Goal: Task Accomplishment & Management: Use online tool/utility

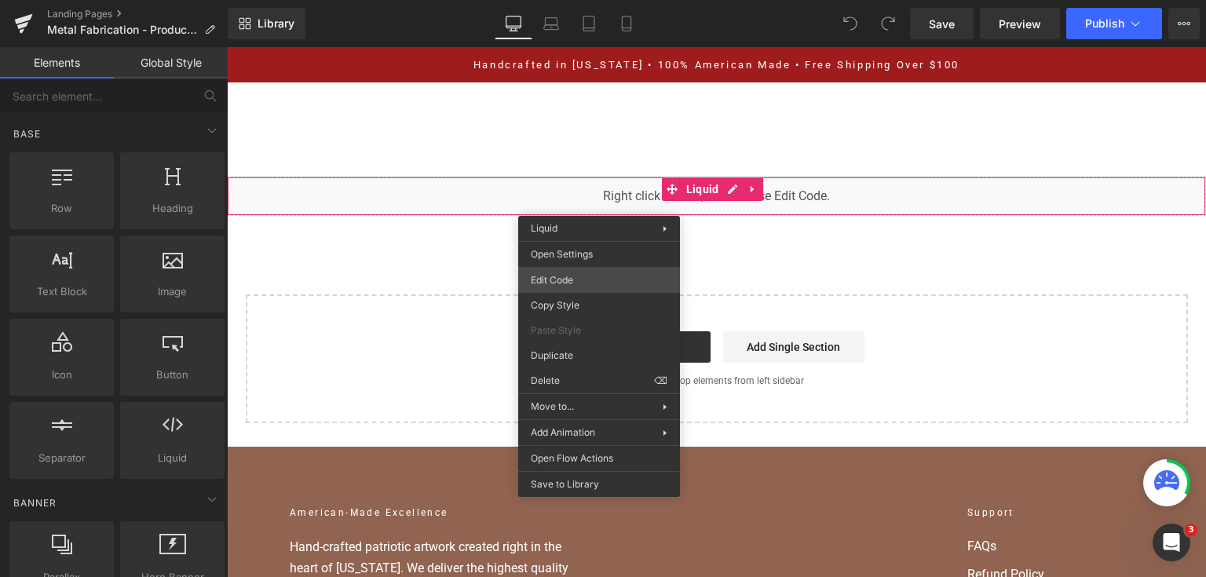
click at [594, 0] on div "You are previewing how the will restyle your page. You can not edit Elements in…" at bounding box center [603, 0] width 1206 height 0
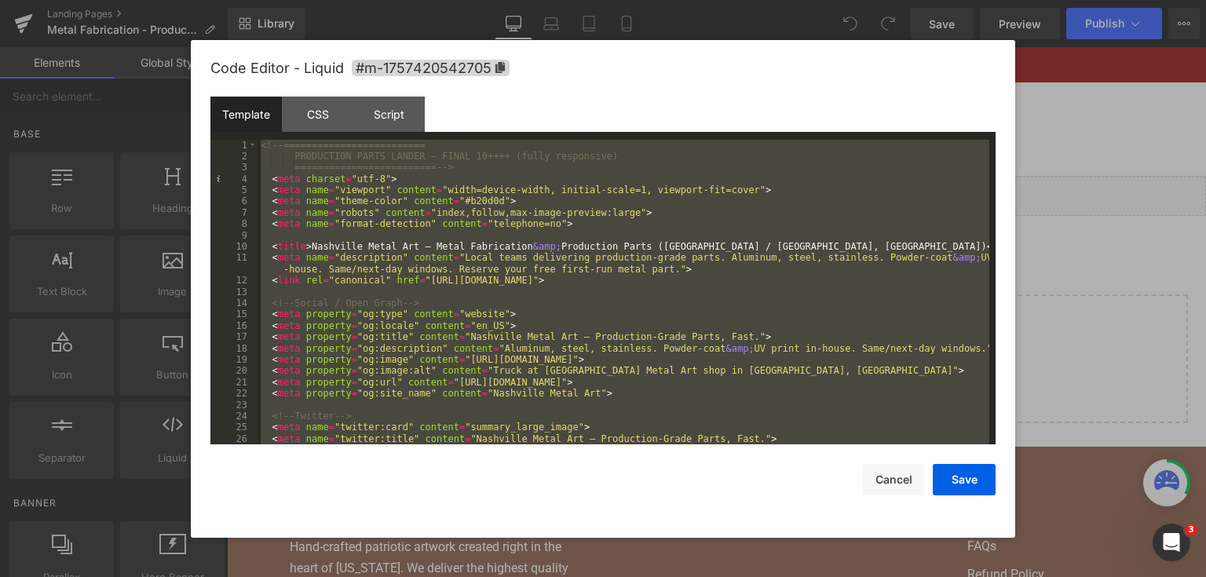
click at [1075, 205] on div at bounding box center [603, 288] width 1206 height 577
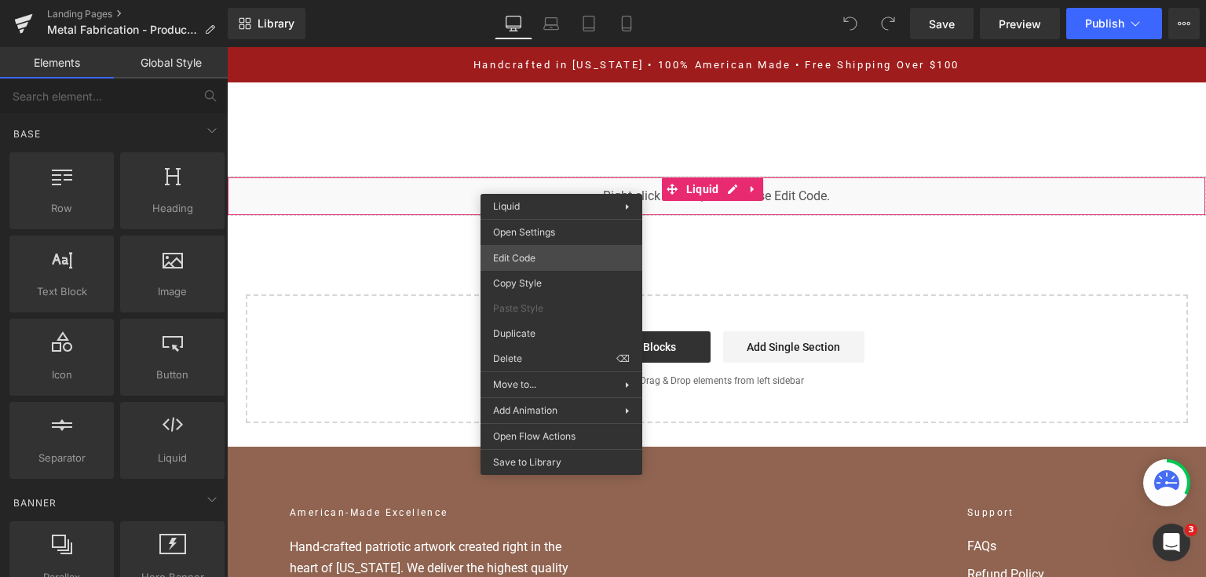
click at [578, 0] on div "You are previewing how the will restyle your page. You can not edit Elements in…" at bounding box center [603, 0] width 1206 height 0
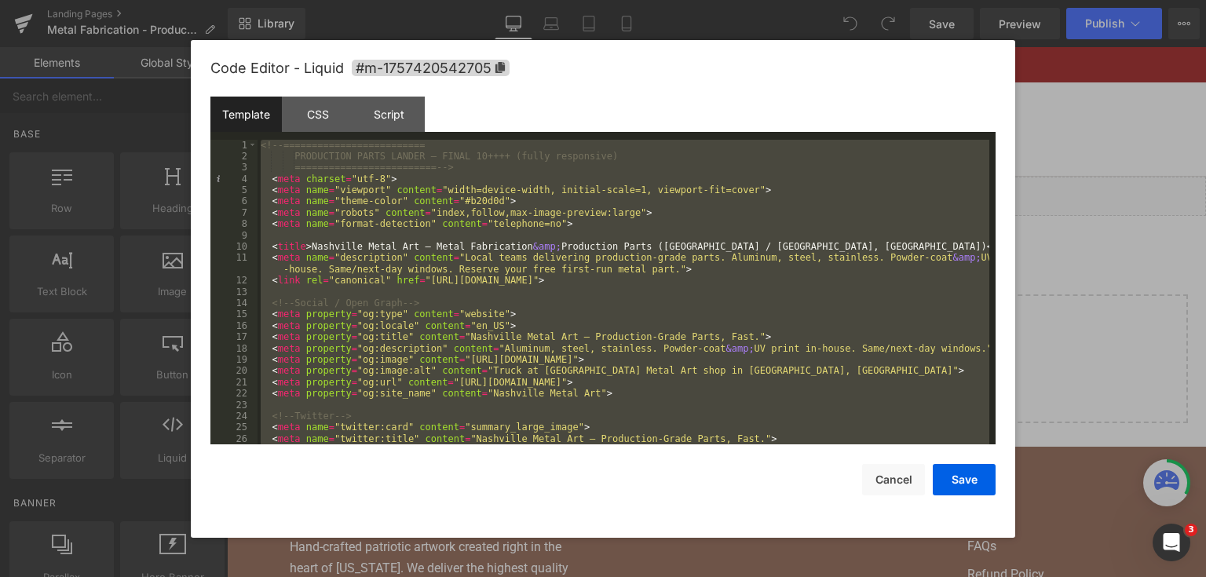
click at [1115, 242] on div at bounding box center [603, 288] width 1206 height 577
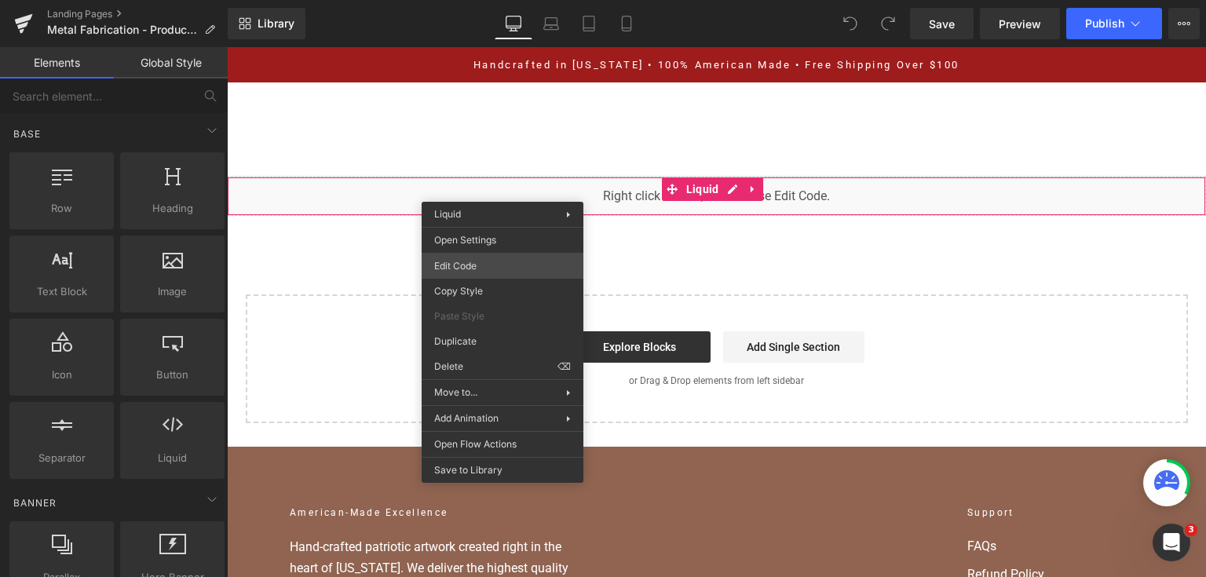
click at [477, 0] on div "You are previewing how the will restyle your page. You can not edit Elements in…" at bounding box center [603, 0] width 1206 height 0
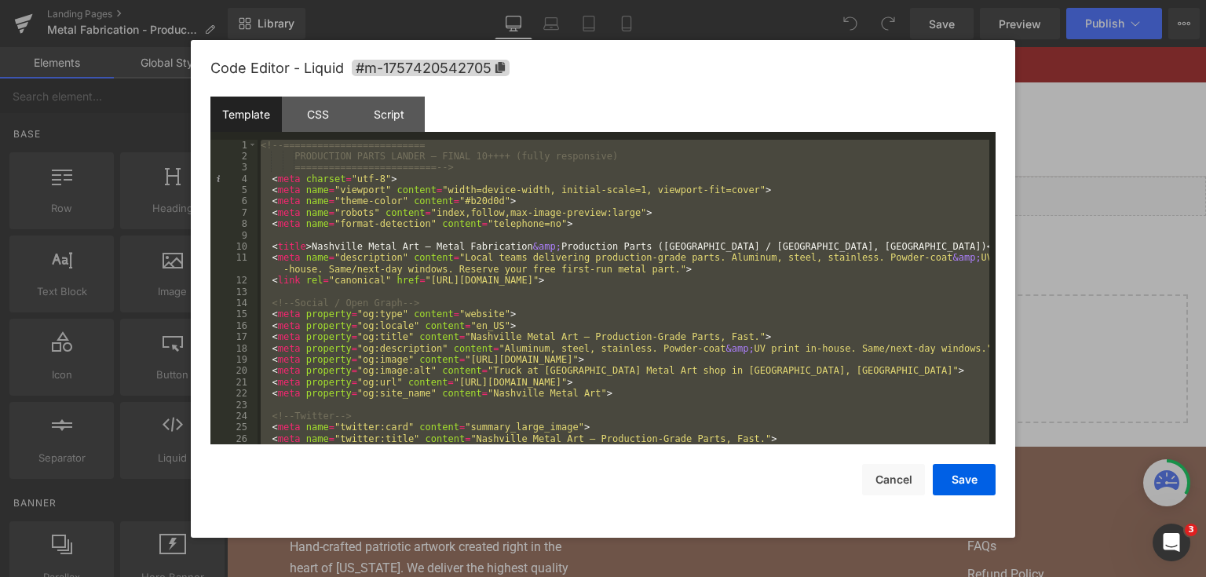
drag, startPoint x: 1064, startPoint y: 181, endPoint x: 837, endPoint y: 131, distance: 232.4
click at [1064, 181] on div at bounding box center [603, 288] width 1206 height 577
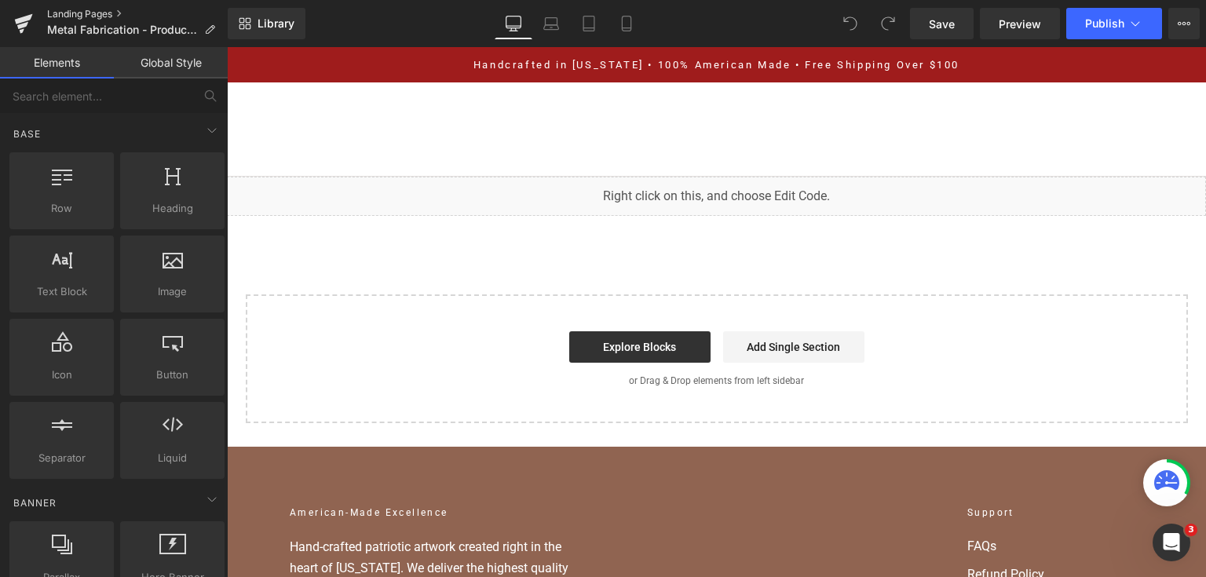
click at [94, 16] on link "Landing Pages" at bounding box center [137, 14] width 181 height 13
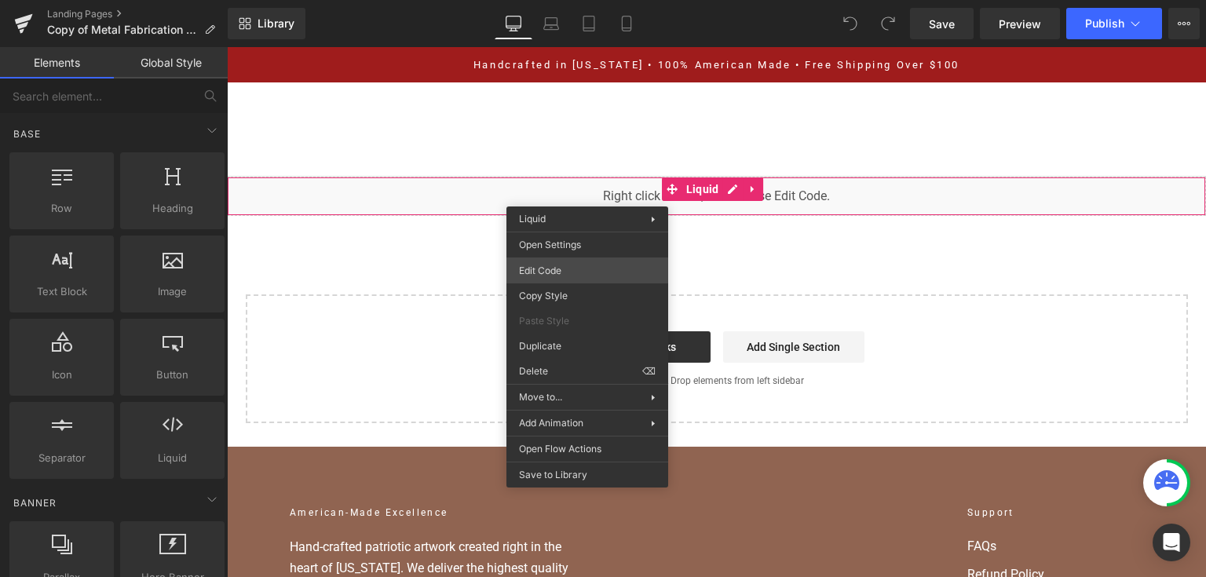
click at [597, 0] on div "You are previewing how the will restyle your page. You can not edit Elements in…" at bounding box center [603, 0] width 1206 height 0
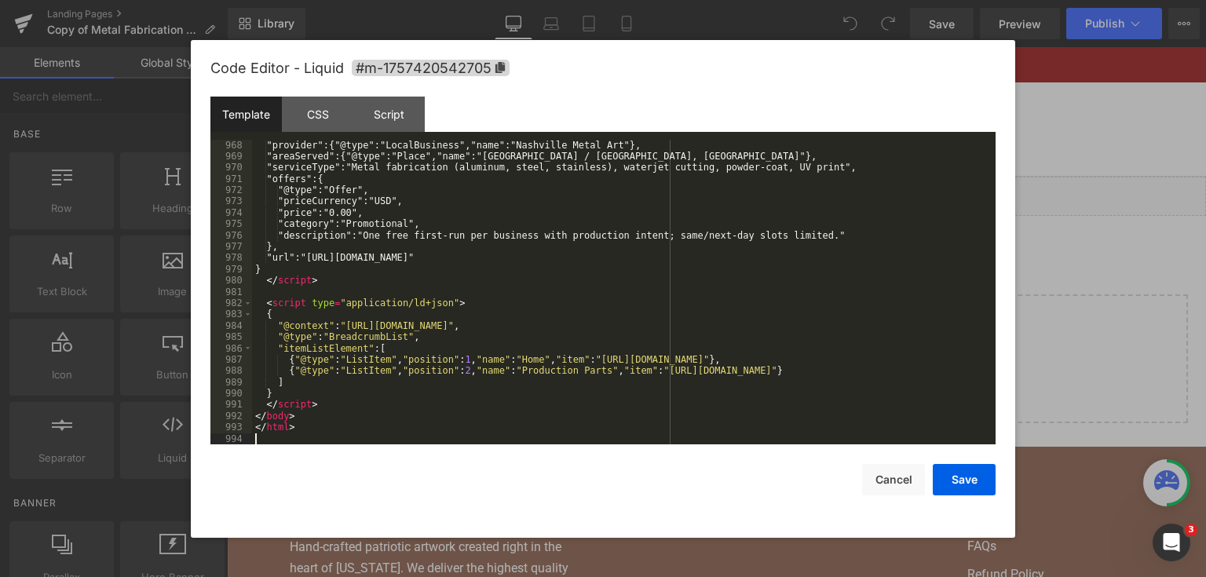
scroll to position [11507, 0]
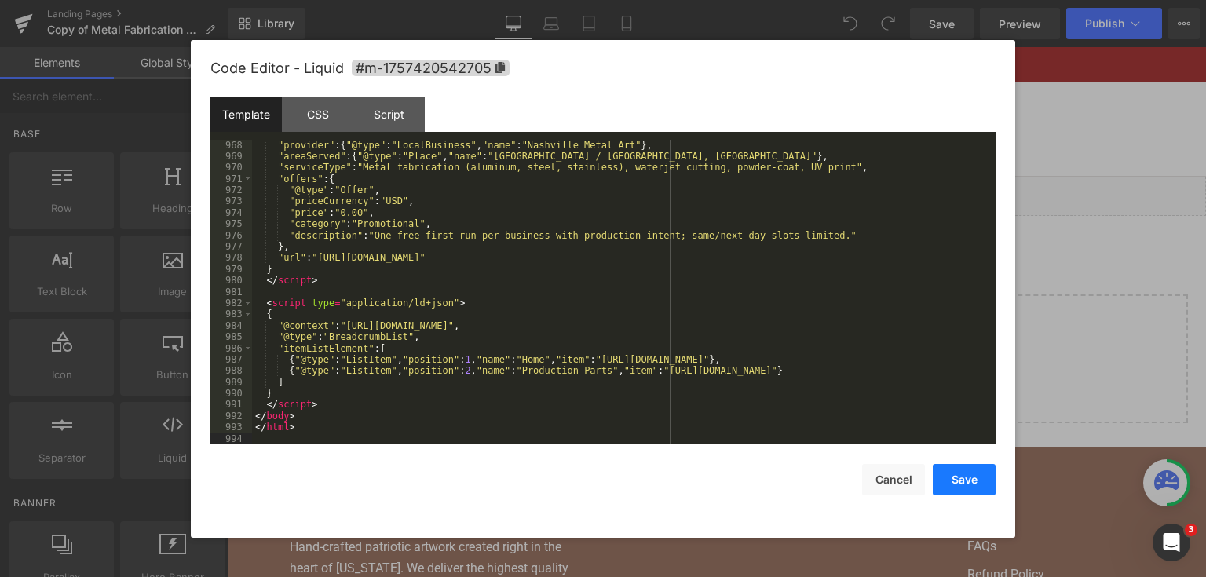
click at [967, 474] on button "Save" at bounding box center [964, 479] width 63 height 31
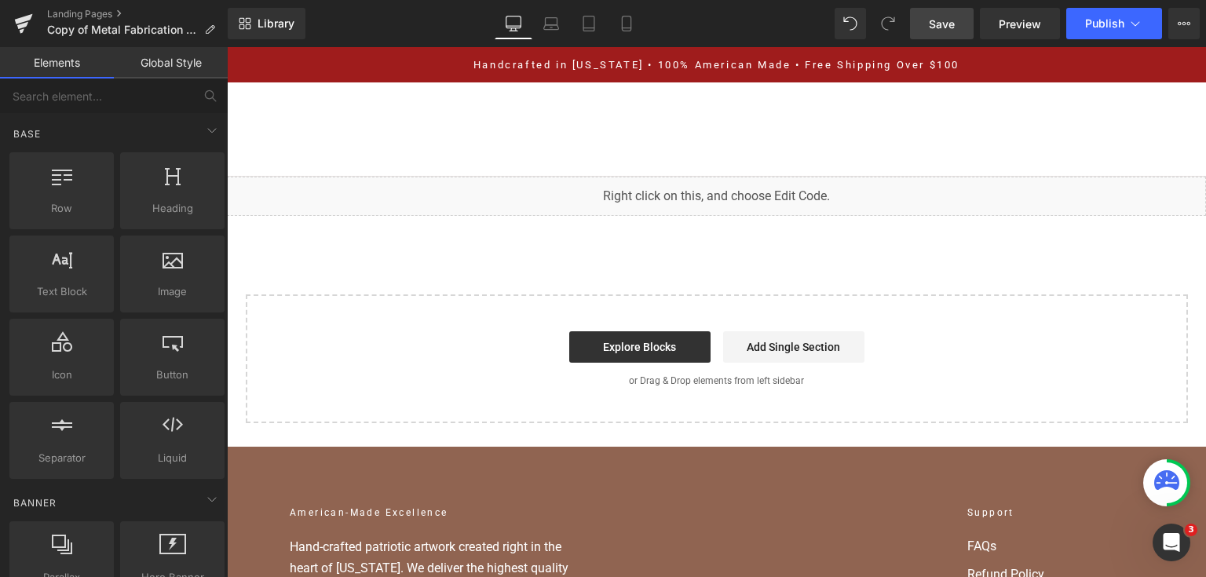
click at [935, 22] on span "Save" at bounding box center [942, 24] width 26 height 16
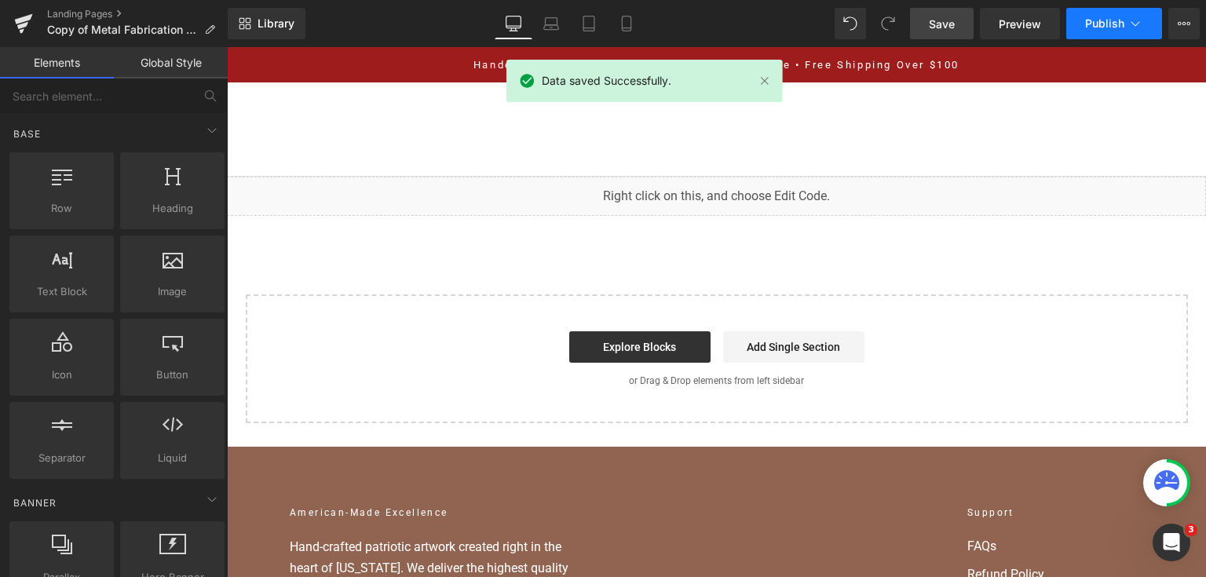
click at [1078, 38] on button "Publish" at bounding box center [1114, 23] width 96 height 31
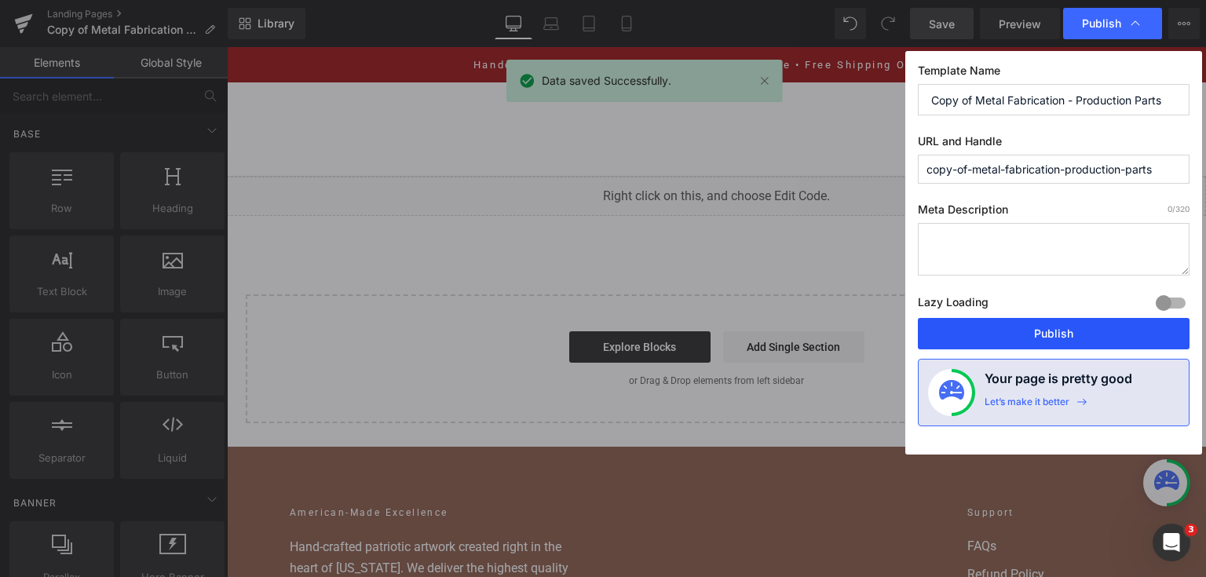
drag, startPoint x: 985, startPoint y: 333, endPoint x: 590, endPoint y: 172, distance: 427.1
click at [985, 333] on button "Publish" at bounding box center [1054, 333] width 272 height 31
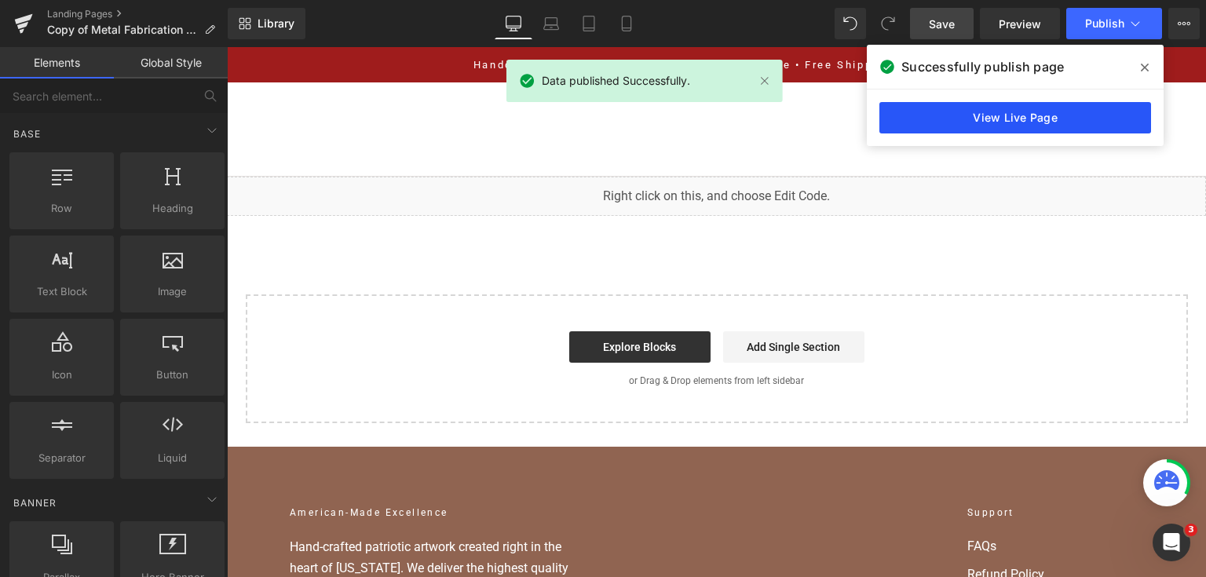
click at [959, 122] on link "View Live Page" at bounding box center [1015, 117] width 272 height 31
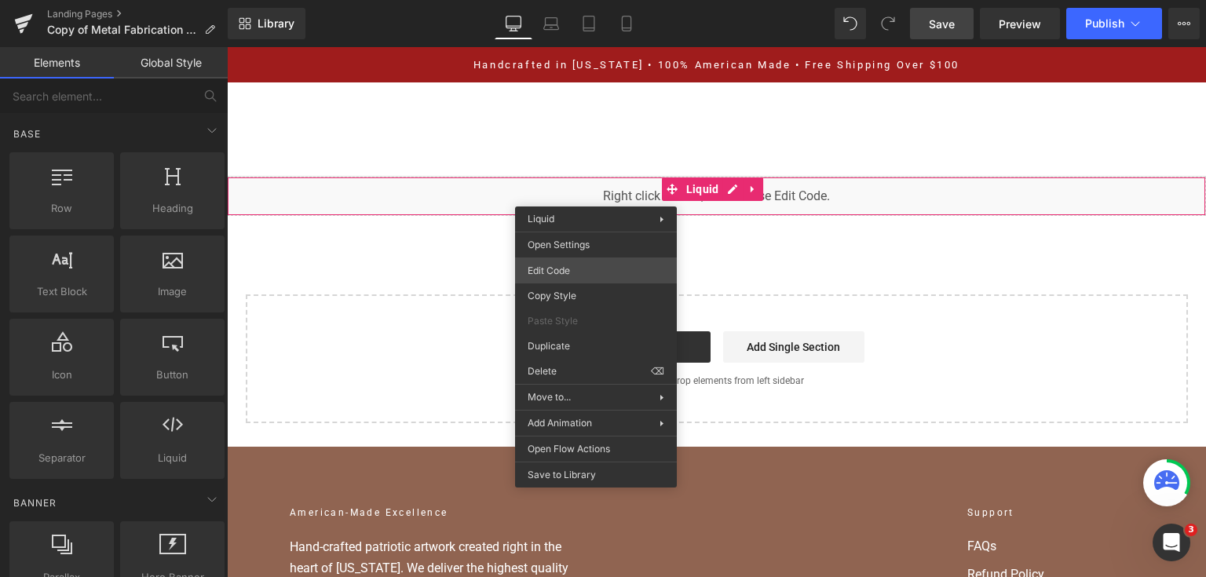
click at [581, 0] on div "You are previewing how the will restyle your page. You can not edit Elements in…" at bounding box center [603, 0] width 1206 height 0
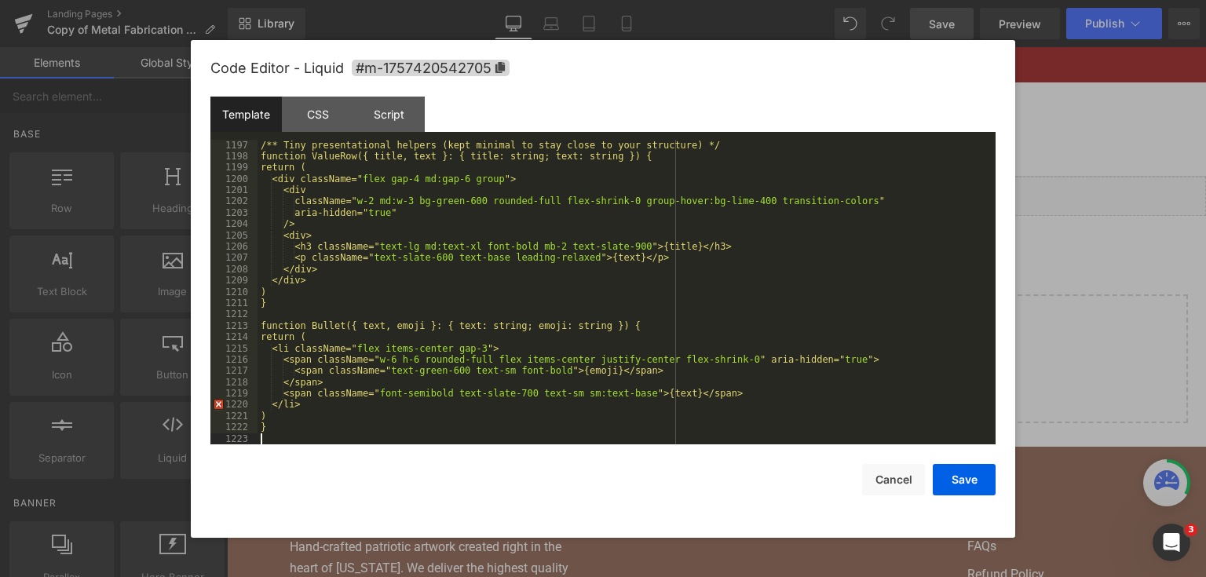
scroll to position [13712, 0]
drag, startPoint x: 666, startPoint y: 192, endPoint x: 609, endPoint y: 195, distance: 56.6
click at [609, 195] on div "/** Tiny presentational helpers (kept minimal to stay close to your structure) …" at bounding box center [623, 304] width 732 height 328
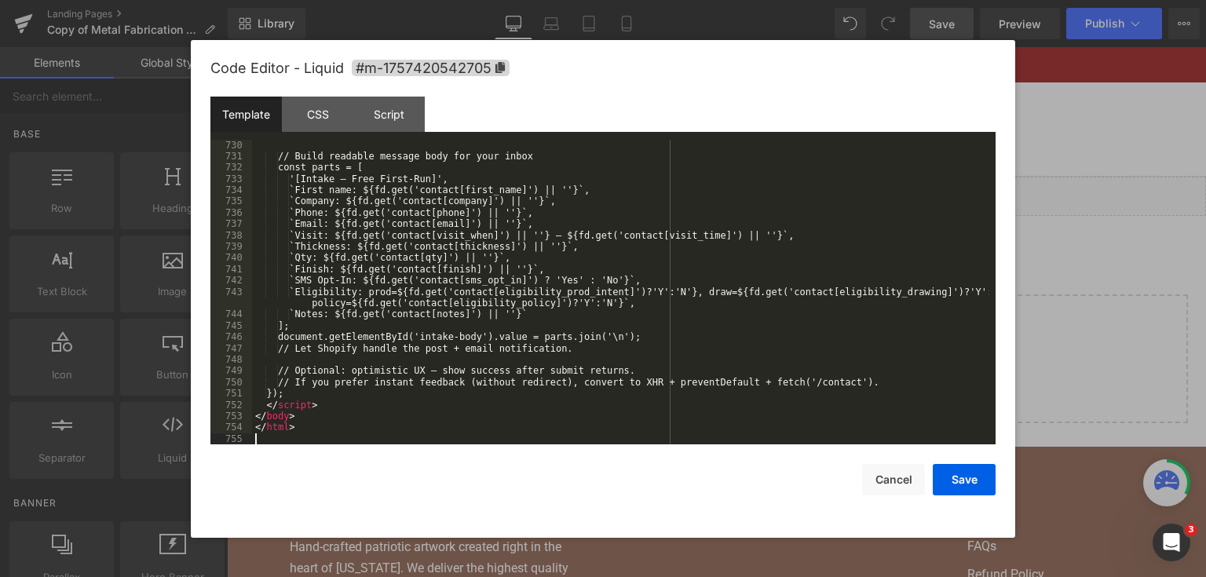
scroll to position [9393, 0]
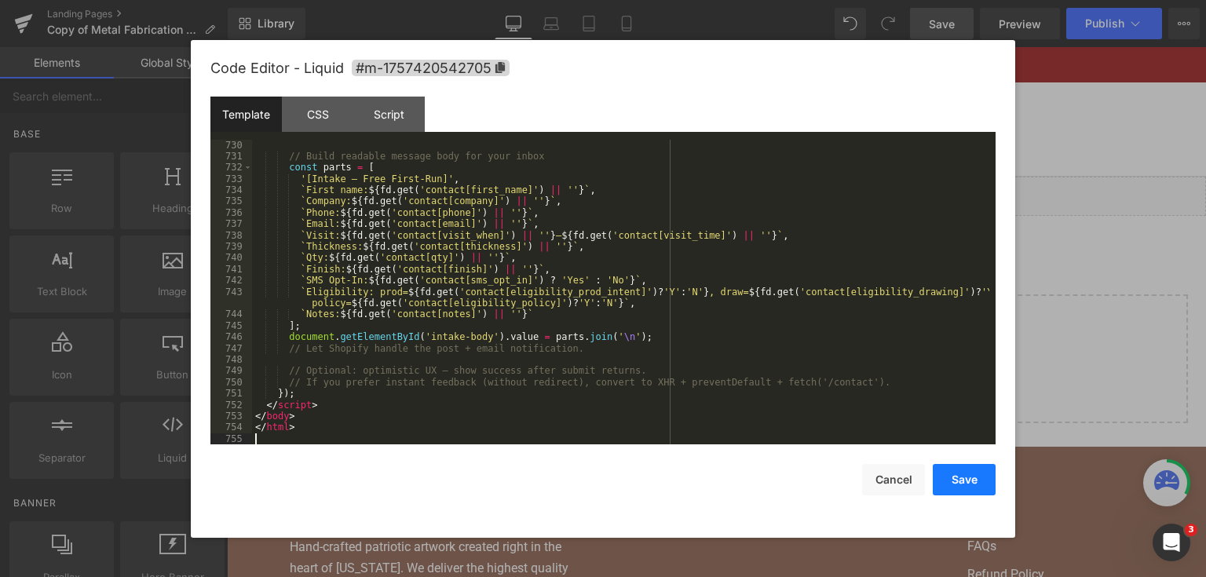
click at [962, 473] on button "Save" at bounding box center [964, 479] width 63 height 31
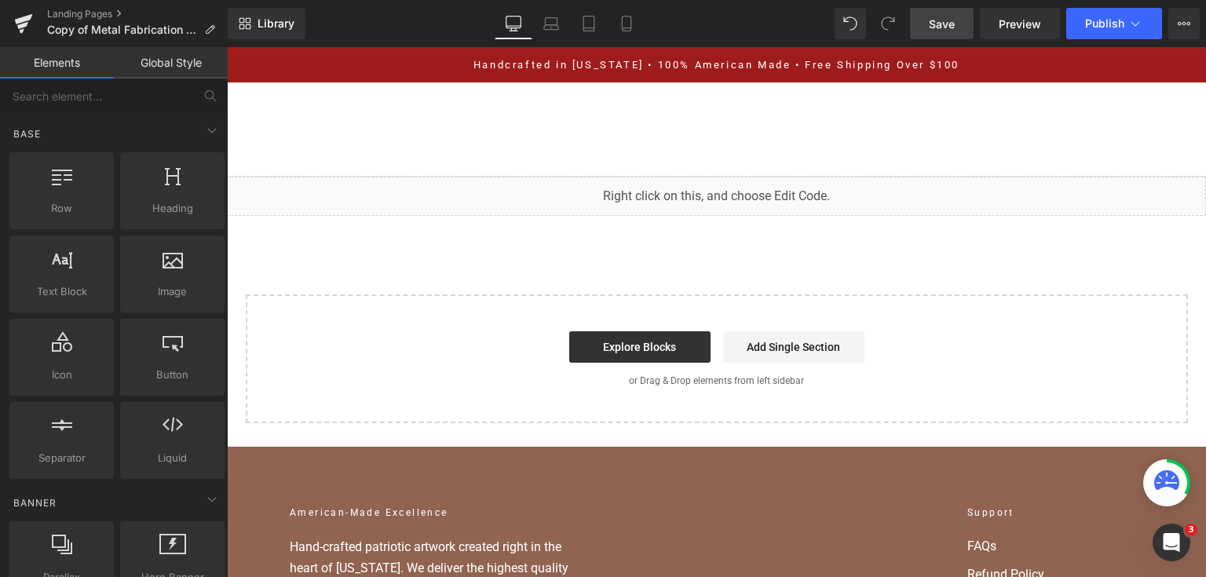
click at [942, 33] on link "Save" at bounding box center [942, 23] width 64 height 31
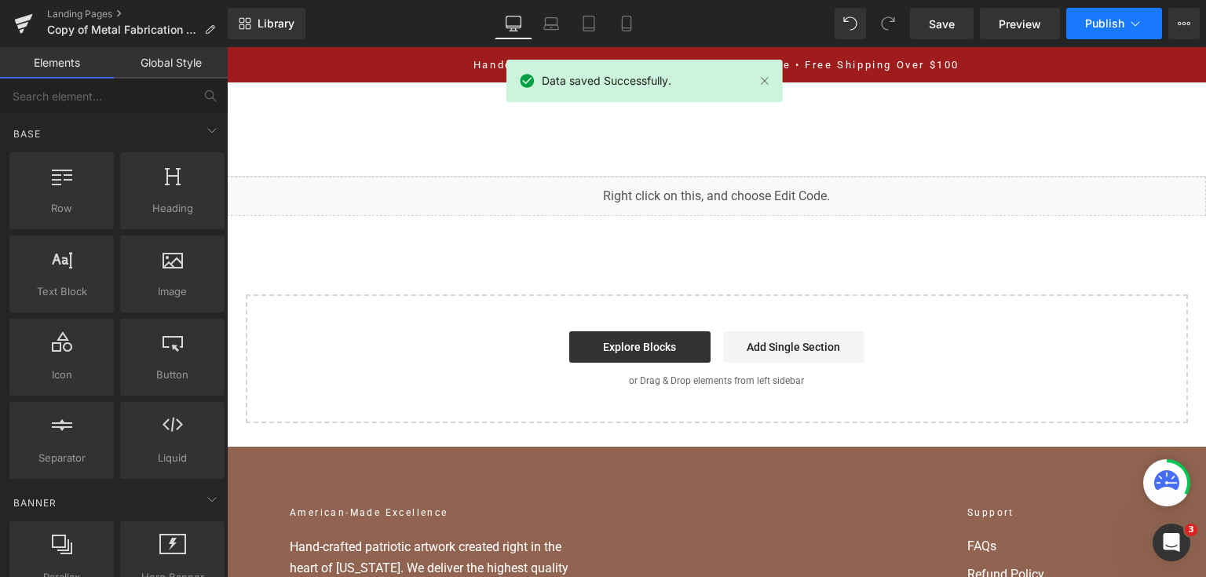
click at [1126, 16] on button "Publish" at bounding box center [1114, 23] width 96 height 31
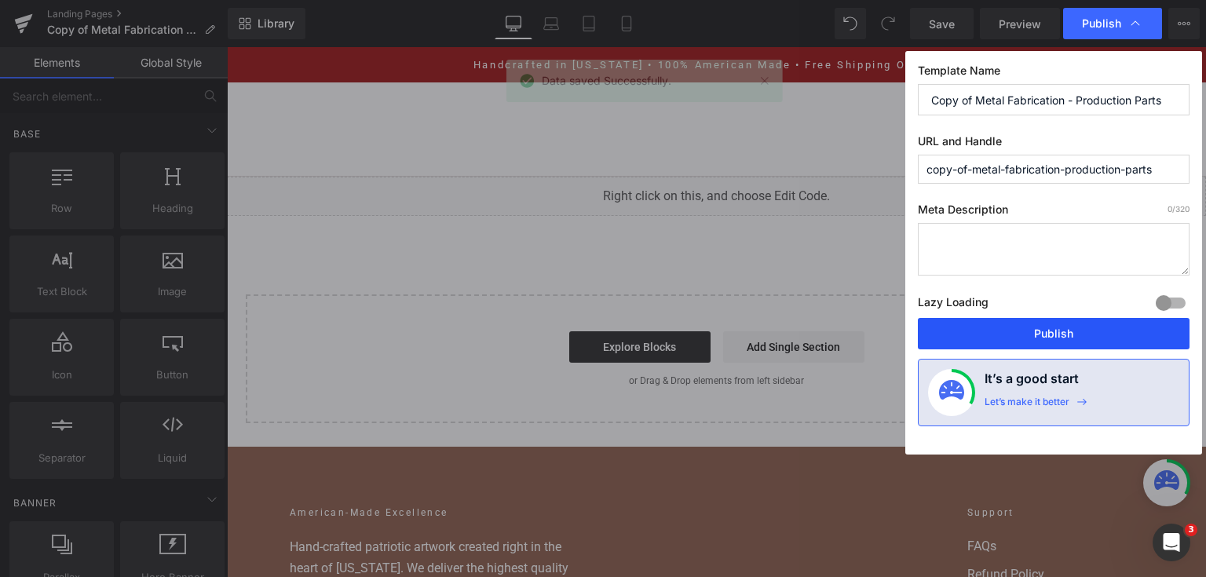
drag, startPoint x: 1030, startPoint y: 338, endPoint x: 739, endPoint y: 213, distance: 316.9
click at [1030, 338] on button "Publish" at bounding box center [1054, 333] width 272 height 31
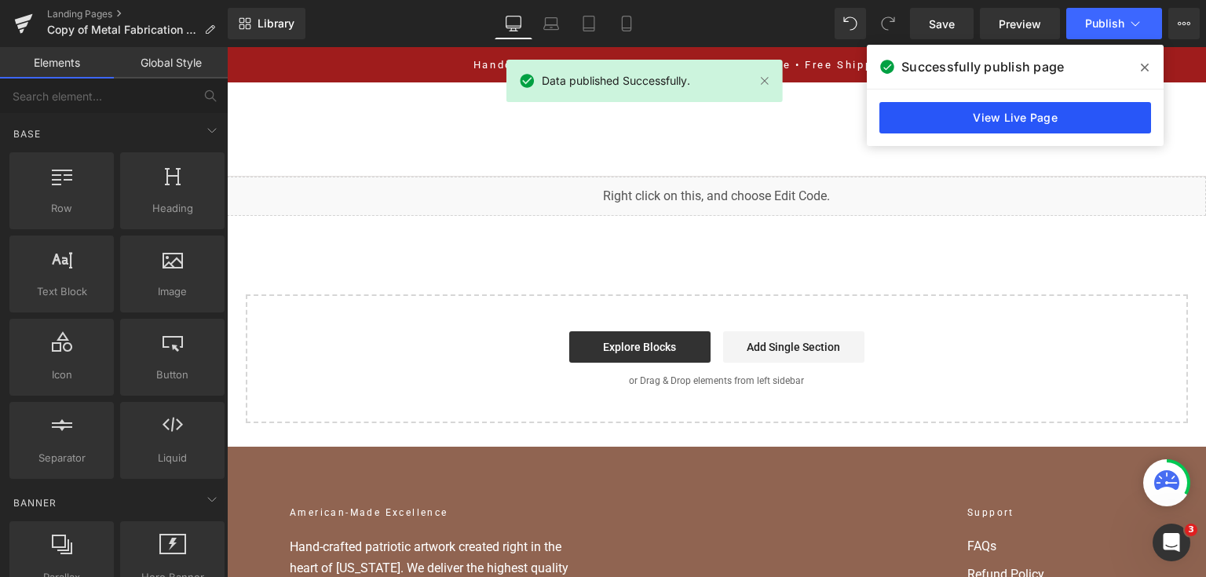
click at [1104, 119] on link "View Live Page" at bounding box center [1015, 117] width 272 height 31
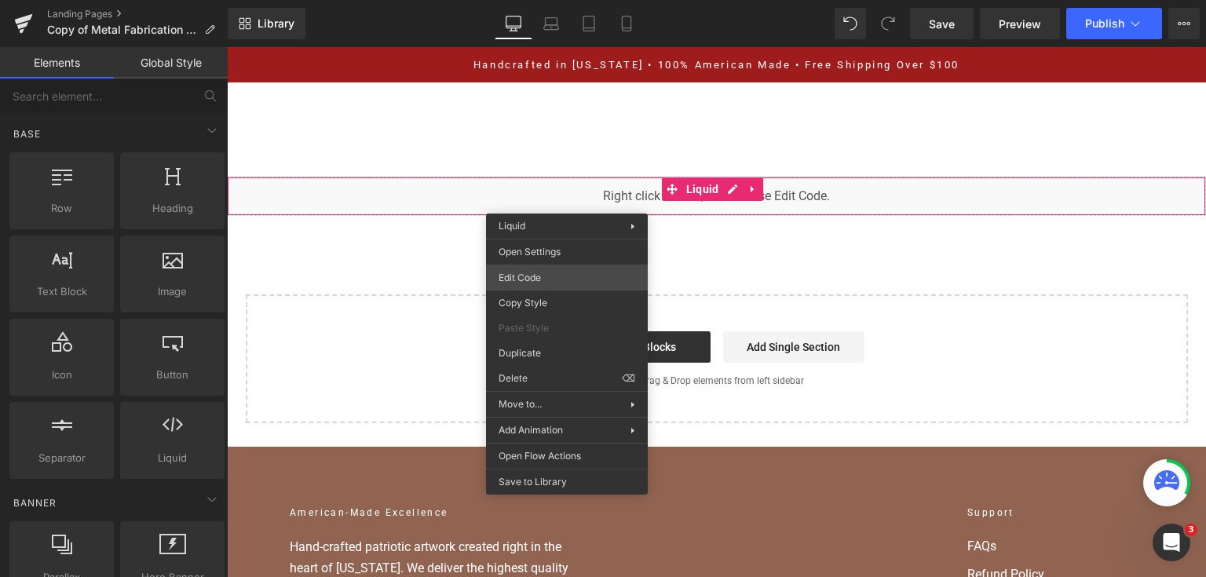
click at [581, 0] on div "You are previewing how the will restyle your page. You can not edit Elements in…" at bounding box center [603, 0] width 1206 height 0
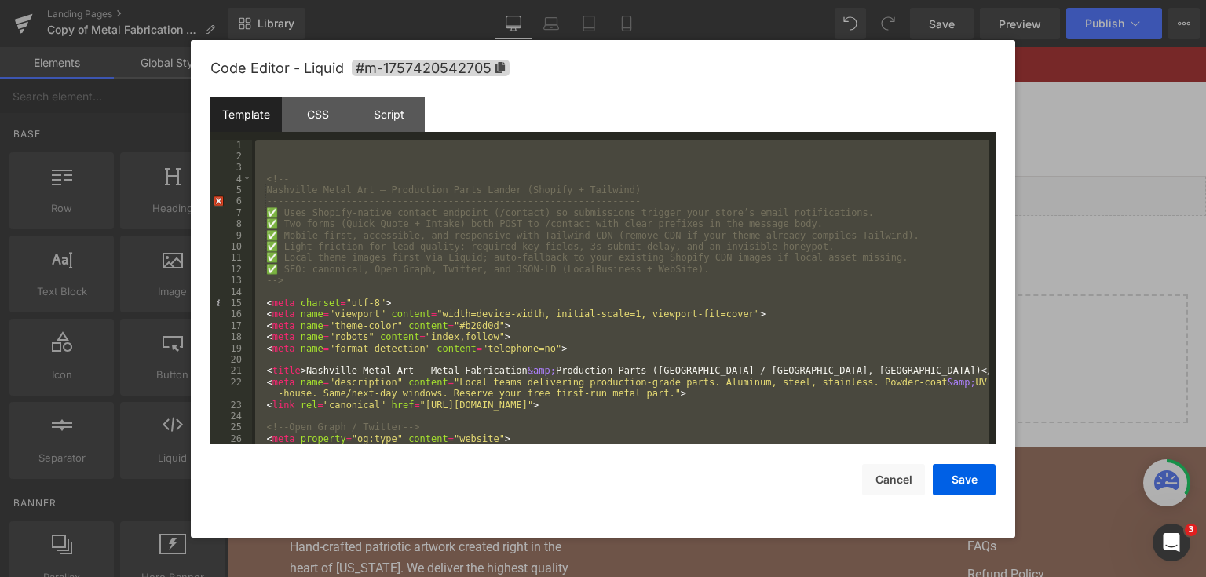
drag, startPoint x: 1046, startPoint y: 295, endPoint x: 446, endPoint y: 22, distance: 659.7
click at [1046, 295] on div at bounding box center [603, 288] width 1206 height 577
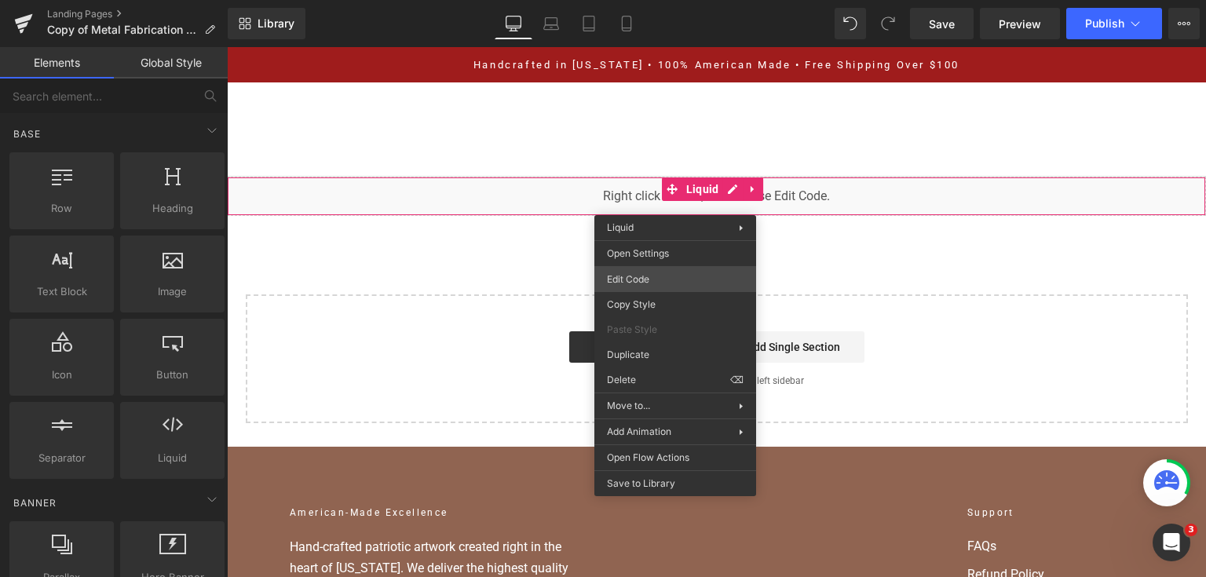
click at [656, 0] on div "You are previewing how the will restyle your page. You can not edit Elements in…" at bounding box center [603, 0] width 1206 height 0
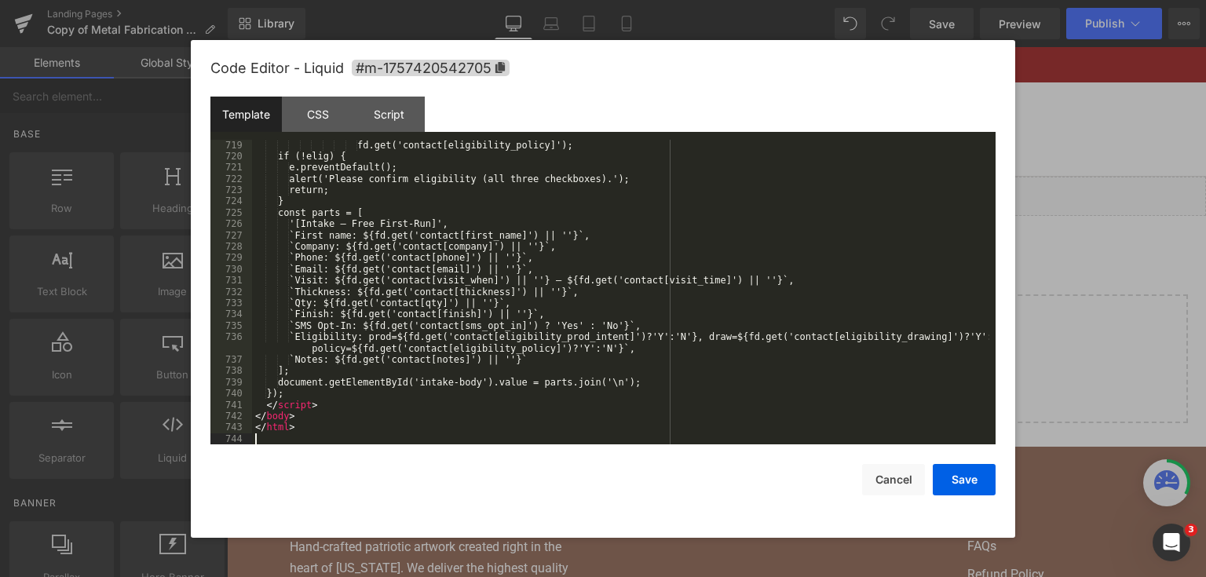
scroll to position [9167, 0]
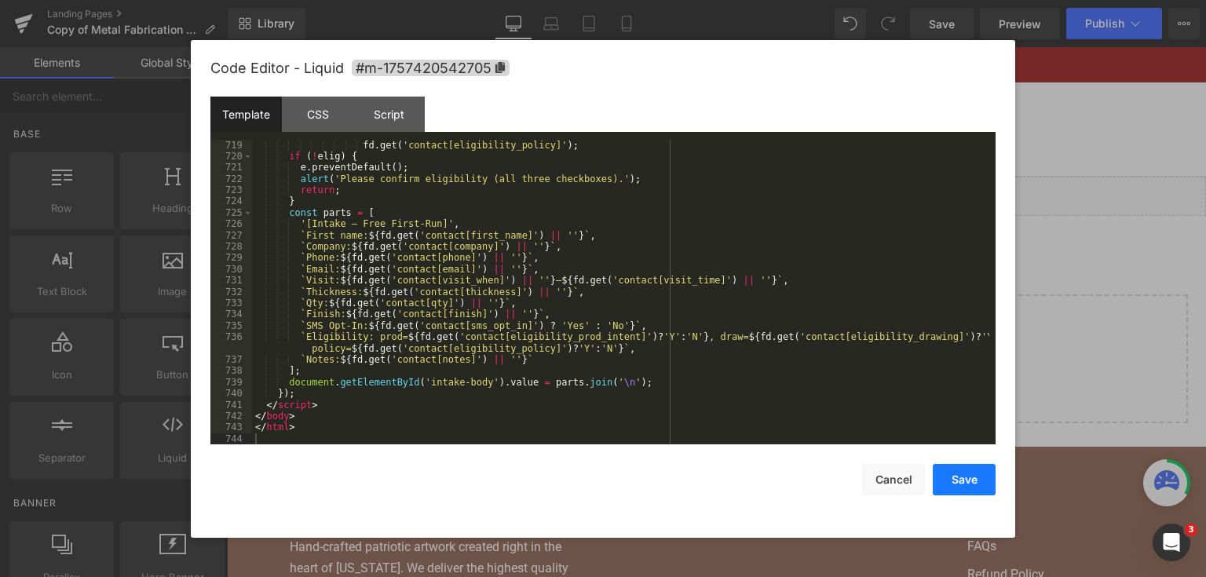
drag, startPoint x: 947, startPoint y: 474, endPoint x: 696, endPoint y: 64, distance: 481.3
click at [947, 474] on button "Save" at bounding box center [964, 479] width 63 height 31
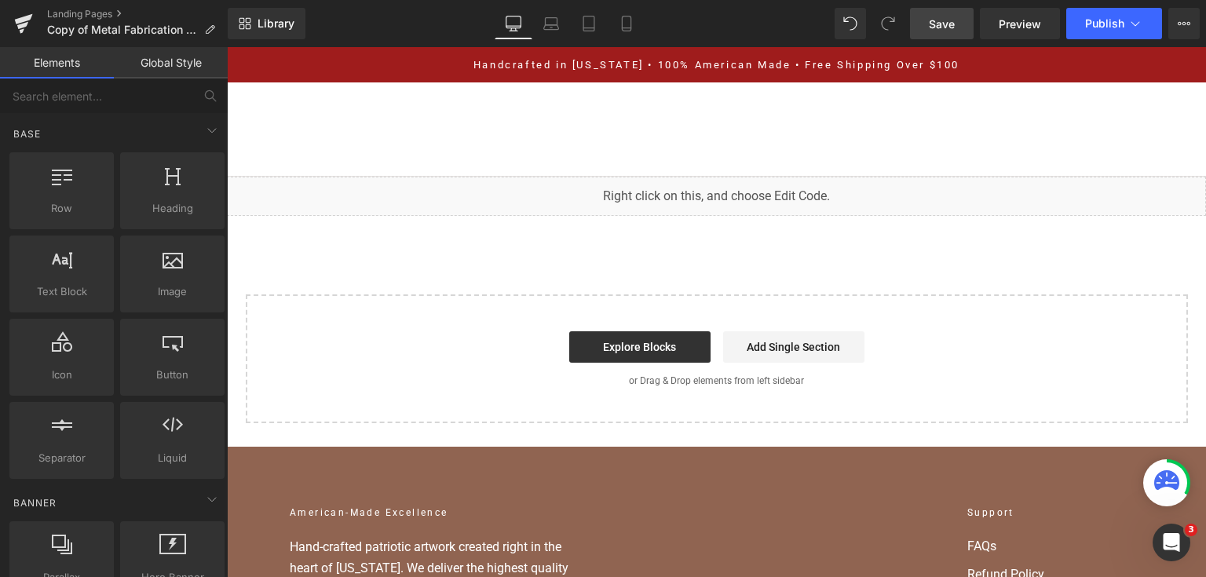
click at [933, 31] on span "Save" at bounding box center [942, 24] width 26 height 16
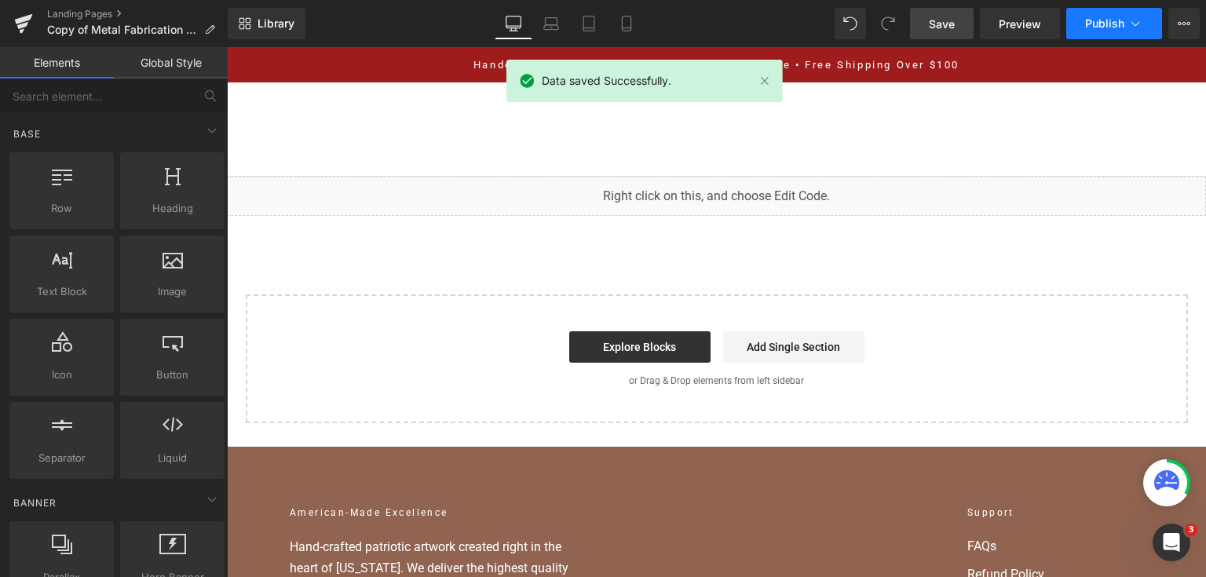
click at [1086, 27] on span "Publish" at bounding box center [1104, 23] width 39 height 13
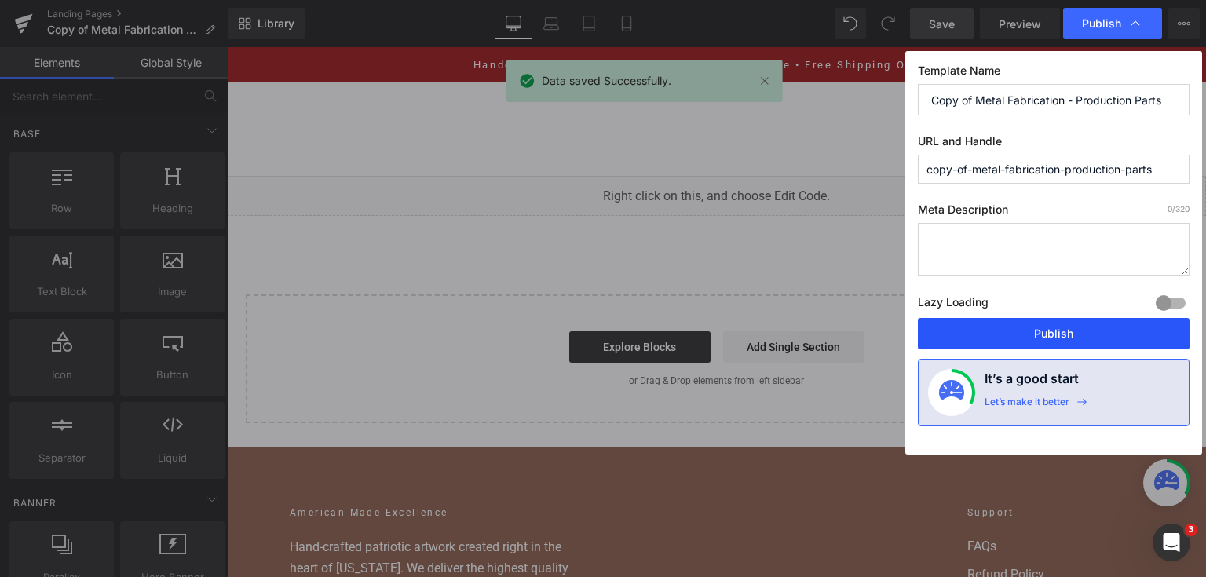
drag, startPoint x: 1031, startPoint y: 323, endPoint x: 560, endPoint y: 48, distance: 545.7
click at [1031, 323] on button "Publish" at bounding box center [1054, 333] width 272 height 31
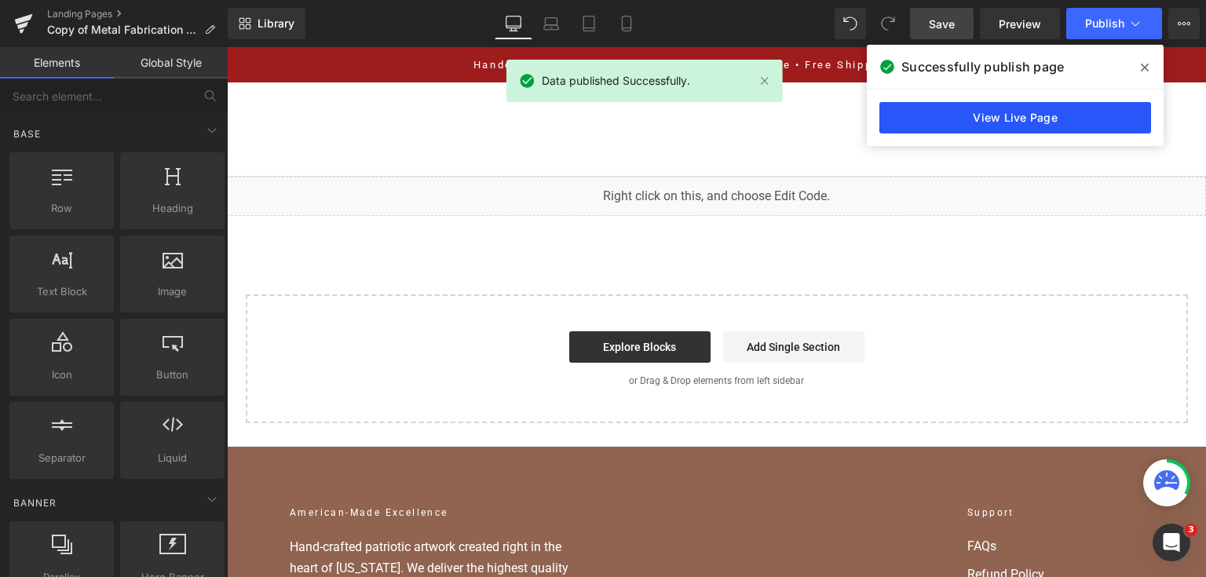
click at [958, 117] on link "View Live Page" at bounding box center [1015, 117] width 272 height 31
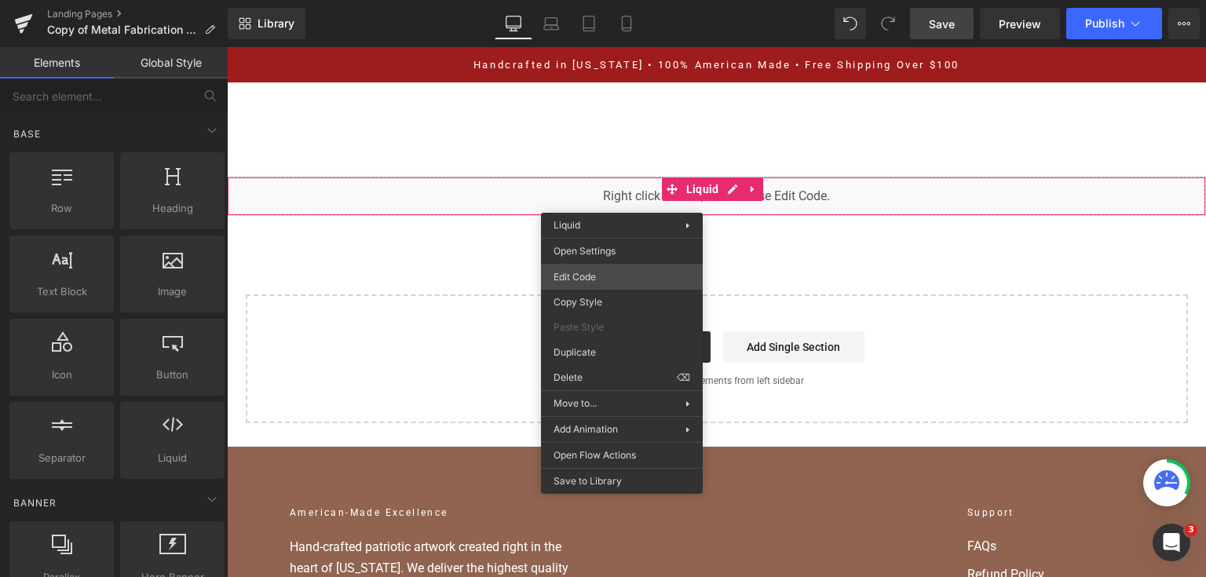
click at [619, 0] on div "You are previewing how the will restyle your page. You can not edit Elements in…" at bounding box center [603, 0] width 1206 height 0
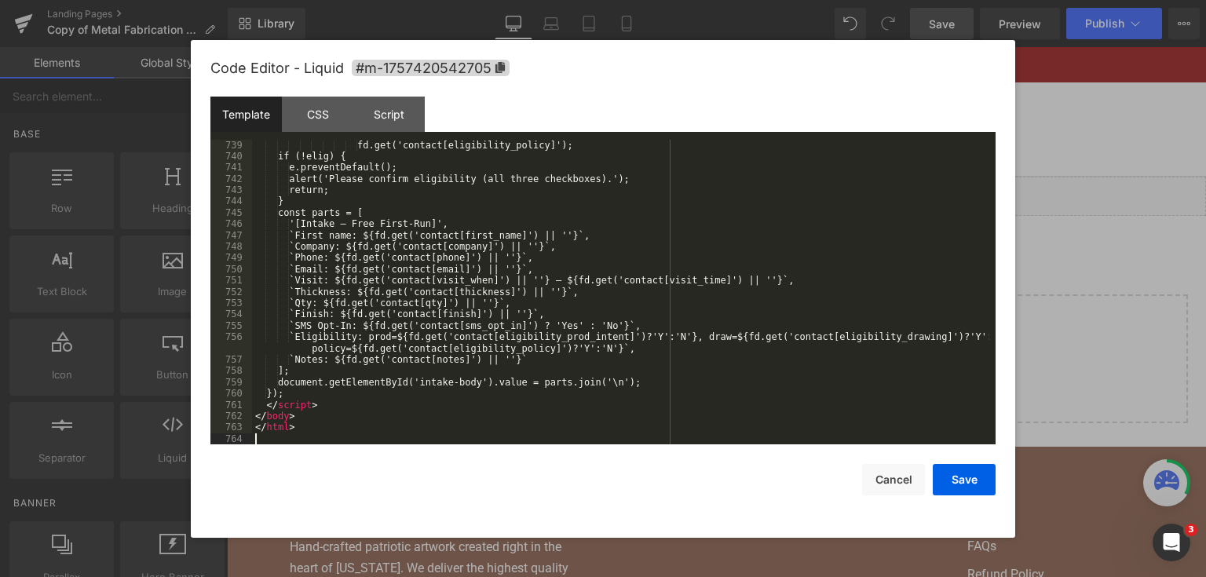
scroll to position [9382, 0]
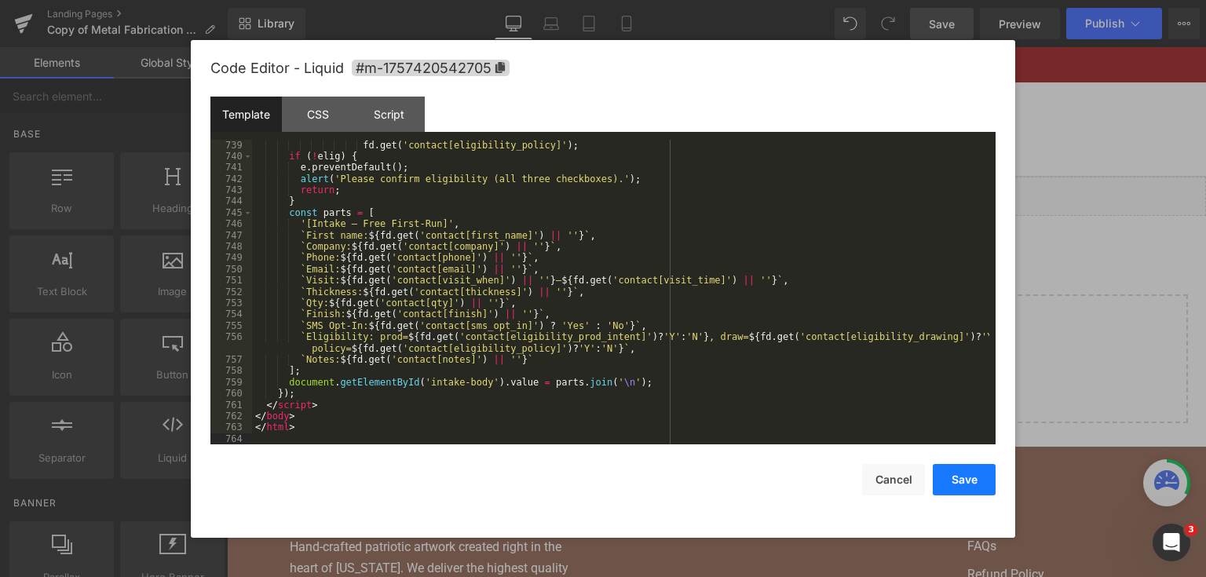
click at [989, 477] on button "Save" at bounding box center [964, 479] width 63 height 31
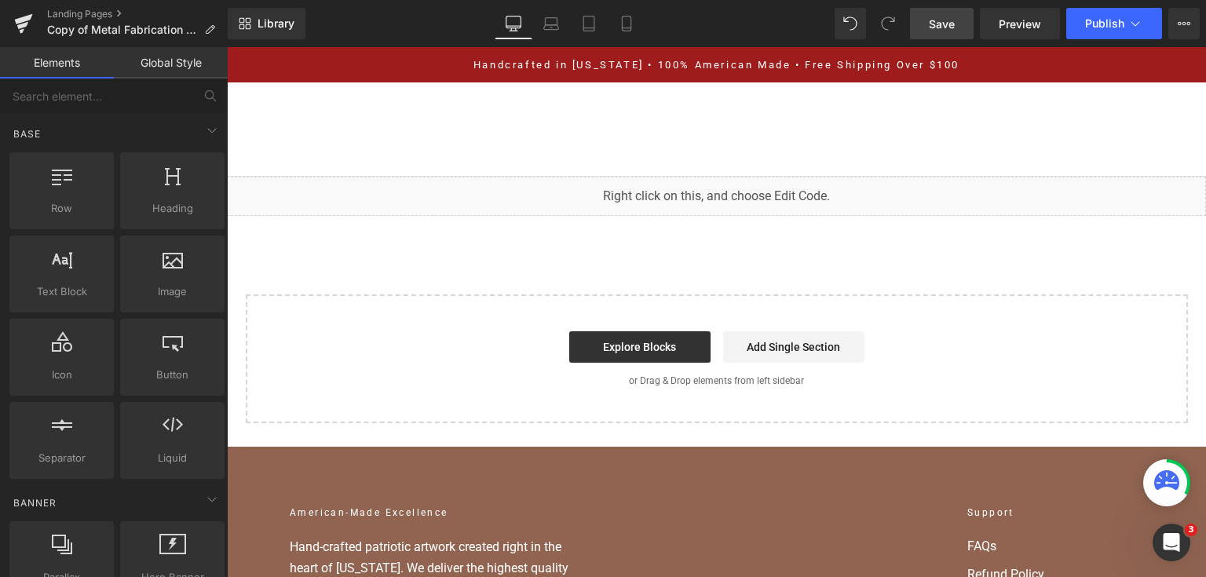
click at [922, 28] on link "Save" at bounding box center [942, 23] width 64 height 31
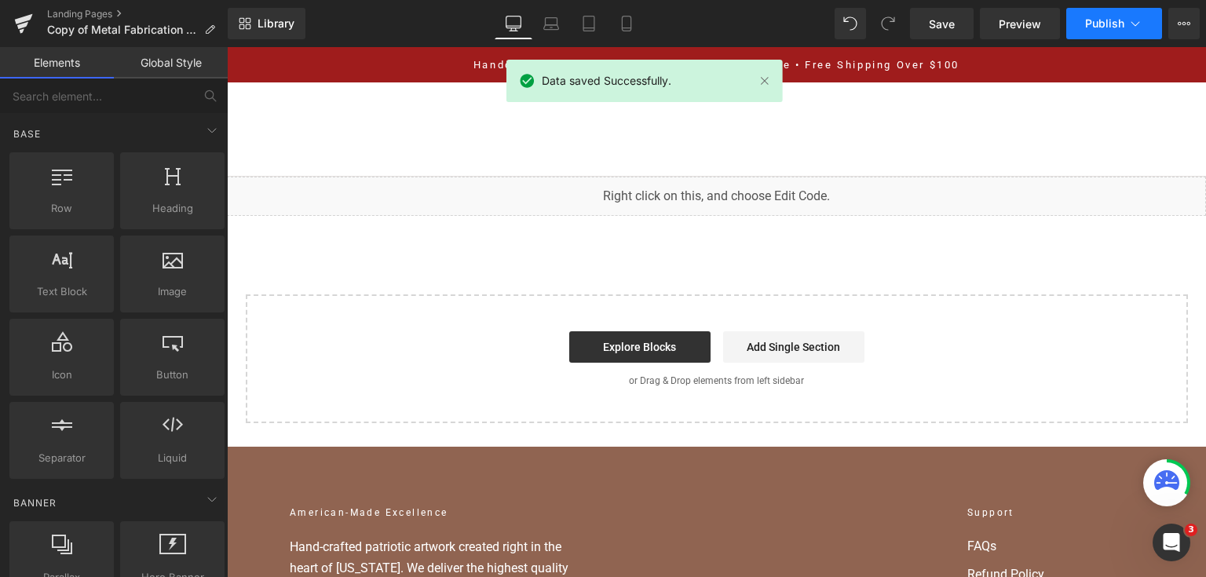
click at [1086, 29] on button "Publish" at bounding box center [1114, 23] width 96 height 31
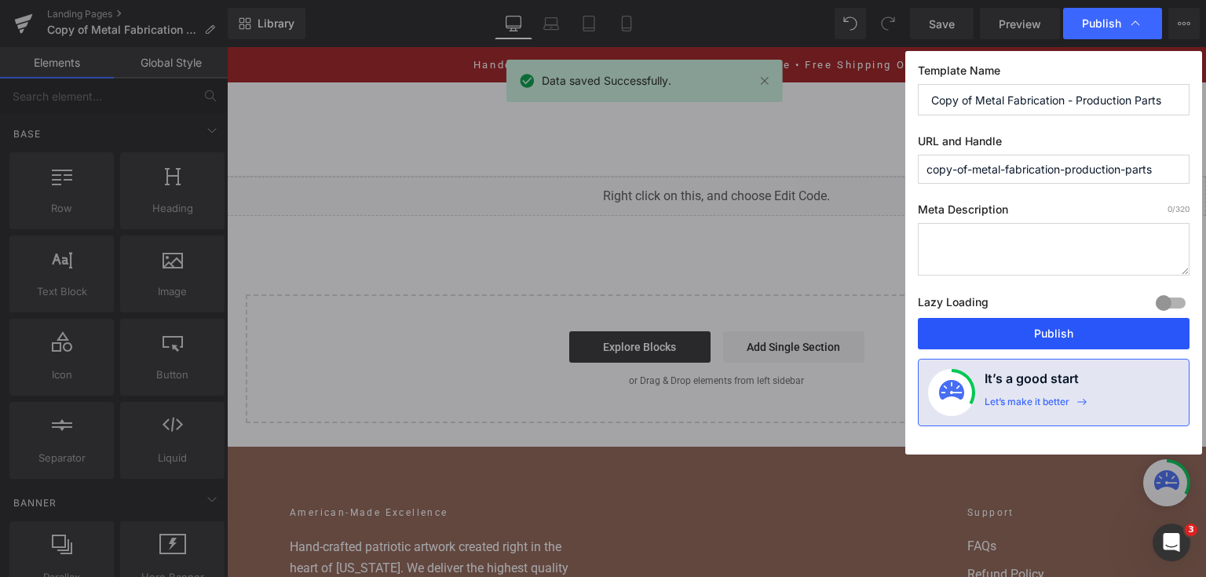
click at [1046, 335] on button "Publish" at bounding box center [1054, 333] width 272 height 31
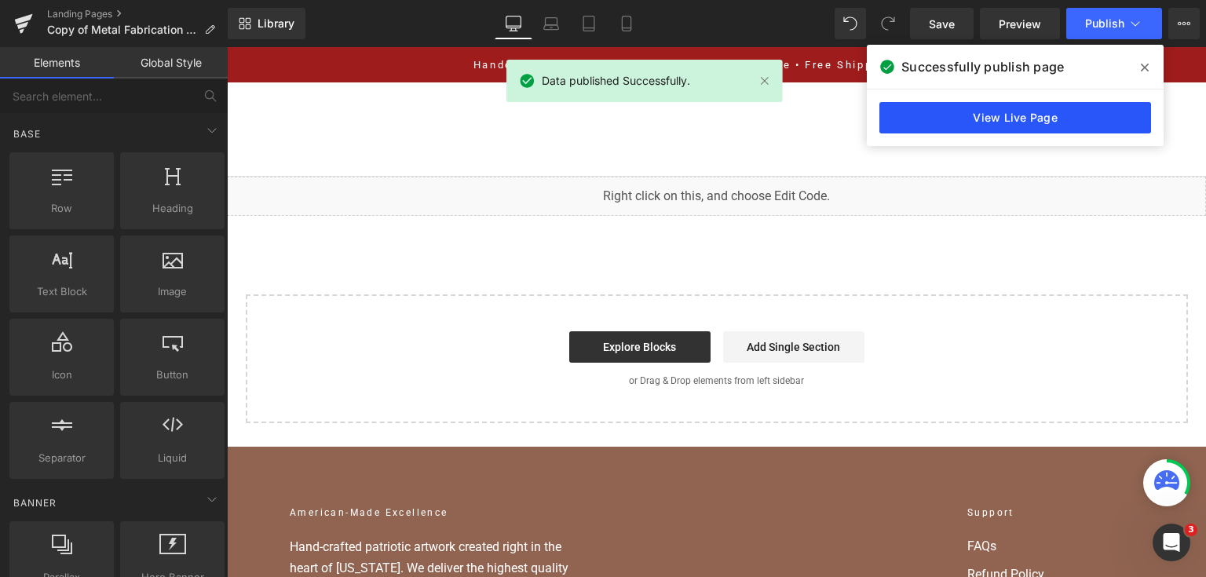
click at [1075, 118] on link "View Live Page" at bounding box center [1015, 117] width 272 height 31
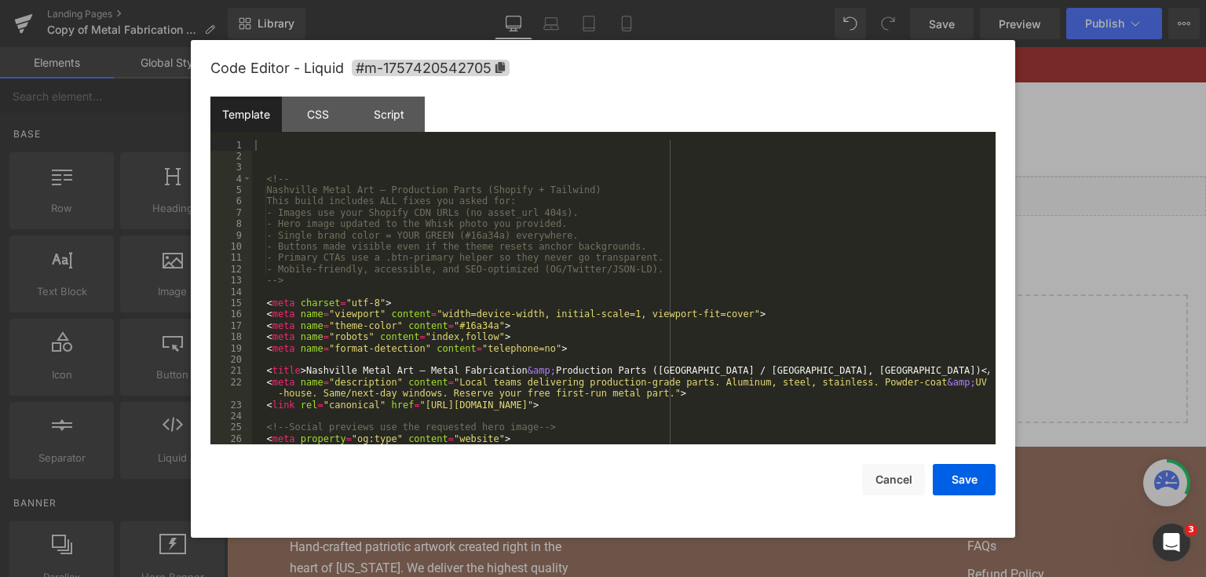
click at [542, 0] on div "You are previewing how the will restyle your page. You can not edit Elements in…" at bounding box center [603, 0] width 1206 height 0
click at [591, 198] on div "<!-- Nashville Metal Art — Production Parts (Shopify + Tailwind) This build inc…" at bounding box center [620, 304] width 737 height 328
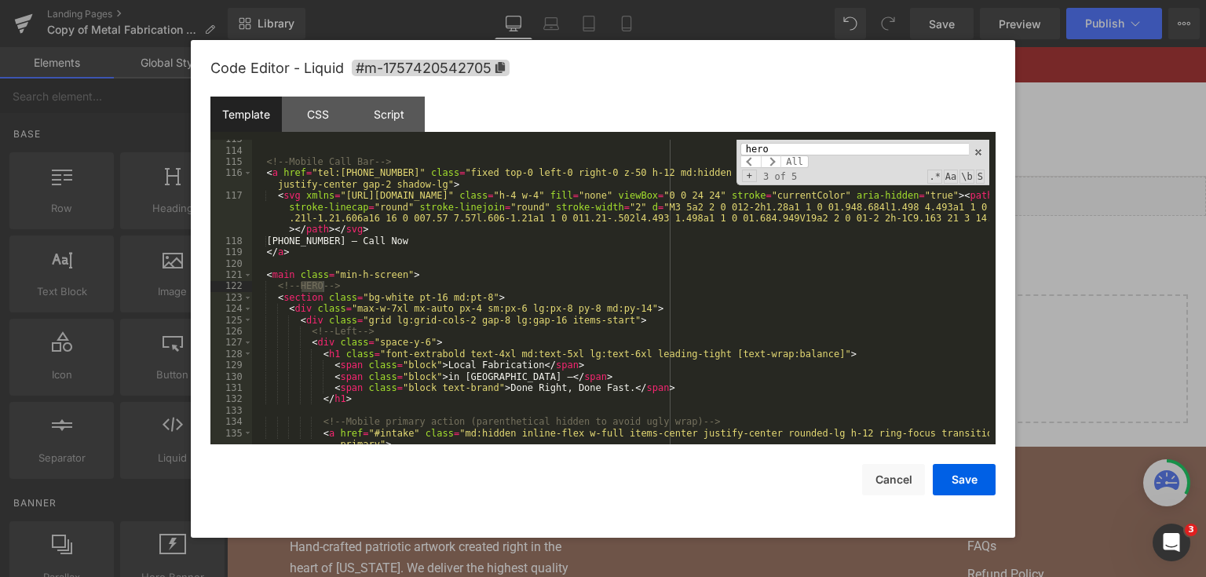
scroll to position [2357, 0]
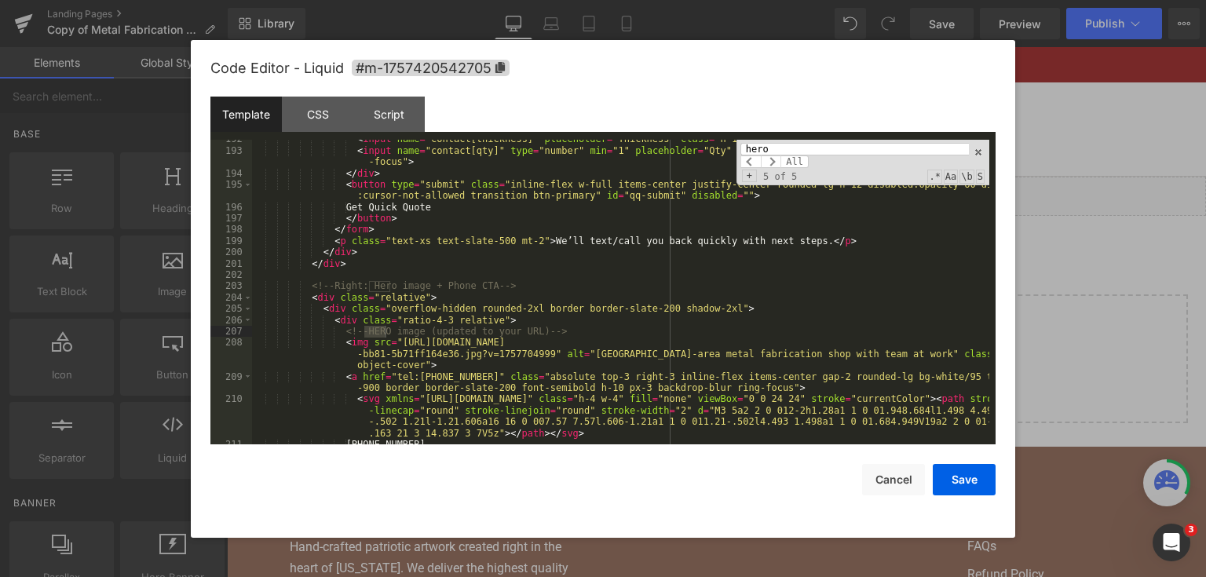
type input "hero"
click at [384, 325] on div "< input name = "contact[thickness]" placeholder = "Thickness" class = "h-11 px-…" at bounding box center [620, 297] width 737 height 328
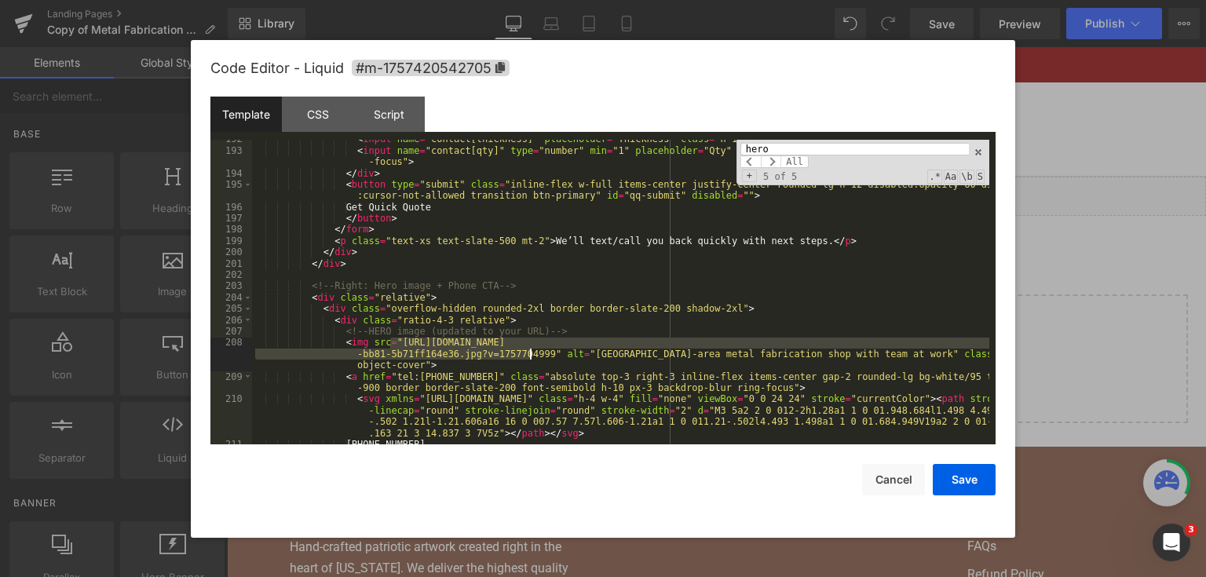
drag, startPoint x: 389, startPoint y: 343, endPoint x: 528, endPoint y: 358, distance: 139.0
click at [528, 358] on div "< input name = "contact[thickness]" placeholder = "Thickness" class = "h-11 px-…" at bounding box center [620, 297] width 737 height 328
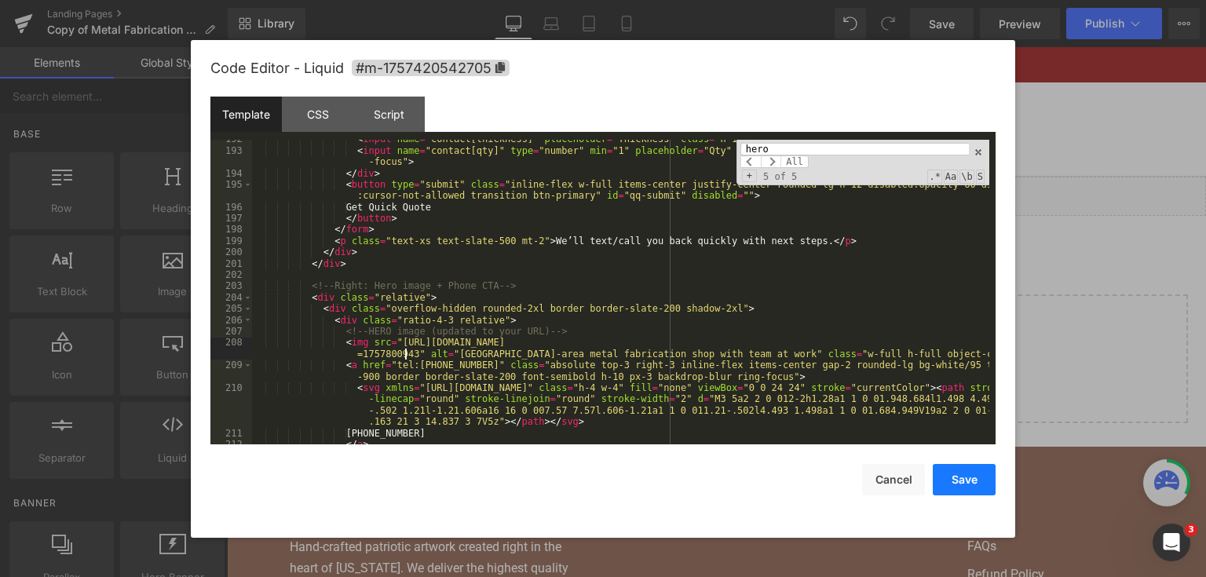
click at [942, 476] on button "Save" at bounding box center [964, 479] width 63 height 31
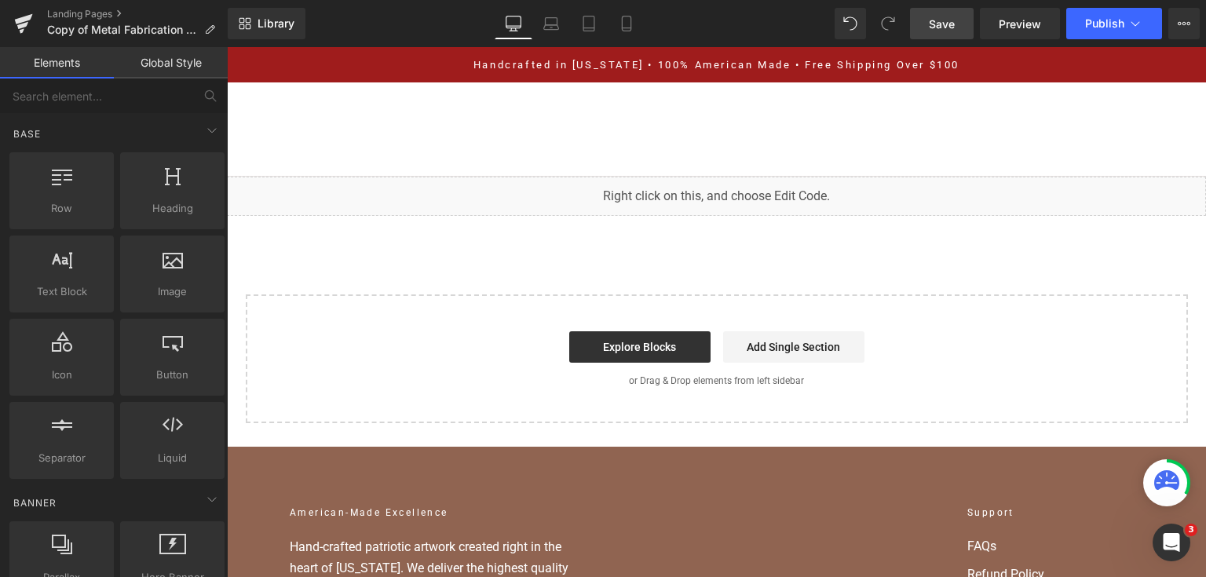
click at [931, 21] on span "Save" at bounding box center [942, 24] width 26 height 16
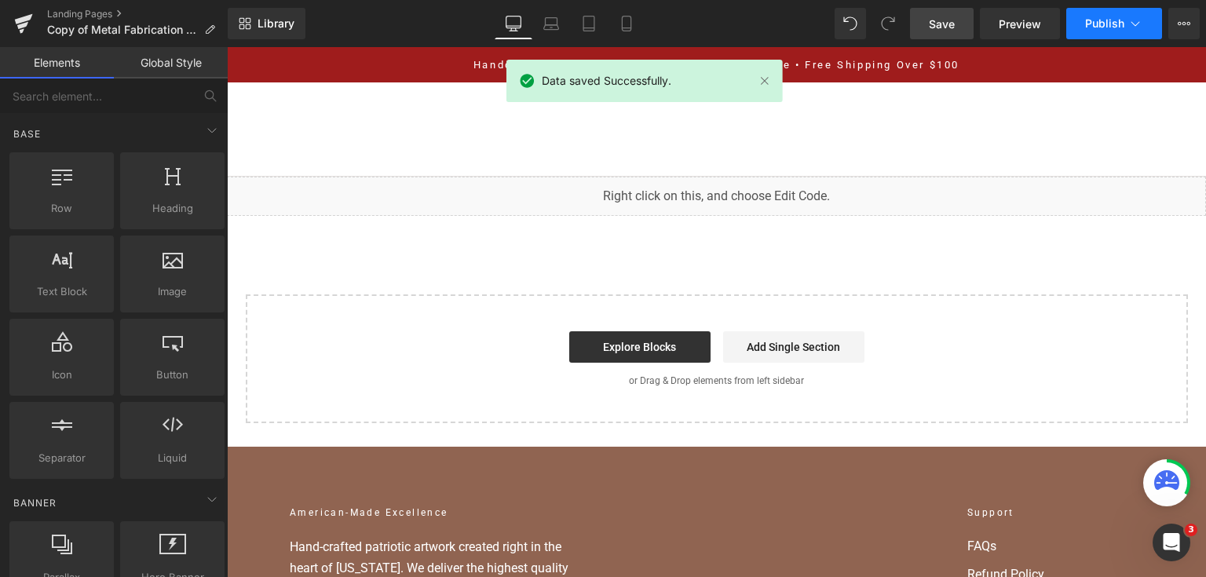
click at [1116, 31] on button "Publish" at bounding box center [1114, 23] width 96 height 31
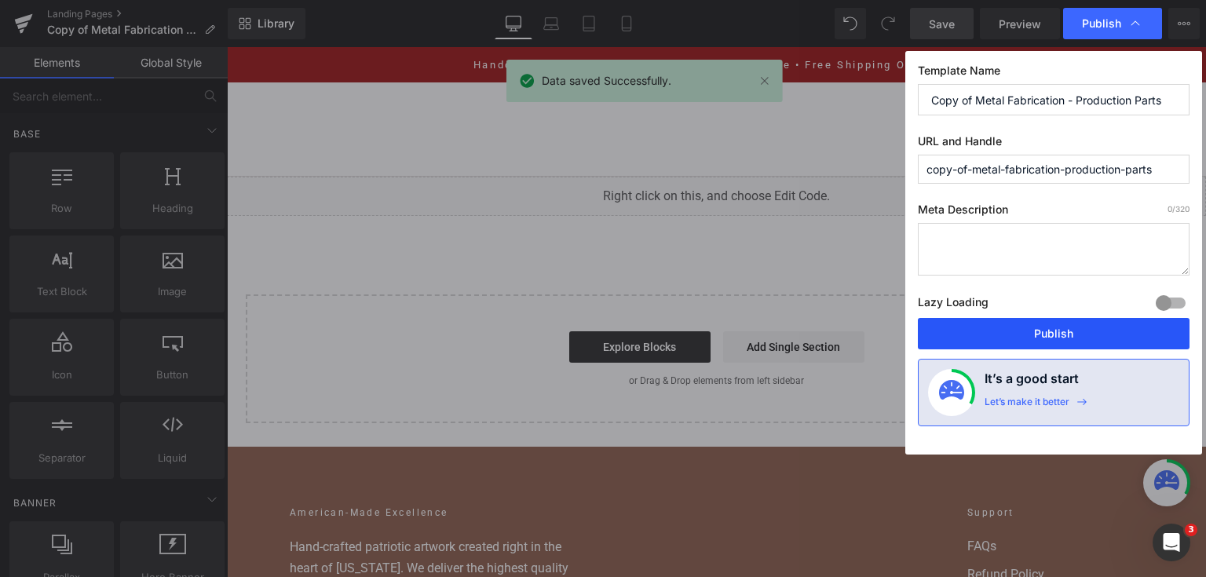
click at [1046, 336] on button "Publish" at bounding box center [1054, 333] width 272 height 31
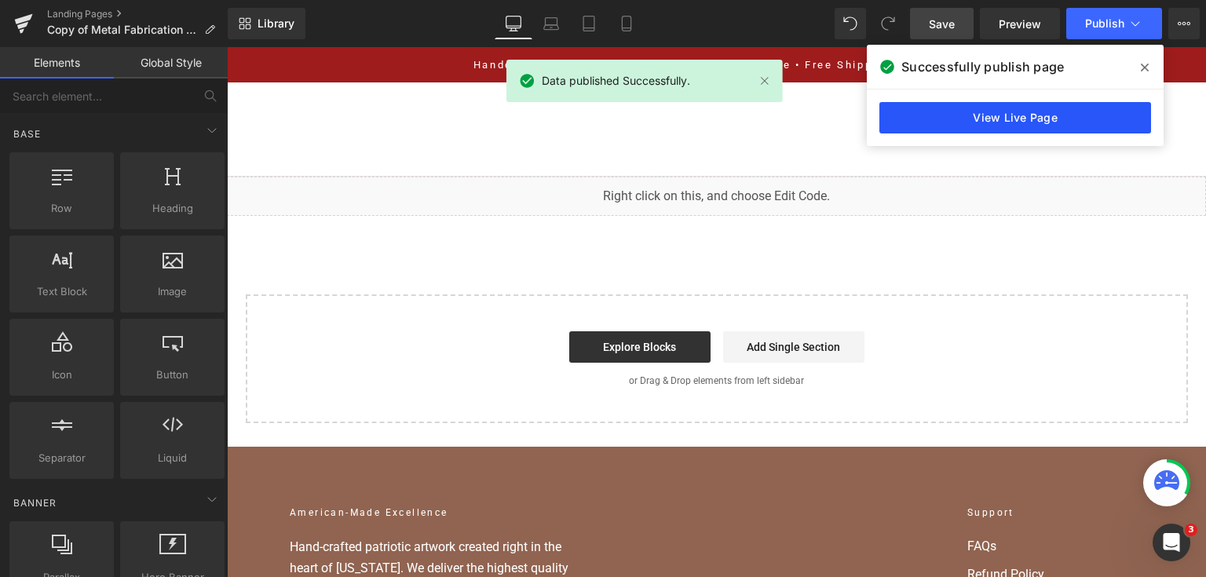
click at [1052, 128] on link "View Live Page" at bounding box center [1015, 117] width 272 height 31
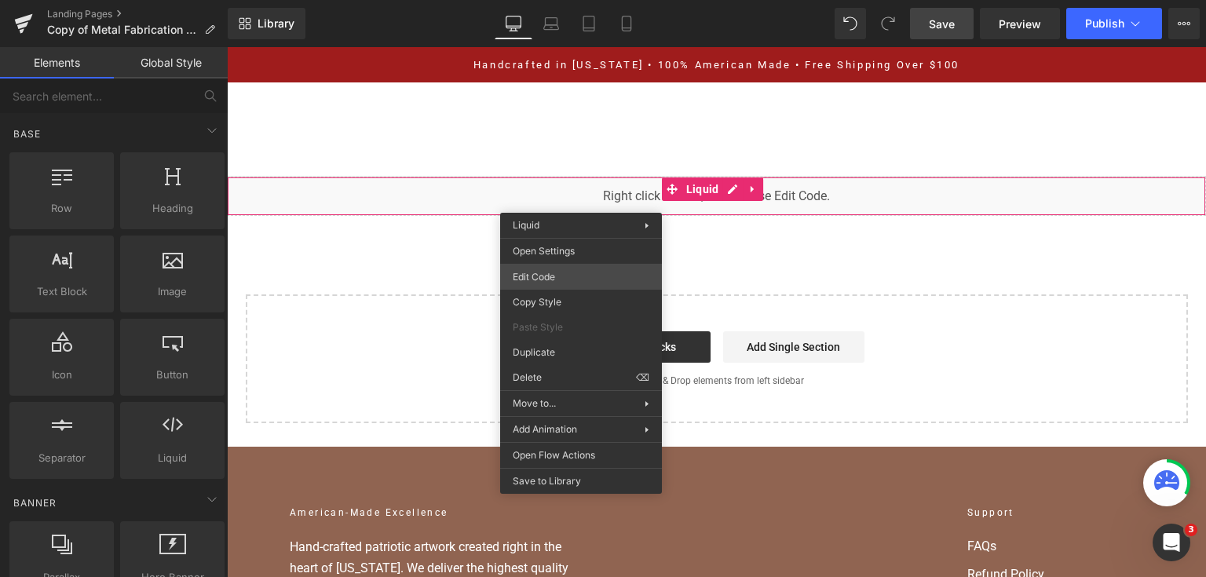
click at [575, 0] on div "You are previewing how the will restyle your page. You can not edit Elements in…" at bounding box center [603, 0] width 1206 height 0
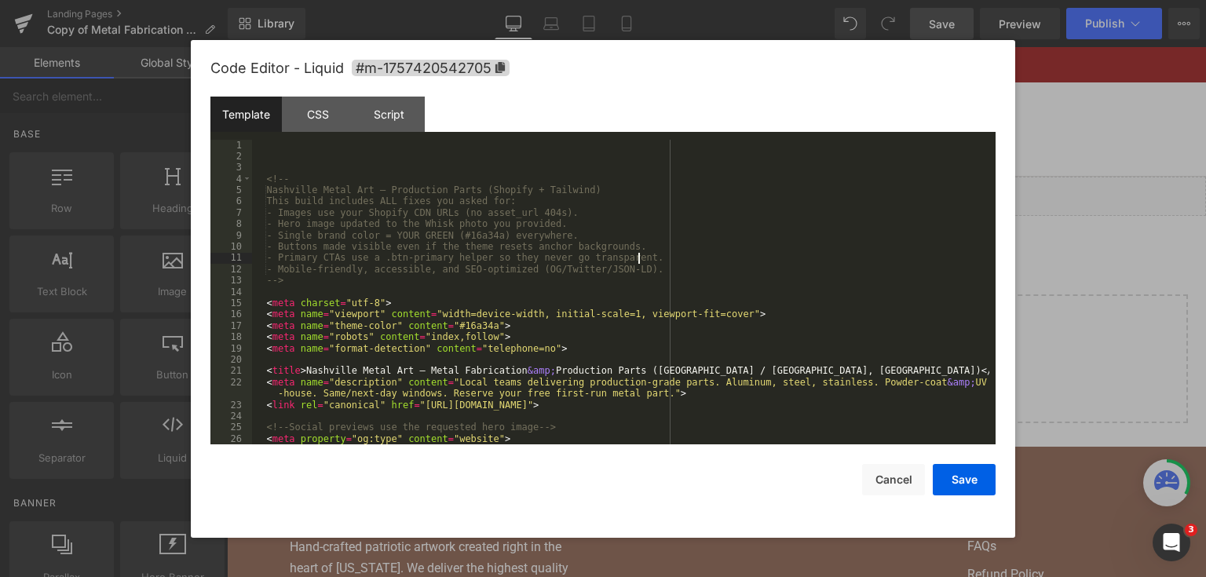
click at [641, 258] on div "<!-- Nashville Metal Art — Production Parts (Shopify + Tailwind) This build inc…" at bounding box center [620, 304] width 737 height 328
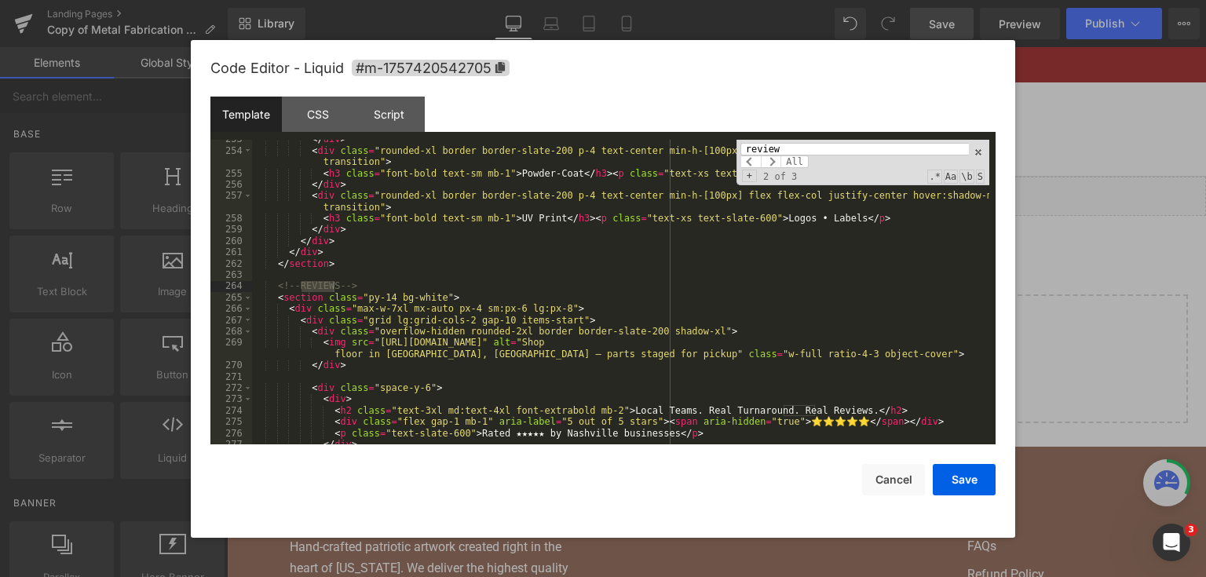
scroll to position [3253, 0]
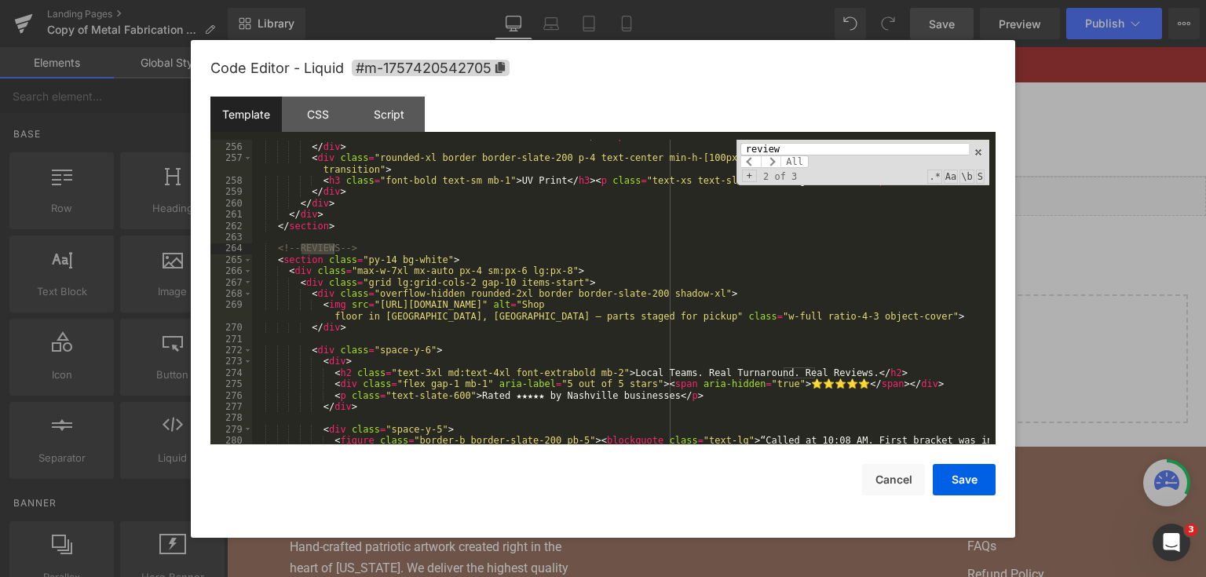
type input "review"
drag, startPoint x: 911, startPoint y: 307, endPoint x: 576, endPoint y: 303, distance: 334.4
click at [573, 303] on div "< h3 class = "font-bold text-sm mb-1" > Powder-Coat </ h3 > < p class = "text-x…" at bounding box center [620, 299] width 737 height 339
click at [719, 310] on div "< h3 class = "font-bold text-sm mb-1" > Powder-Coat </ h3 > < p class = "text-x…" at bounding box center [620, 292] width 737 height 305
drag, startPoint x: 907, startPoint y: 306, endPoint x: 370, endPoint y: 308, distance: 537.7
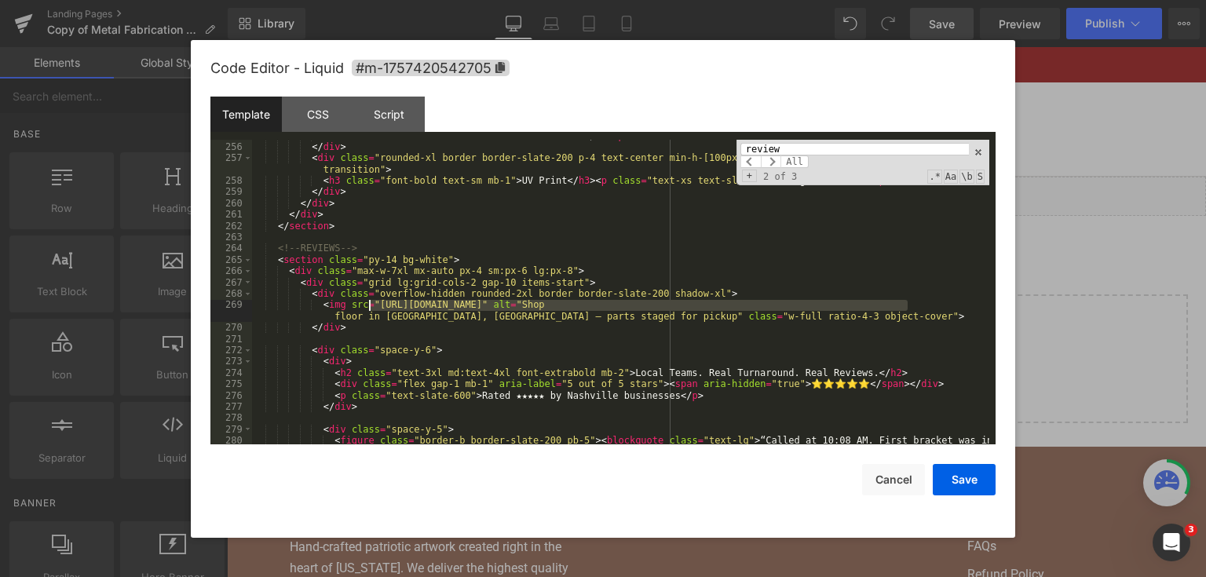
click at [368, 308] on div "< h3 class = "font-bold text-sm mb-1" > Powder-Coat </ h3 > < p class = "text-x…" at bounding box center [620, 299] width 737 height 339
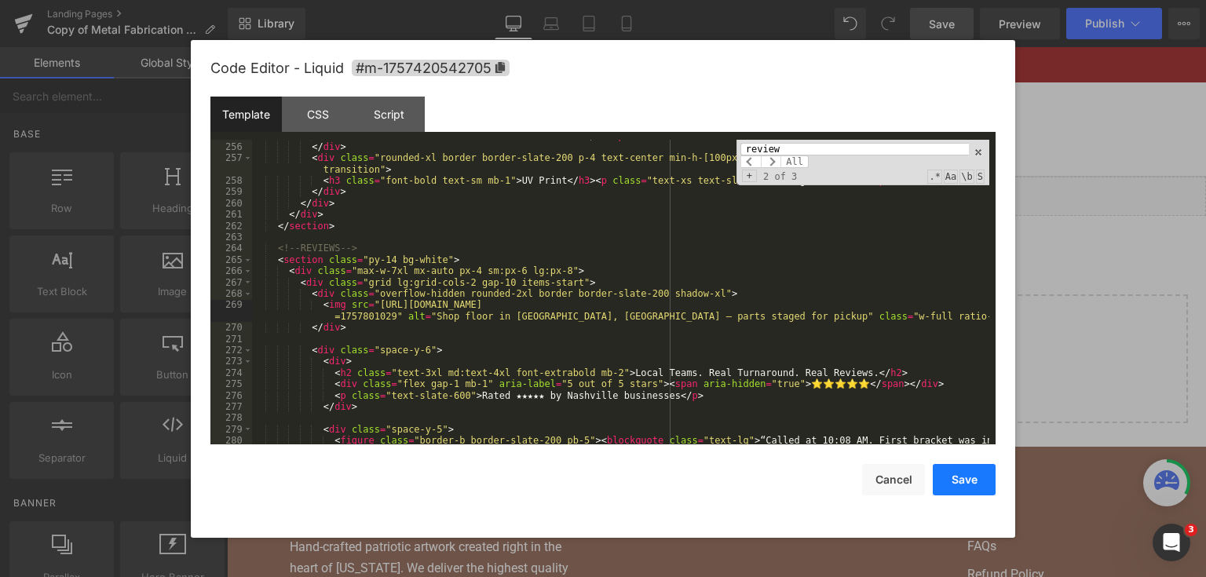
click at [967, 476] on button "Save" at bounding box center [964, 479] width 63 height 31
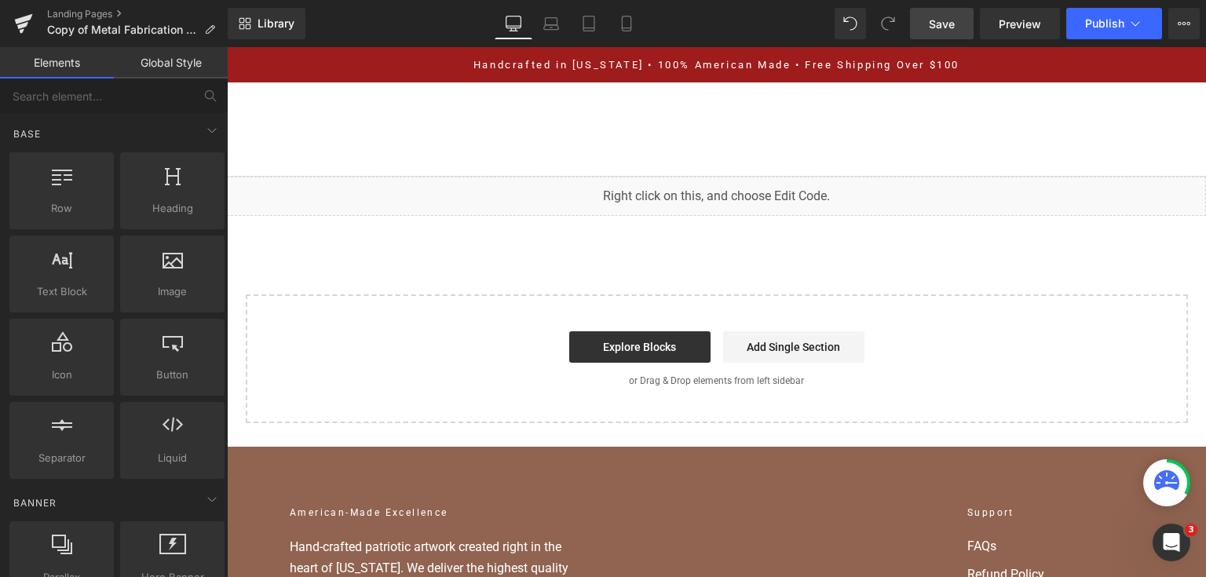
click at [946, 34] on link "Save" at bounding box center [942, 23] width 64 height 31
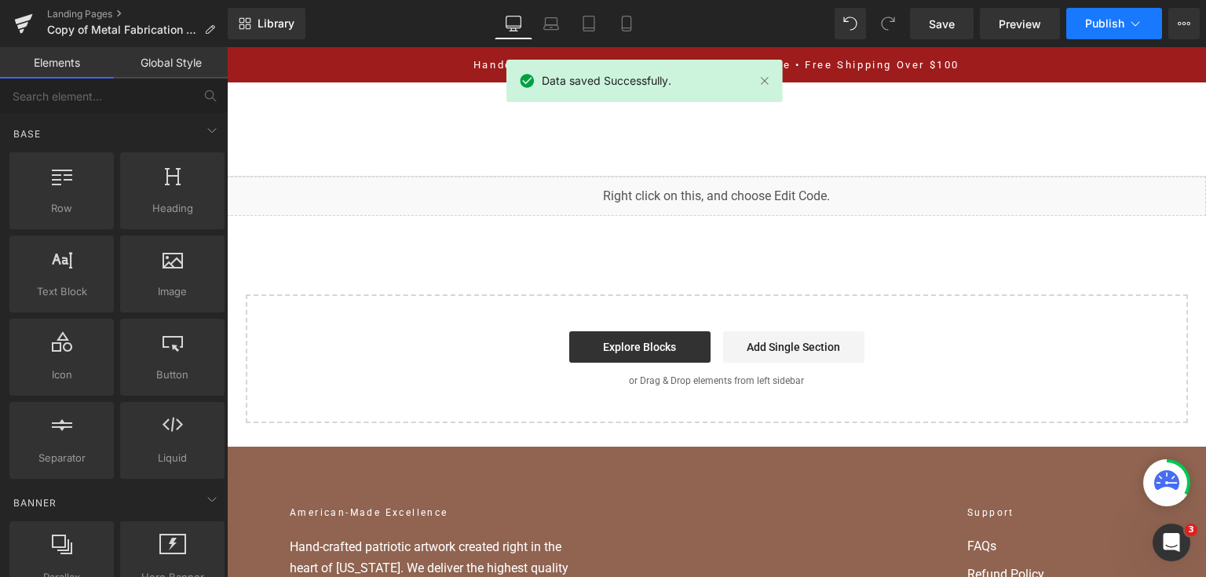
click at [1095, 27] on span "Publish" at bounding box center [1104, 23] width 39 height 13
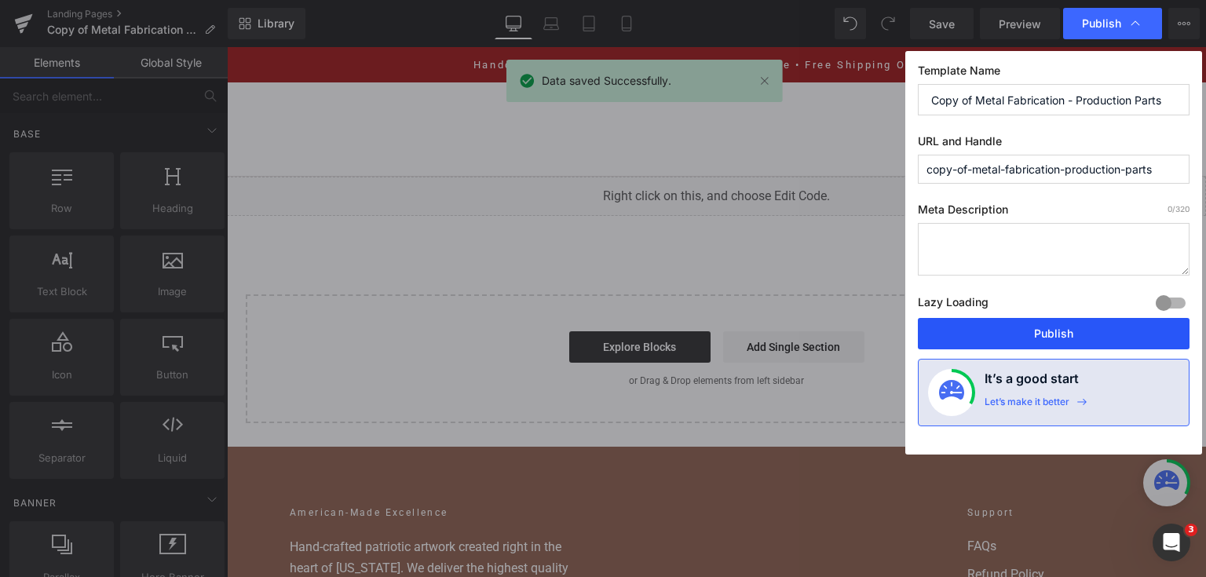
click at [1082, 327] on button "Publish" at bounding box center [1054, 333] width 272 height 31
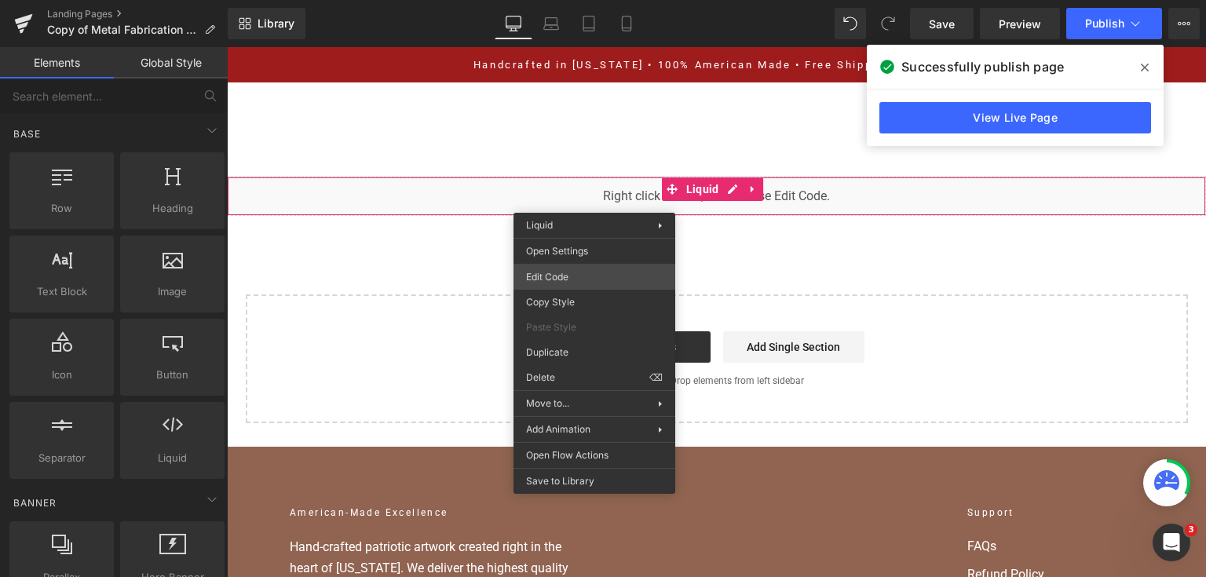
click at [576, 0] on div "You are previewing how the will restyle your page. You can not edit Elements in…" at bounding box center [603, 0] width 1206 height 0
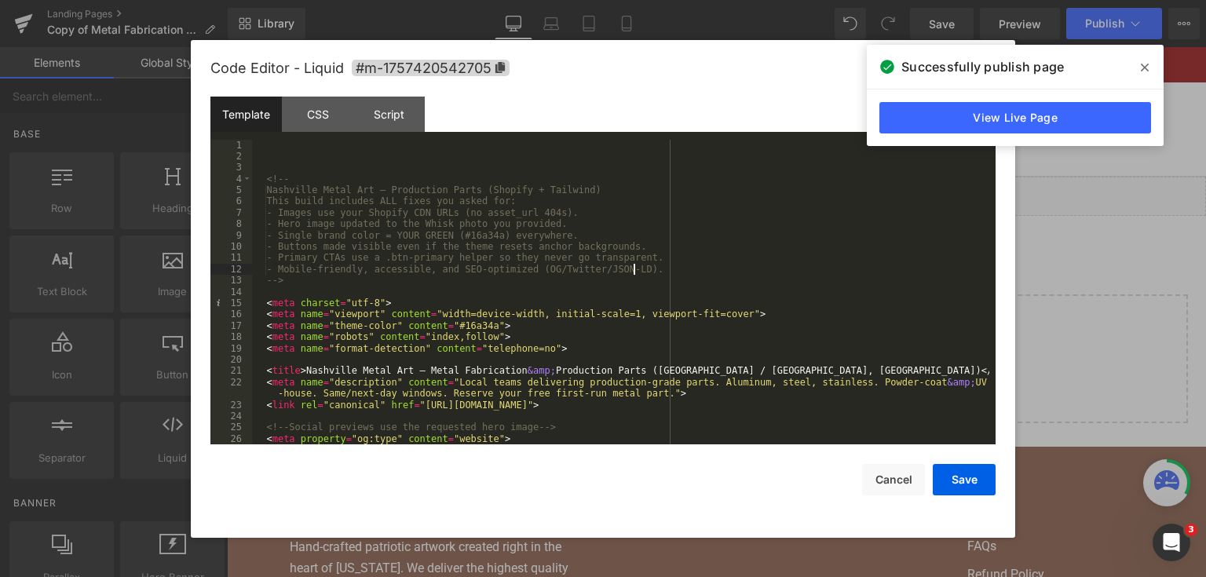
click at [634, 265] on div "<!-- Nashville Metal Art — Production Parts (Shopify + Tailwind) This build inc…" at bounding box center [620, 304] width 737 height 328
click at [602, 220] on div "<!-- Nashville Metal Art — Production Parts (Shopify + Tailwind) This build inc…" at bounding box center [620, 304] width 737 height 328
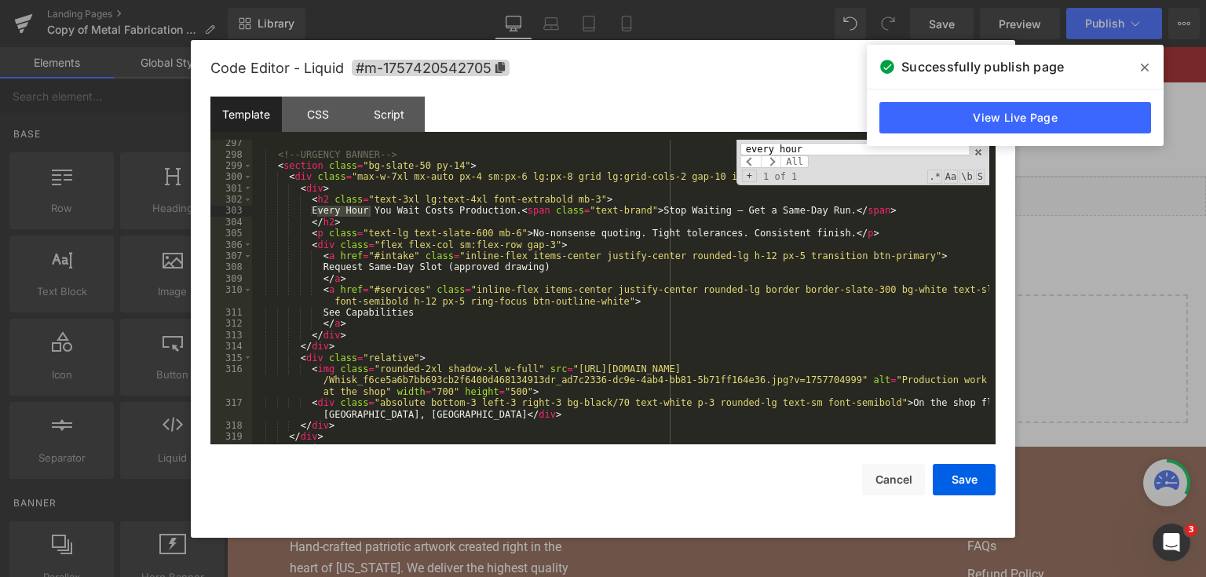
scroll to position [3799, 0]
type input "every hour"
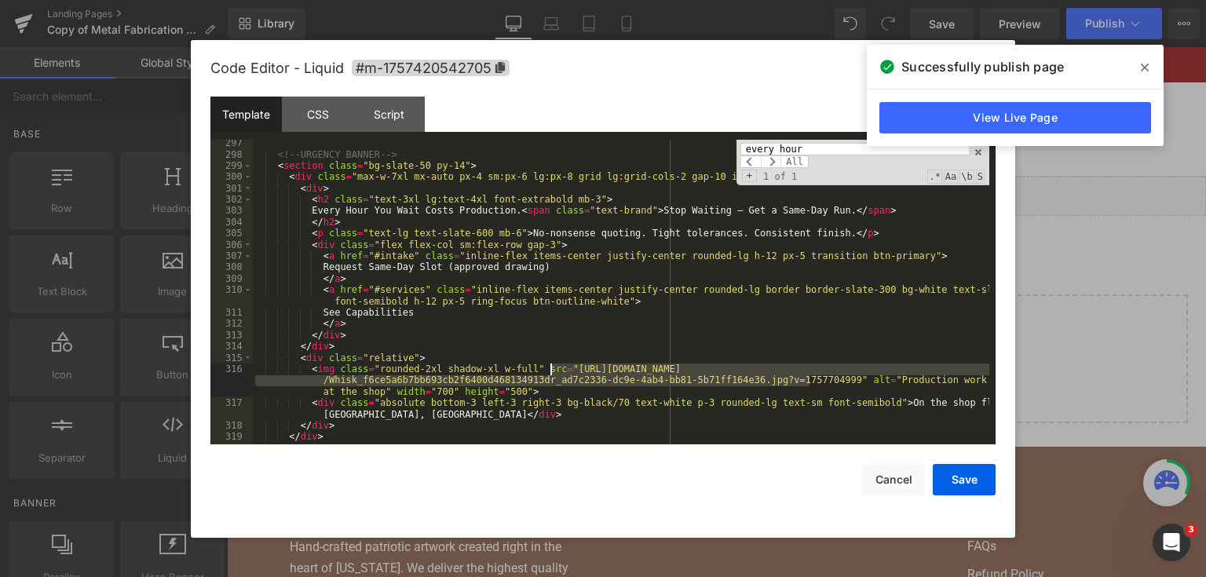
drag, startPoint x: 807, startPoint y: 379, endPoint x: 550, endPoint y: 374, distance: 257.5
click at [550, 374] on div "<!-- URGENCY BANNER --> < section class = "bg-slate-50 py-14" > < div class = "…" at bounding box center [620, 301] width 737 height 328
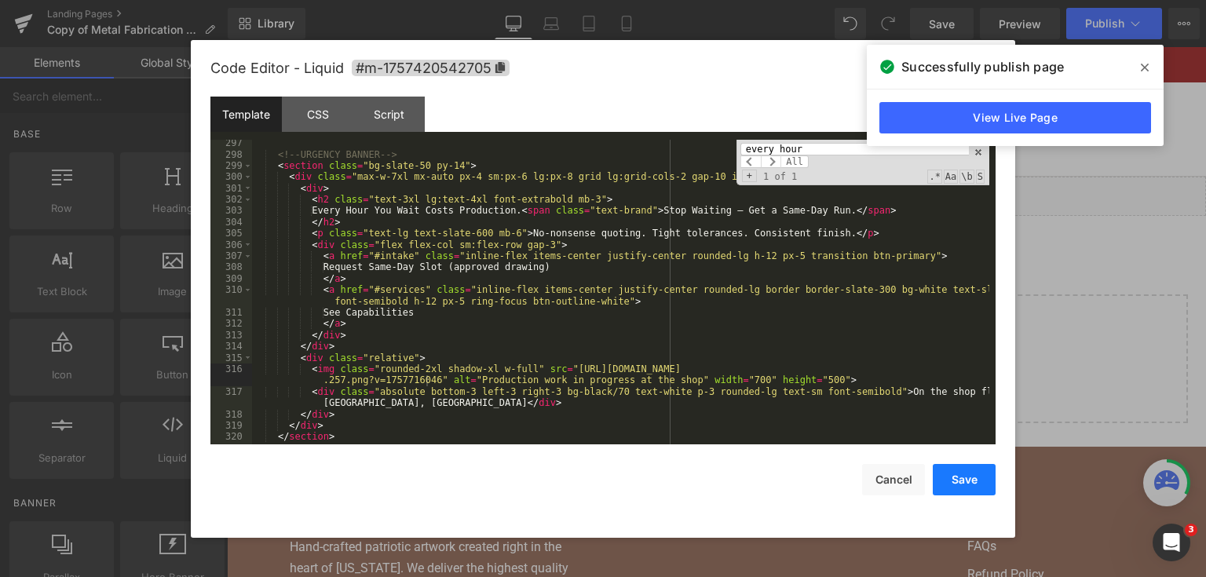
drag, startPoint x: 968, startPoint y: 476, endPoint x: 665, endPoint y: 112, distance: 473.8
click at [968, 476] on button "Save" at bounding box center [964, 479] width 63 height 31
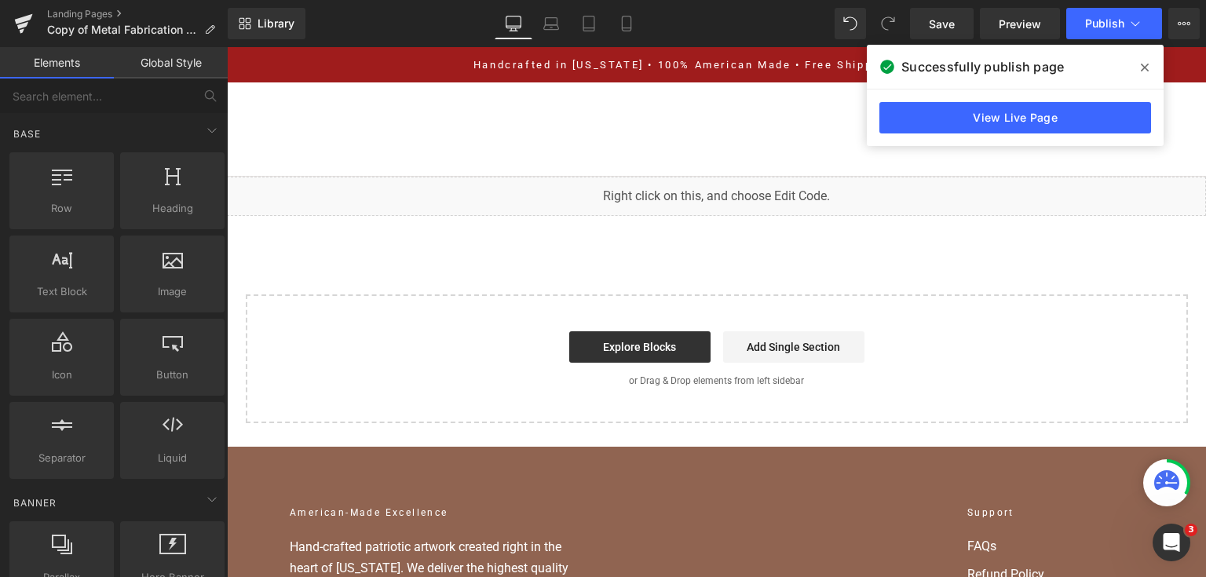
click at [928, 40] on div "Library Desktop Desktop Laptop Tablet Mobile Save Preview Publish Scheduled Vie…" at bounding box center [717, 23] width 978 height 47
click at [933, 35] on link "Save" at bounding box center [942, 23] width 64 height 31
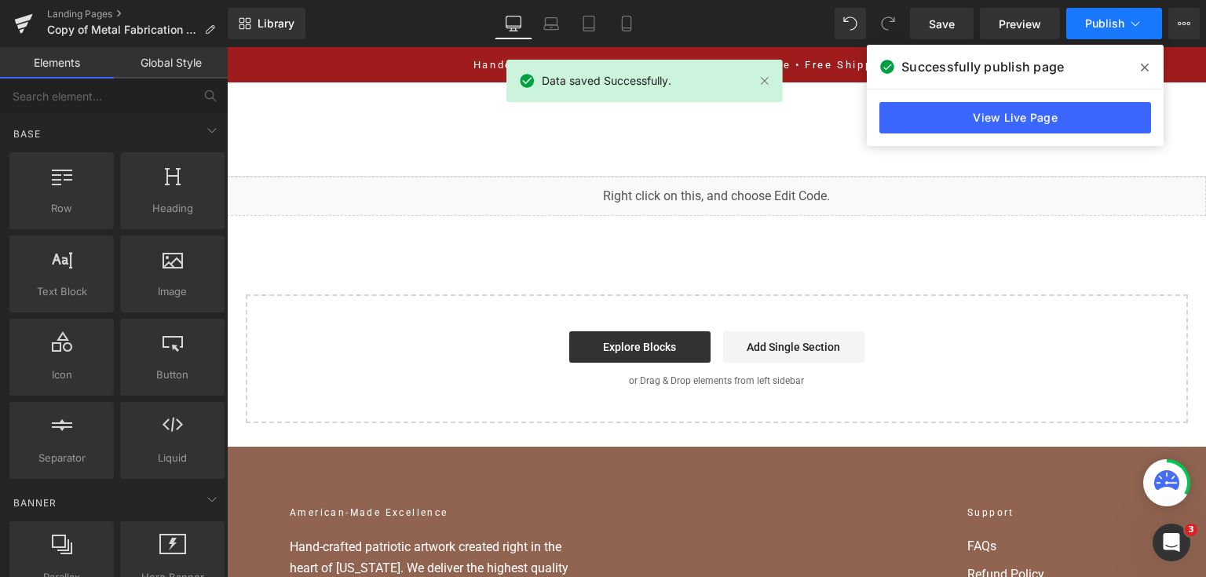
click at [1099, 12] on button "Publish" at bounding box center [1114, 23] width 96 height 31
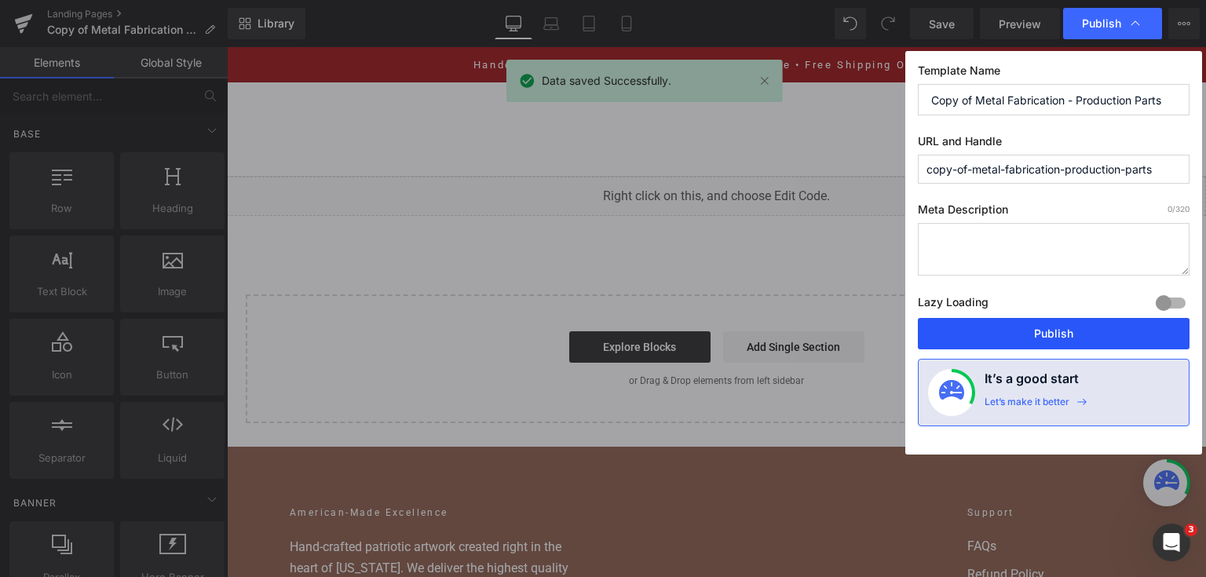
click at [1013, 330] on button "Publish" at bounding box center [1054, 333] width 272 height 31
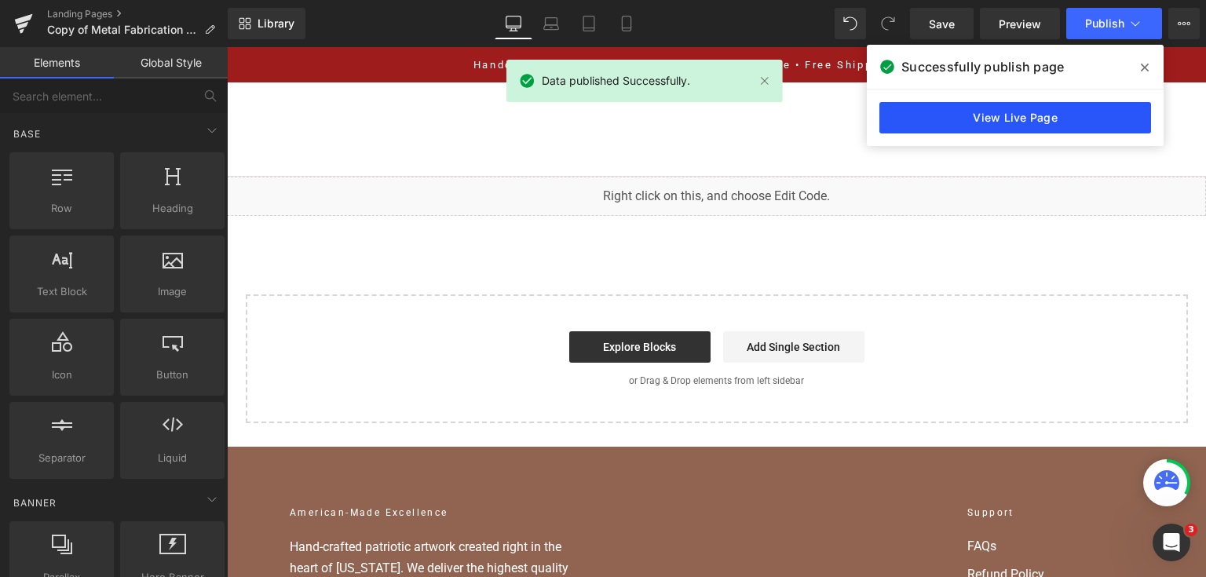
click at [1123, 122] on link "View Live Page" at bounding box center [1015, 117] width 272 height 31
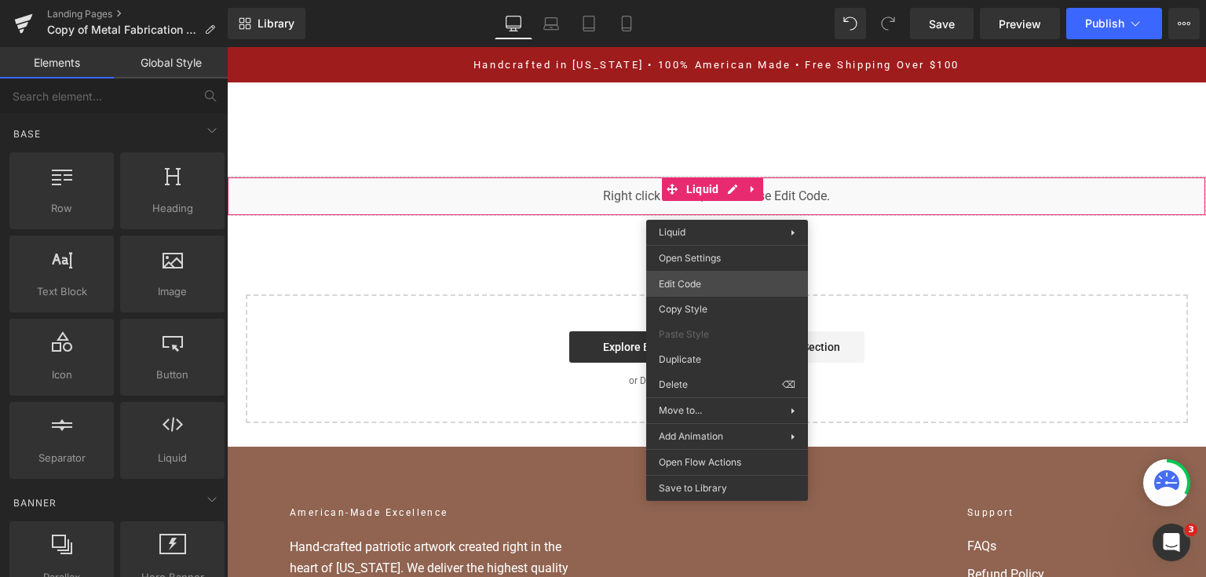
click at [688, 0] on div "You are previewing how the will restyle your page. You can not edit Elements in…" at bounding box center [603, 0] width 1206 height 0
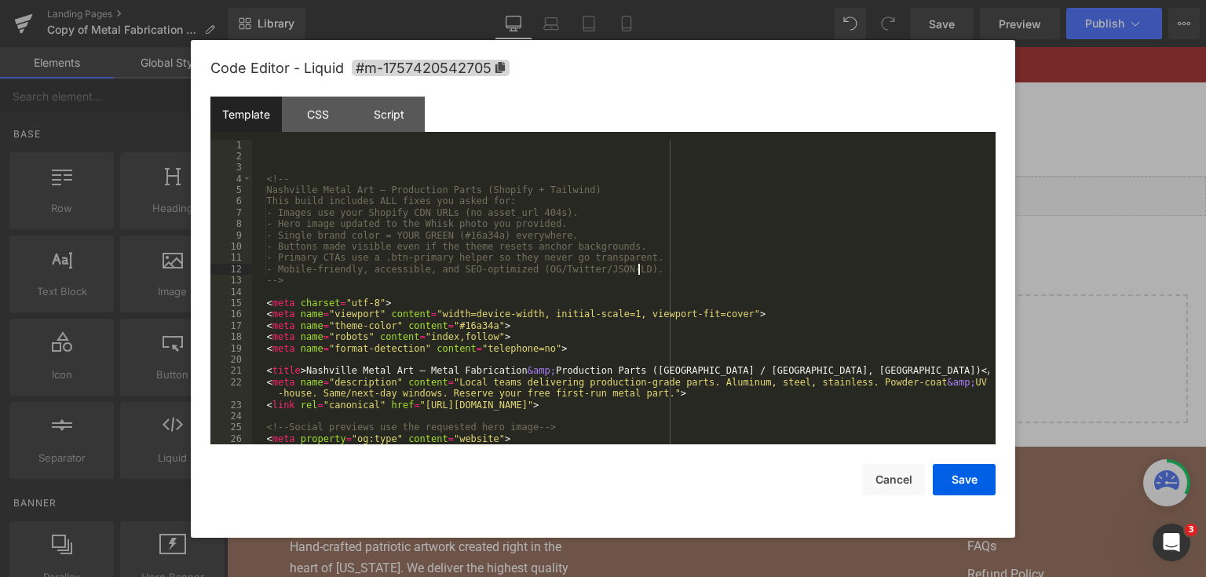
click at [656, 275] on div "<!-- Nashville Metal Art — Production Parts (Shopify + Tailwind) This build inc…" at bounding box center [620, 304] width 737 height 328
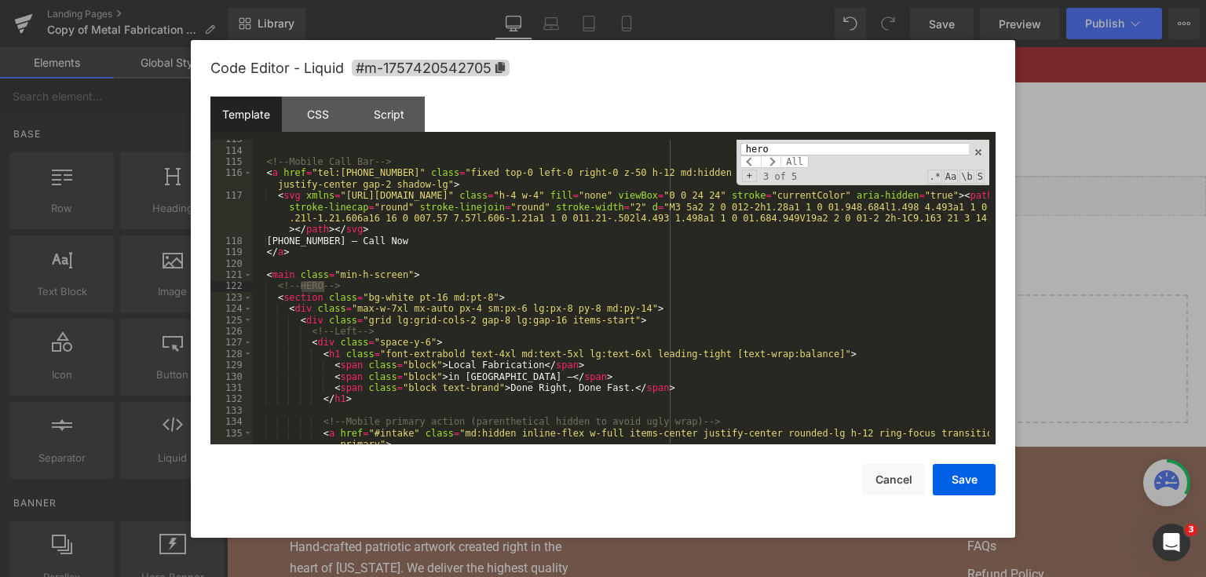
scroll to position [2357, 0]
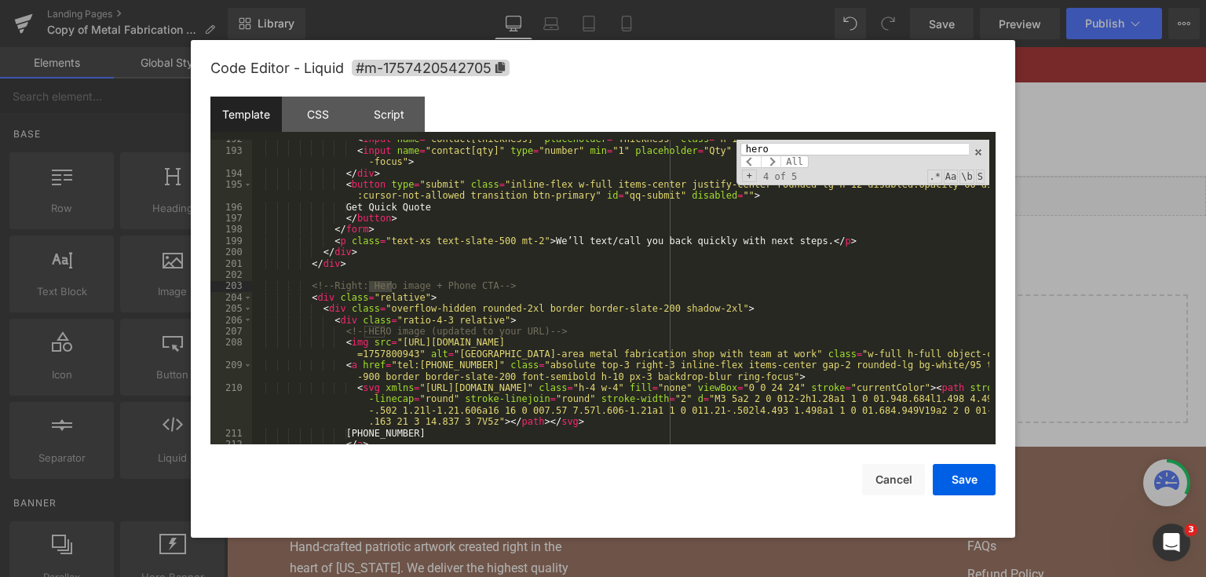
type input "hero"
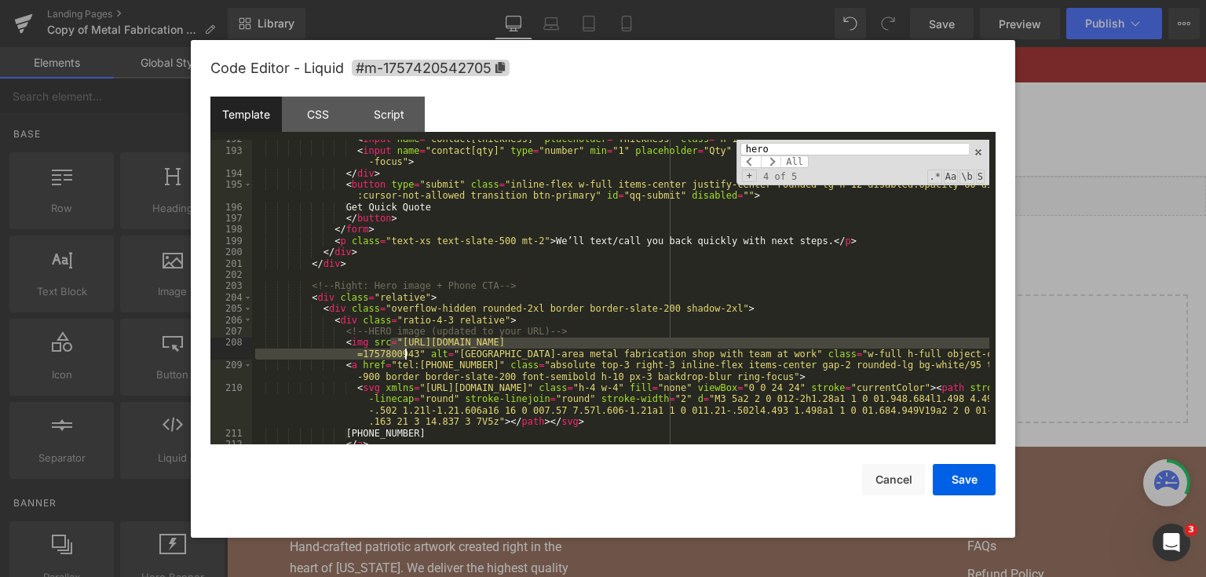
drag, startPoint x: 389, startPoint y: 341, endPoint x: 405, endPoint y: 358, distance: 22.8
click at [405, 358] on div "< input name = "contact[thickness]" placeholder = "Thickness" class = "h-11 px-…" at bounding box center [620, 297] width 737 height 328
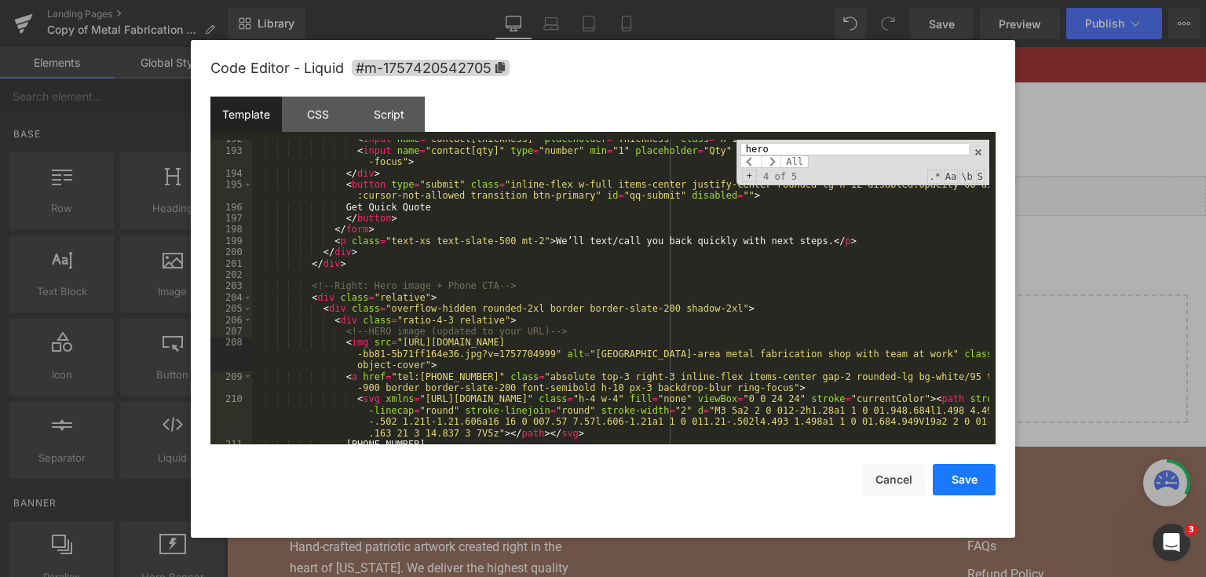
click at [964, 477] on button "Save" at bounding box center [964, 479] width 63 height 31
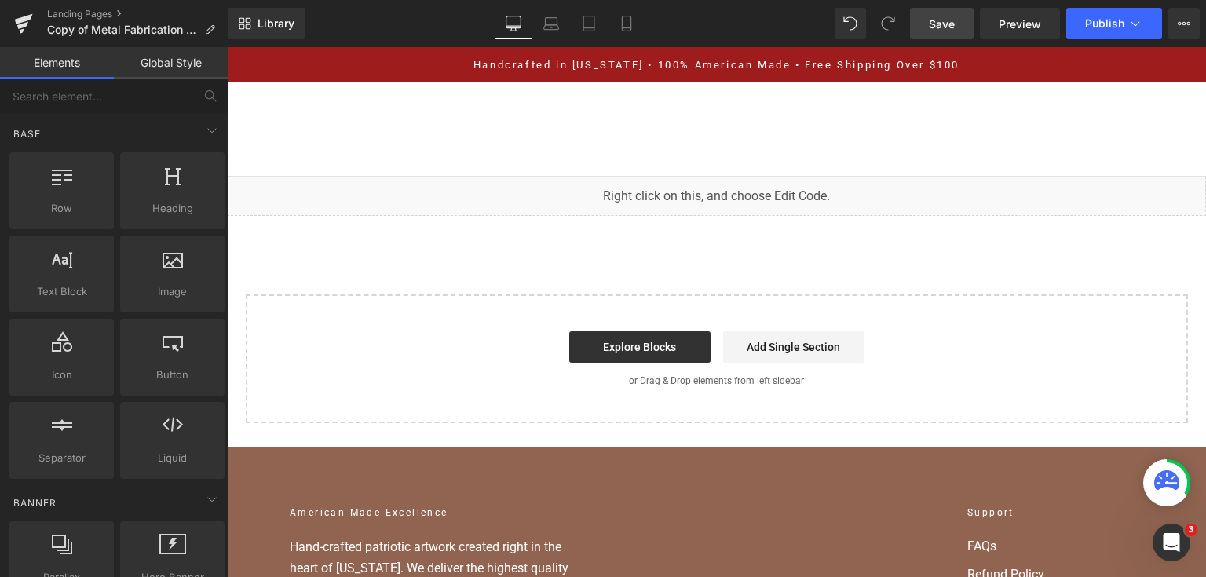
click at [939, 31] on span "Save" at bounding box center [942, 24] width 26 height 16
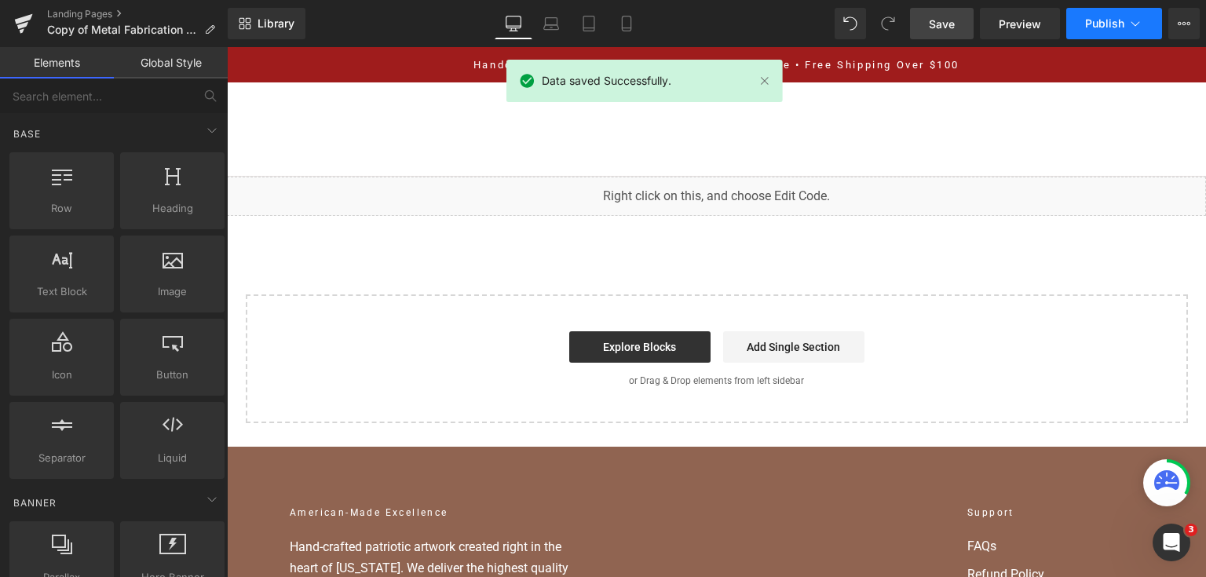
click at [1122, 26] on span "Publish" at bounding box center [1104, 23] width 39 height 13
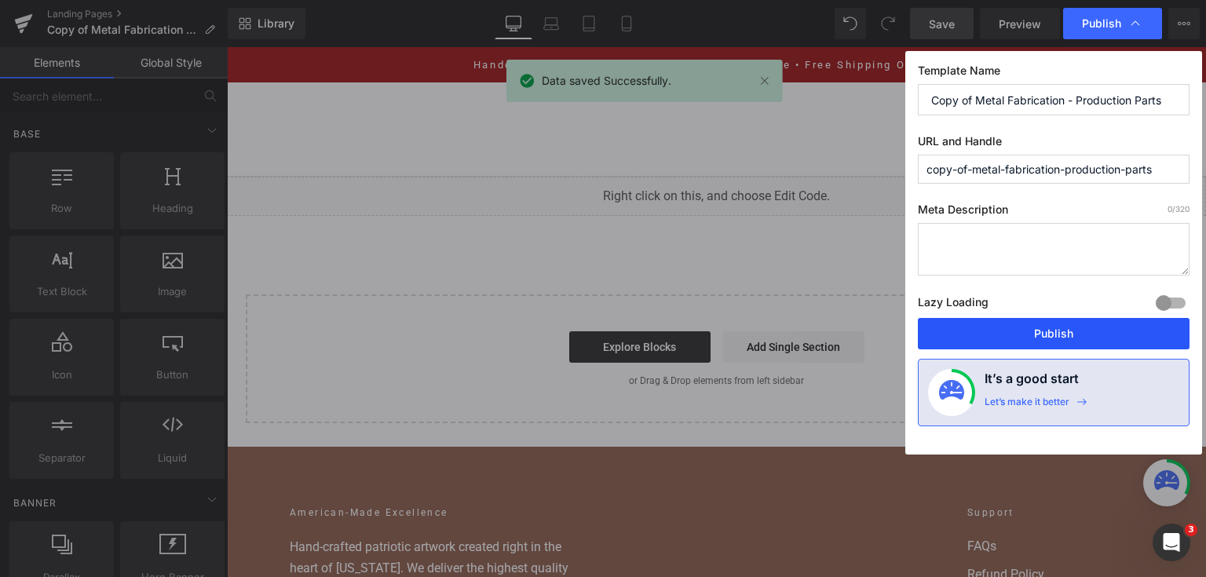
drag, startPoint x: 1056, startPoint y: 327, endPoint x: 748, endPoint y: 203, distance: 331.5
click at [1056, 327] on button "Publish" at bounding box center [1054, 333] width 272 height 31
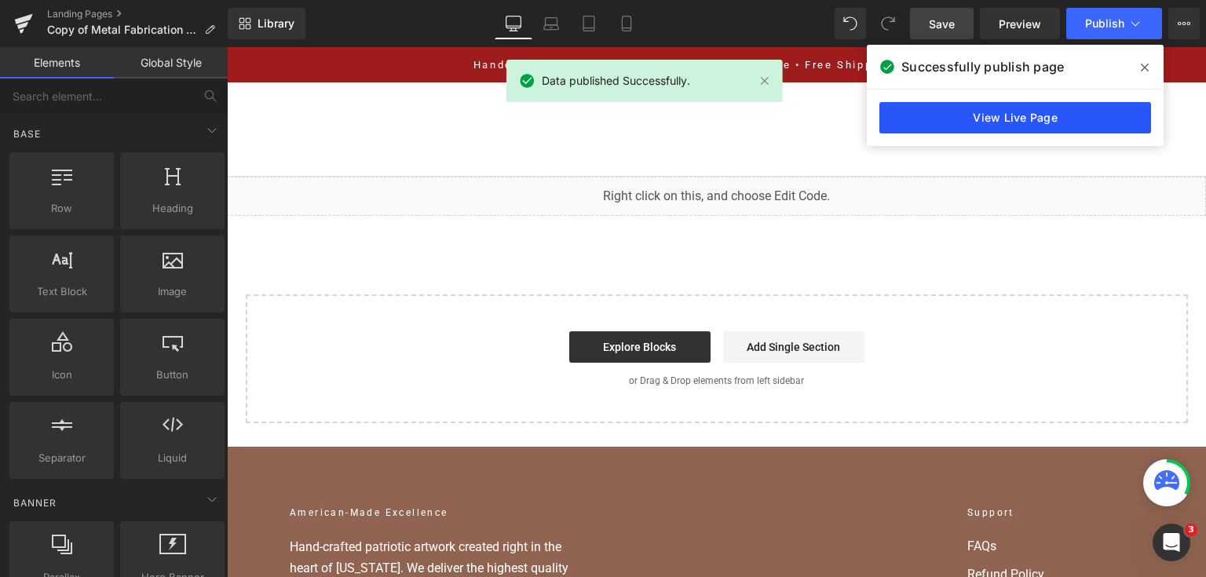
click at [1094, 119] on link "View Live Page" at bounding box center [1015, 117] width 272 height 31
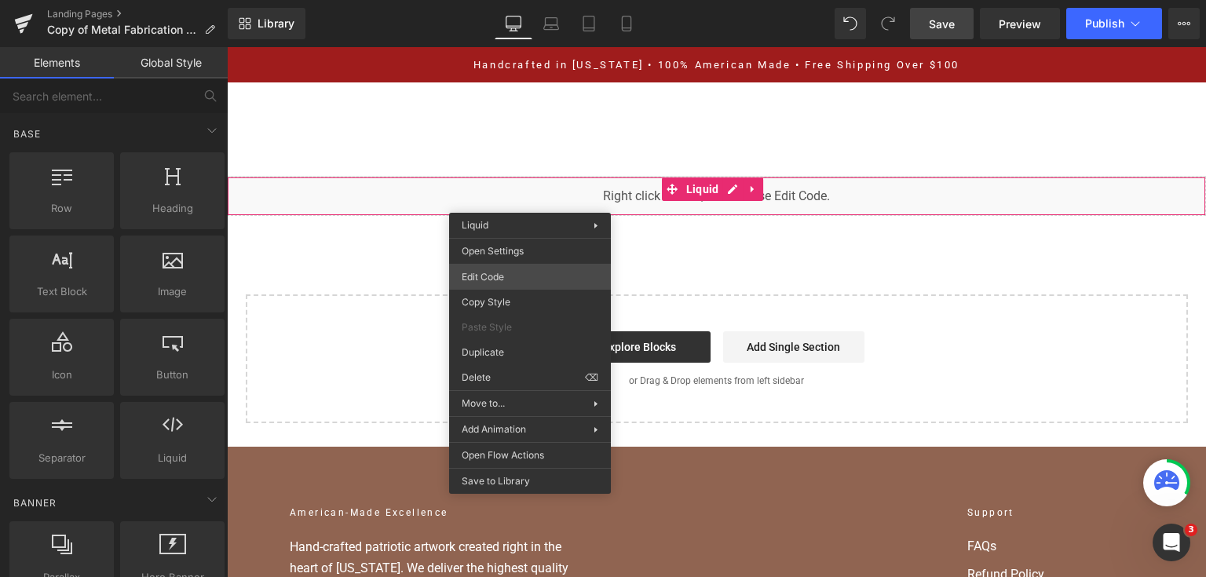
click at [555, 0] on div "You are previewing how the will restyle your page. You can not edit Elements in…" at bounding box center [603, 0] width 1206 height 0
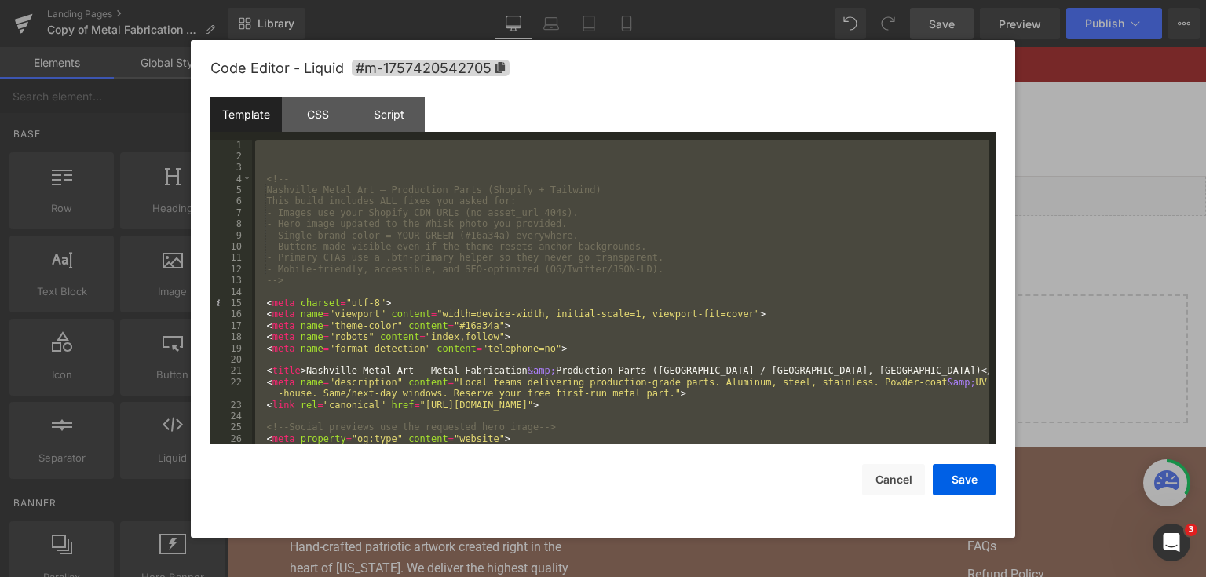
click at [1024, 211] on div at bounding box center [603, 288] width 1206 height 577
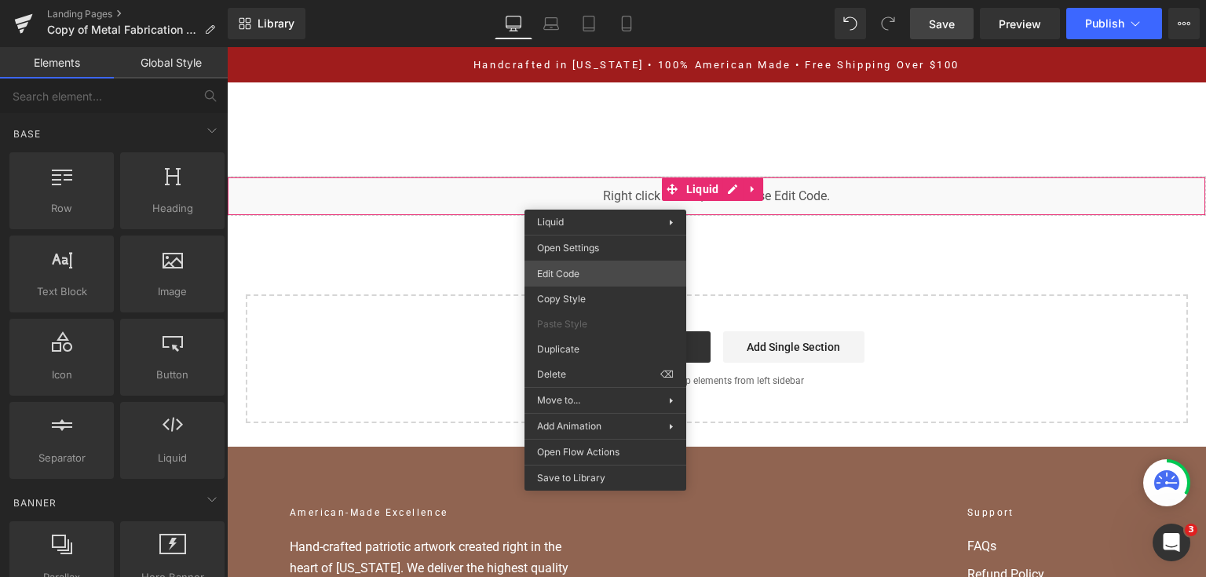
click at [614, 0] on div "You are previewing how the will restyle your page. You can not edit Elements in…" at bounding box center [603, 0] width 1206 height 0
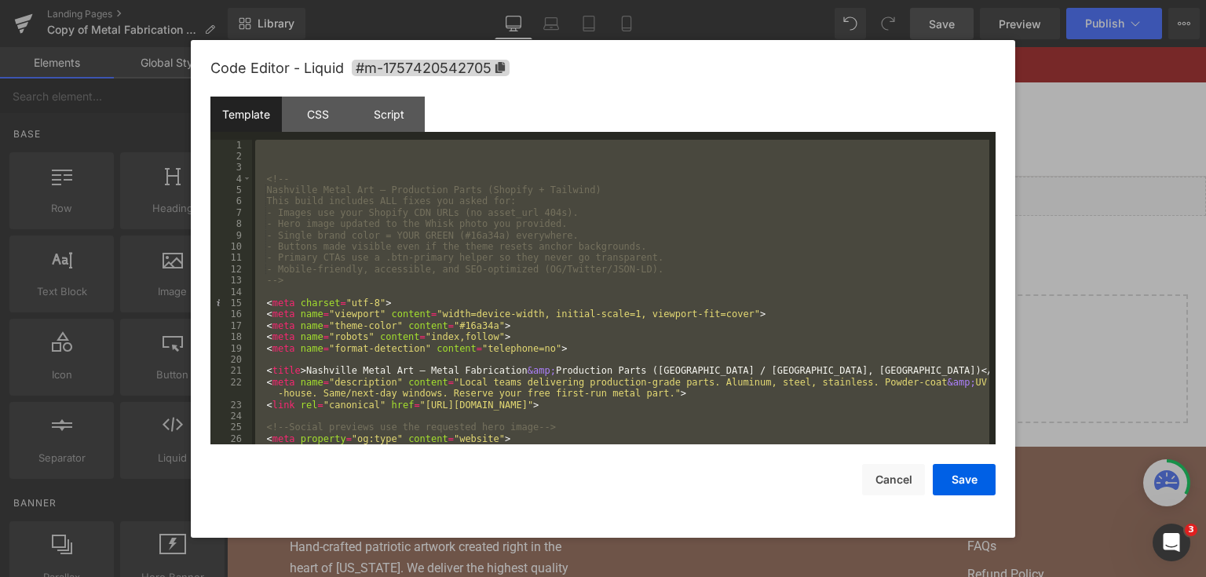
scroll to position [9959, 0]
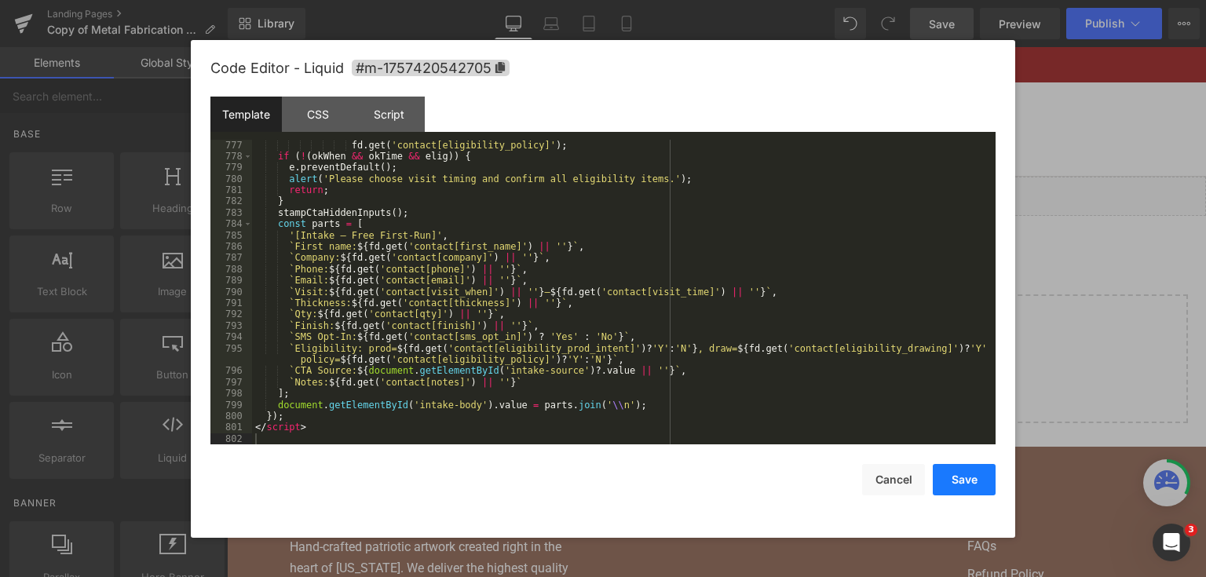
drag, startPoint x: 956, startPoint y: 476, endPoint x: 731, endPoint y: 160, distance: 387.7
click at [956, 476] on button "Save" at bounding box center [964, 479] width 63 height 31
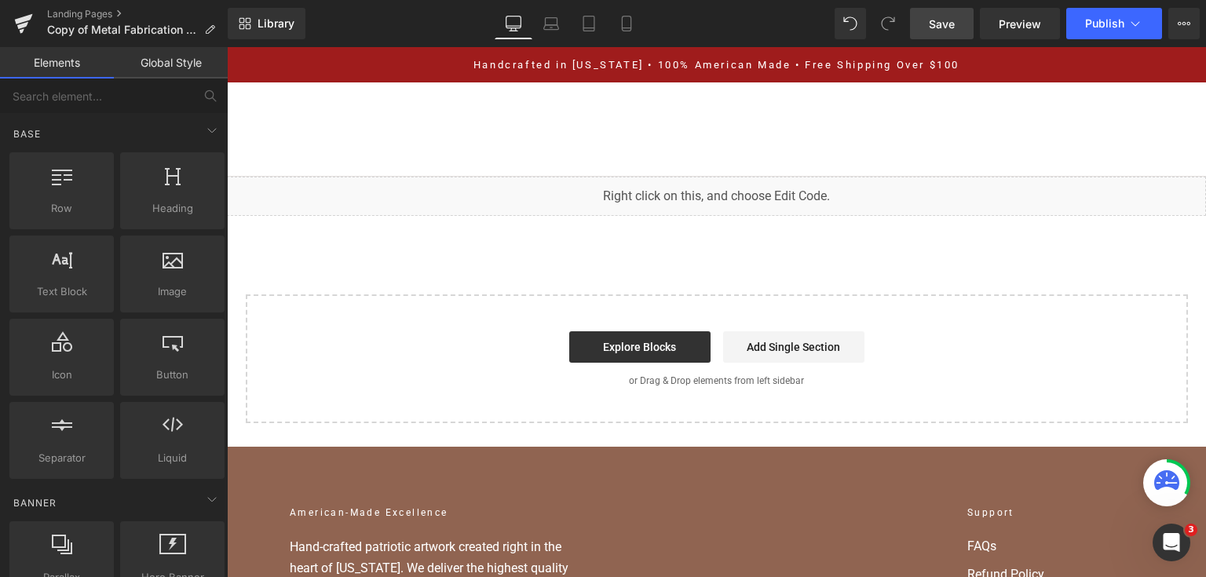
click at [939, 35] on link "Save" at bounding box center [942, 23] width 64 height 31
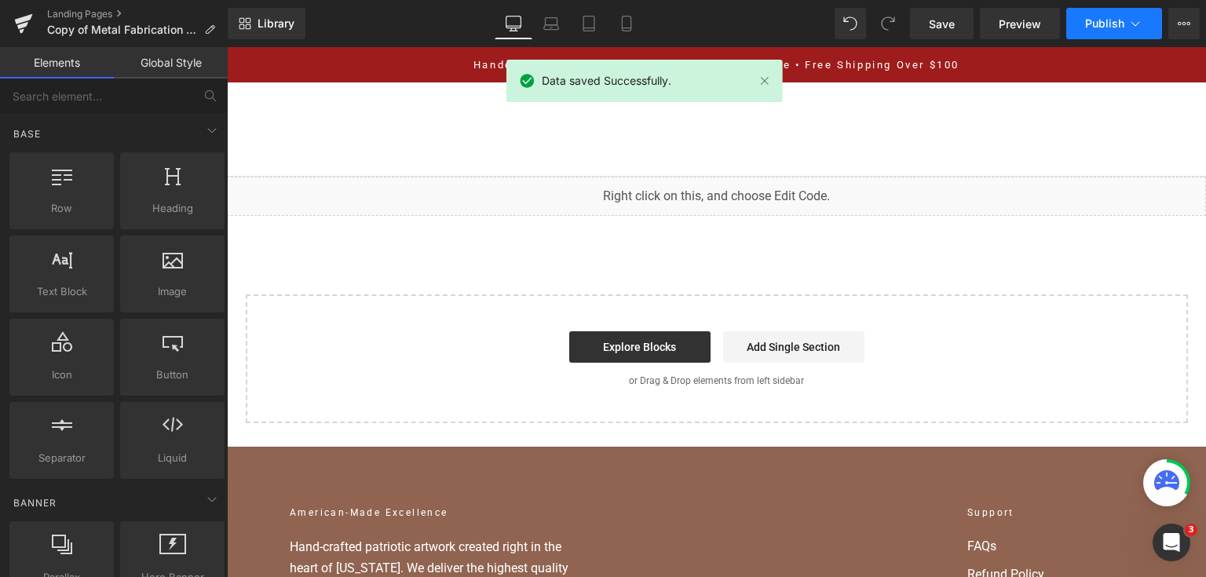
click at [1091, 31] on button "Publish" at bounding box center [1114, 23] width 96 height 31
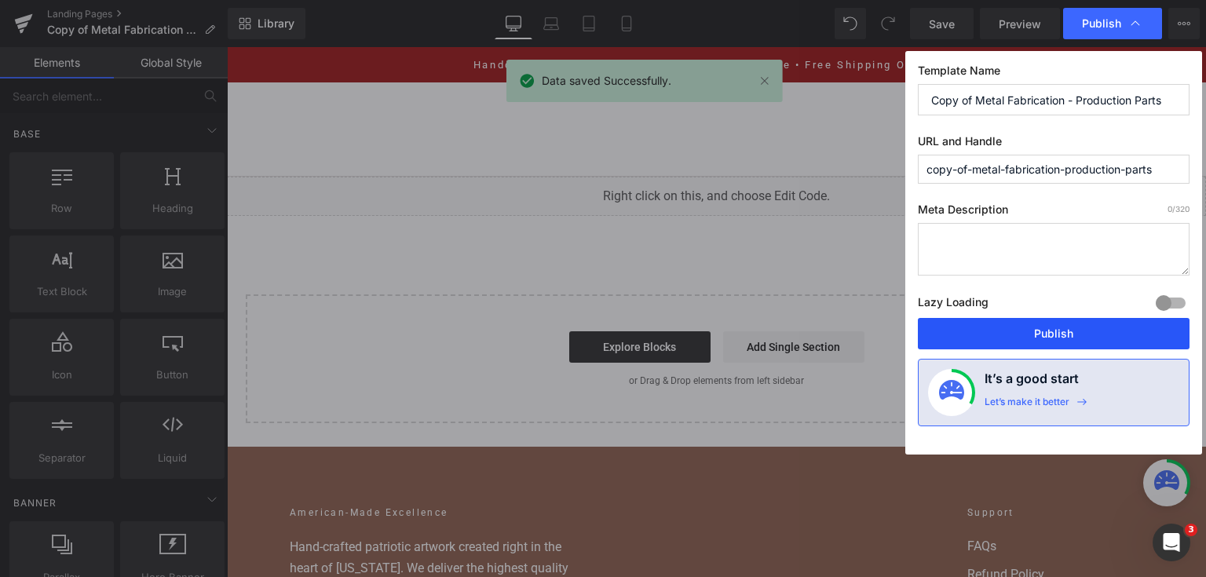
click at [1006, 331] on button "Publish" at bounding box center [1054, 333] width 272 height 31
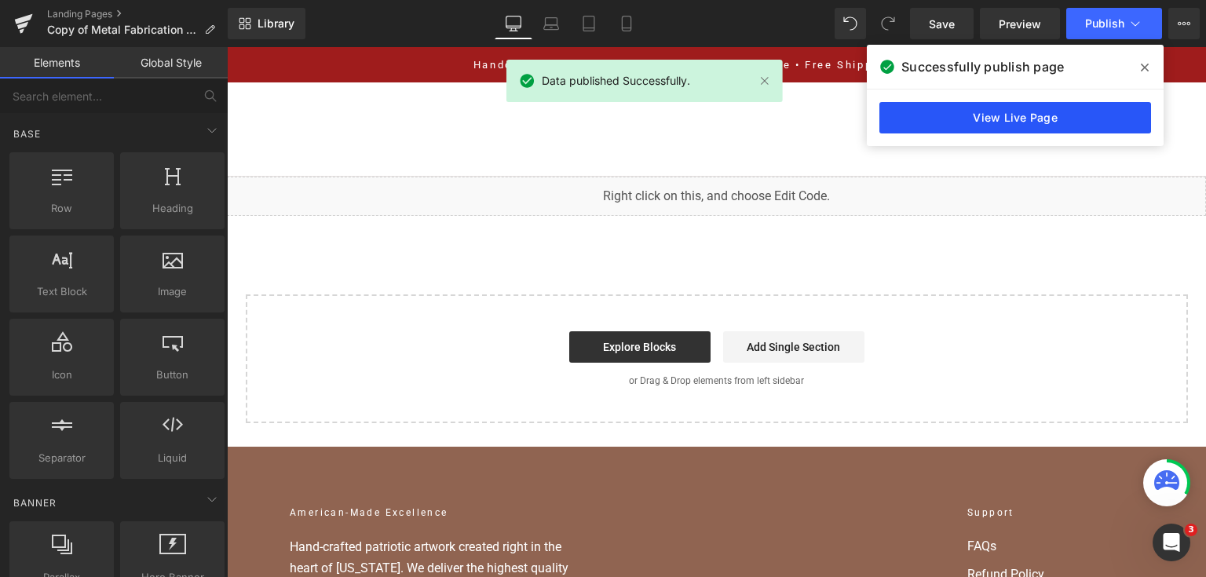
click at [1071, 125] on link "View Live Page" at bounding box center [1015, 117] width 272 height 31
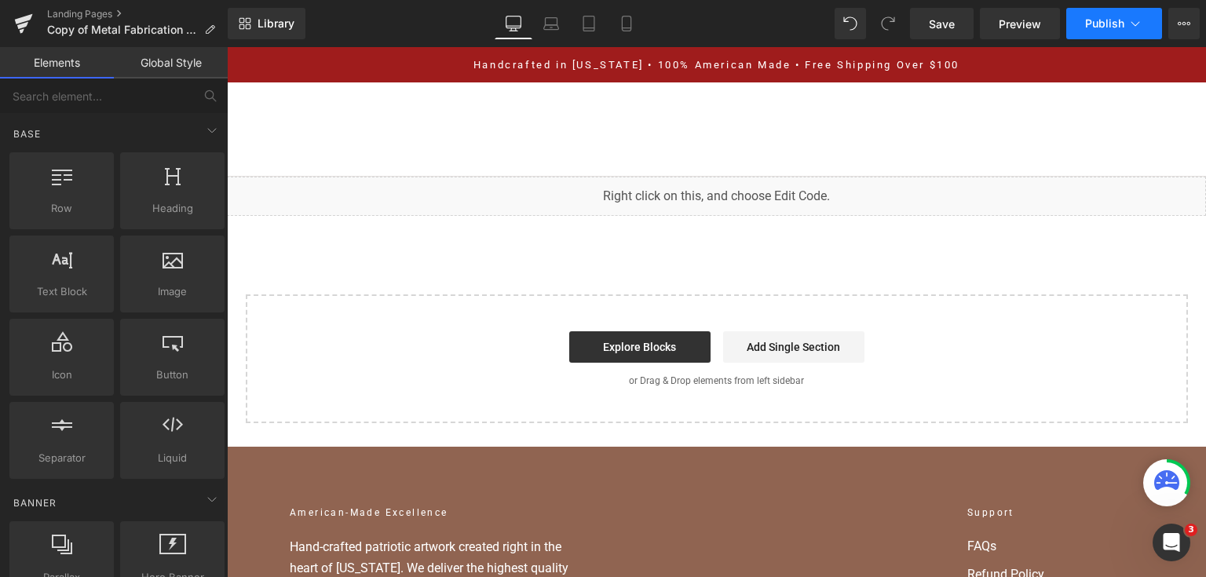
click at [1101, 35] on button "Publish" at bounding box center [1114, 23] width 96 height 31
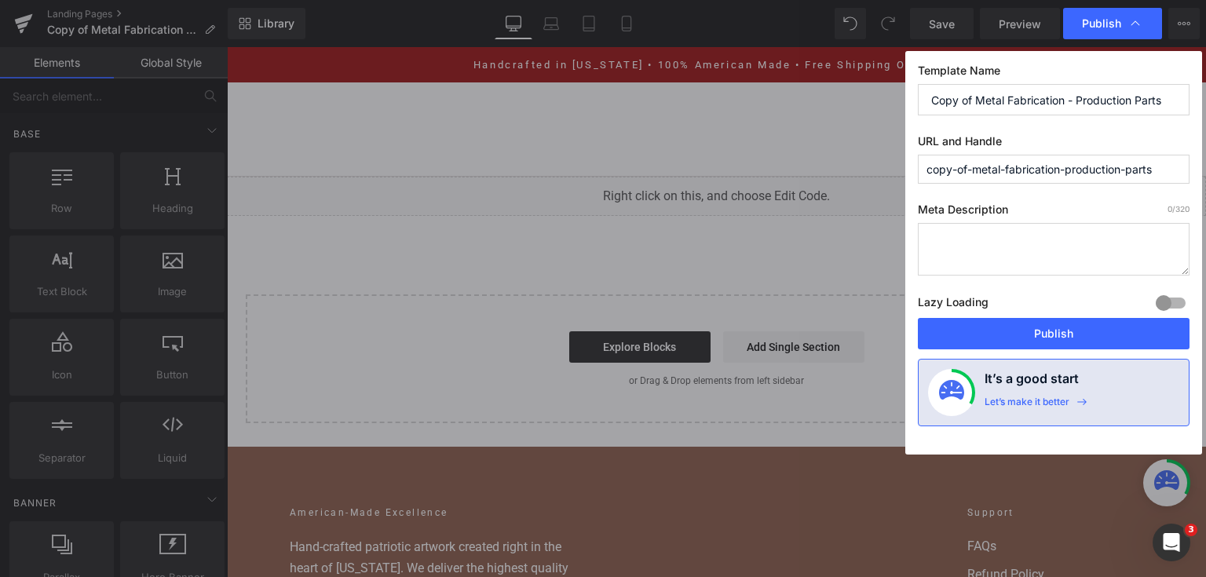
drag, startPoint x: 977, startPoint y: 107, endPoint x: 842, endPoint y: 94, distance: 134.8
click at [842, 94] on div "Publish Template Name Copy of Metal Fabrication - Production Parts URL and Hand…" at bounding box center [603, 288] width 1206 height 577
type input "Nashville Metal Fabrication - Production Parts"
drag, startPoint x: 973, startPoint y: 169, endPoint x: 889, endPoint y: 170, distance: 83.2
click at [889, 170] on div "Publish Template Name Nashville Metal Fabrication - Production Parts URL and Ha…" at bounding box center [603, 288] width 1206 height 577
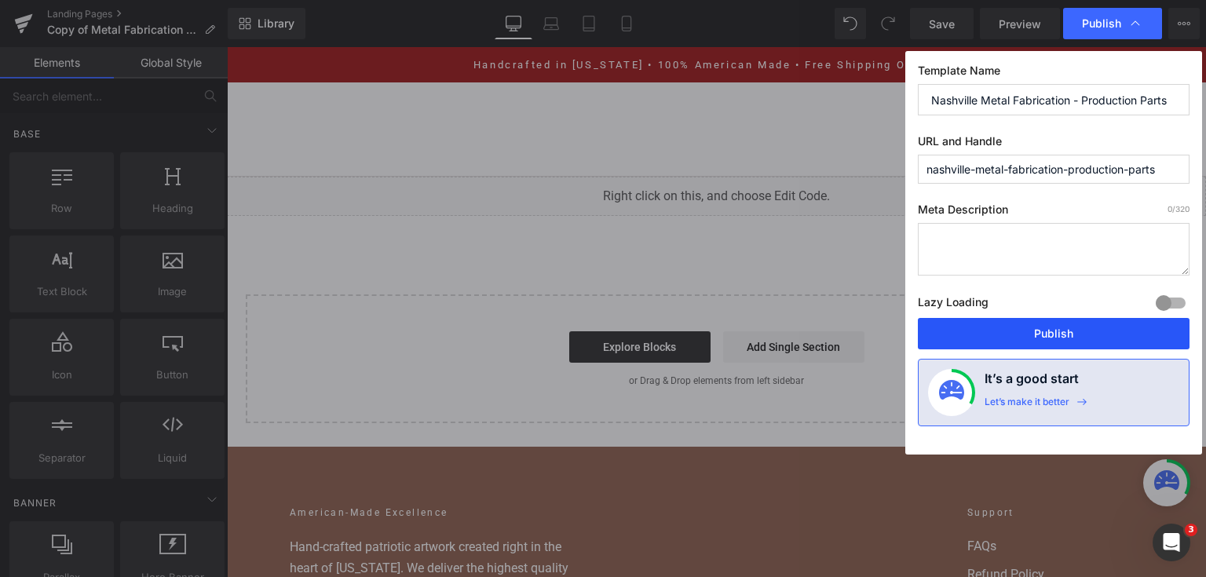
type input "nashville-metal-fabrication-production-parts"
drag, startPoint x: 1062, startPoint y: 327, endPoint x: 835, endPoint y: 279, distance: 231.7
click at [1062, 327] on button "Publish" at bounding box center [1054, 333] width 272 height 31
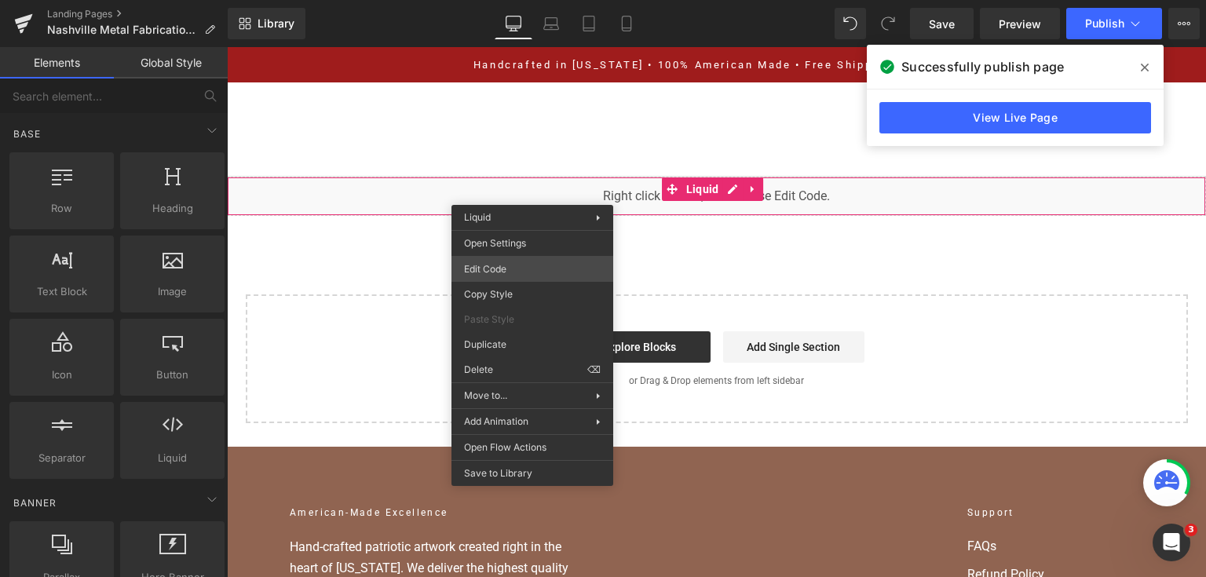
click at [531, 0] on div "You are previewing how the will restyle your page. You can not edit Elements in…" at bounding box center [603, 0] width 1206 height 0
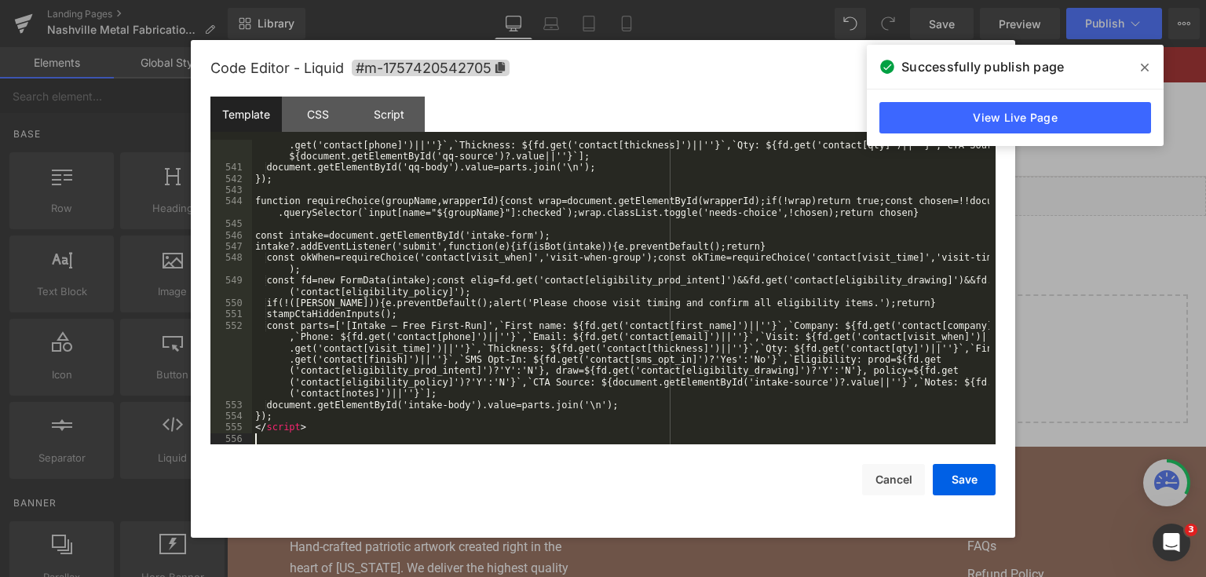
scroll to position [7822, 0]
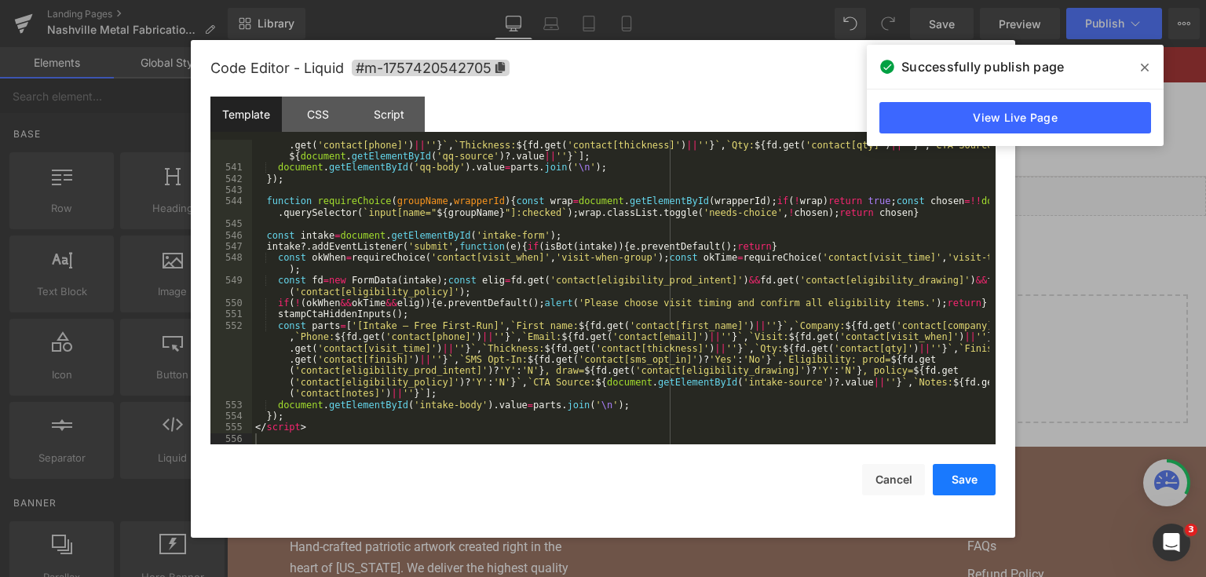
click at [950, 465] on button "Save" at bounding box center [964, 479] width 63 height 31
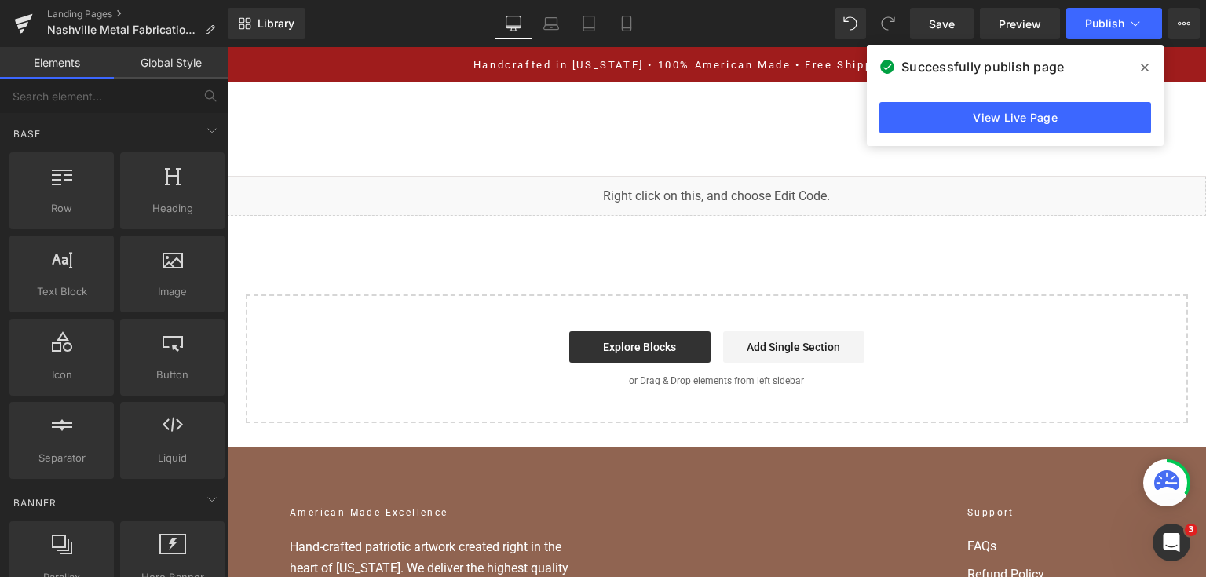
click at [951, 478] on button "Save" at bounding box center [964, 471] width 63 height 31
click at [922, 41] on div "Library Desktop Desktop Laptop Tablet Mobile Save Preview Publish Scheduled Vie…" at bounding box center [717, 23] width 978 height 47
drag, startPoint x: 922, startPoint y: 31, endPoint x: 955, endPoint y: 64, distance: 46.1
click at [923, 31] on link "Save" at bounding box center [942, 23] width 64 height 31
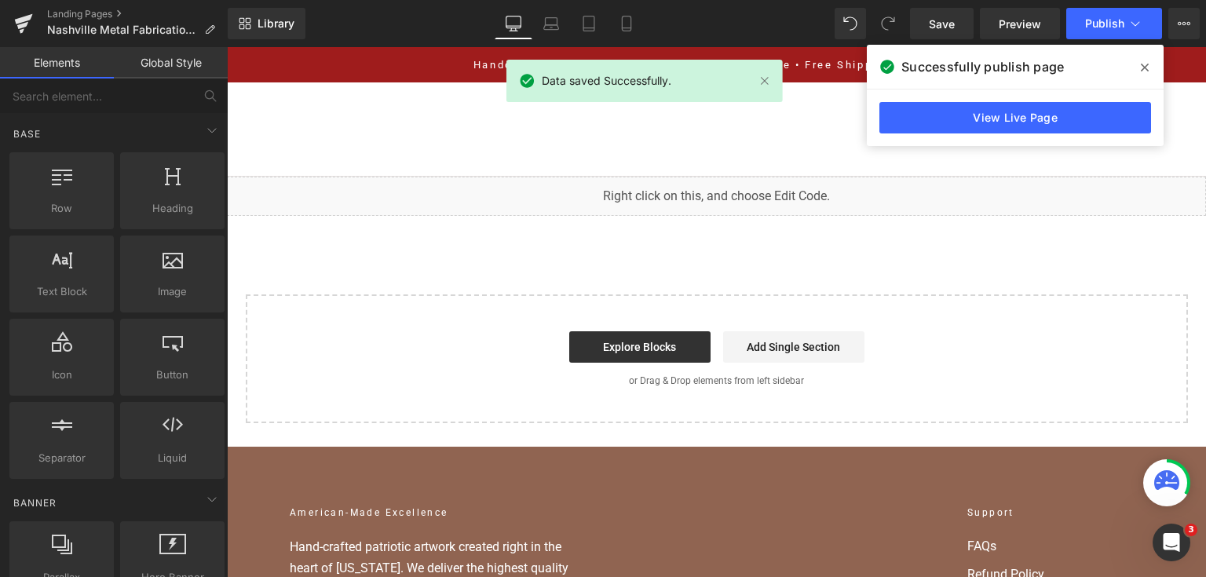
drag, startPoint x: 1137, startPoint y: 59, endPoint x: 906, endPoint y: 1, distance: 238.8
click at [1137, 59] on span at bounding box center [1144, 67] width 25 height 25
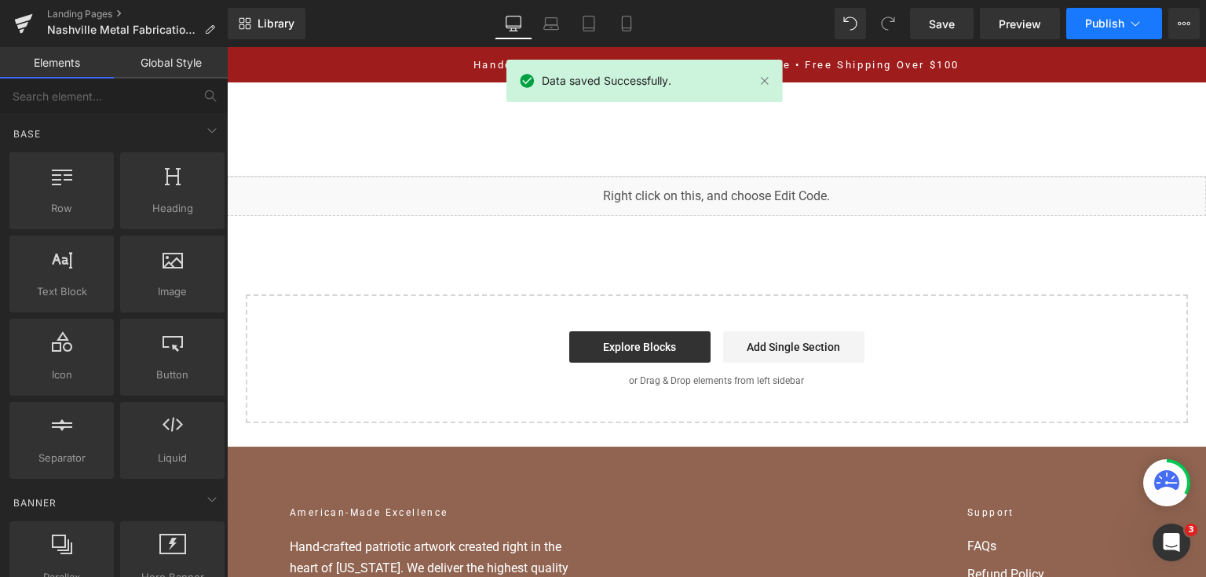
click at [1118, 22] on span "Publish" at bounding box center [1104, 23] width 39 height 13
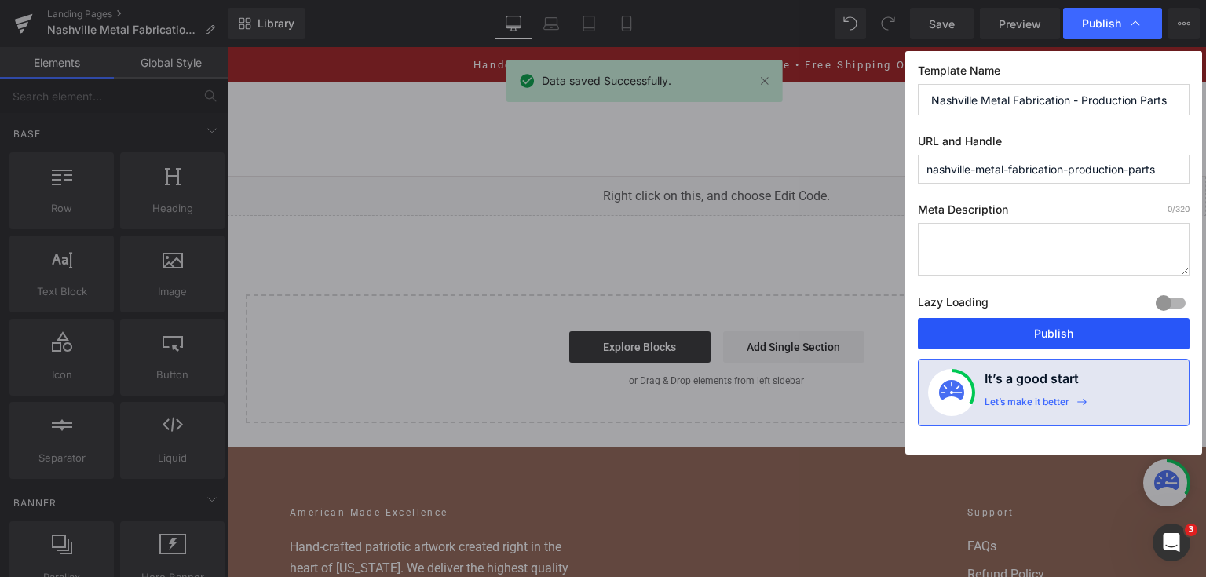
click at [1002, 334] on button "Publish" at bounding box center [1054, 333] width 272 height 31
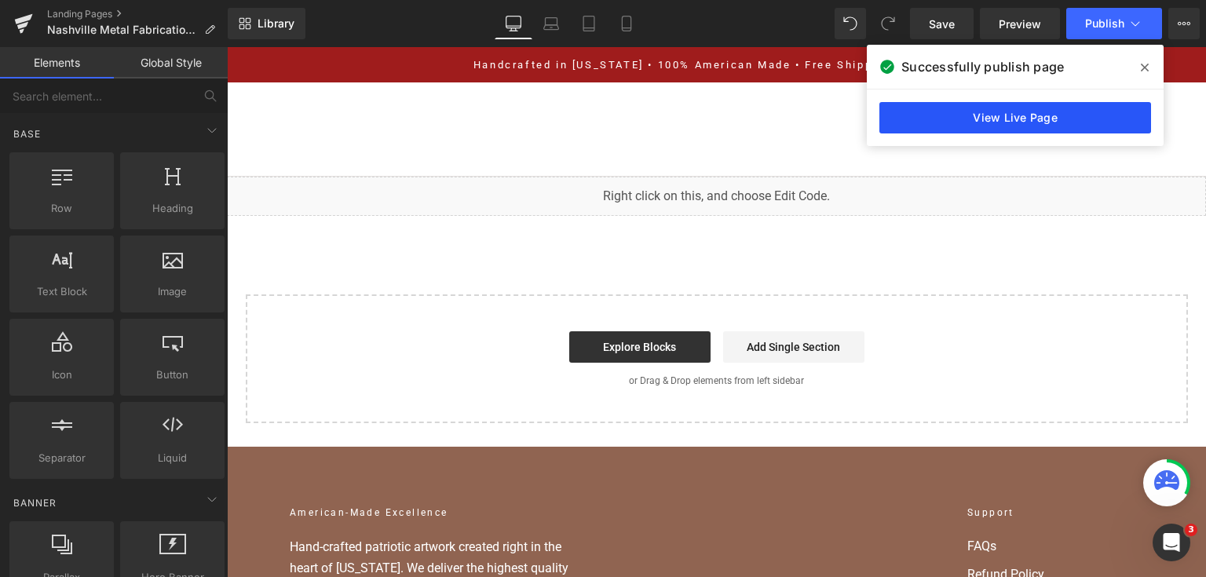
click at [926, 107] on link "View Live Page" at bounding box center [1015, 117] width 272 height 31
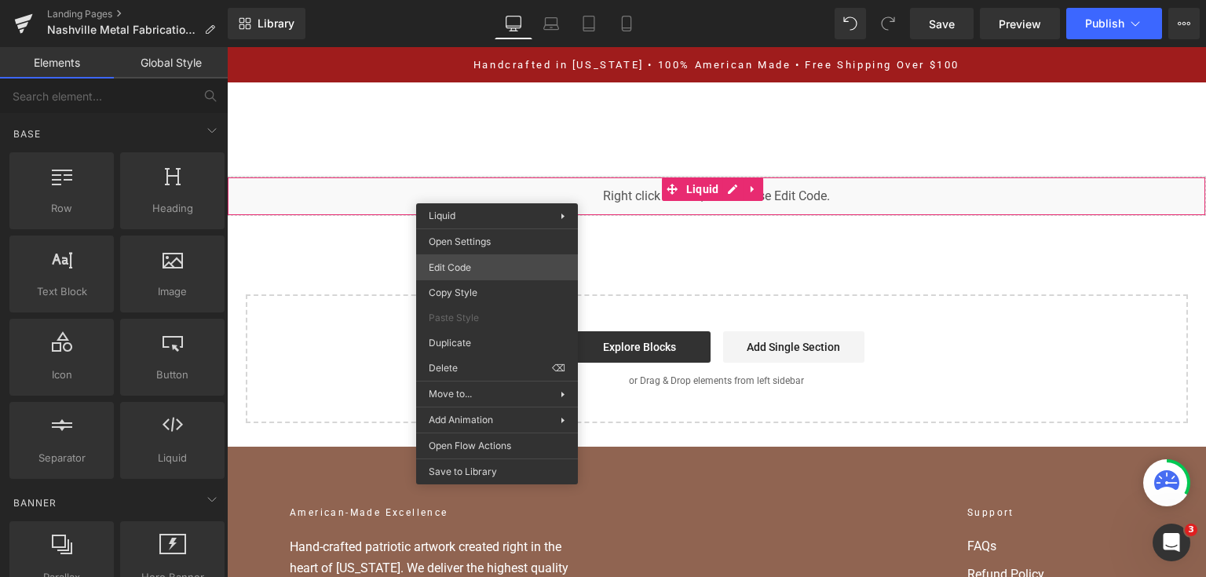
click at [493, 0] on div "You are previewing how the will restyle your page. You can not edit Elements in…" at bounding box center [603, 0] width 1206 height 0
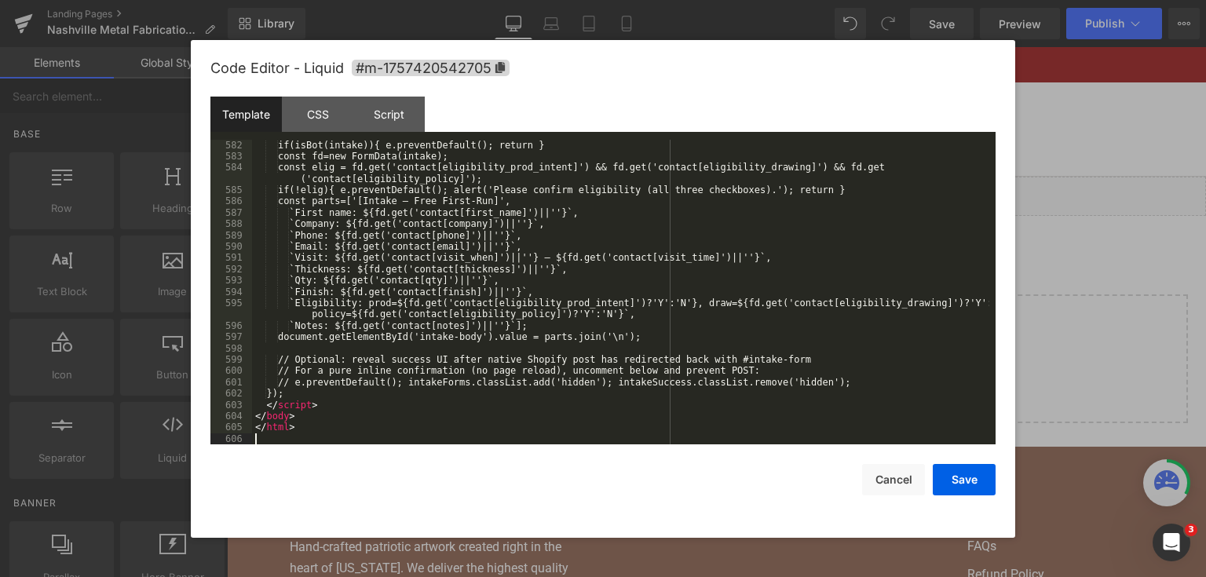
scroll to position [8500, 0]
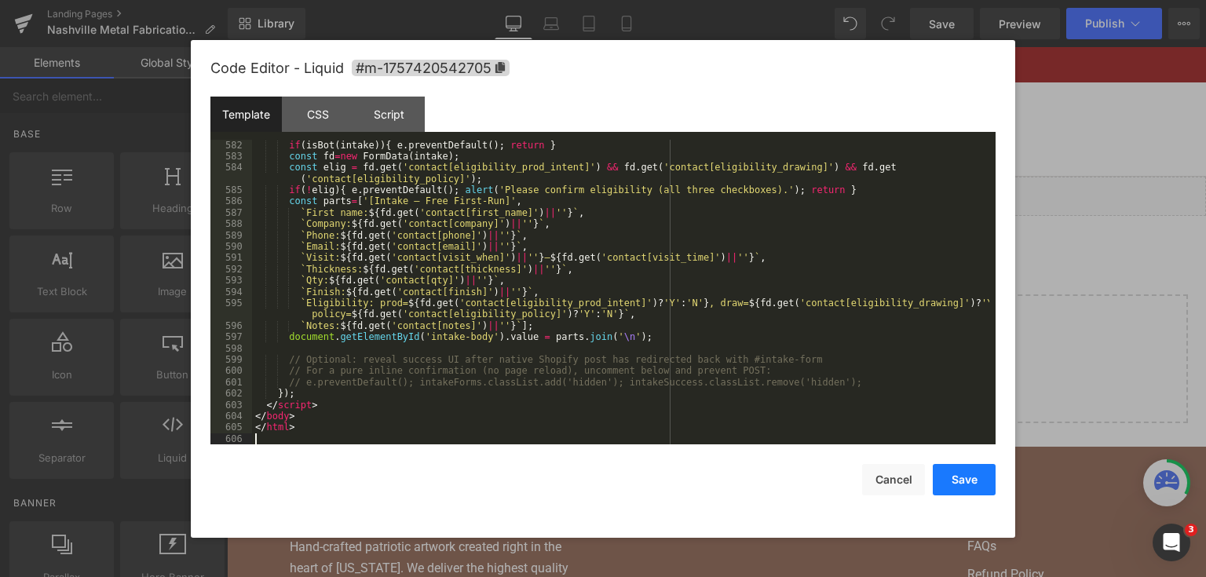
drag, startPoint x: 979, startPoint y: 474, endPoint x: 739, endPoint y: 46, distance: 490.3
click at [979, 474] on button "Save" at bounding box center [964, 479] width 63 height 31
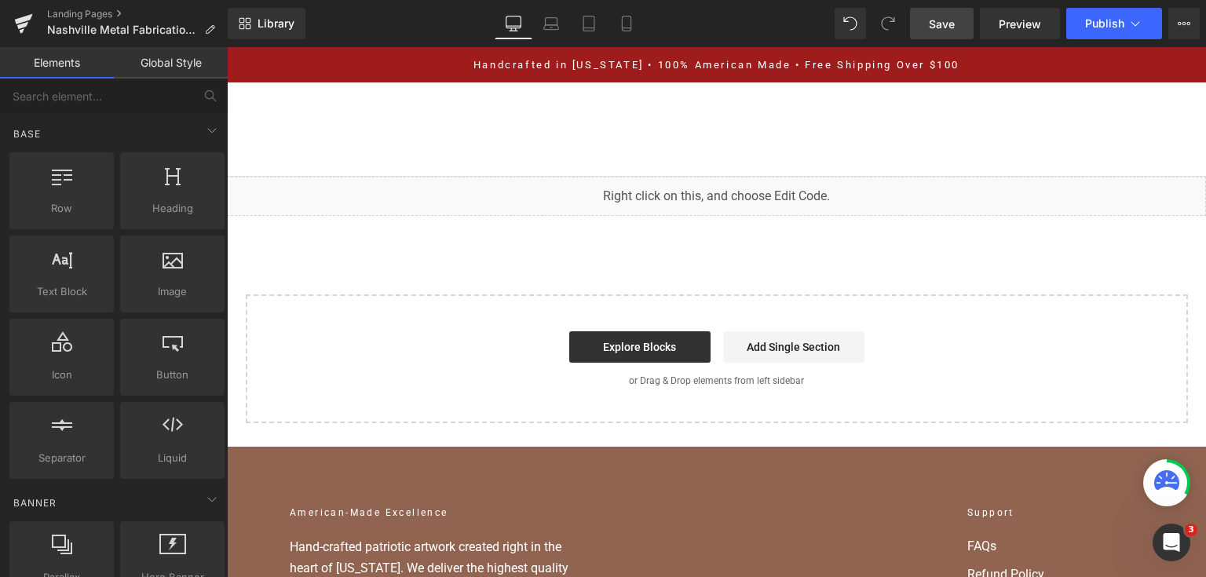
click at [949, 31] on span "Save" at bounding box center [942, 24] width 26 height 16
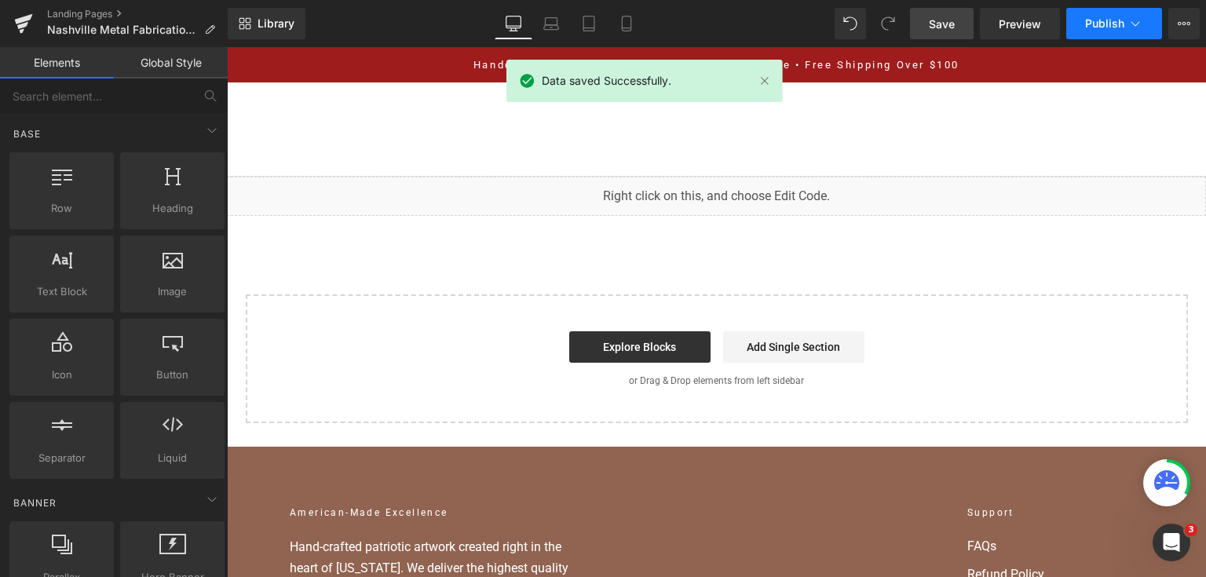
click at [1093, 20] on span "Publish" at bounding box center [1104, 23] width 39 height 13
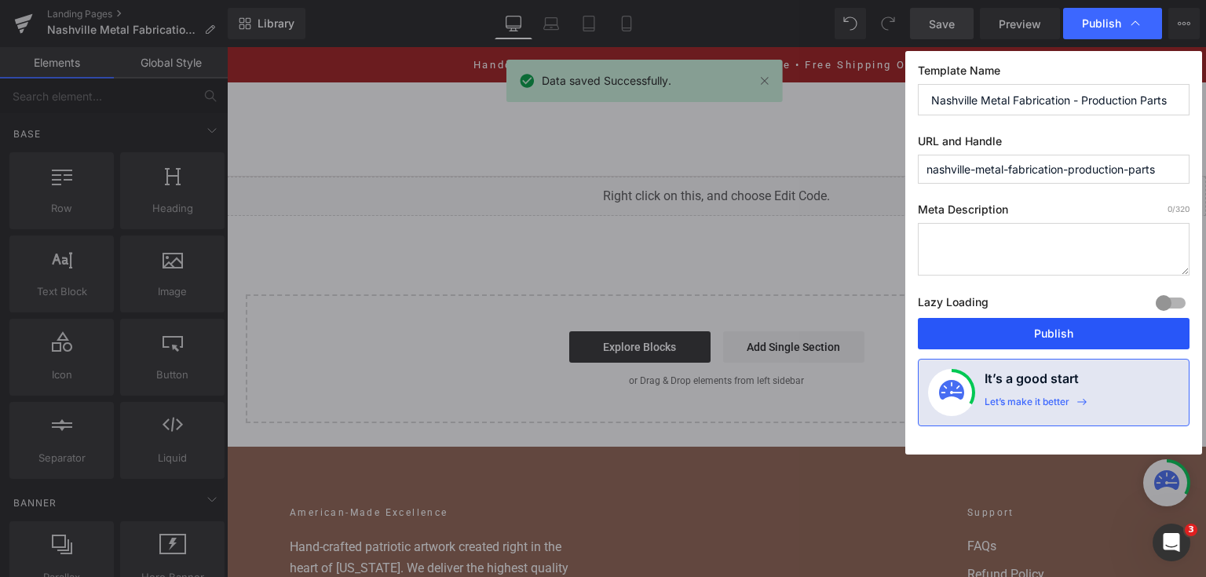
click at [1079, 334] on button "Publish" at bounding box center [1054, 333] width 272 height 31
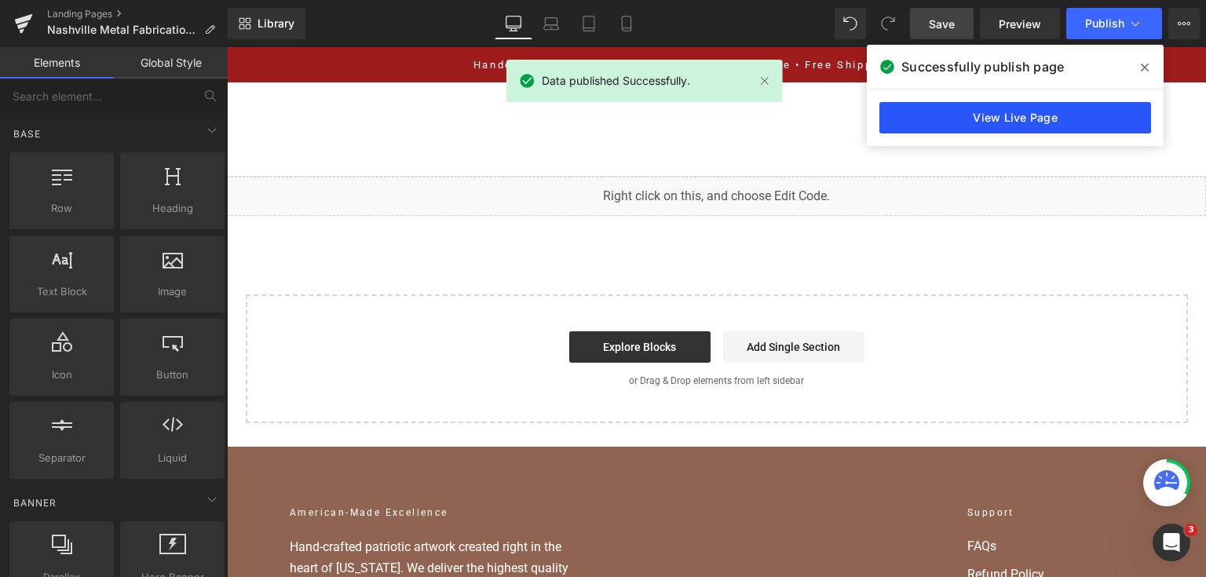
click at [1006, 119] on link "View Live Page" at bounding box center [1015, 117] width 272 height 31
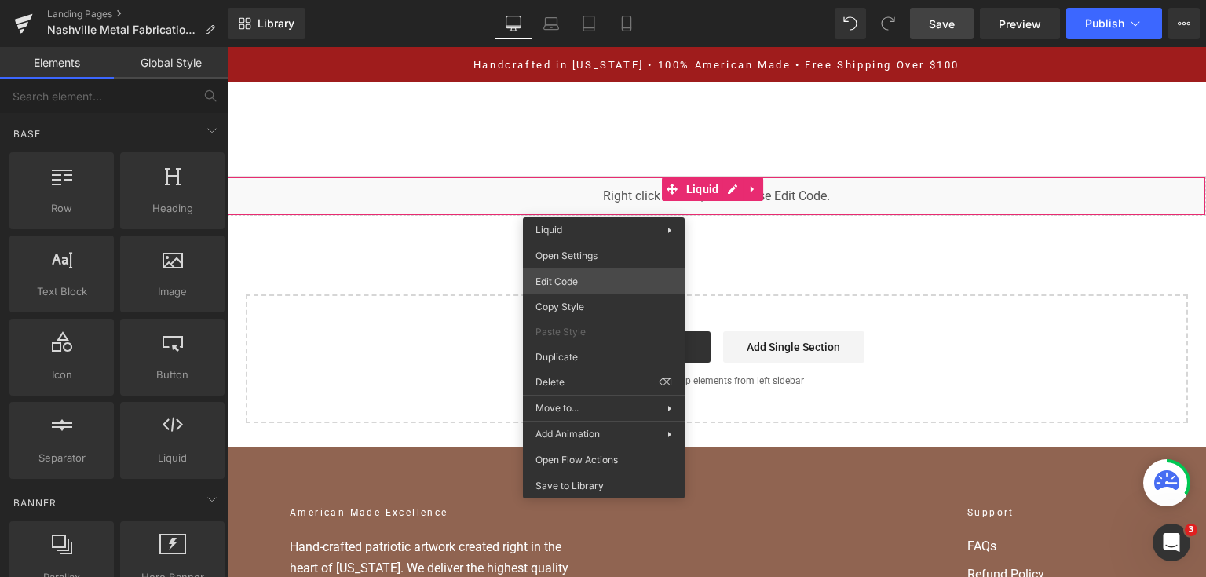
click at [583, 0] on div "You are previewing how the will restyle your page. You can not edit Elements in…" at bounding box center [603, 0] width 1206 height 0
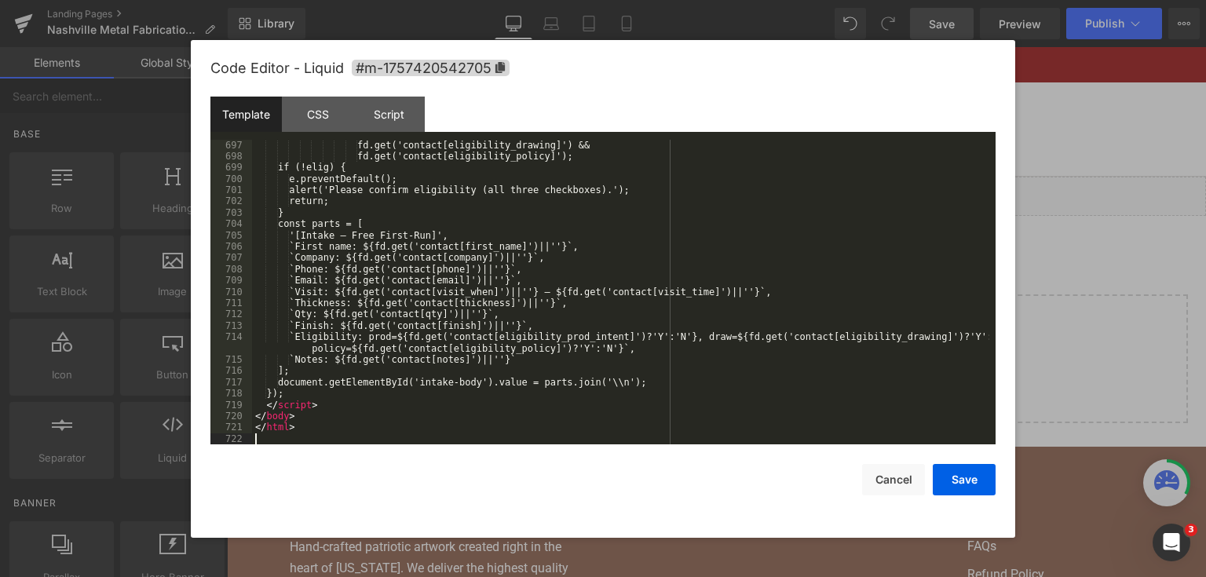
scroll to position [9065, 0]
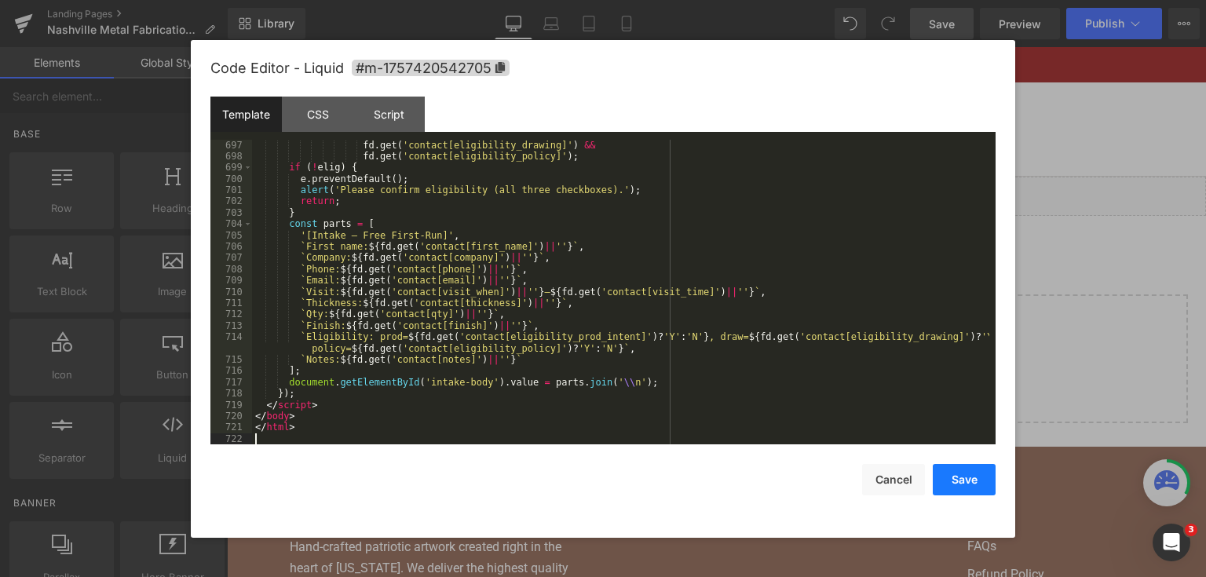
click at [953, 484] on button "Save" at bounding box center [964, 479] width 63 height 31
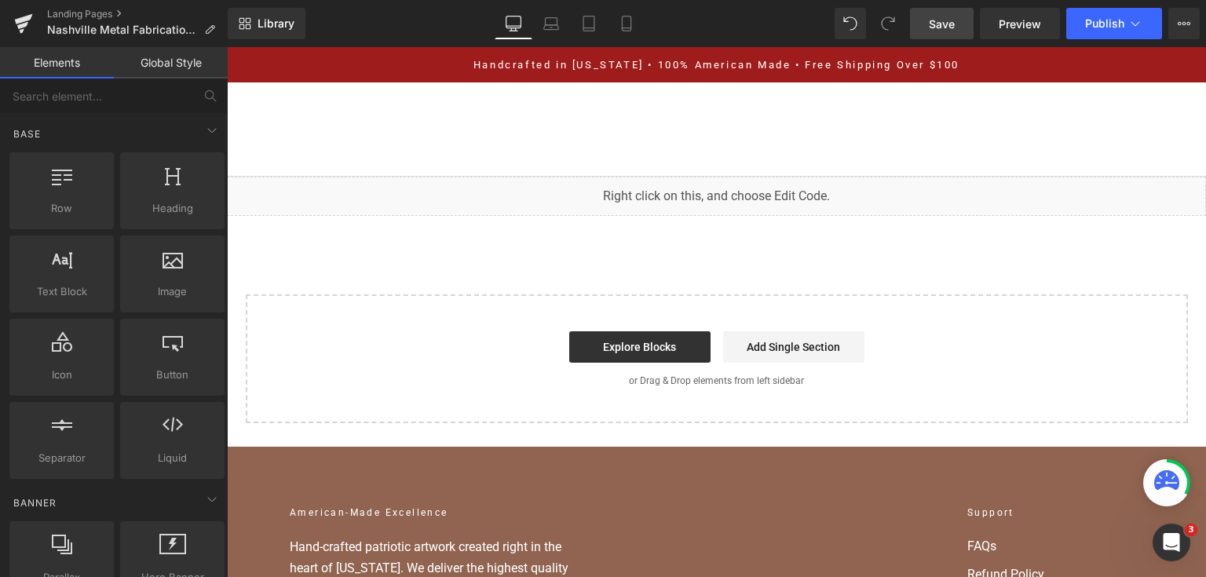
click at [946, 38] on link "Save" at bounding box center [942, 23] width 64 height 31
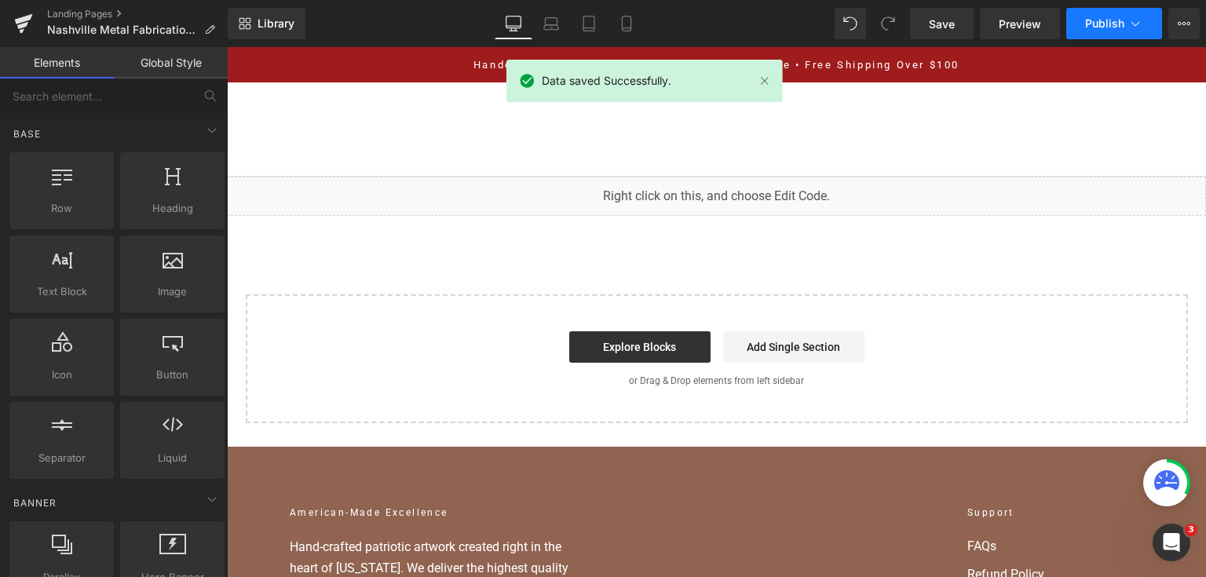
click at [1095, 19] on span "Publish" at bounding box center [1104, 23] width 39 height 13
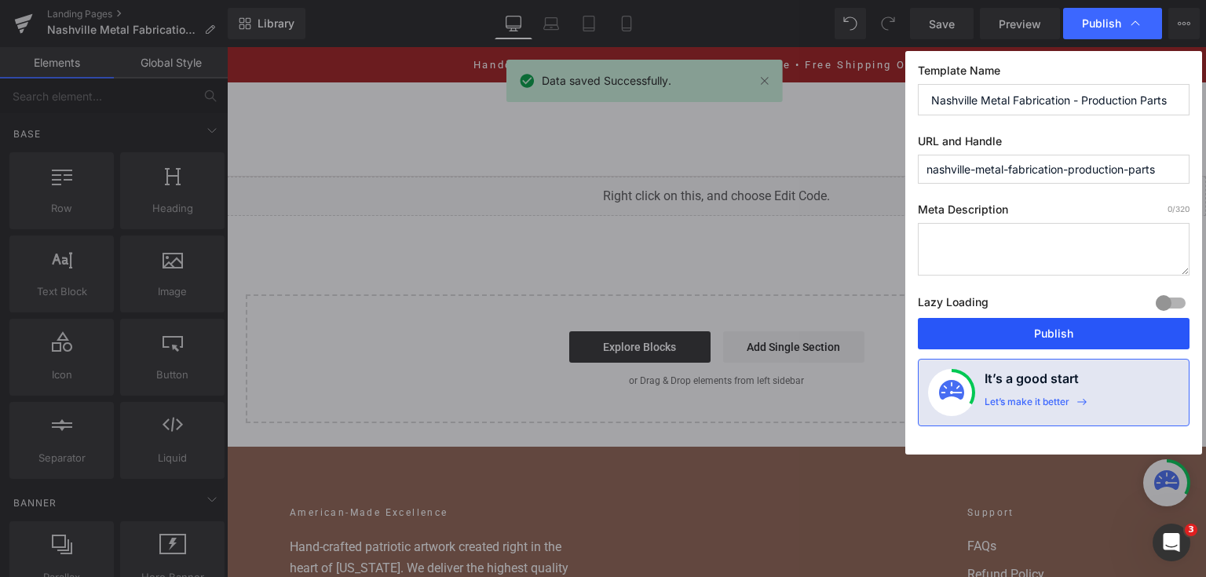
drag, startPoint x: 1034, startPoint y: 327, endPoint x: 806, endPoint y: 279, distance: 232.5
click at [1034, 327] on button "Publish" at bounding box center [1054, 333] width 272 height 31
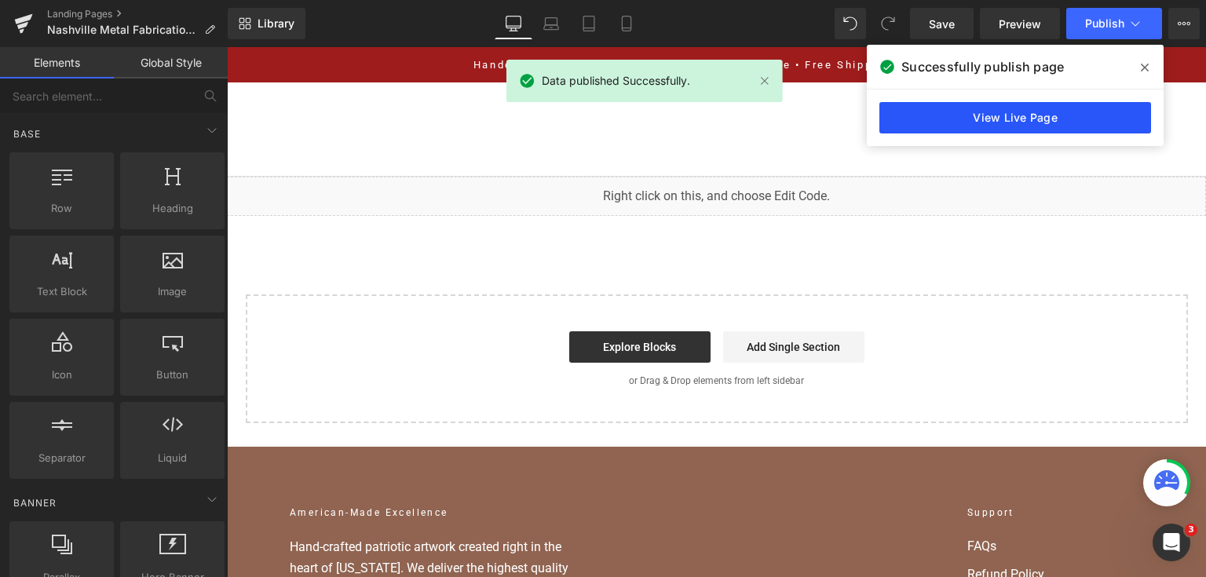
click at [999, 118] on link "View Live Page" at bounding box center [1015, 117] width 272 height 31
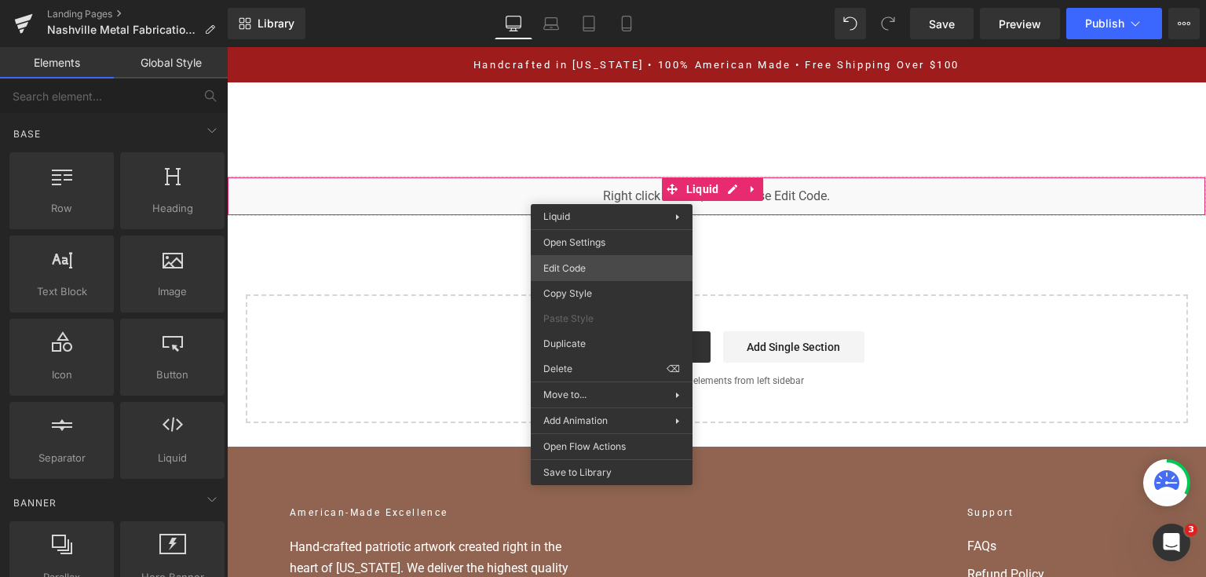
click at [615, 0] on div "You are previewing how the will restyle your page. You can not edit Elements in…" at bounding box center [603, 0] width 1206 height 0
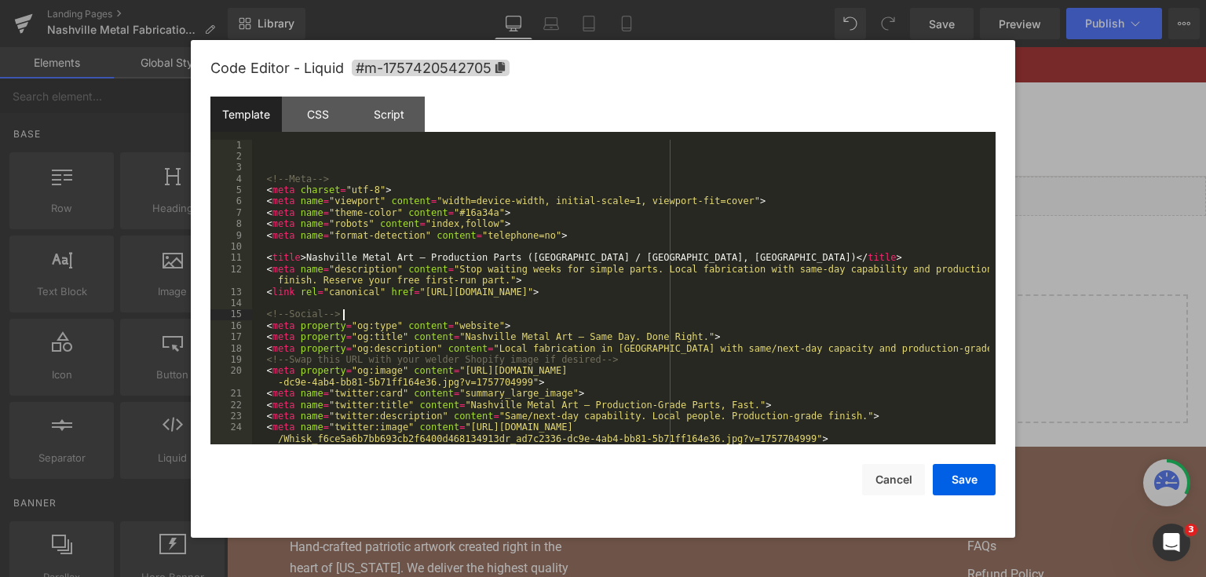
click at [593, 313] on div "<!-- Meta --> < meta charset = "utf-8" > < meta name = "viewport" content = "wi…" at bounding box center [620, 304] width 737 height 328
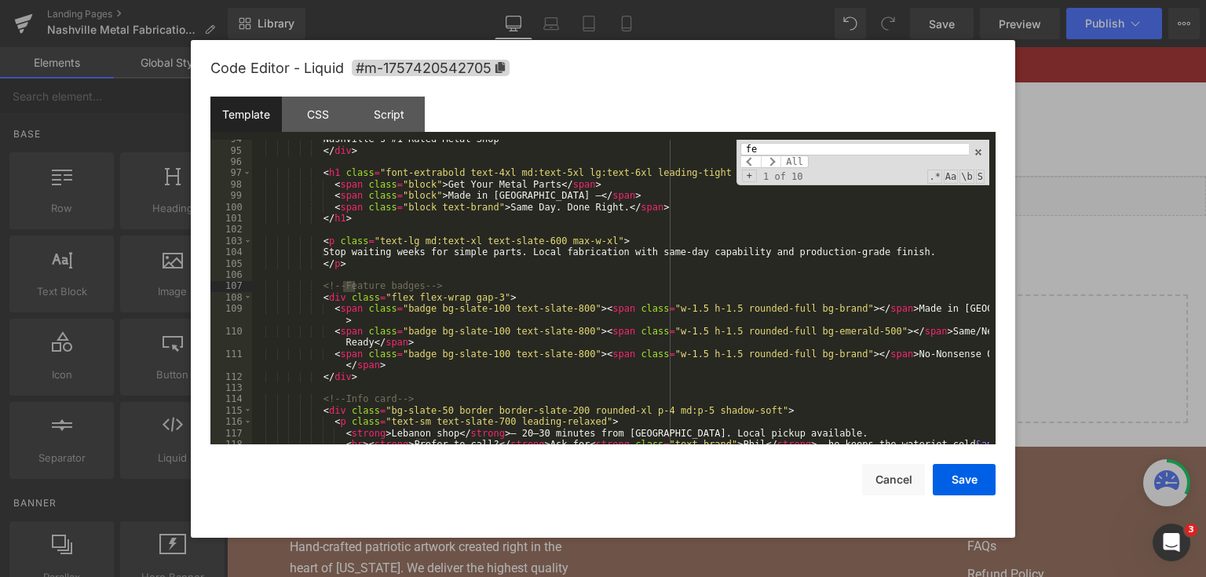
scroll to position [1159, 0]
click at [857, 147] on input "feature pill" at bounding box center [854, 149] width 228 height 13
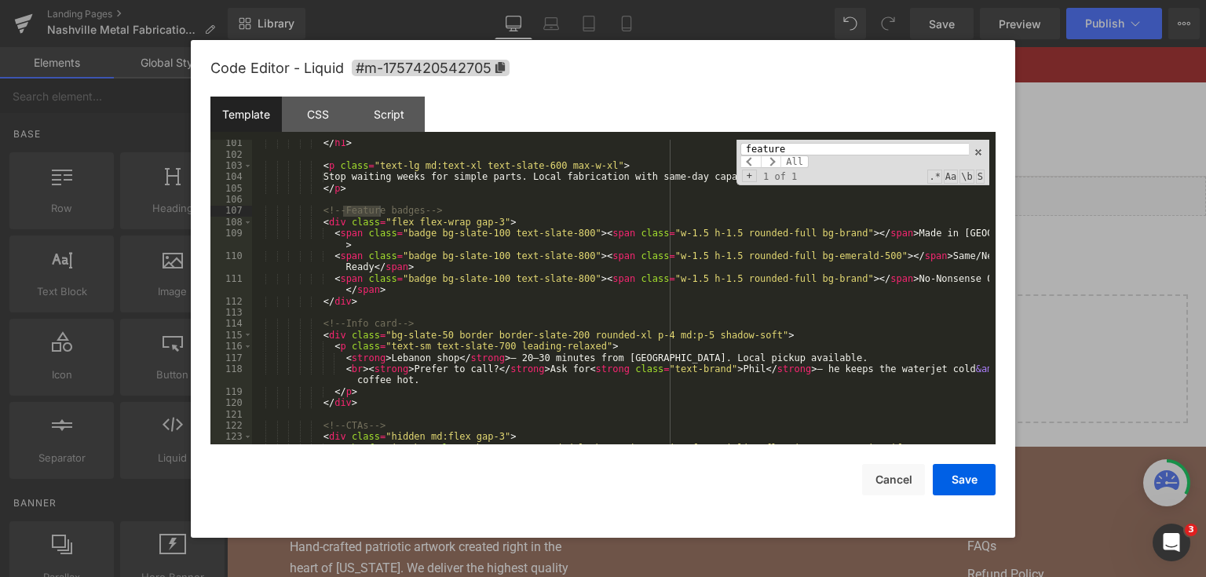
type input "feature"
click at [543, 299] on div "</ h1 > < p class = "text-lg md:text-xl text-slate-600 max-w-xl" > Stop waiting…" at bounding box center [620, 301] width 737 height 328
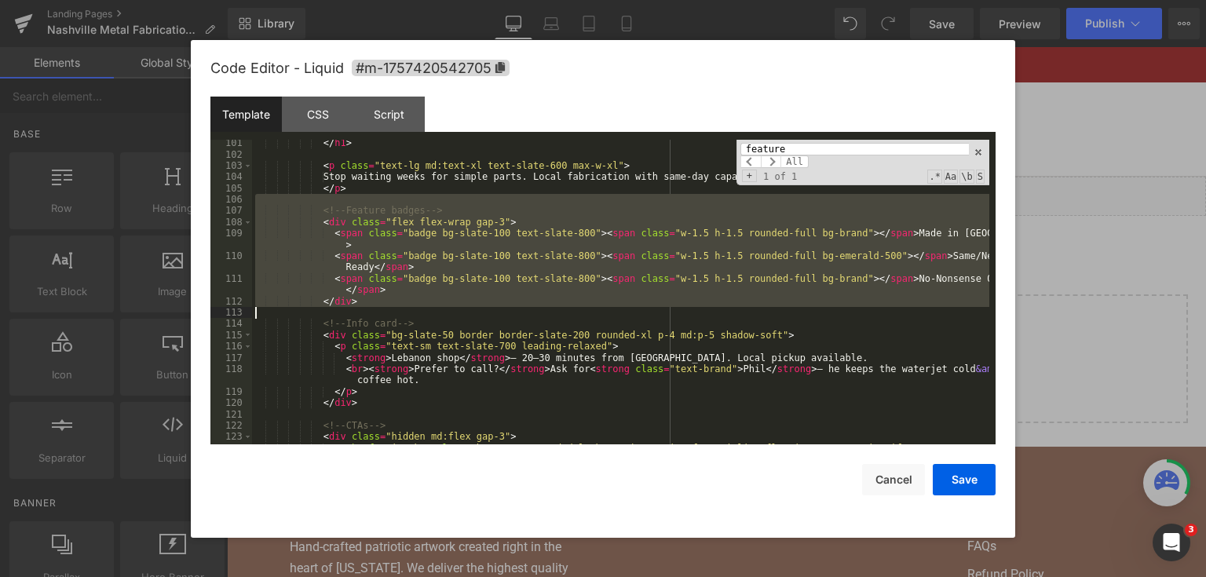
drag, startPoint x: 312, startPoint y: 204, endPoint x: 413, endPoint y: 314, distance: 149.4
click at [413, 314] on div "</ h1 > < p class = "text-lg md:text-xl text-slate-600 max-w-xl" > Stop waiting…" at bounding box center [620, 301] width 737 height 328
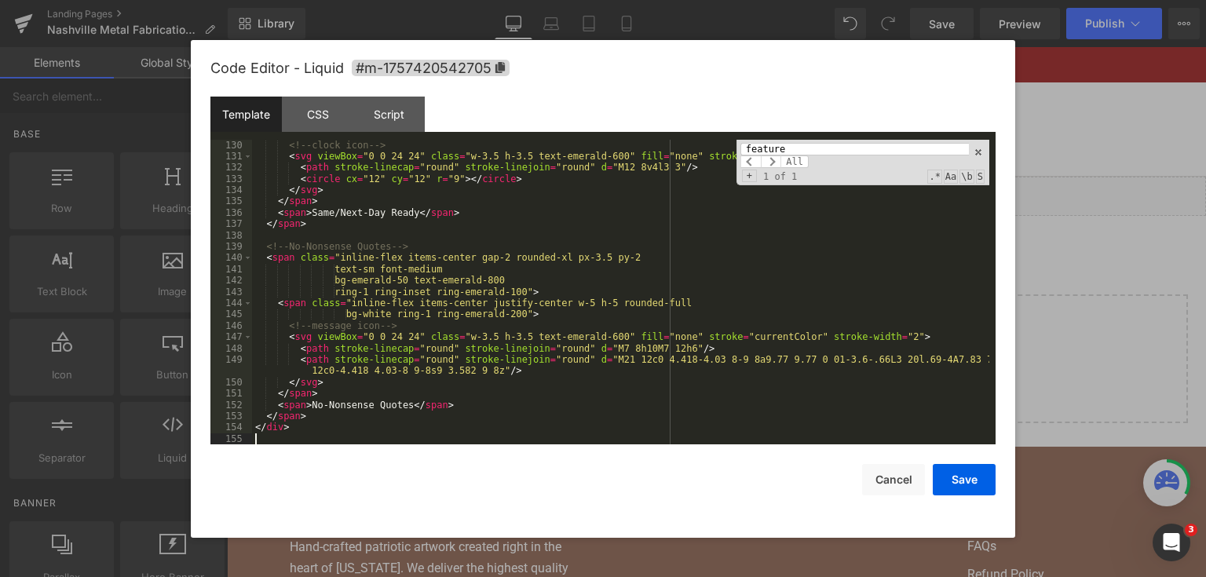
scroll to position [1560, 0]
click at [953, 470] on button "Save" at bounding box center [964, 479] width 63 height 31
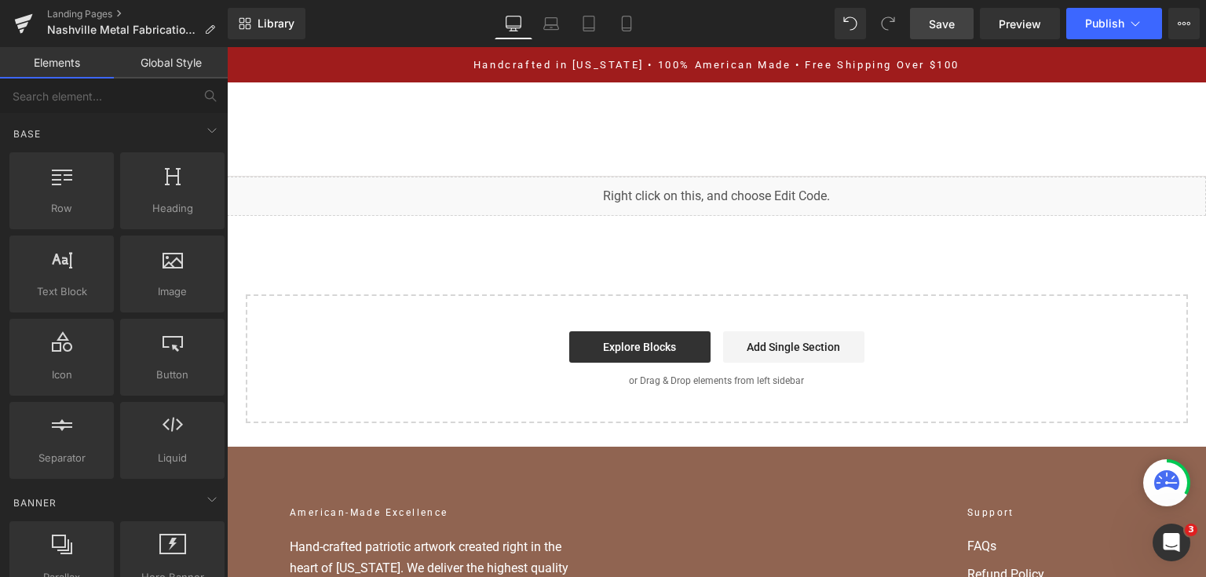
click at [939, 20] on span "Save" at bounding box center [942, 24] width 26 height 16
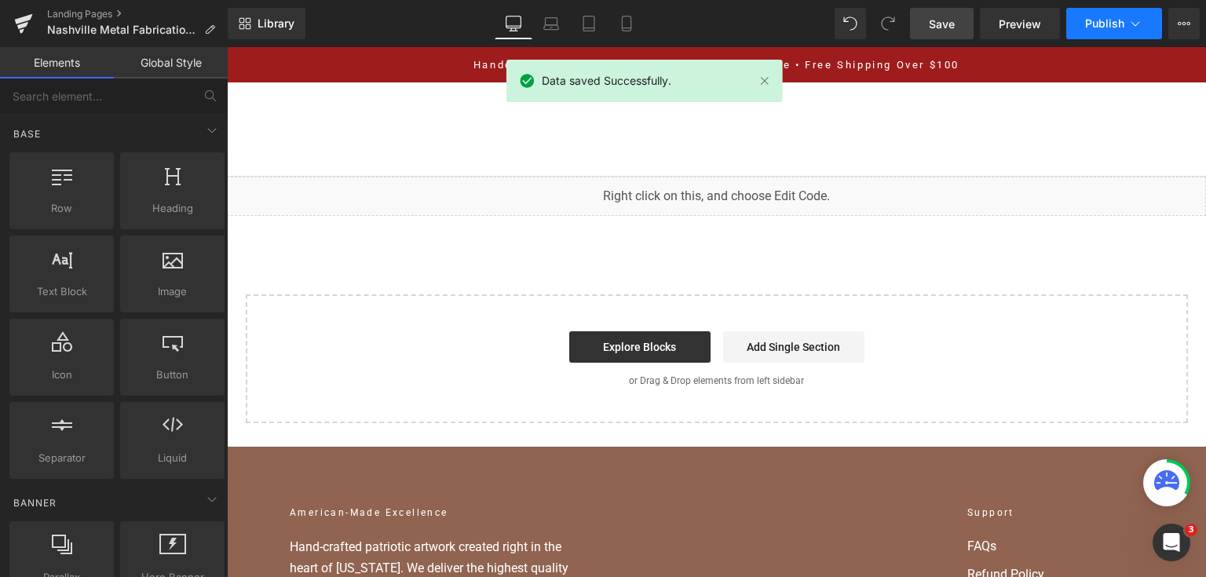
click at [1092, 22] on span "Publish" at bounding box center [1104, 23] width 39 height 13
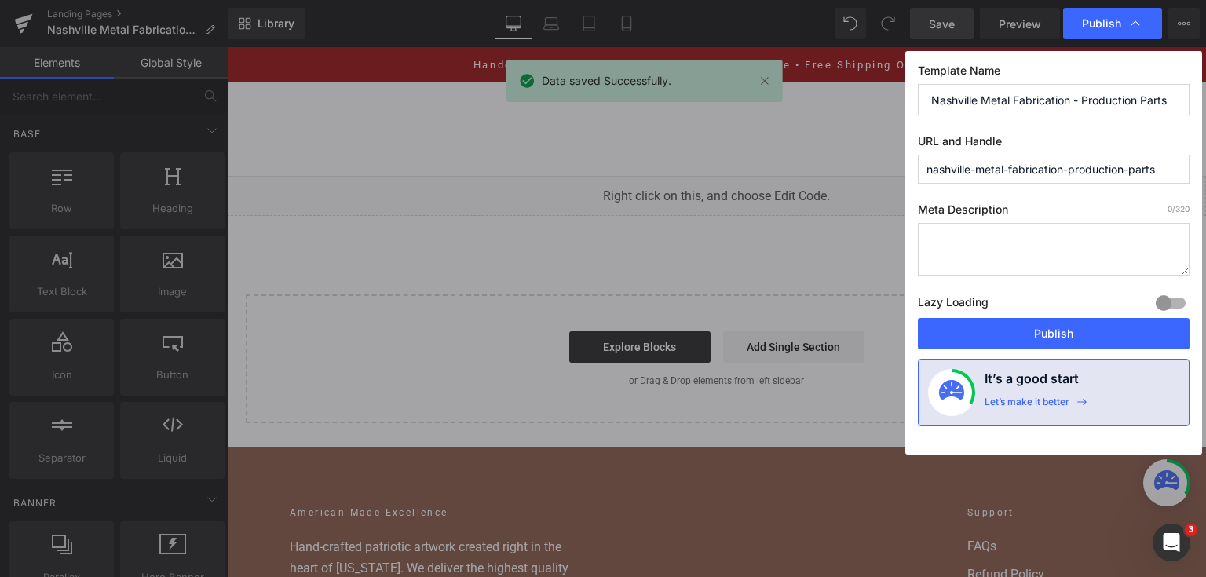
click at [1069, 317] on div "Lazy Loading Build Upgrade plan to unlock" at bounding box center [1054, 305] width 272 height 26
drag, startPoint x: 1068, startPoint y: 328, endPoint x: 840, endPoint y: 279, distance: 232.8
click at [1068, 328] on button "Publish" at bounding box center [1054, 333] width 272 height 31
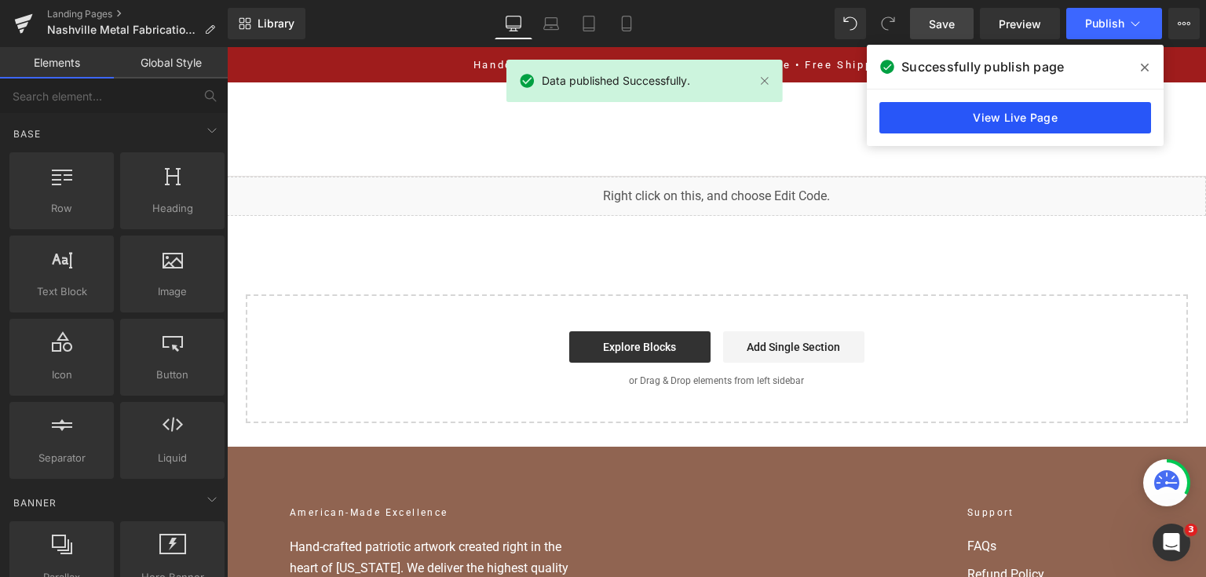
click at [943, 126] on link "View Live Page" at bounding box center [1015, 117] width 272 height 31
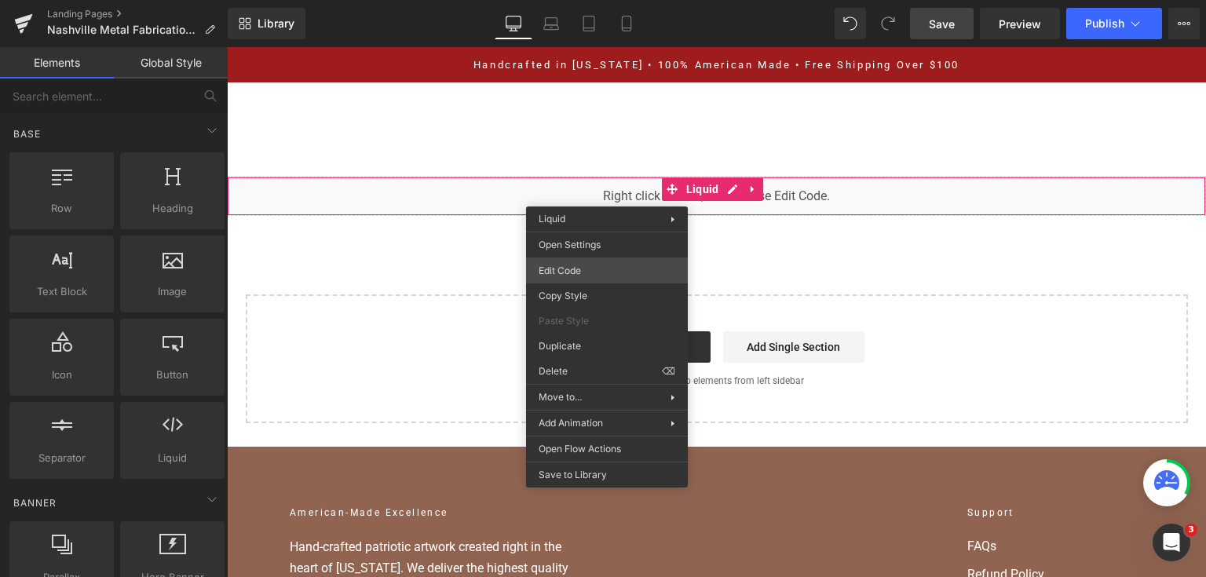
click at [621, 0] on div "You are previewing how the will restyle your page. You can not edit Elements in…" at bounding box center [603, 0] width 1206 height 0
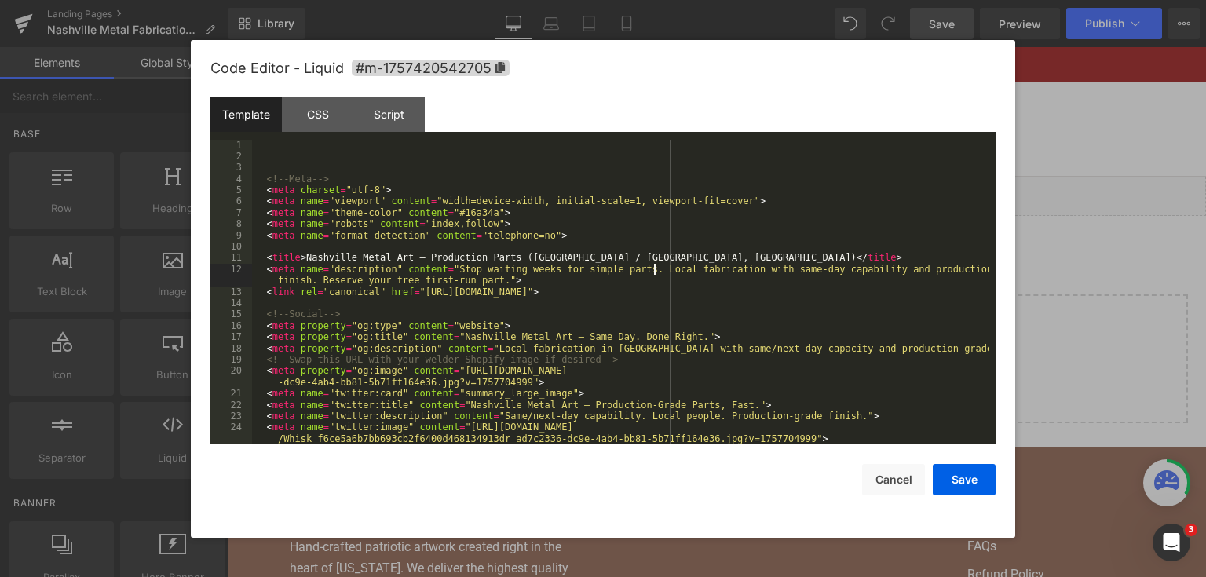
click at [655, 271] on div "<!-- Meta --> < meta charset = "utf-8" > < meta name = "viewport" content = "wi…" at bounding box center [620, 304] width 737 height 328
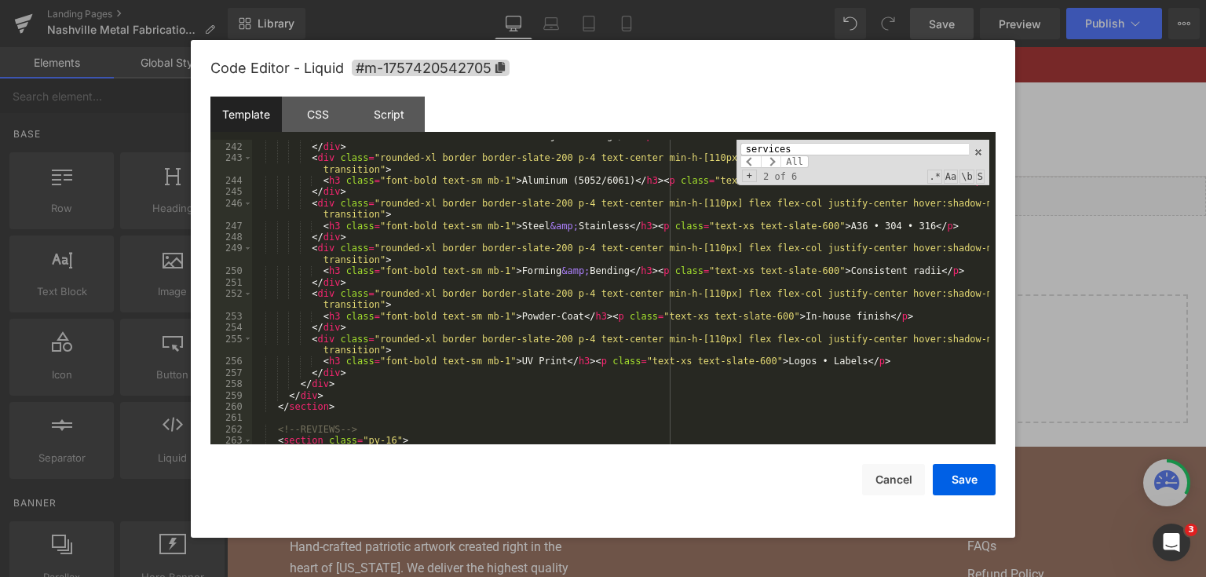
scroll to position [3163, 0]
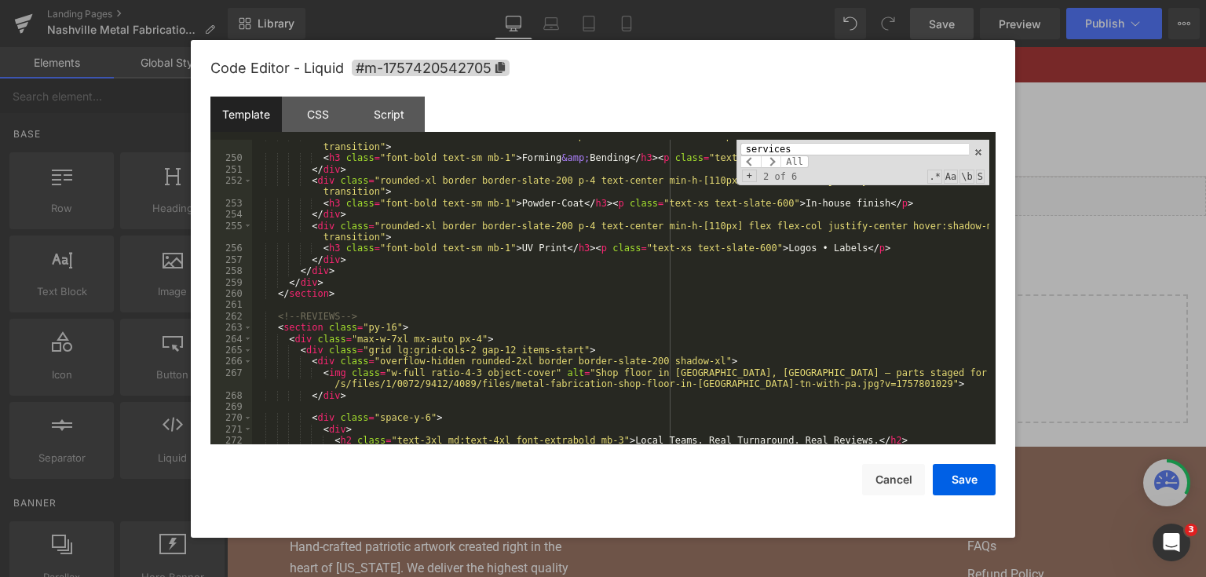
type input "services"
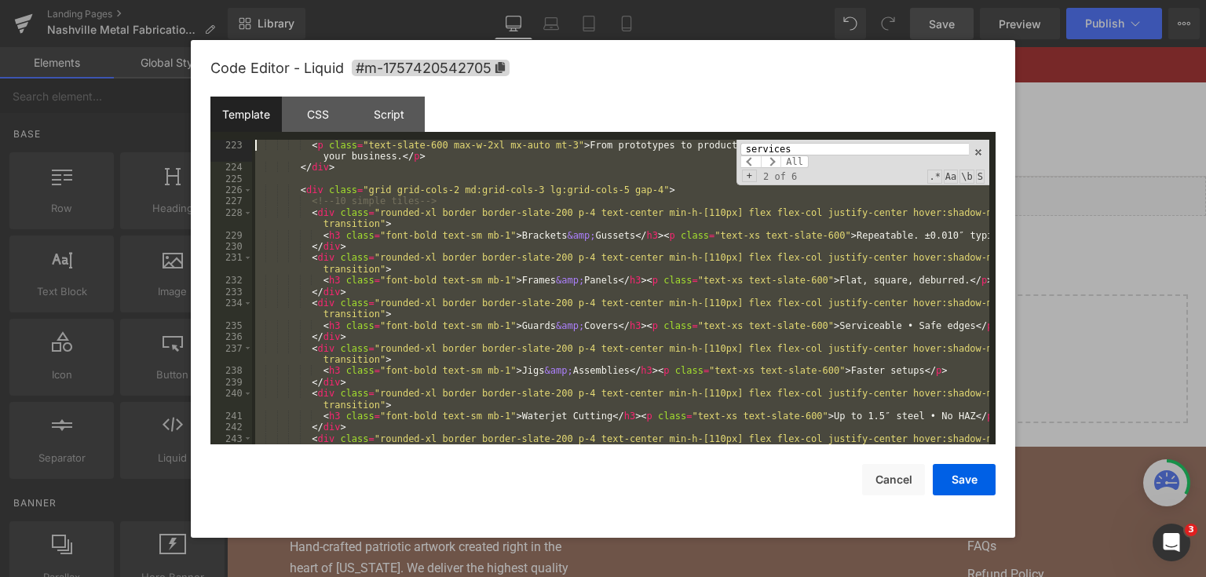
scroll to position [2690, 0]
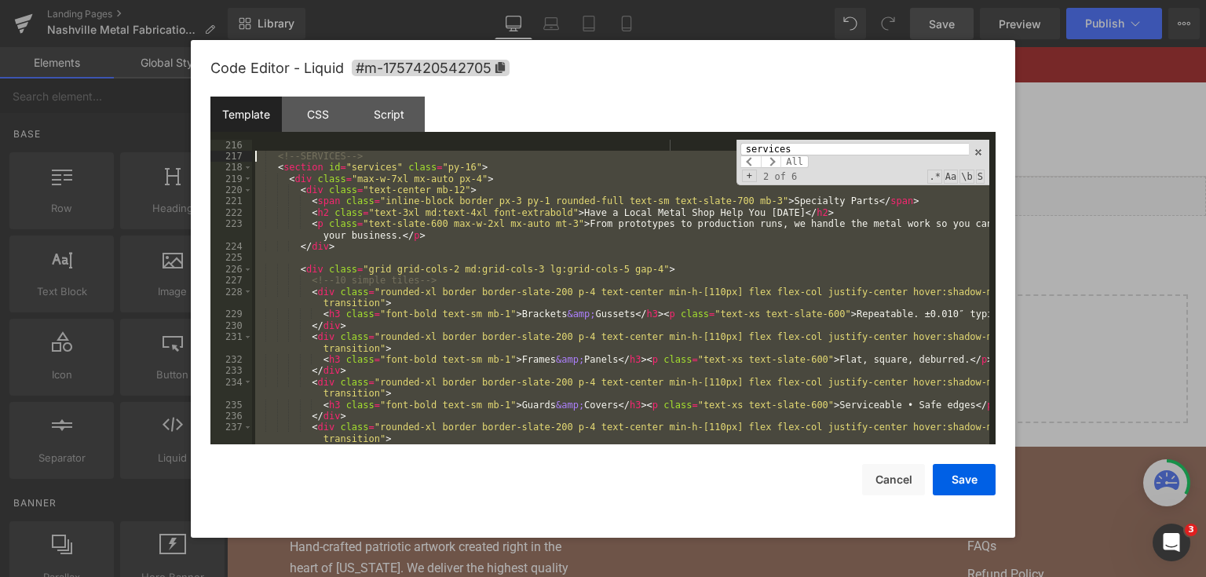
drag, startPoint x: 341, startPoint y: 302, endPoint x: 257, endPoint y: 160, distance: 165.1
click at [257, 160] on div "<!-- SERVICES --> < section id = "services" class = "py-16" > < div class = "ma…" at bounding box center [620, 304] width 737 height 328
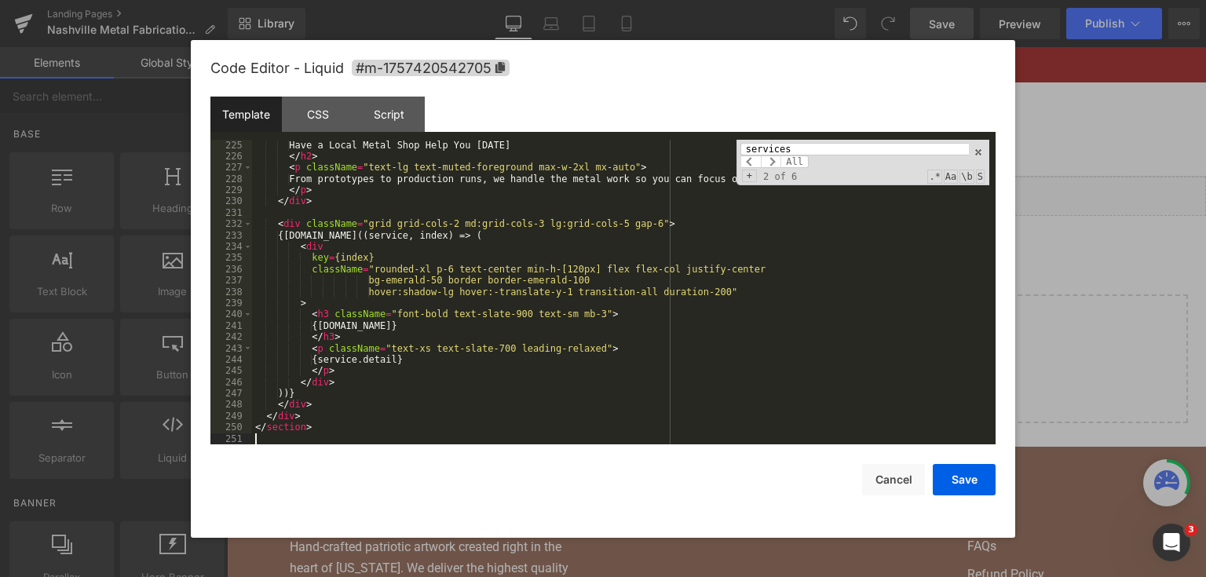
scroll to position [2791, 0]
click at [960, 484] on button "Save" at bounding box center [964, 479] width 63 height 31
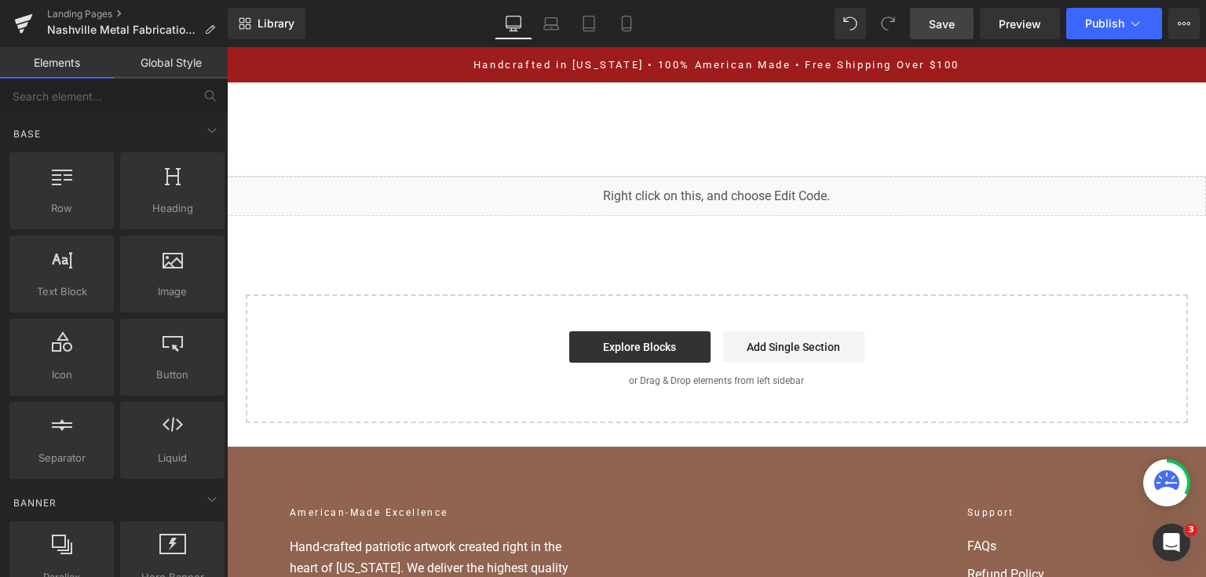
click at [933, 16] on span "Save" at bounding box center [942, 24] width 26 height 16
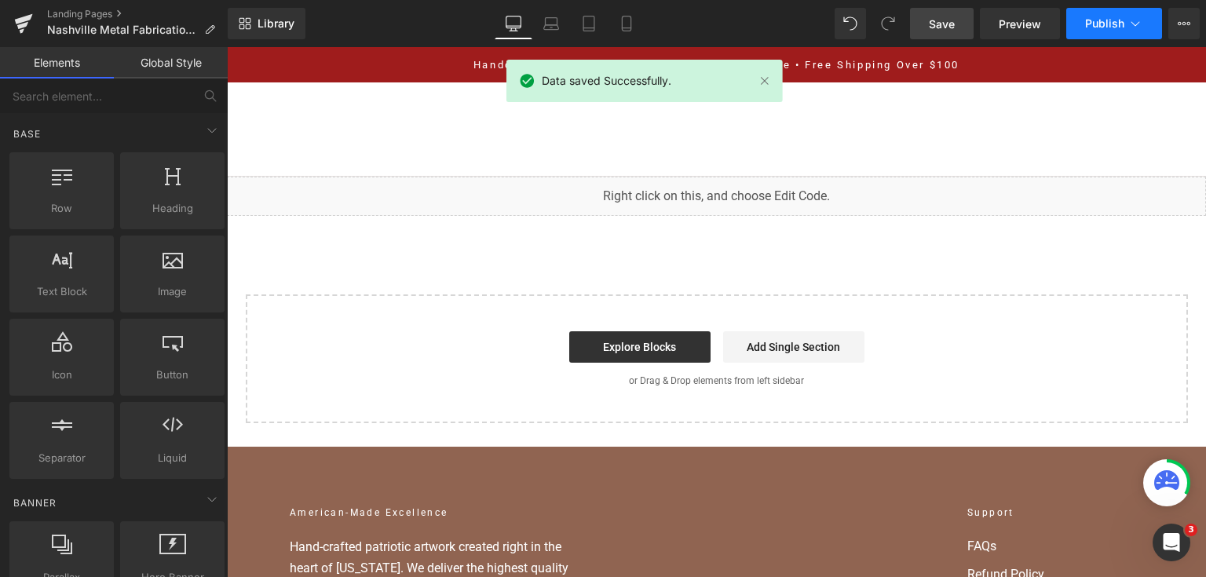
click at [1078, 22] on button "Publish" at bounding box center [1114, 23] width 96 height 31
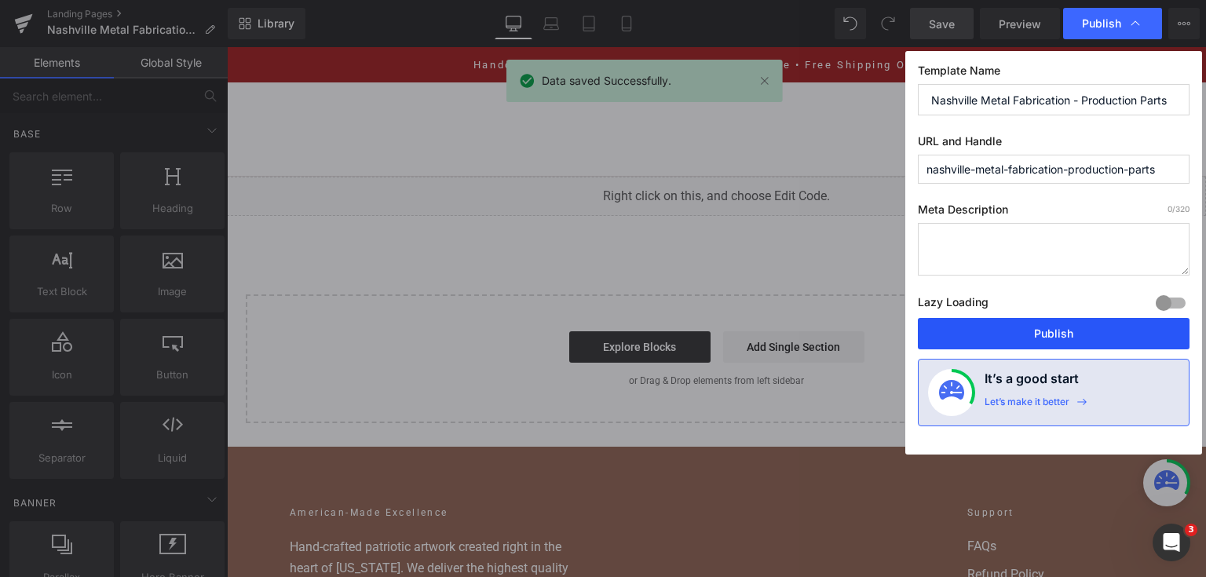
drag, startPoint x: 1051, startPoint y: 339, endPoint x: 520, endPoint y: 122, distance: 573.2
click at [1051, 339] on button "Publish" at bounding box center [1054, 333] width 272 height 31
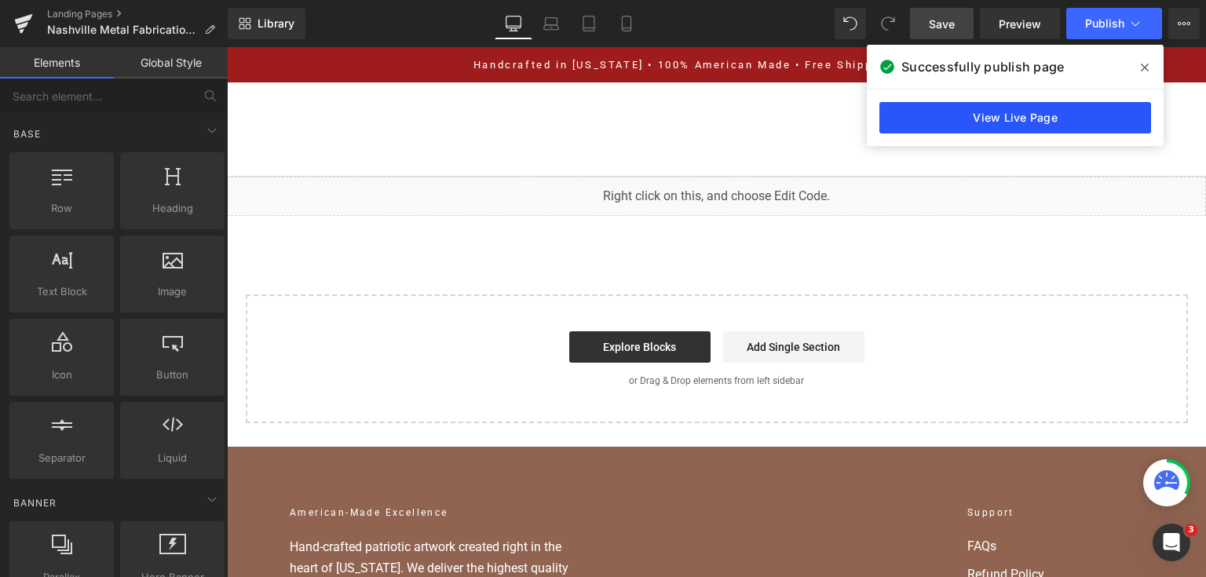
click at [903, 115] on link "View Live Page" at bounding box center [1015, 117] width 272 height 31
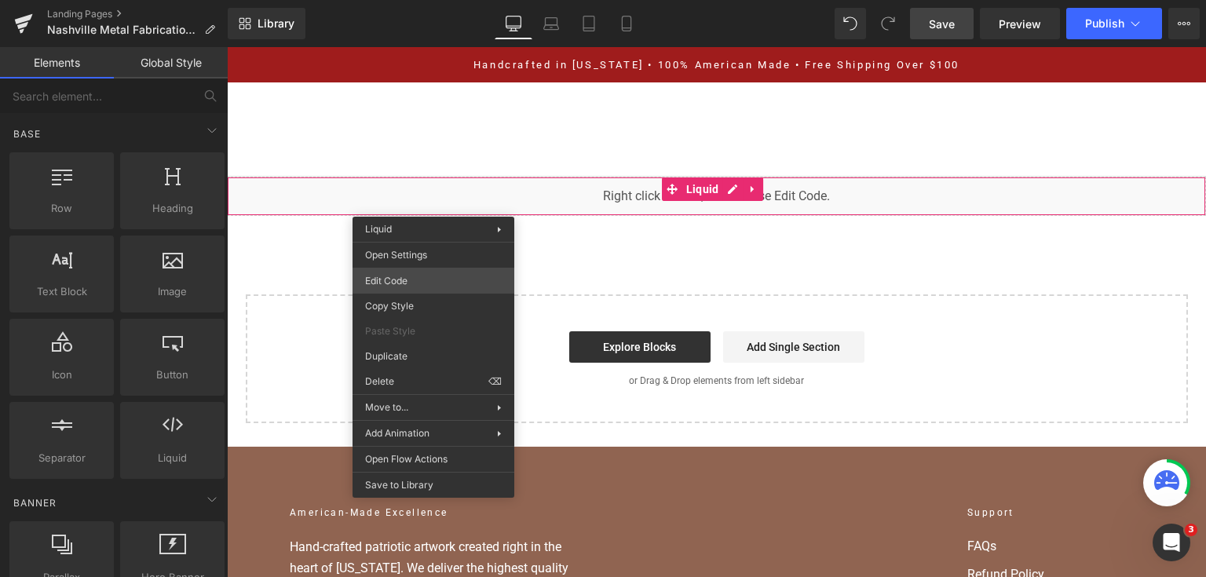
click at [427, 0] on div "You are previewing how the will restyle your page. You can not edit Elements in…" at bounding box center [603, 0] width 1206 height 0
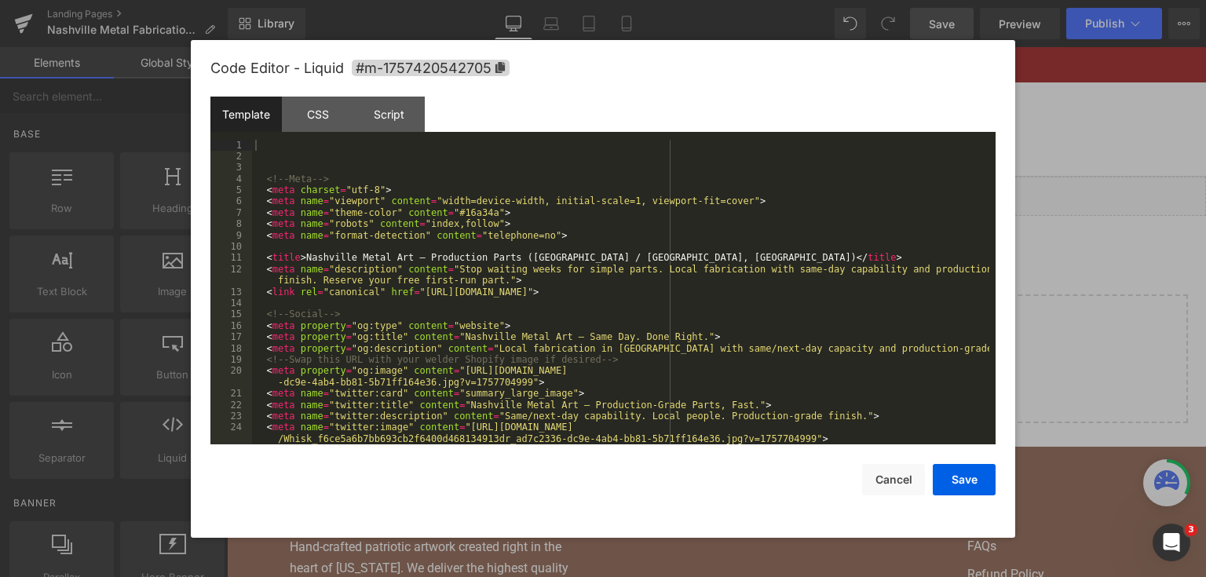
click at [510, 206] on div "<!-- Meta --> < meta charset = "utf-8" > < meta name = "viewport" content = "wi…" at bounding box center [620, 304] width 737 height 328
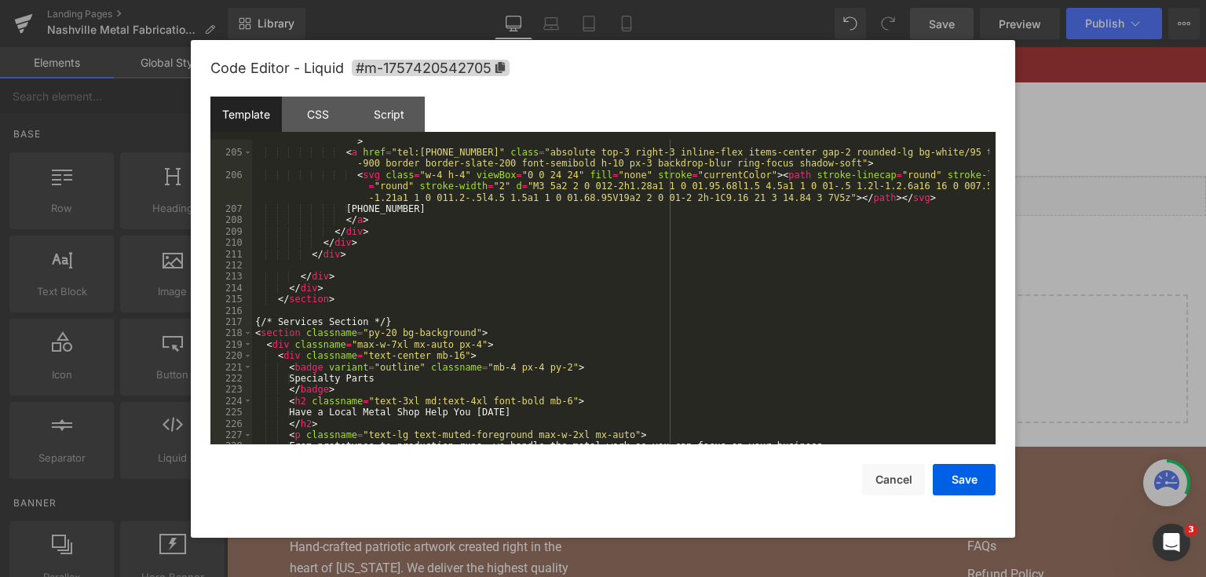
scroll to position [2562, 0]
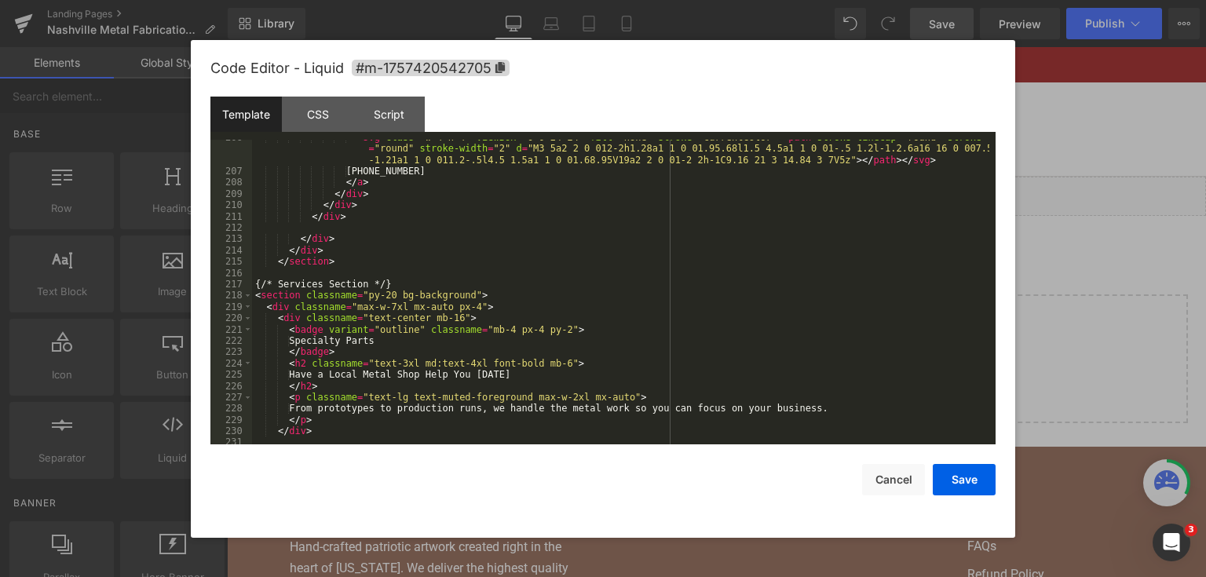
click at [341, 267] on div "< svg class = "w-4 h-4" viewBox = "0 0 24 24" fill = "none" stroke = "currentCo…" at bounding box center [620, 307] width 737 height 350
drag, startPoint x: 399, startPoint y: 280, endPoint x: 254, endPoint y: 283, distance: 144.5
click at [254, 283] on div "< svg class = "w-4 h-4" viewBox = "0 0 24 24" fill = "none" stroke = "currentCo…" at bounding box center [620, 307] width 737 height 350
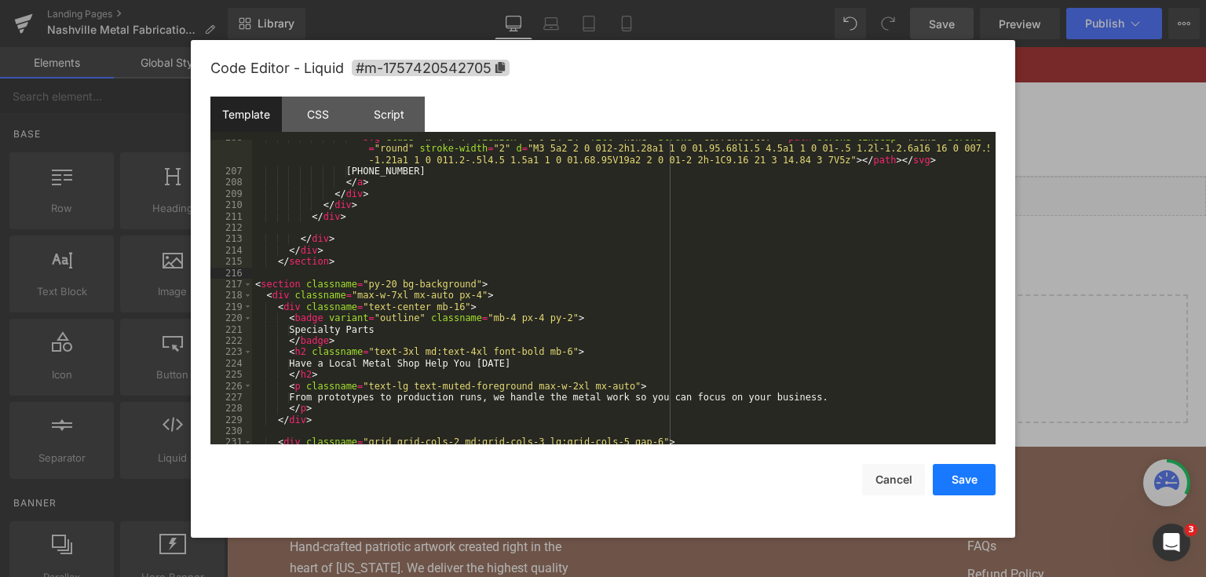
click at [964, 475] on button "Save" at bounding box center [964, 479] width 63 height 31
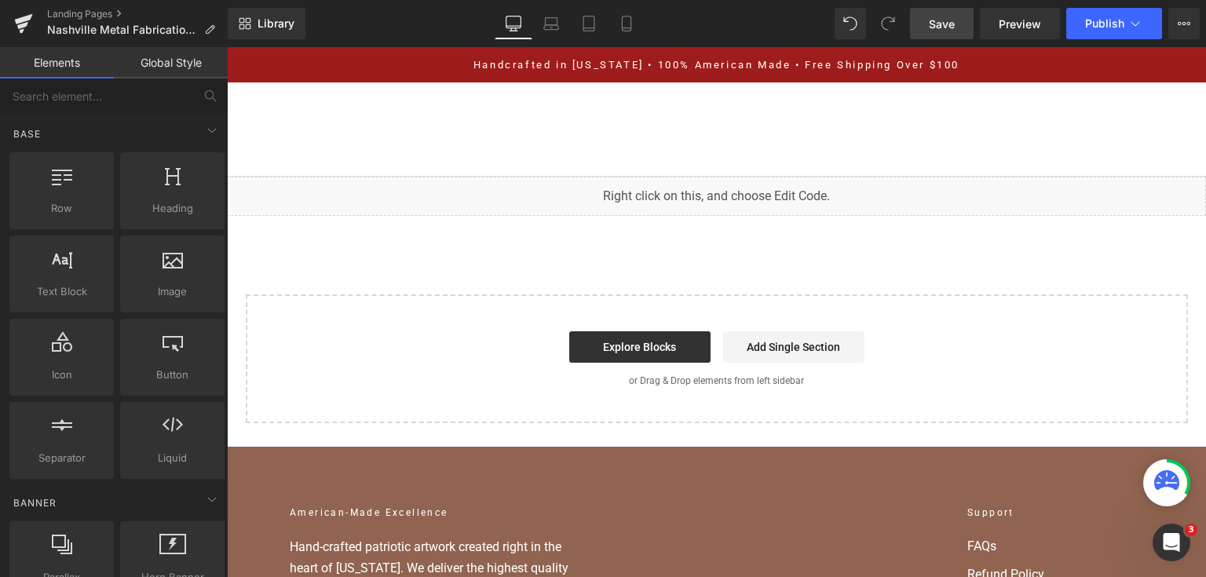
click at [926, 16] on link "Save" at bounding box center [942, 23] width 64 height 31
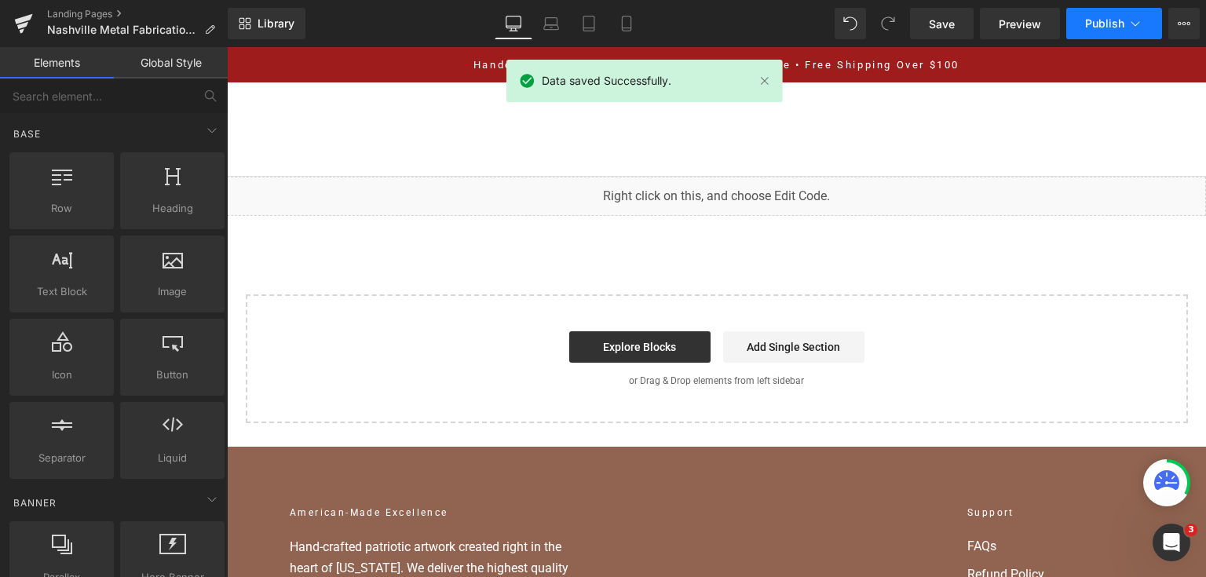
click at [1093, 17] on span "Publish" at bounding box center [1104, 23] width 39 height 13
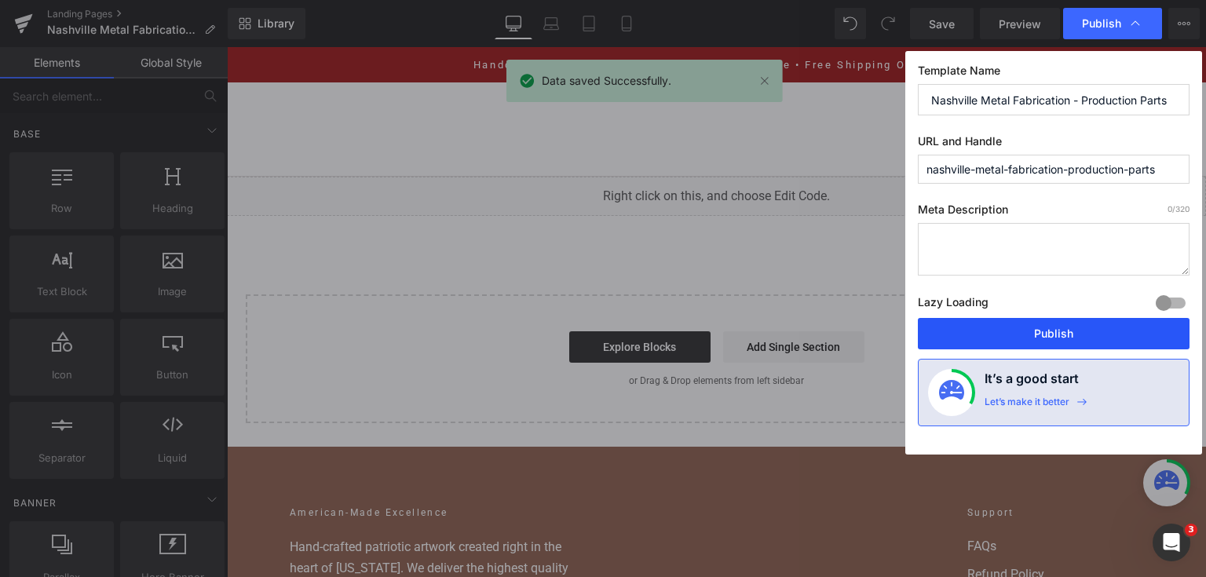
click at [969, 341] on button "Publish" at bounding box center [1054, 333] width 272 height 31
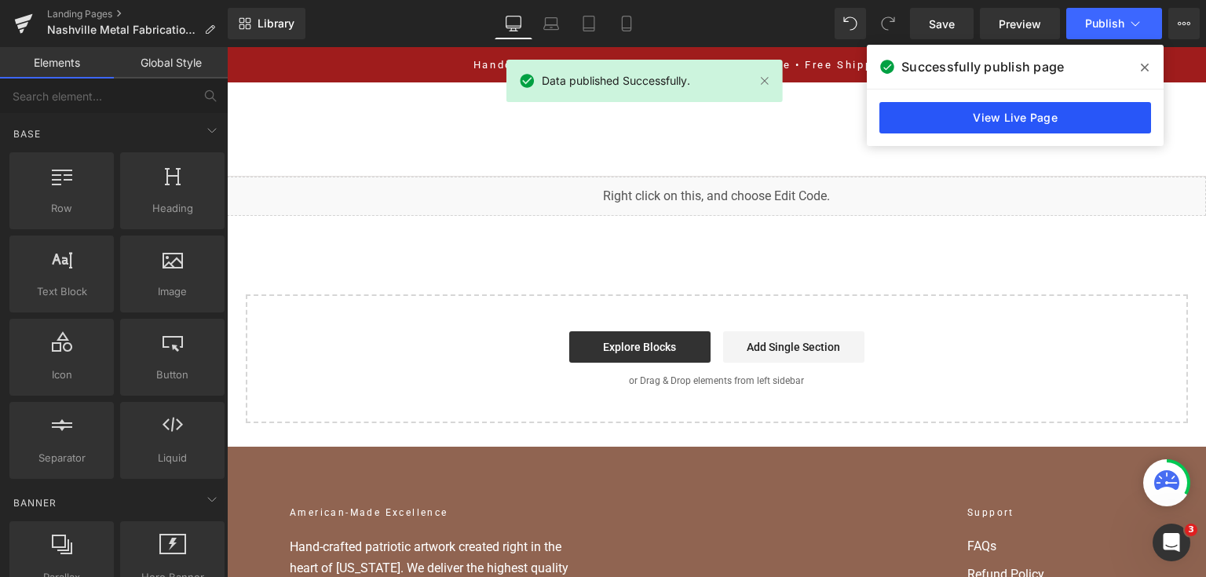
click at [1049, 126] on link "View Live Page" at bounding box center [1015, 117] width 272 height 31
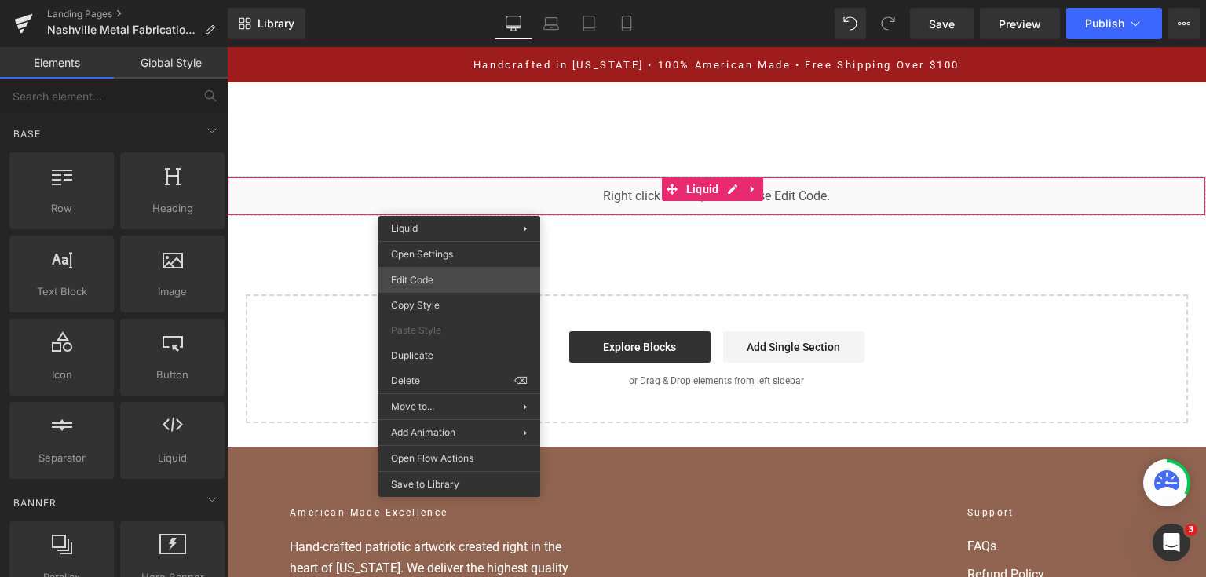
click at [444, 0] on div "You are previewing how the will restyle your page. You can not edit Elements in…" at bounding box center [603, 0] width 1206 height 0
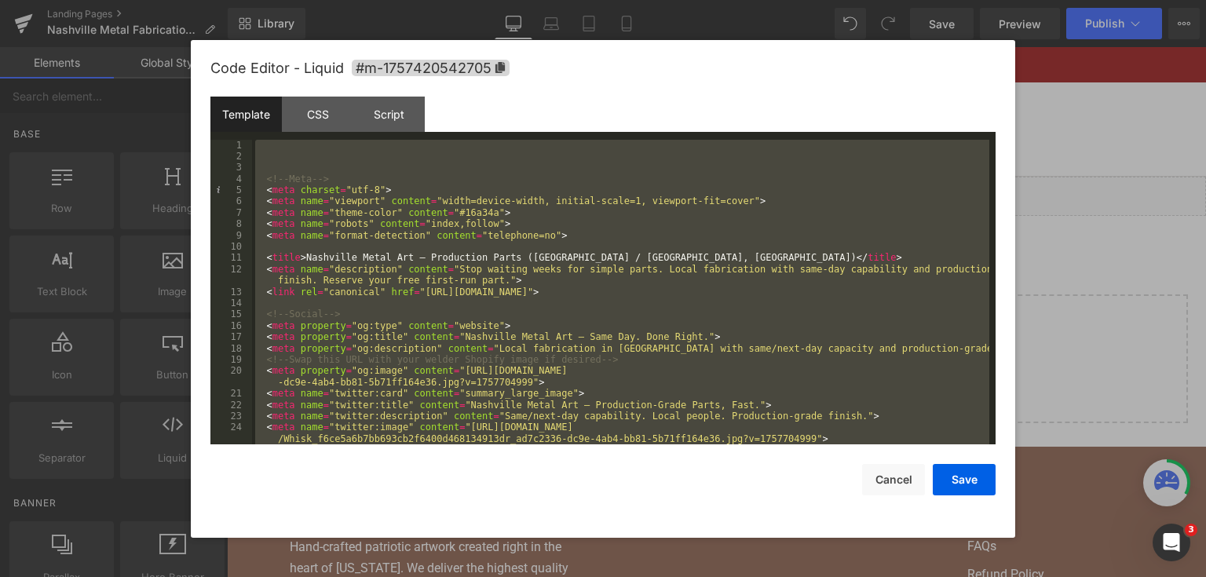
click at [610, 190] on div "<!-- Meta --> < meta charset = "utf-8" > < meta name = "viewport" content = "wi…" at bounding box center [620, 292] width 737 height 305
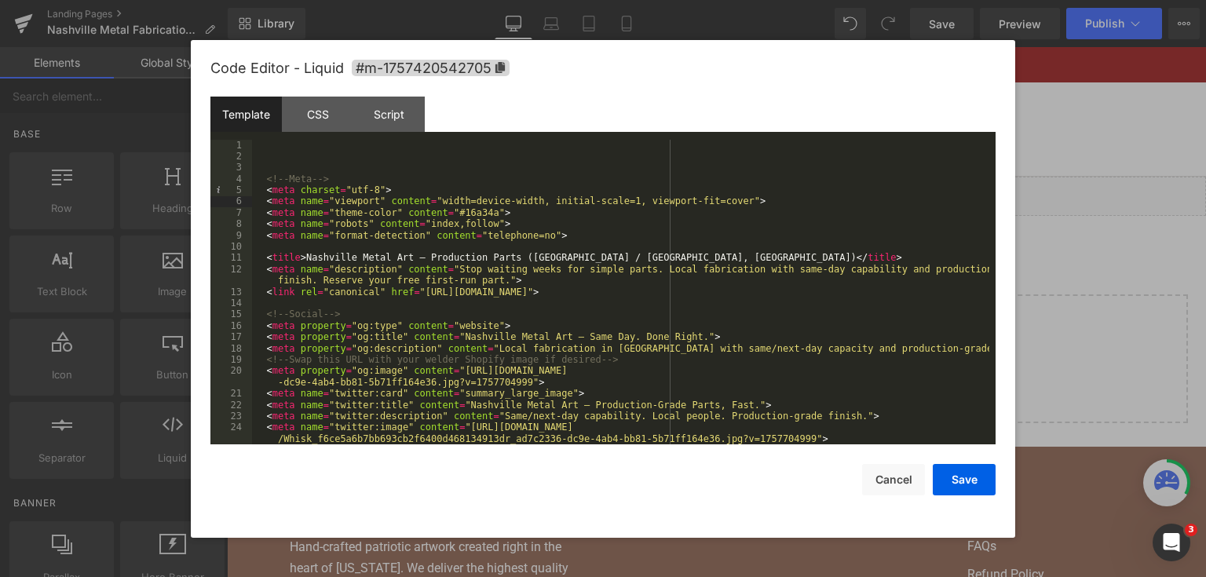
drag, startPoint x: 602, startPoint y: 197, endPoint x: 502, endPoint y: 279, distance: 129.4
click at [502, 279] on div "<!-- Meta --> < meta charset = "utf-8" > < meta name = "viewport" content = "wi…" at bounding box center [620, 304] width 737 height 328
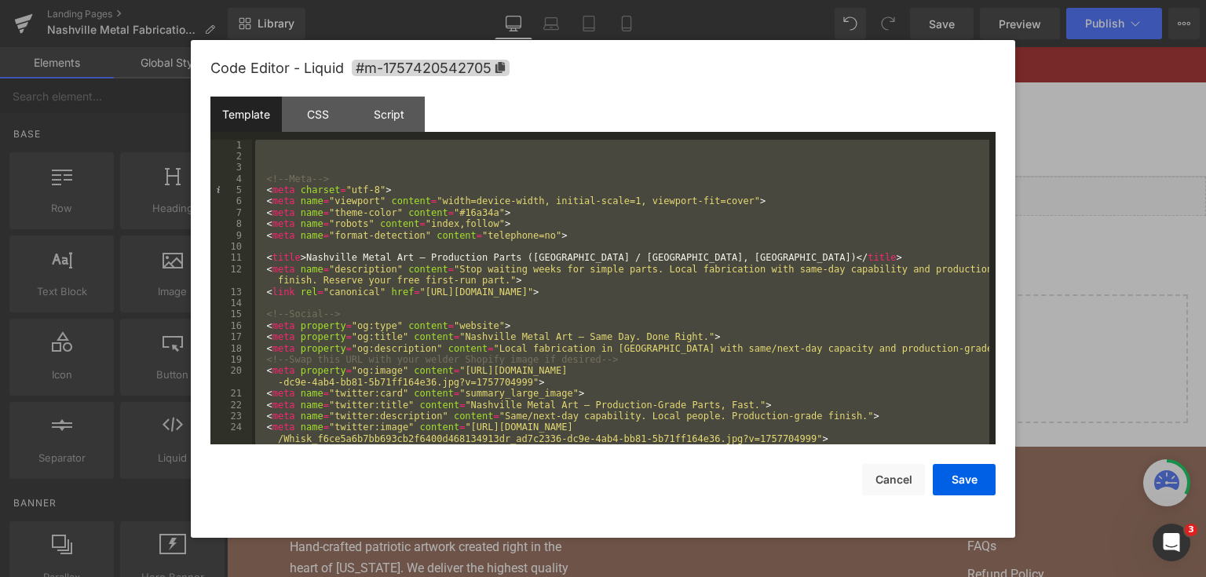
click at [654, 242] on div "<!-- Meta --> < meta charset = "utf-8" > < meta name = "viewport" content = "wi…" at bounding box center [620, 292] width 737 height 305
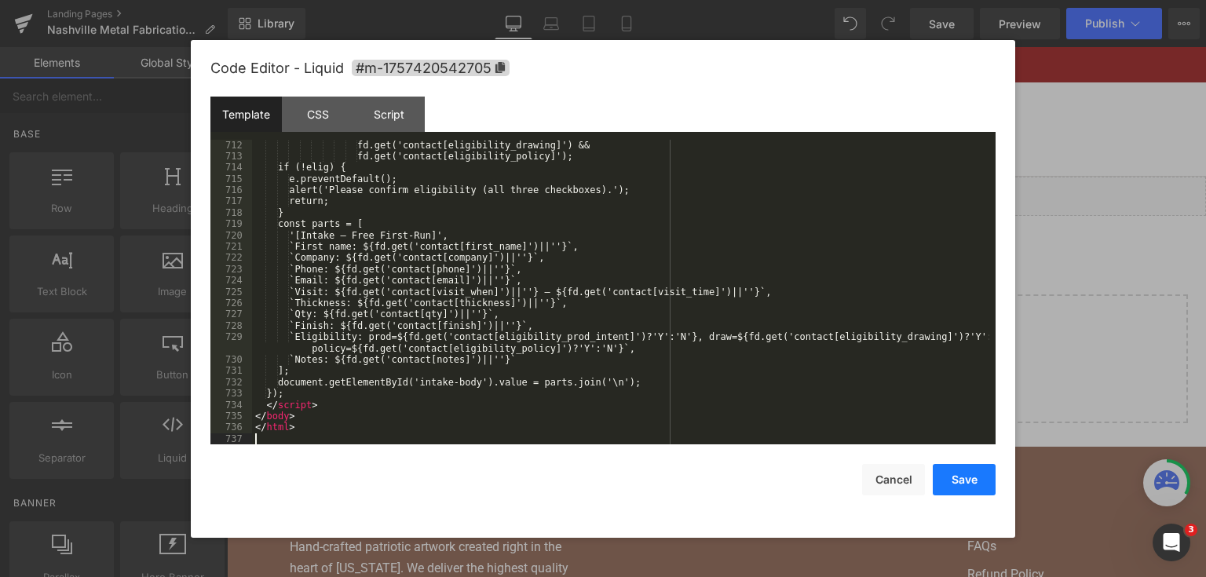
scroll to position [9360, 0]
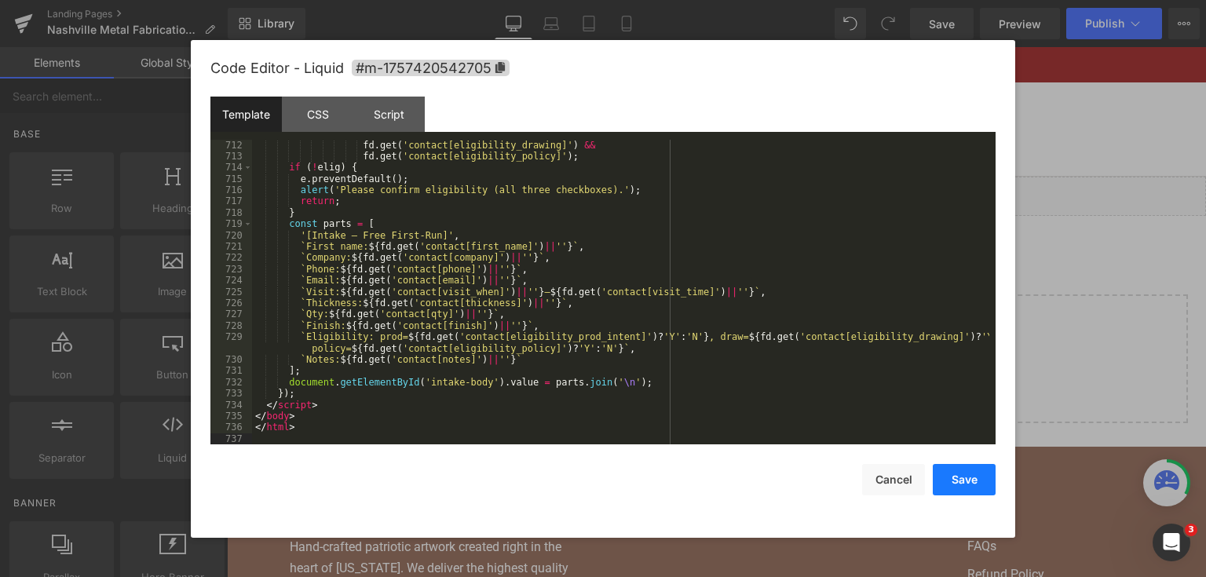
click at [990, 475] on button "Save" at bounding box center [964, 479] width 63 height 31
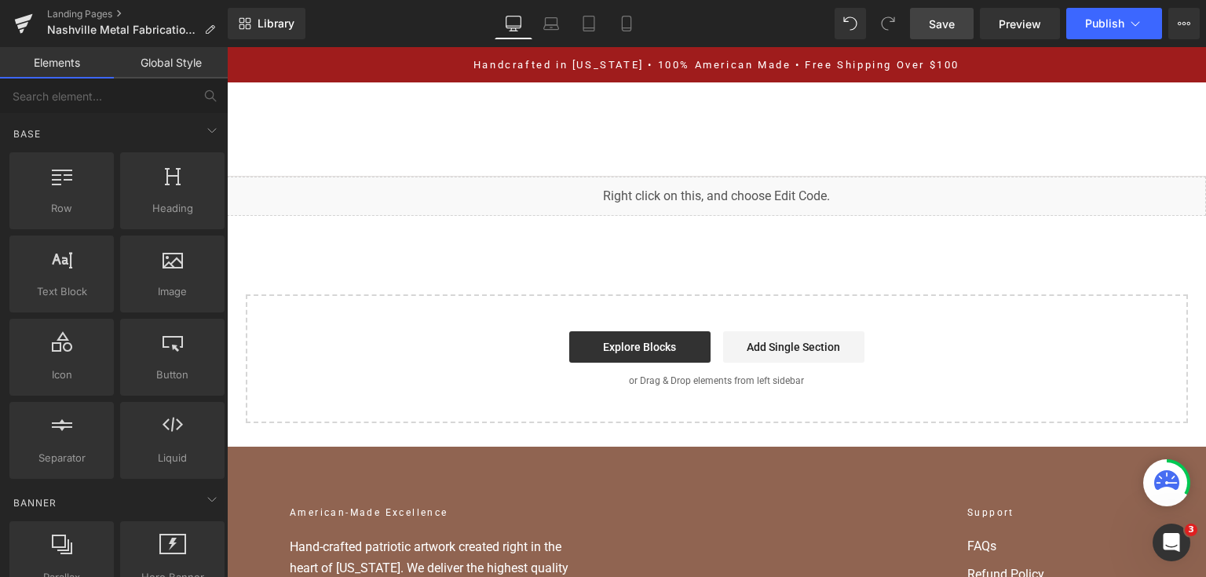
click at [933, 28] on span "Save" at bounding box center [942, 24] width 26 height 16
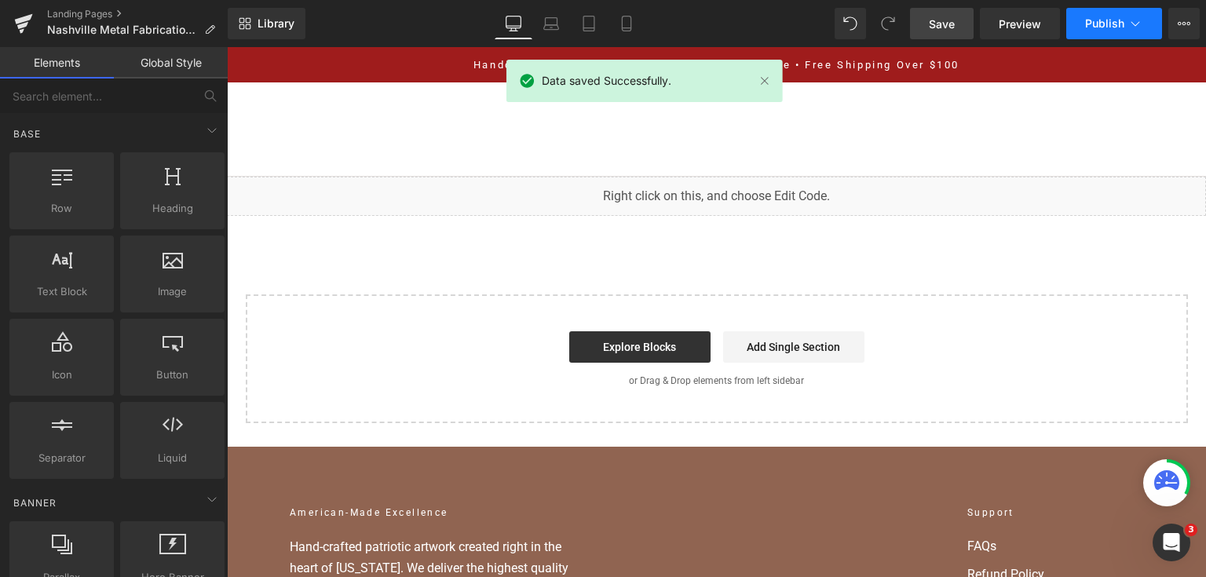
click at [1132, 20] on icon at bounding box center [1135, 24] width 16 height 16
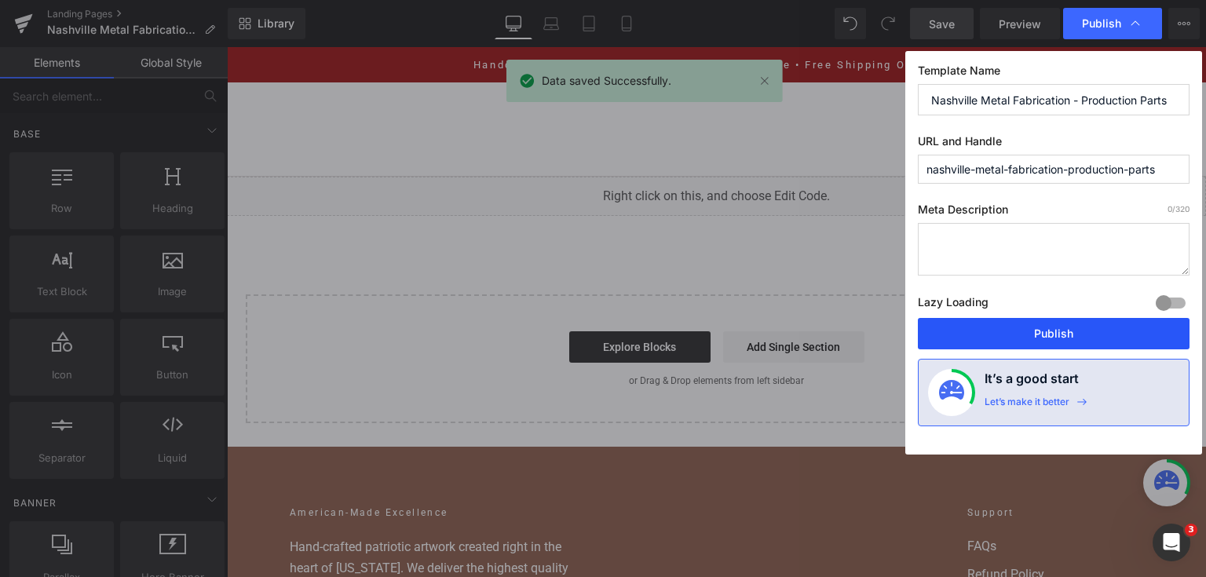
drag, startPoint x: 999, startPoint y: 337, endPoint x: 738, endPoint y: 257, distance: 272.6
click at [999, 337] on button "Publish" at bounding box center [1054, 333] width 272 height 31
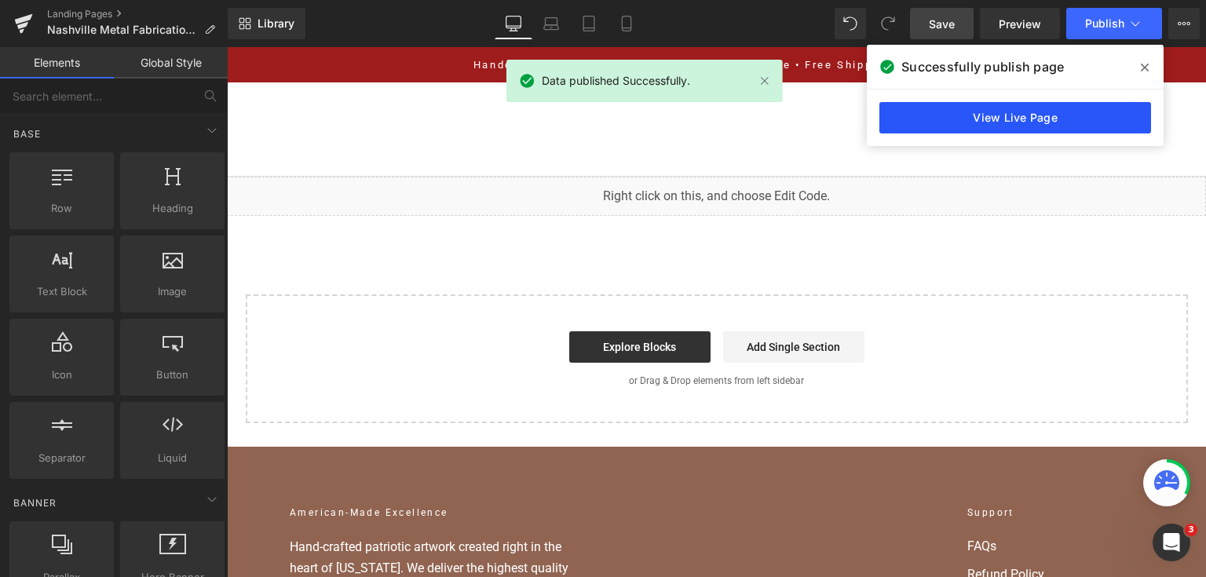
click at [1084, 110] on link "View Live Page" at bounding box center [1015, 117] width 272 height 31
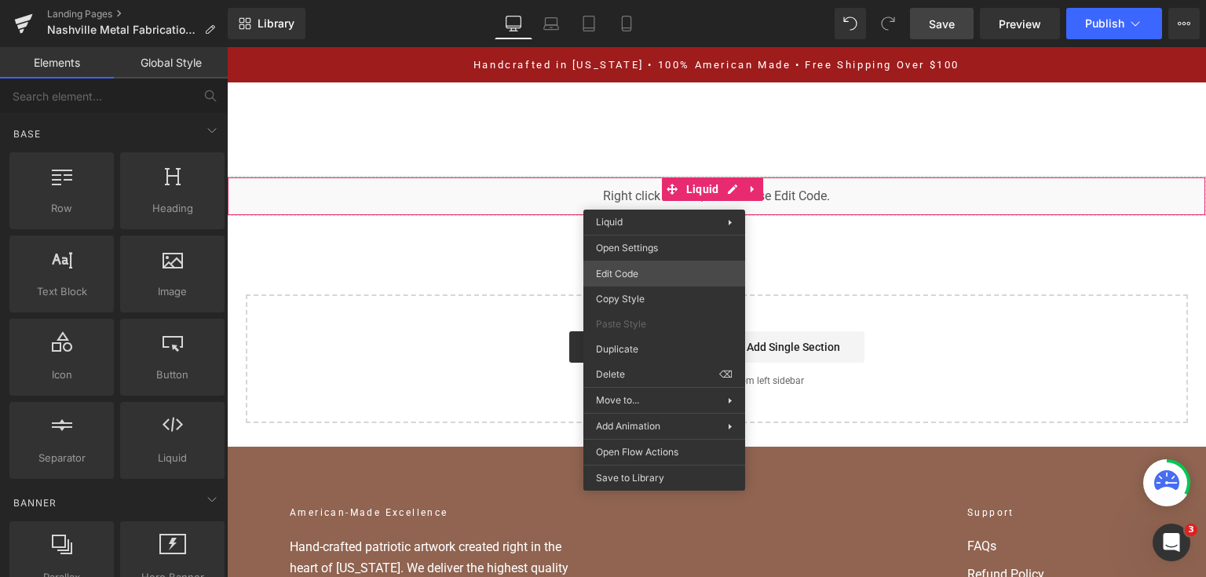
click at [681, 0] on div "You are previewing how the will restyle your page. You can not edit Elements in…" at bounding box center [603, 0] width 1206 height 0
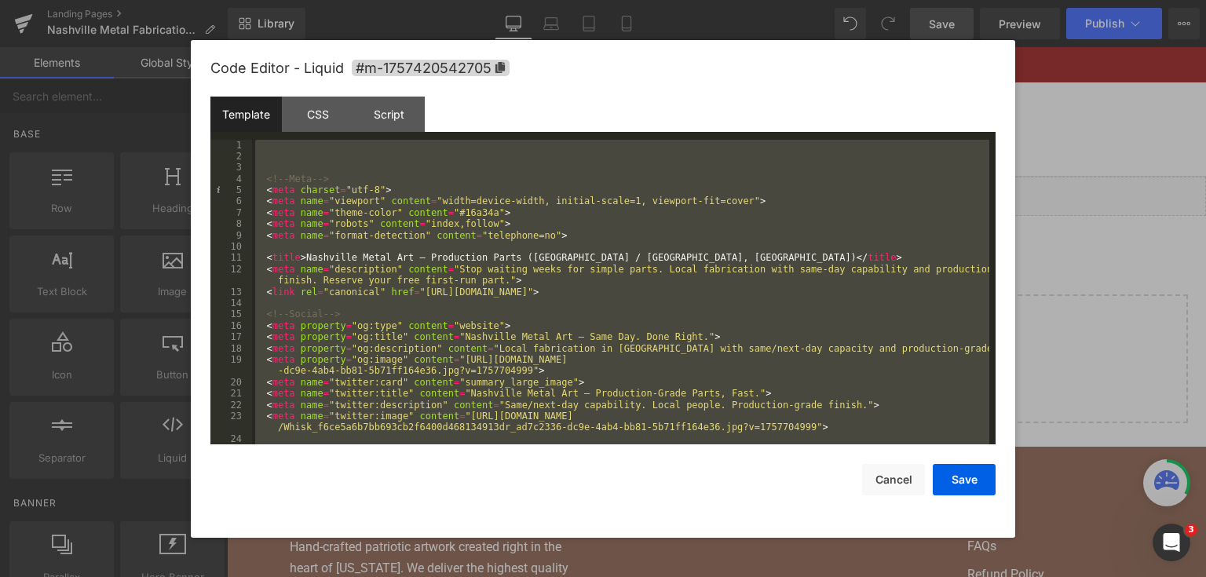
scroll to position [9619, 0]
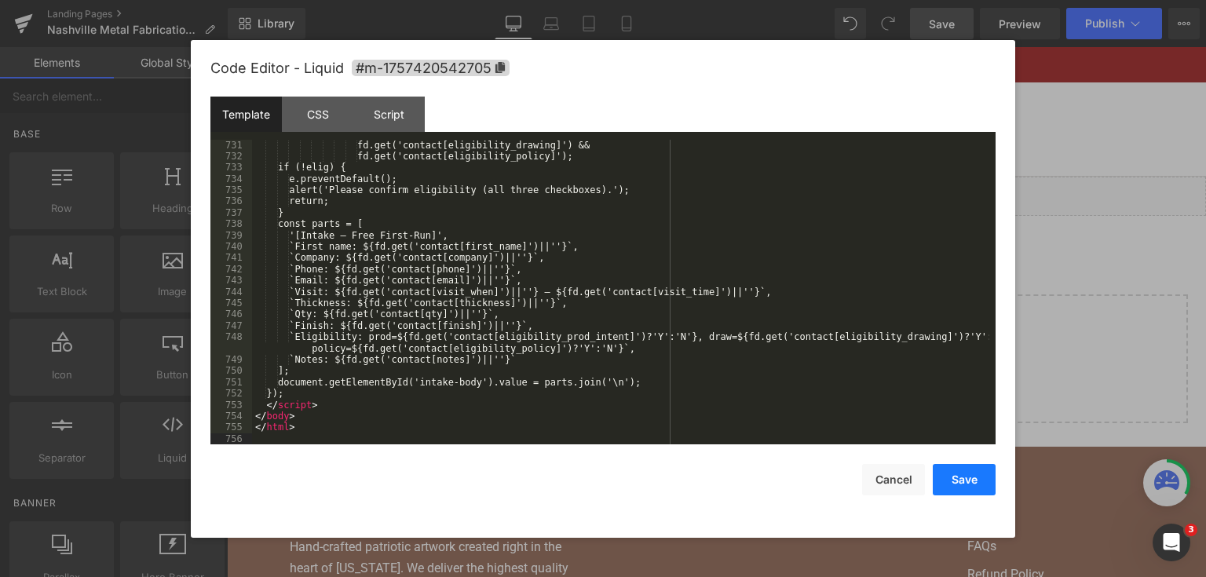
click at [961, 476] on button "Save" at bounding box center [964, 479] width 63 height 31
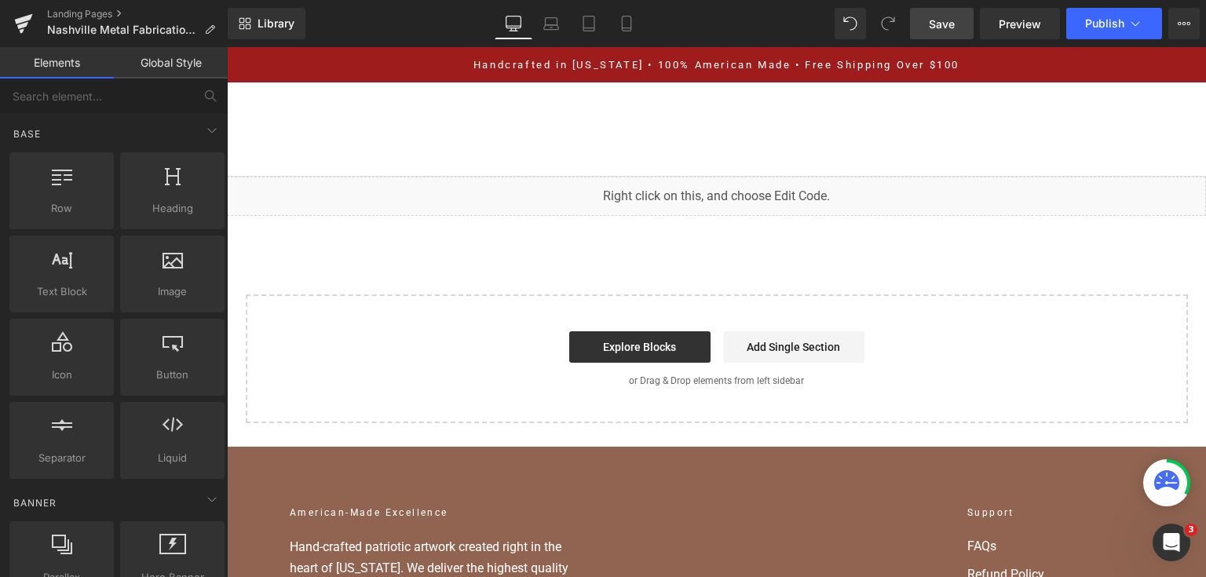
click at [951, 12] on link "Save" at bounding box center [942, 23] width 64 height 31
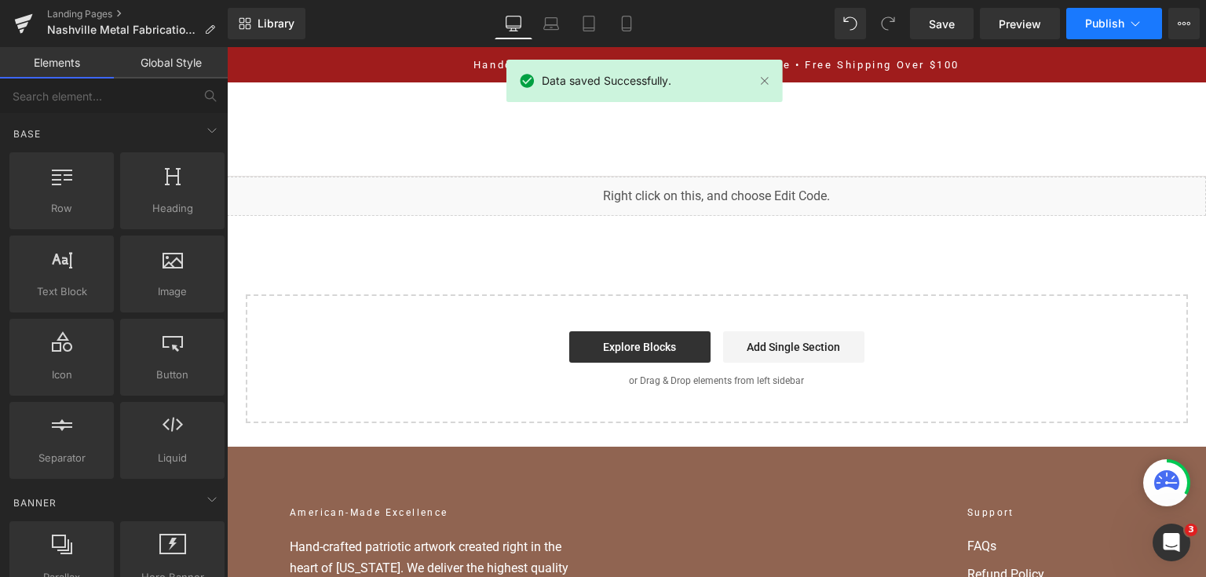
click at [1089, 22] on span "Publish" at bounding box center [1104, 23] width 39 height 13
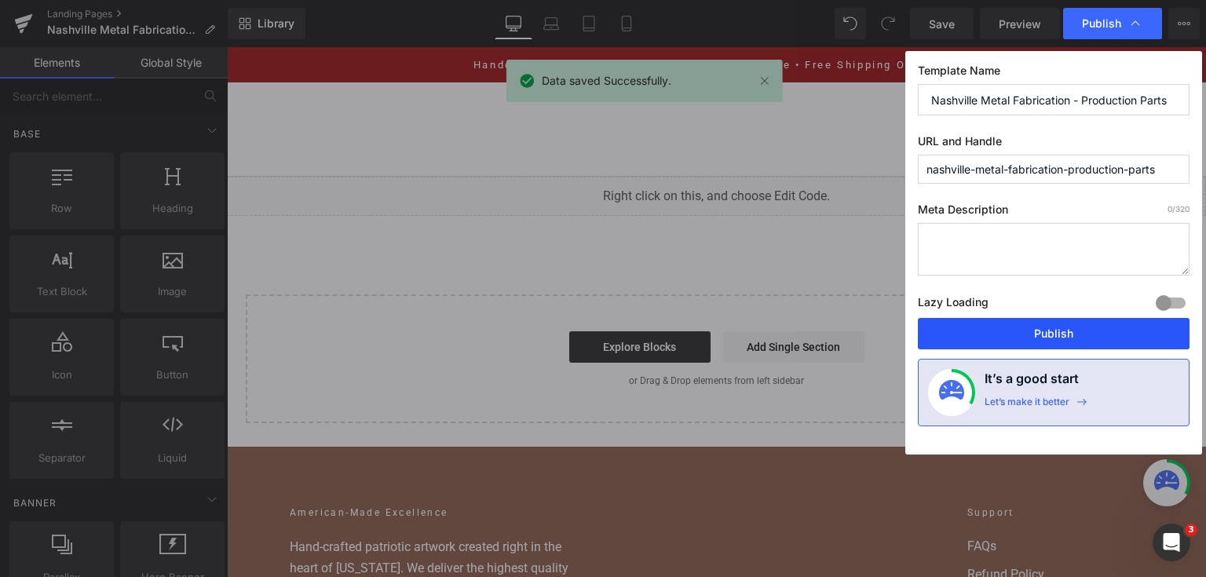
click at [989, 324] on button "Publish" at bounding box center [1054, 333] width 272 height 31
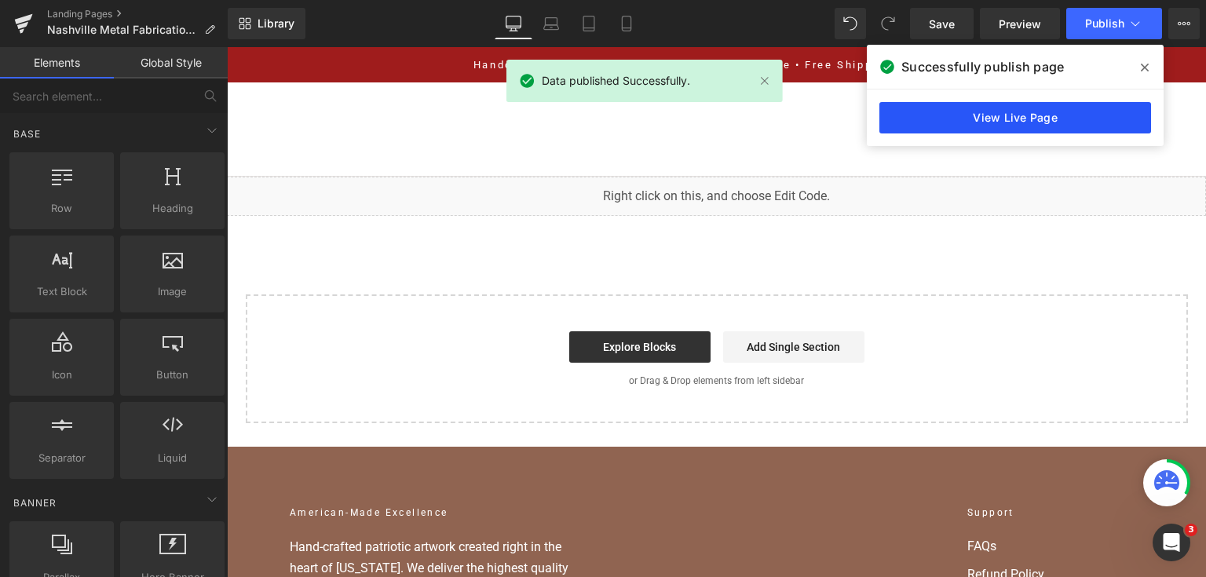
click at [1055, 118] on link "View Live Page" at bounding box center [1015, 117] width 272 height 31
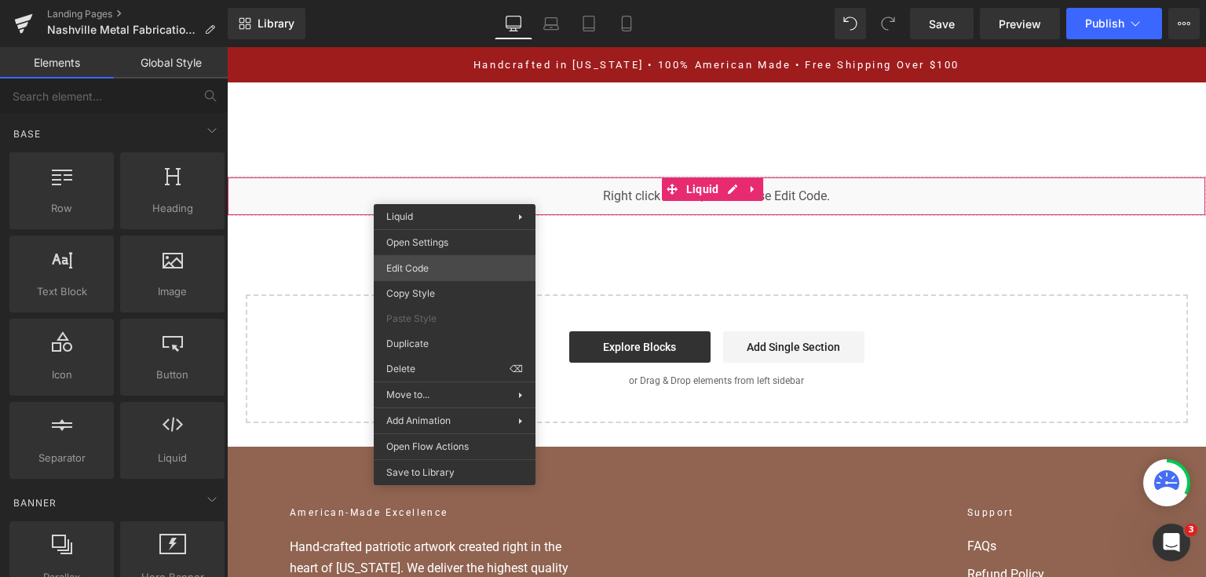
click at [452, 0] on div "You are previewing how the will restyle your page. You can not edit Elements in…" at bounding box center [603, 0] width 1206 height 0
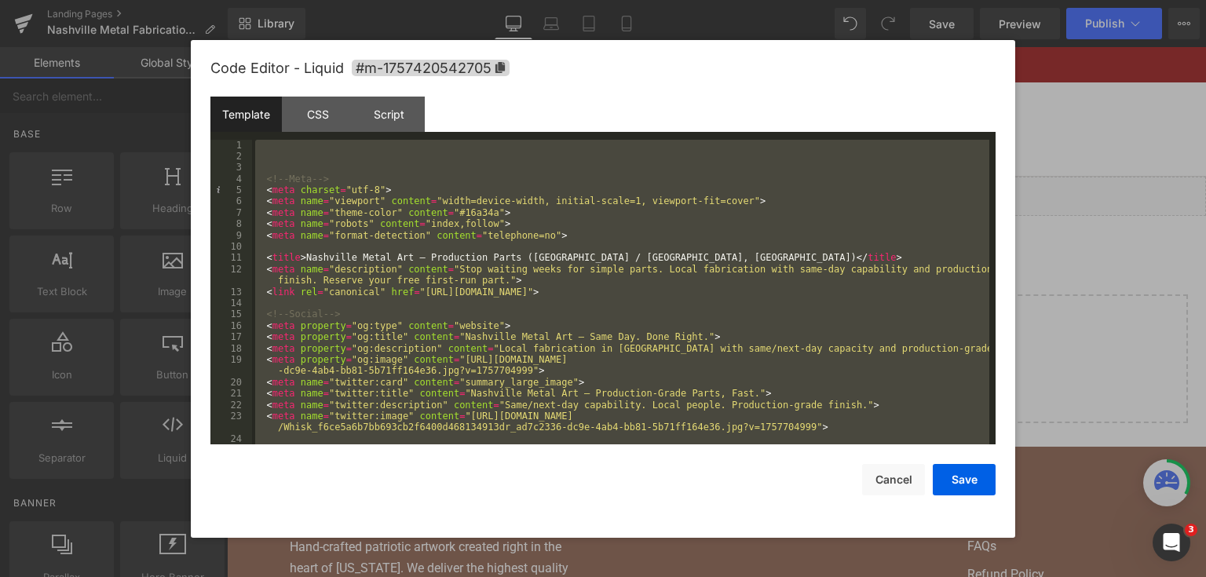
click at [1116, 335] on div at bounding box center [603, 288] width 1206 height 577
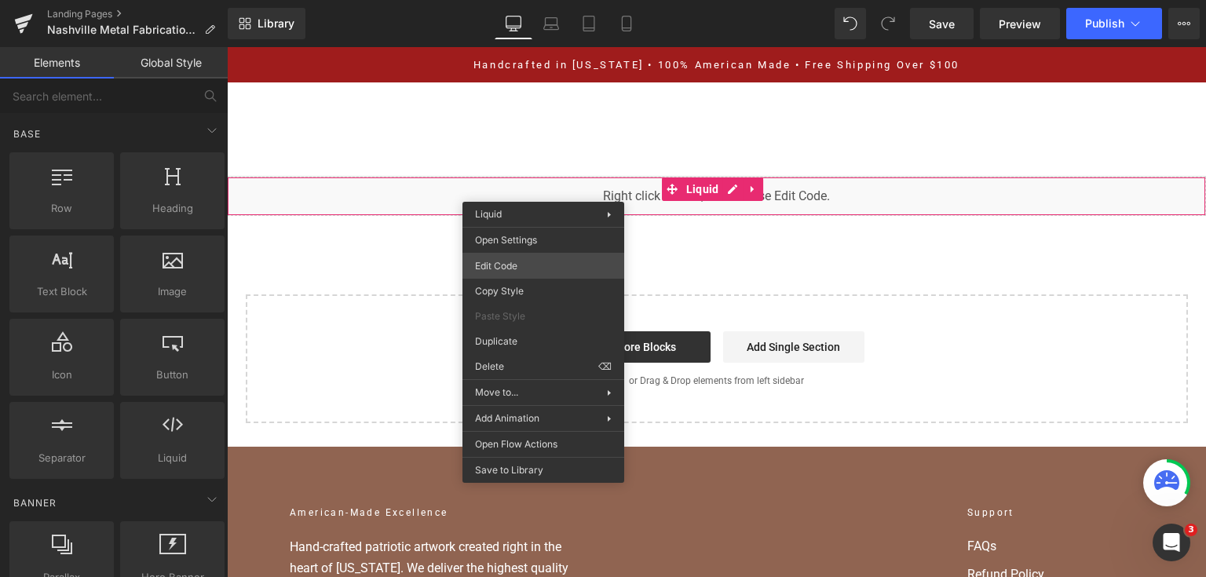
click at [535, 0] on div "You are previewing how the will restyle your page. You can not edit Elements in…" at bounding box center [603, 0] width 1206 height 0
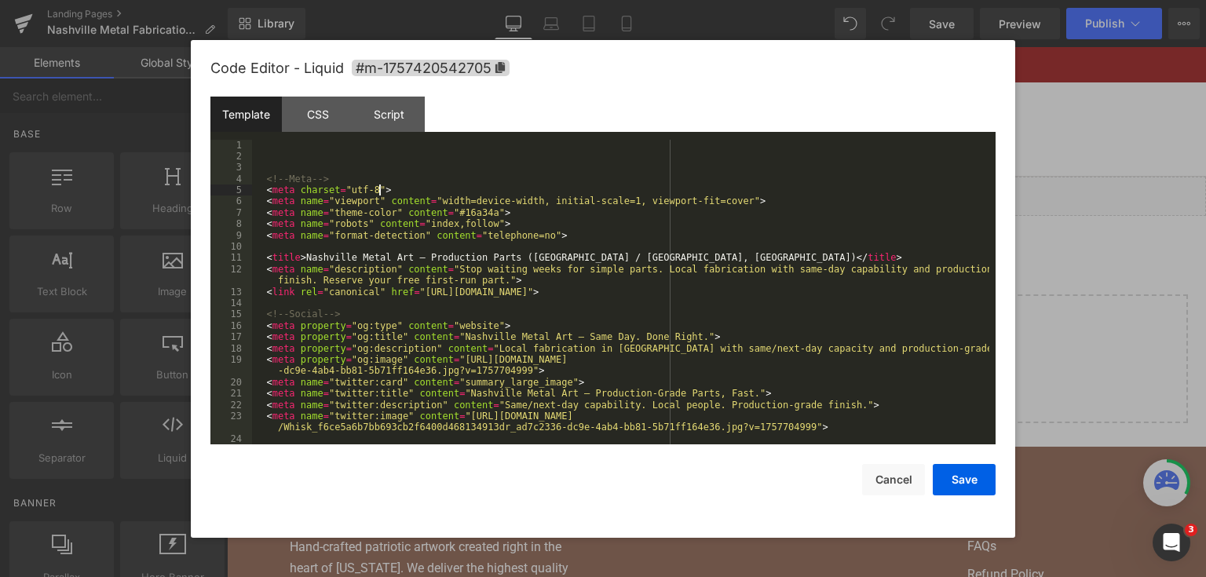
click at [637, 195] on div "<!-- Meta --> < meta charset = "utf-8" > < meta name = "viewport" content = "wi…" at bounding box center [620, 304] width 737 height 328
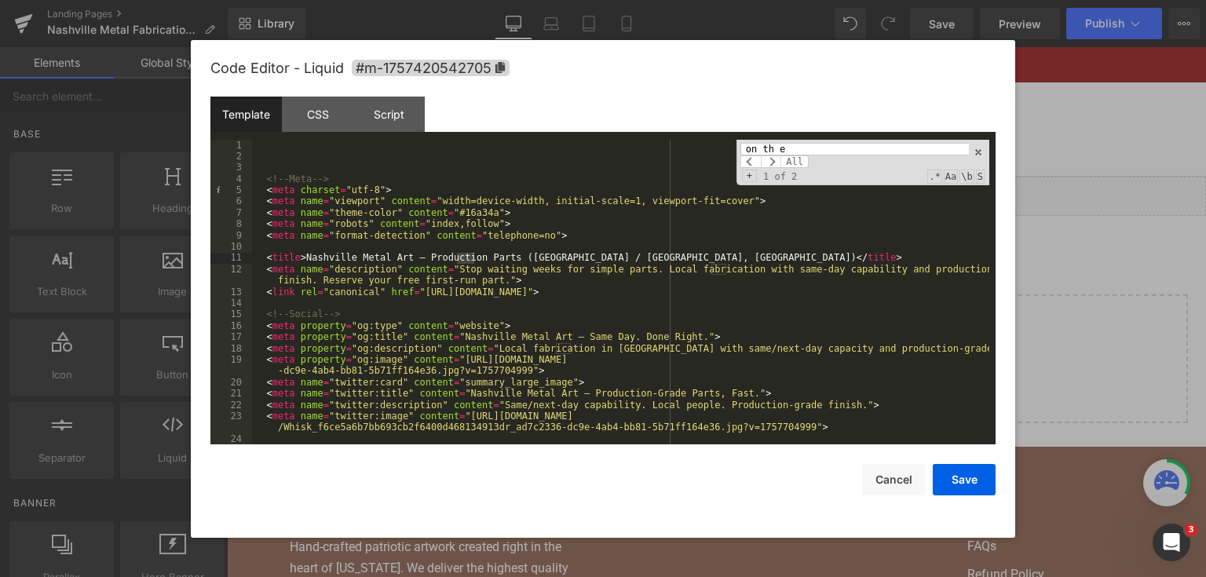
scroll to position [3916, 0]
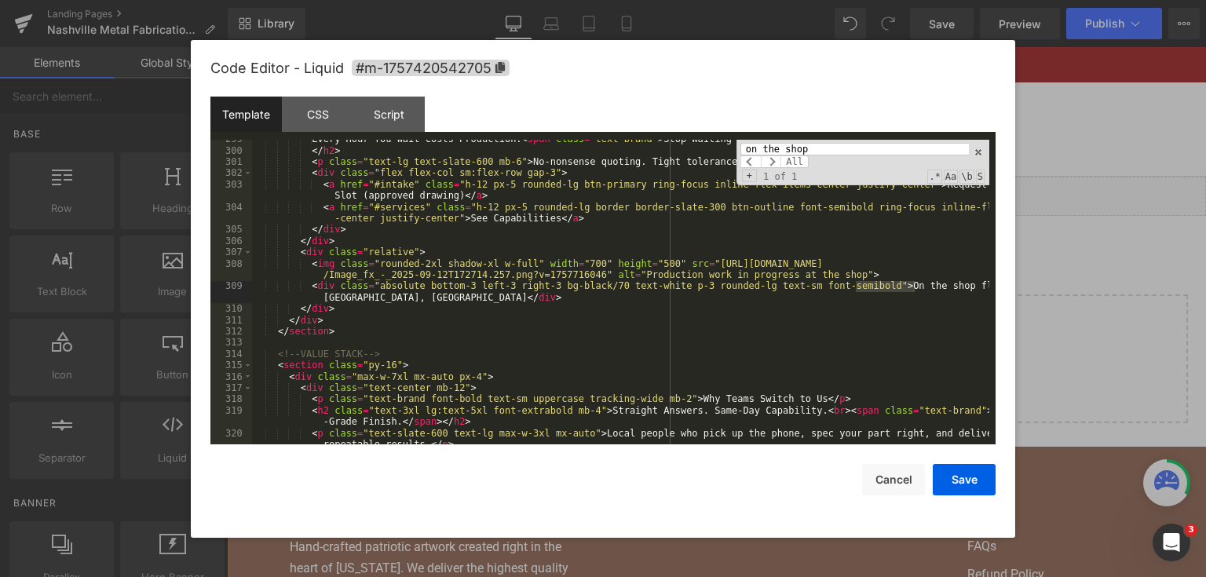
type input "on the shop"
click at [386, 294] on div "Every Hour You Wait Costs Production. < span class = "text-brand" > Stop Waitin…" at bounding box center [620, 302] width 737 height 339
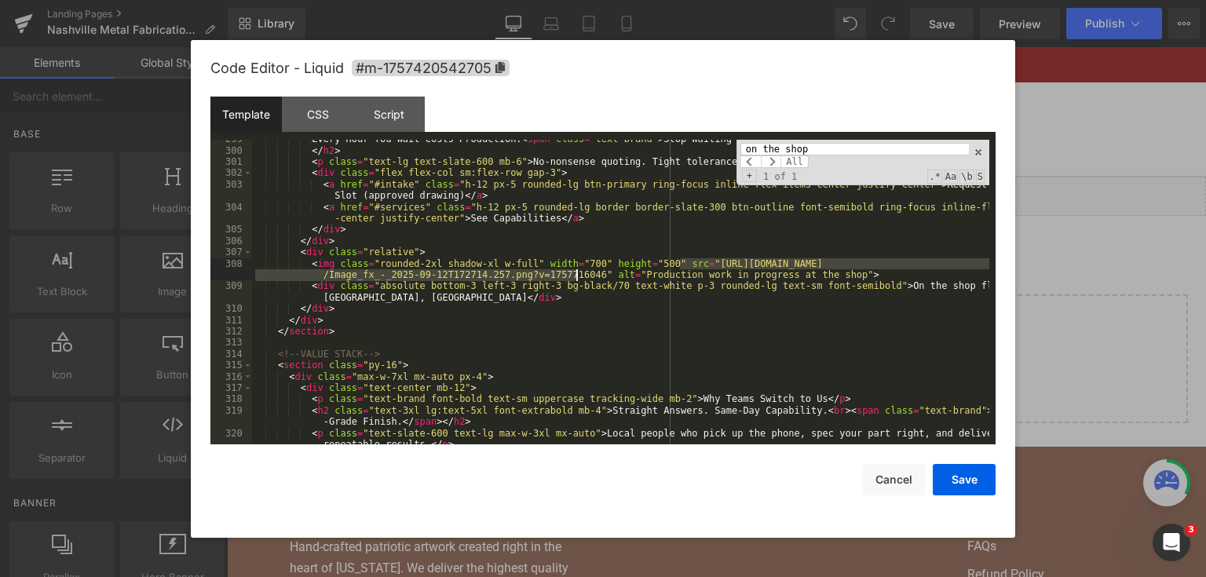
drag, startPoint x: 681, startPoint y: 262, endPoint x: 575, endPoint y: 277, distance: 107.0
click at [575, 277] on div "Every Hour You Wait Costs Production. < span class = "text-brand" > Stop Waitin…" at bounding box center [620, 302] width 737 height 339
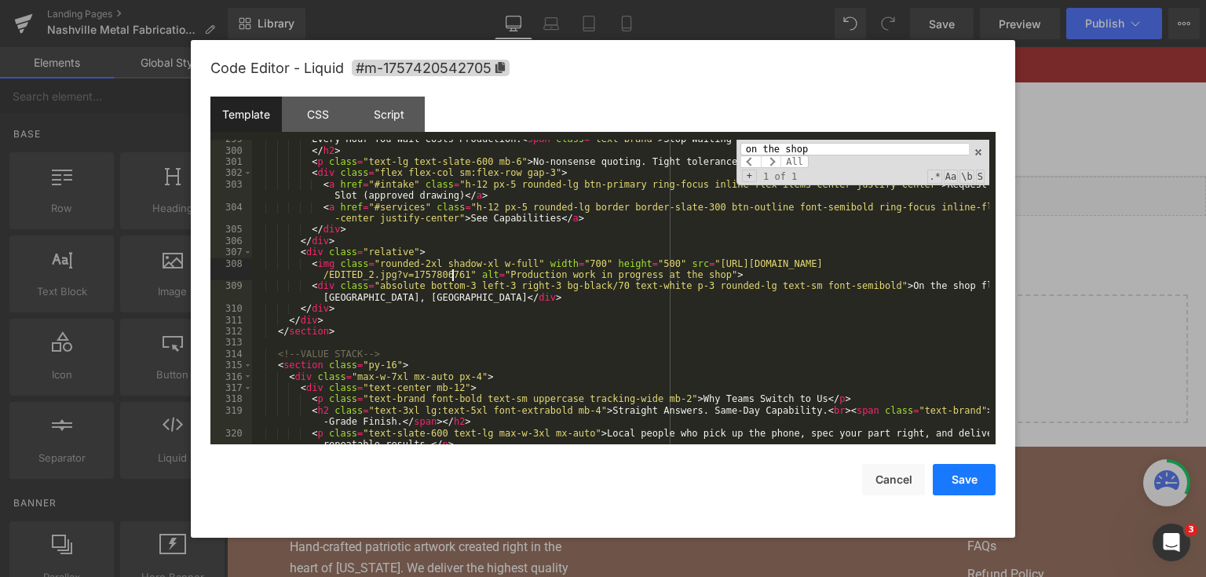
click at [951, 474] on button "Save" at bounding box center [964, 479] width 63 height 31
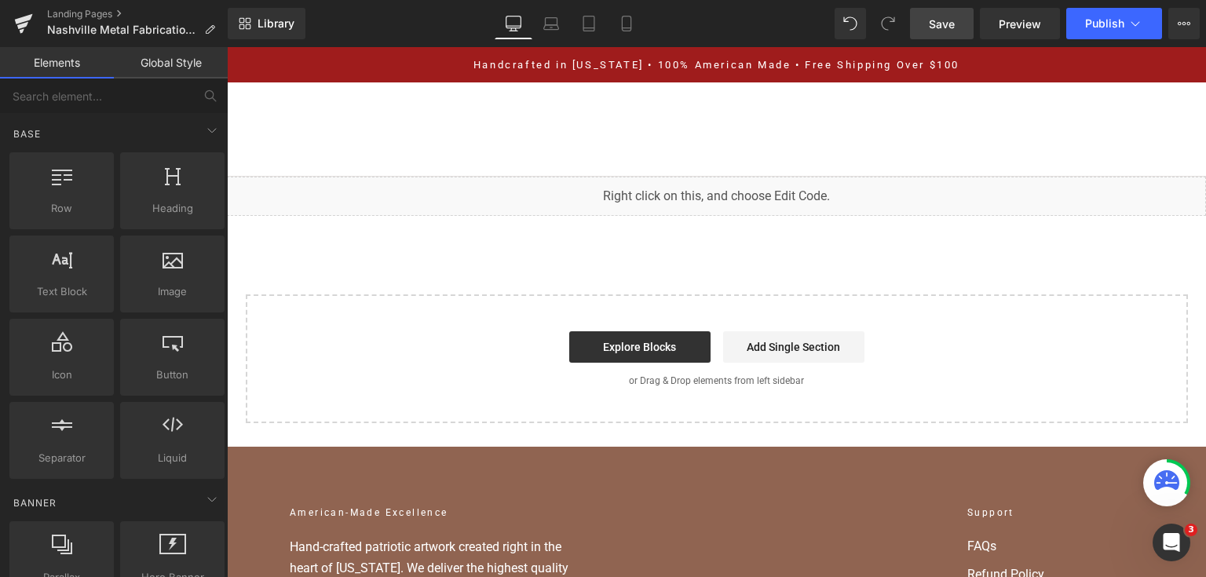
click at [945, 31] on span "Save" at bounding box center [942, 24] width 26 height 16
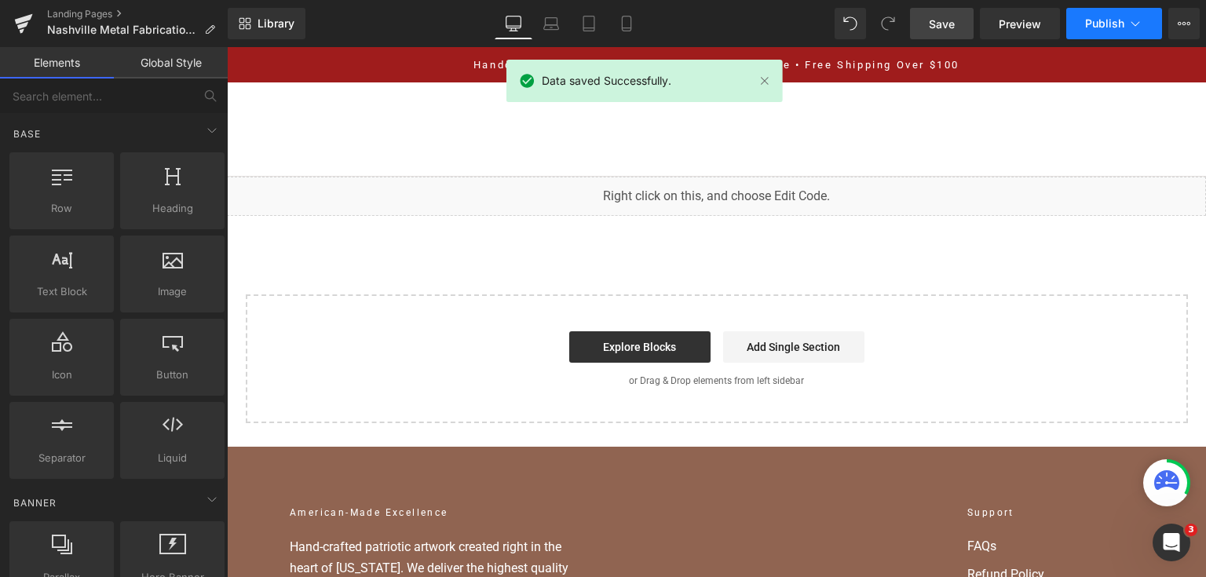
click at [1099, 28] on span "Publish" at bounding box center [1104, 23] width 39 height 13
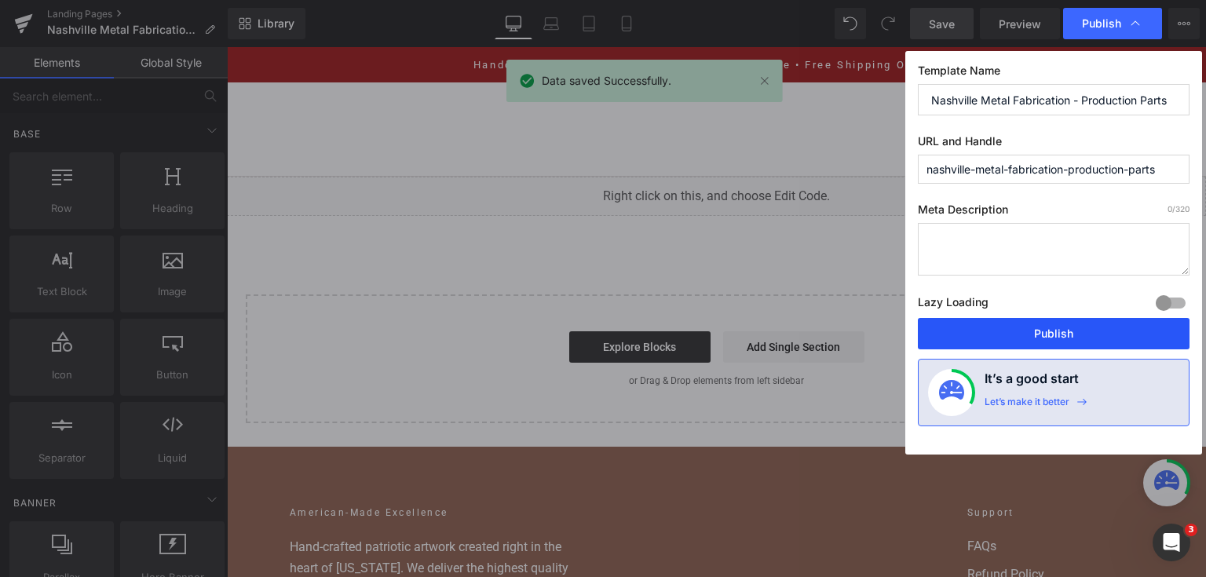
click at [1050, 341] on button "Publish" at bounding box center [1054, 333] width 272 height 31
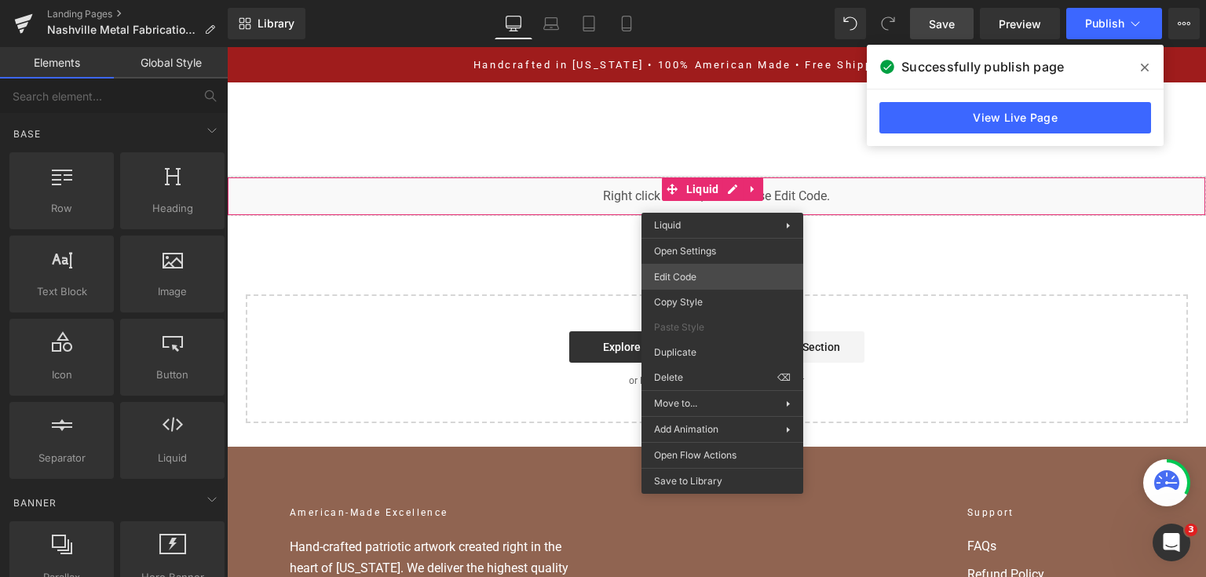
click at [696, 0] on div "You are previewing how the will restyle your page. You can not edit Elements in…" at bounding box center [603, 0] width 1206 height 0
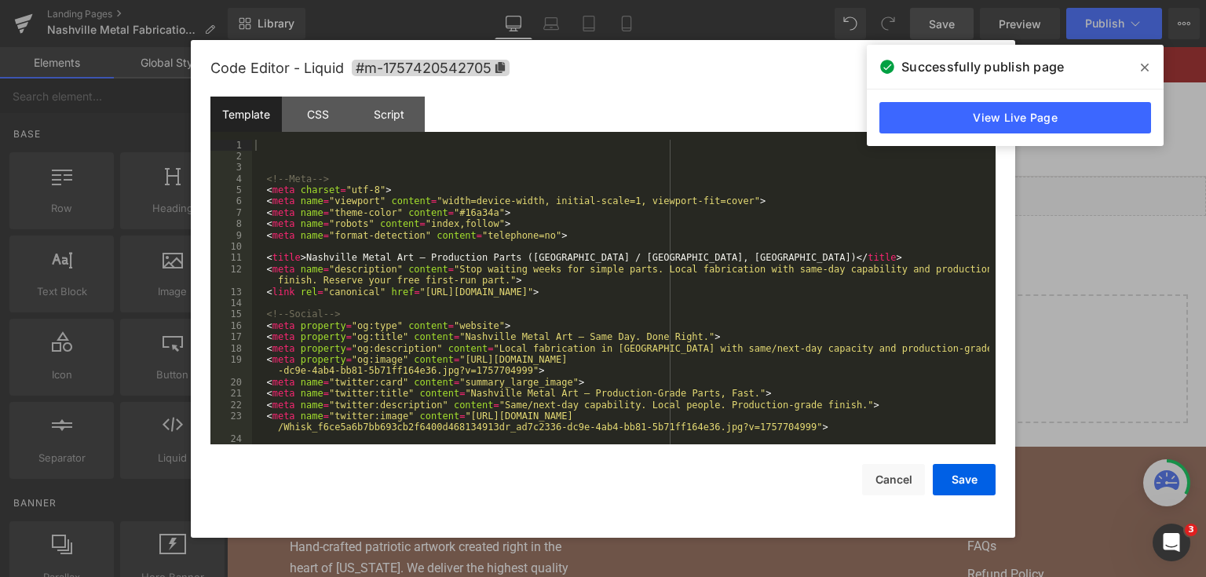
click at [669, 278] on div "<!-- Meta --> < meta charset = "utf-8" > < meta name = "viewport" content = "wi…" at bounding box center [620, 304] width 737 height 328
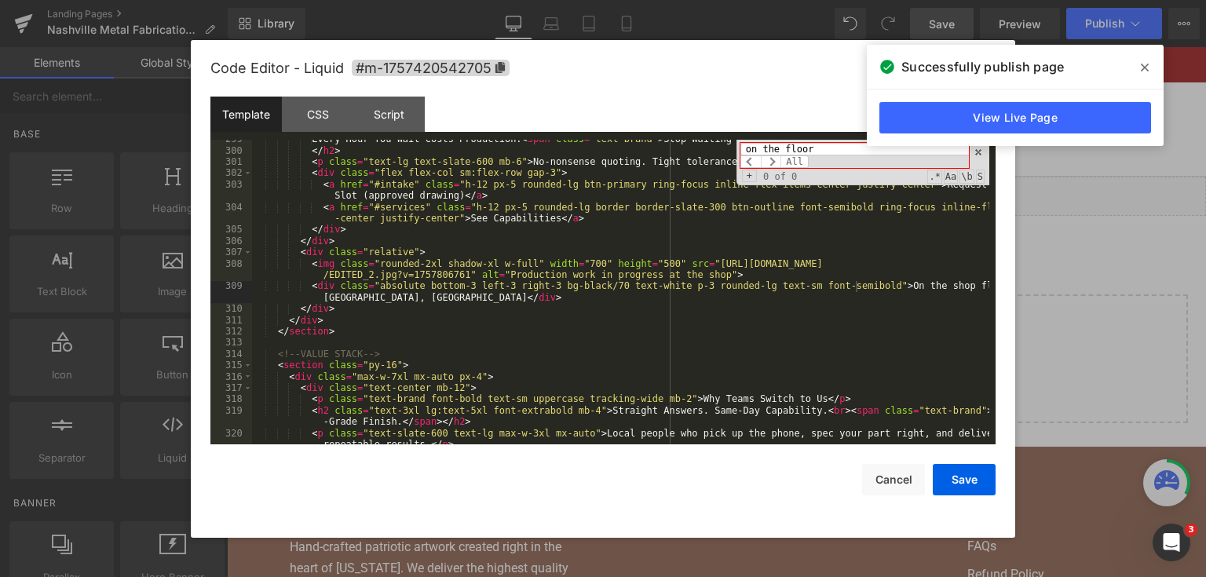
type input "on the floor"
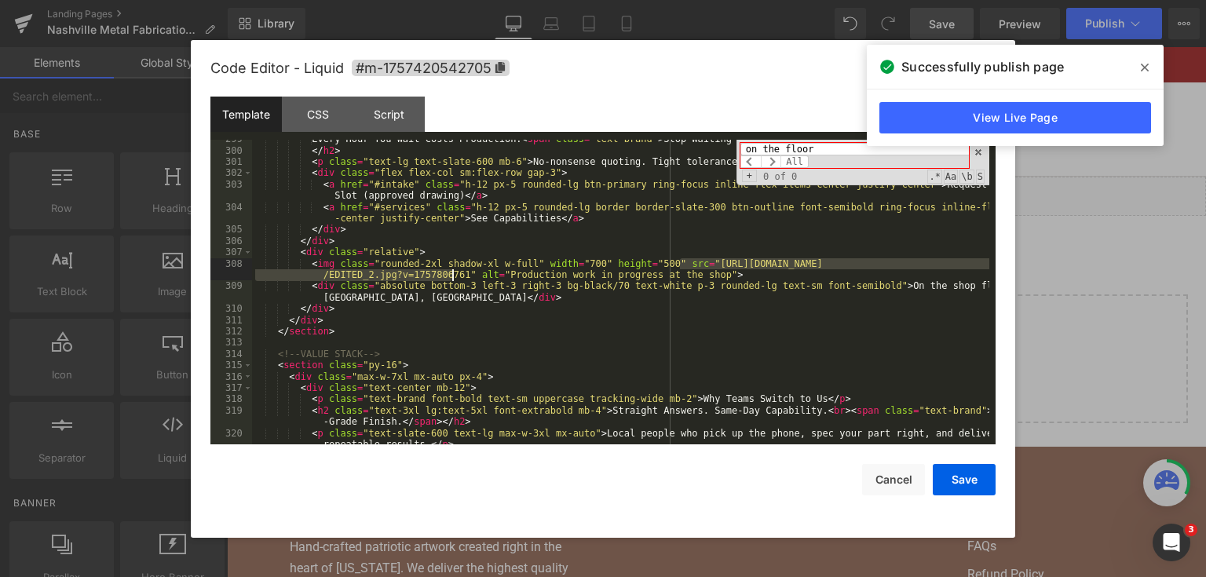
drag, startPoint x: 678, startPoint y: 266, endPoint x: 451, endPoint y: 280, distance: 228.1
click at [451, 280] on div "Every Hour You Wait Costs Production. < span class = "text-brand" > Stop Waitin…" at bounding box center [620, 302] width 737 height 339
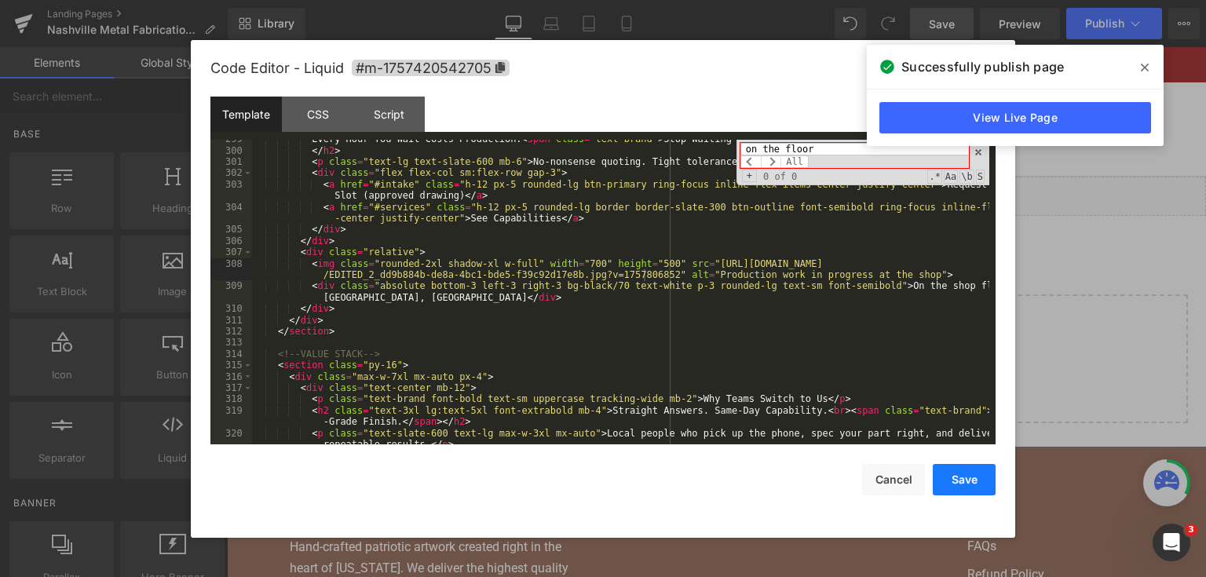
click at [966, 485] on button "Save" at bounding box center [964, 479] width 63 height 31
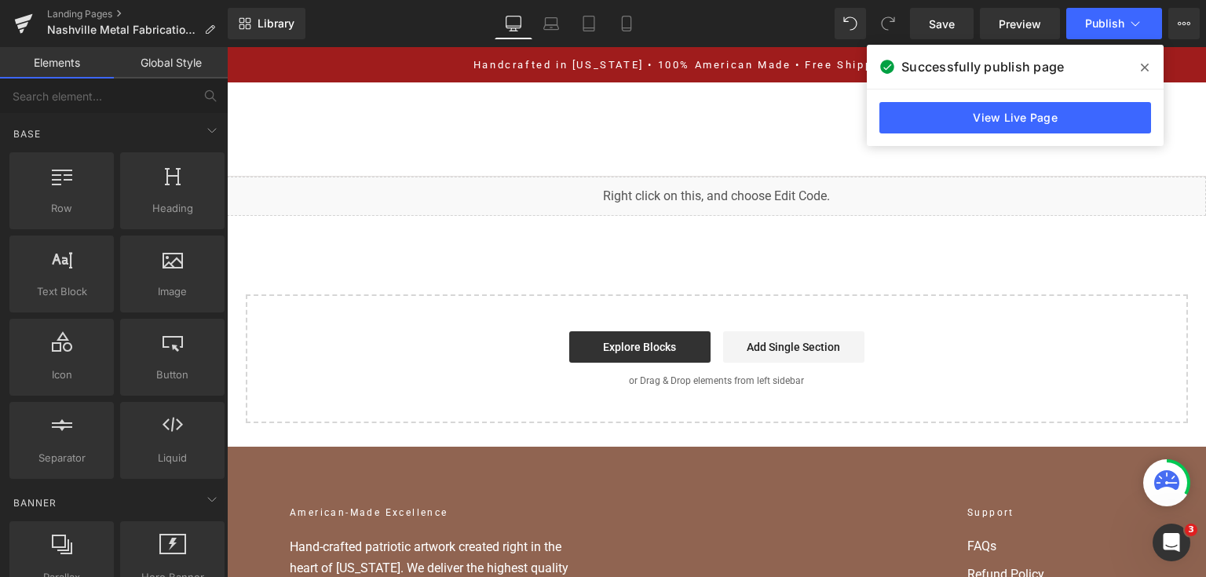
drag, startPoint x: 940, startPoint y: 19, endPoint x: 978, endPoint y: 18, distance: 37.7
click at [940, 18] on span "Save" at bounding box center [942, 24] width 26 height 16
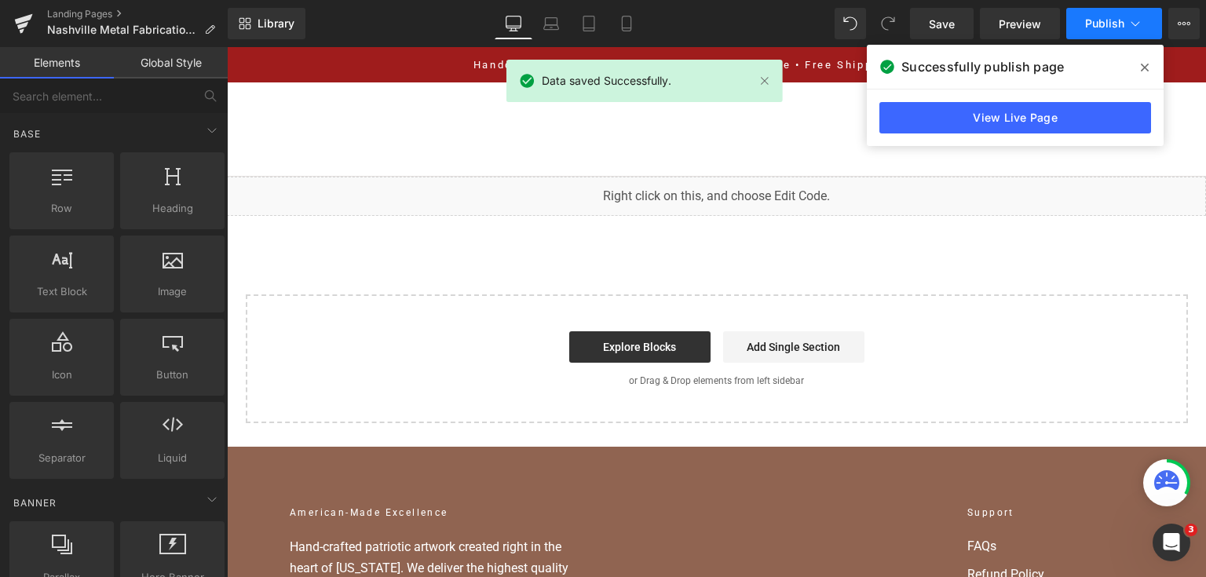
click at [1091, 25] on span "Publish" at bounding box center [1104, 23] width 39 height 13
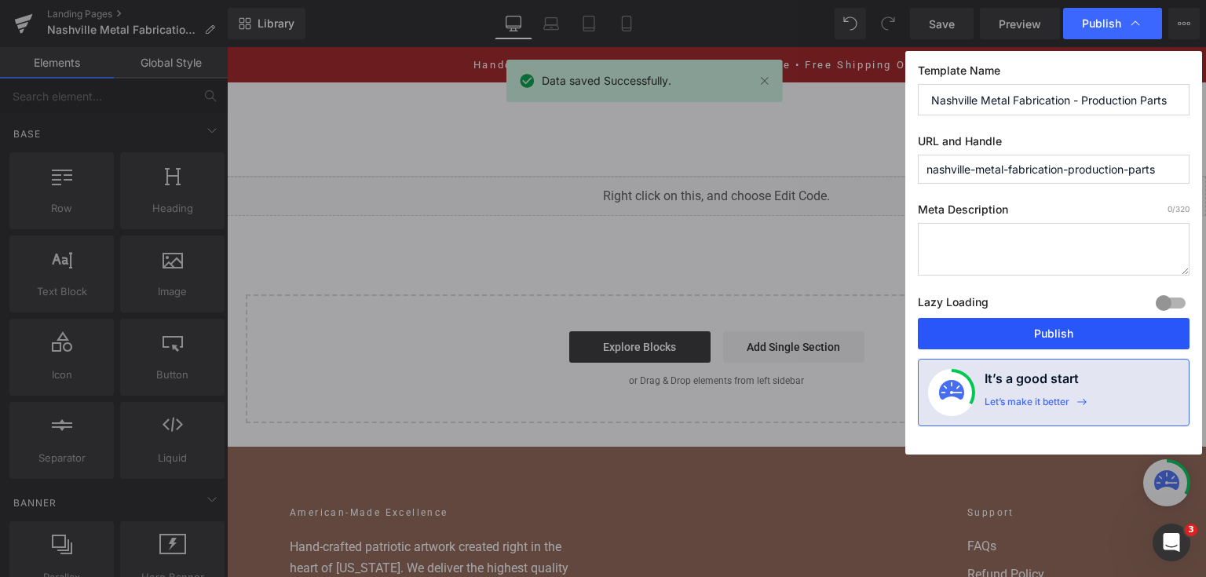
click at [1068, 323] on button "Publish" at bounding box center [1054, 333] width 272 height 31
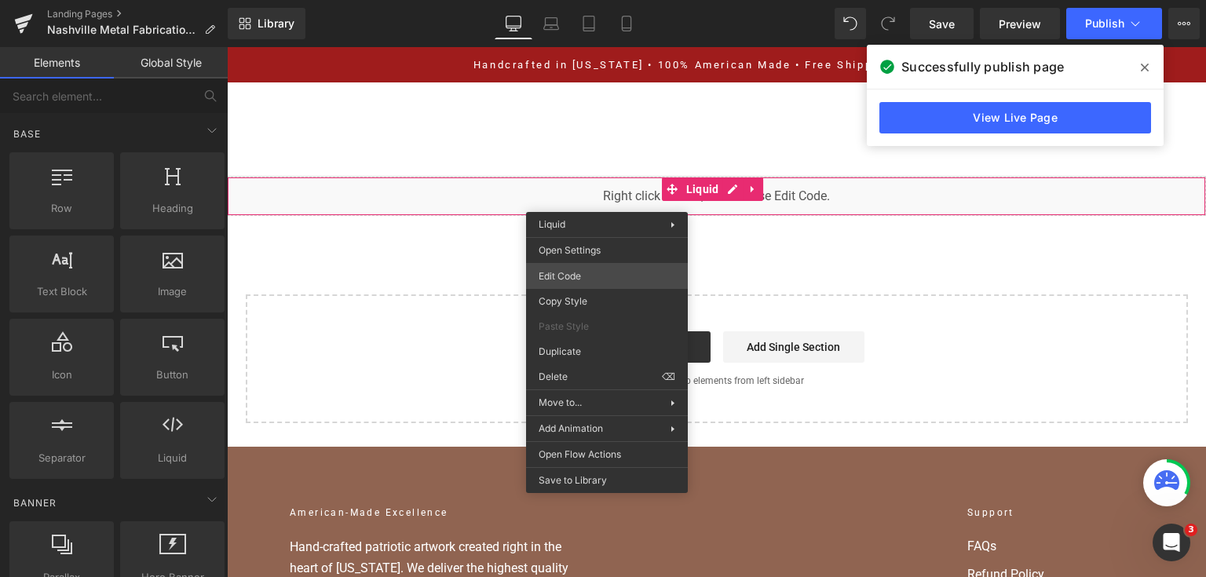
click at [619, 0] on div "You are previewing how the will restyle your page. You can not edit Elements in…" at bounding box center [603, 0] width 1206 height 0
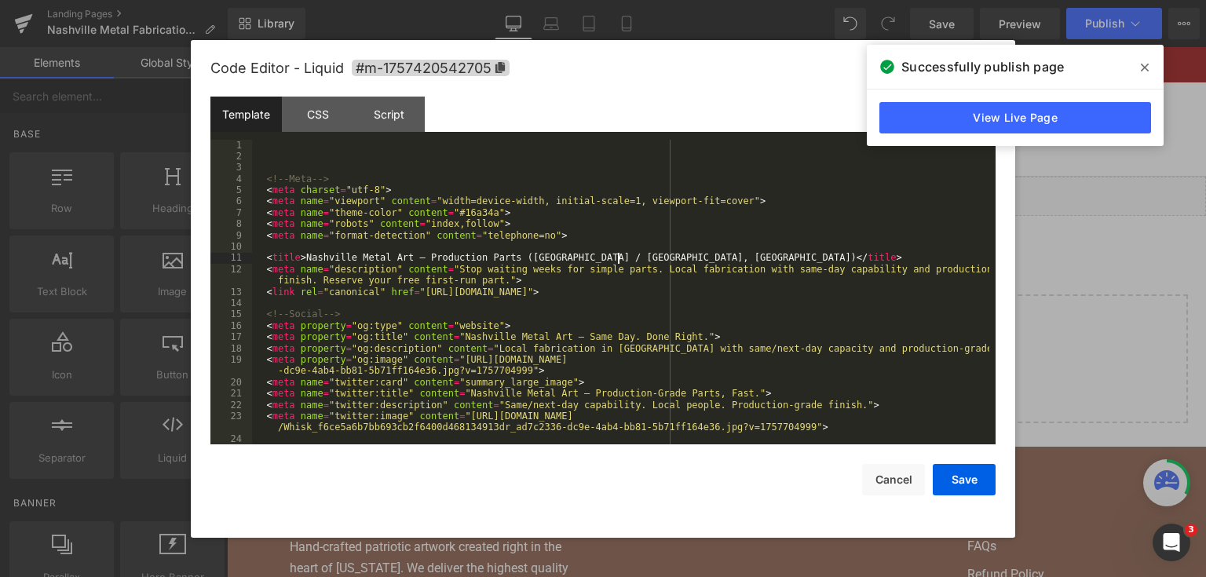
click at [618, 261] on div "<!-- Meta --> < meta charset = "utf-8" > < meta name = "viewport" content = "wi…" at bounding box center [620, 304] width 737 height 328
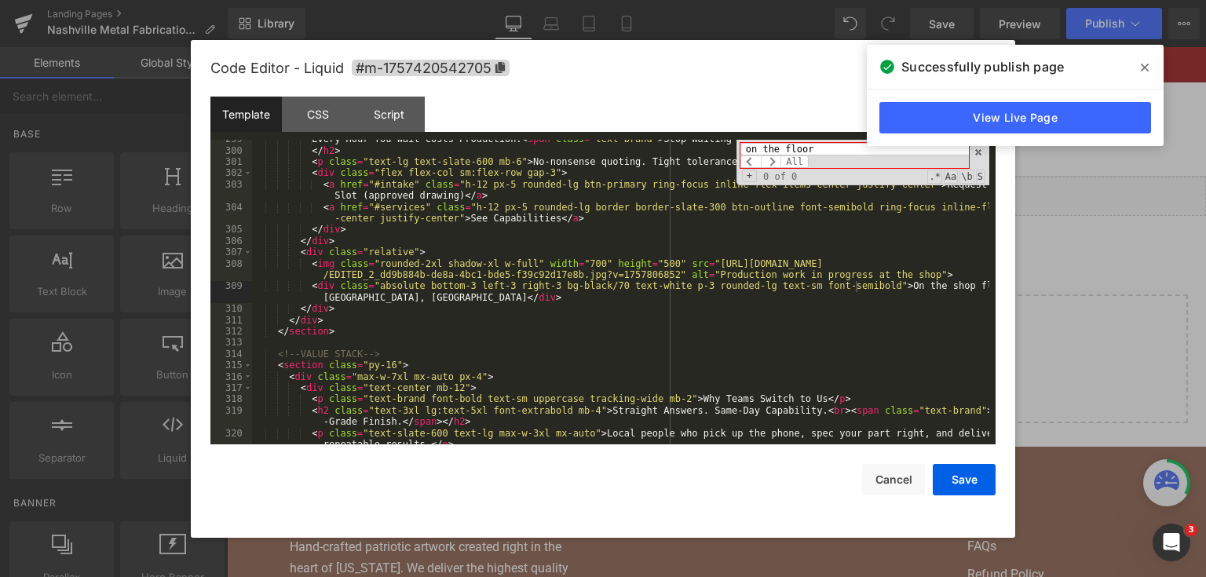
type input "on the floor"
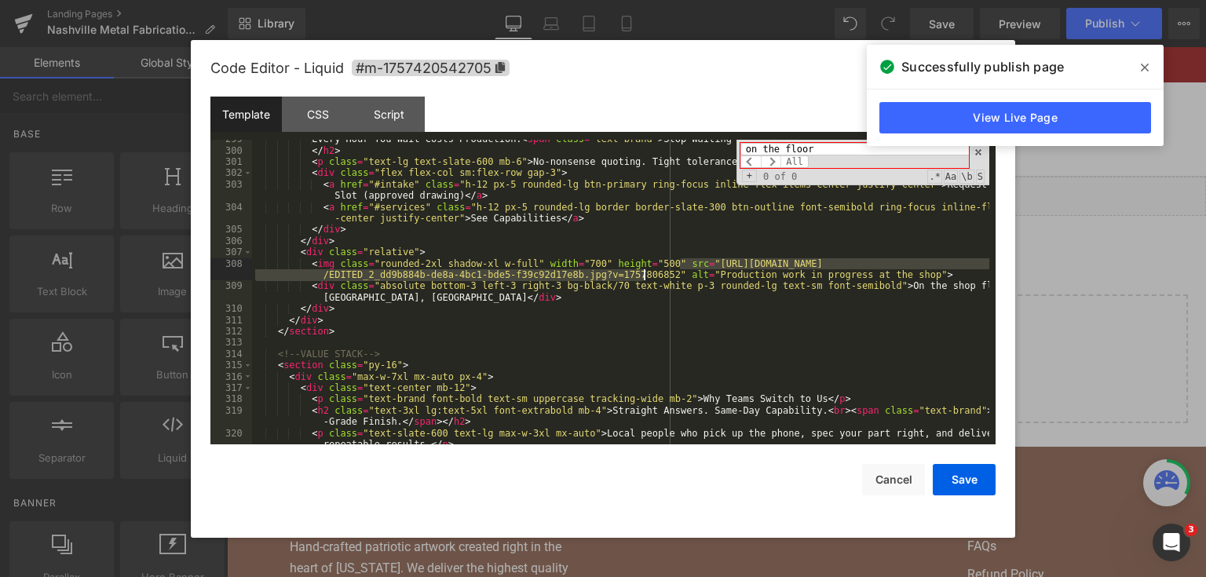
drag, startPoint x: 681, startPoint y: 262, endPoint x: 641, endPoint y: 275, distance: 41.2
click at [641, 275] on div "Every Hour You Wait Costs Production. < span class = "text-brand" > Stop Waitin…" at bounding box center [620, 302] width 737 height 339
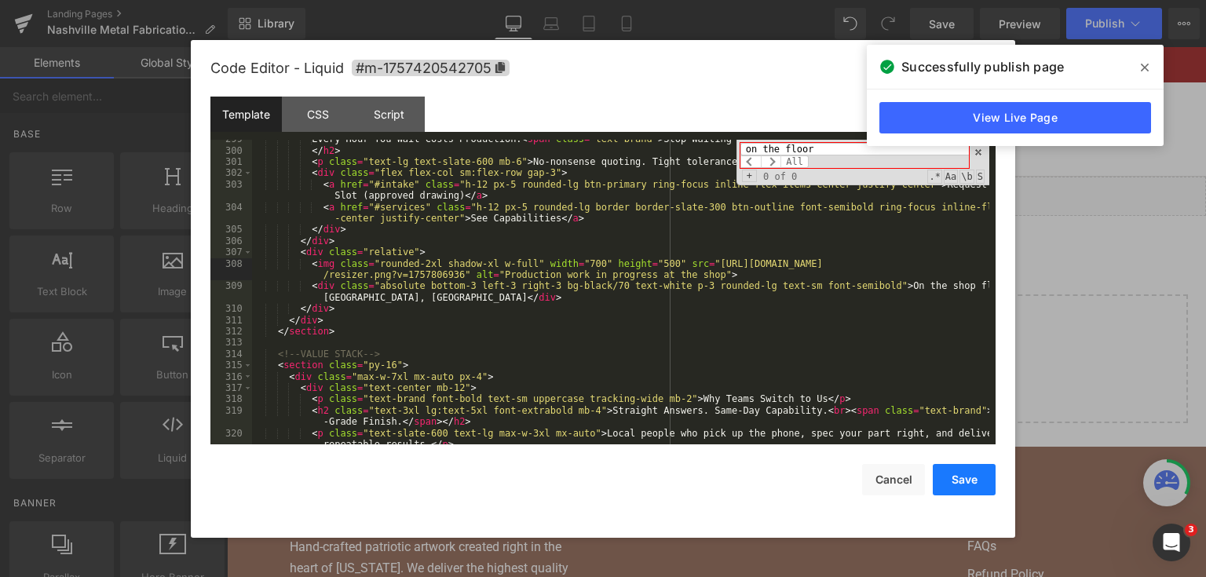
click at [966, 471] on button "Save" at bounding box center [964, 479] width 63 height 31
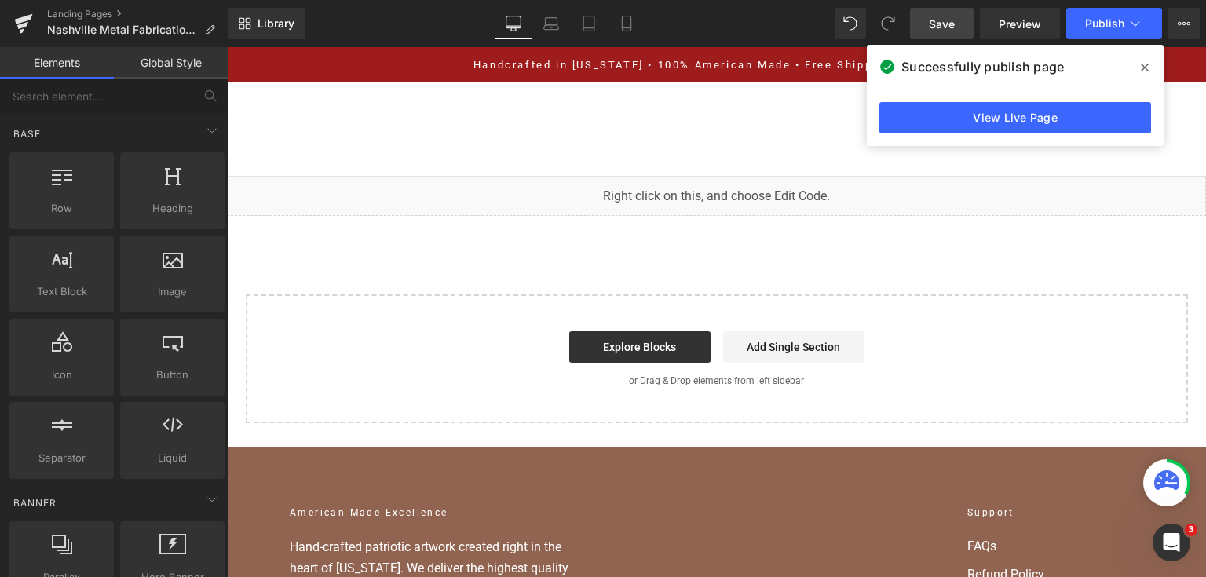
click at [949, 33] on link "Save" at bounding box center [942, 23] width 64 height 31
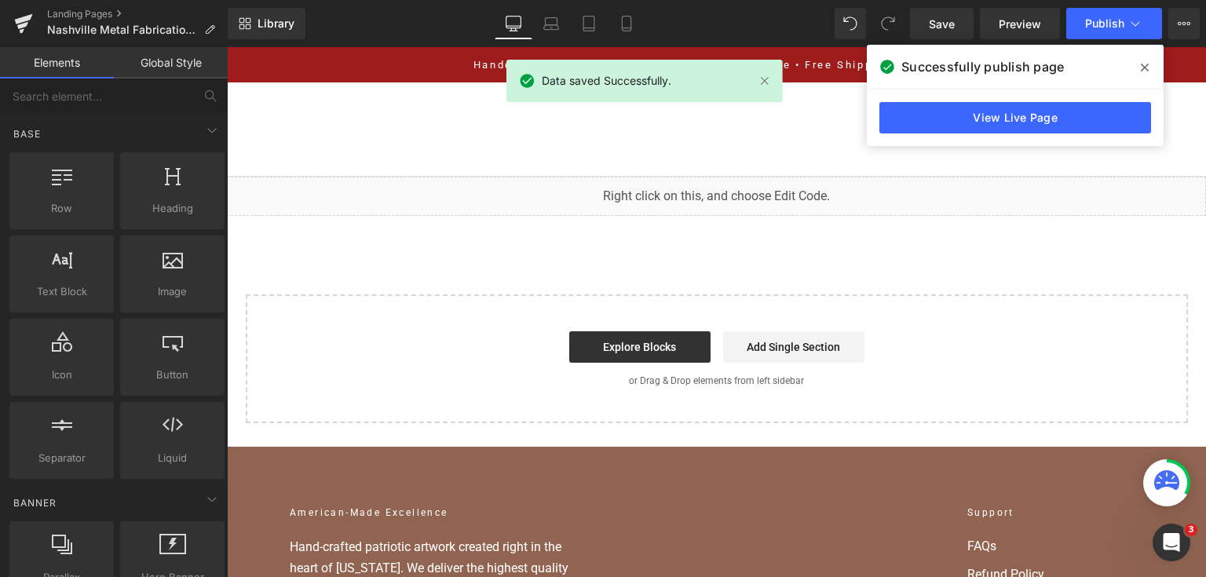
click at [1147, 72] on icon at bounding box center [1145, 67] width 8 height 13
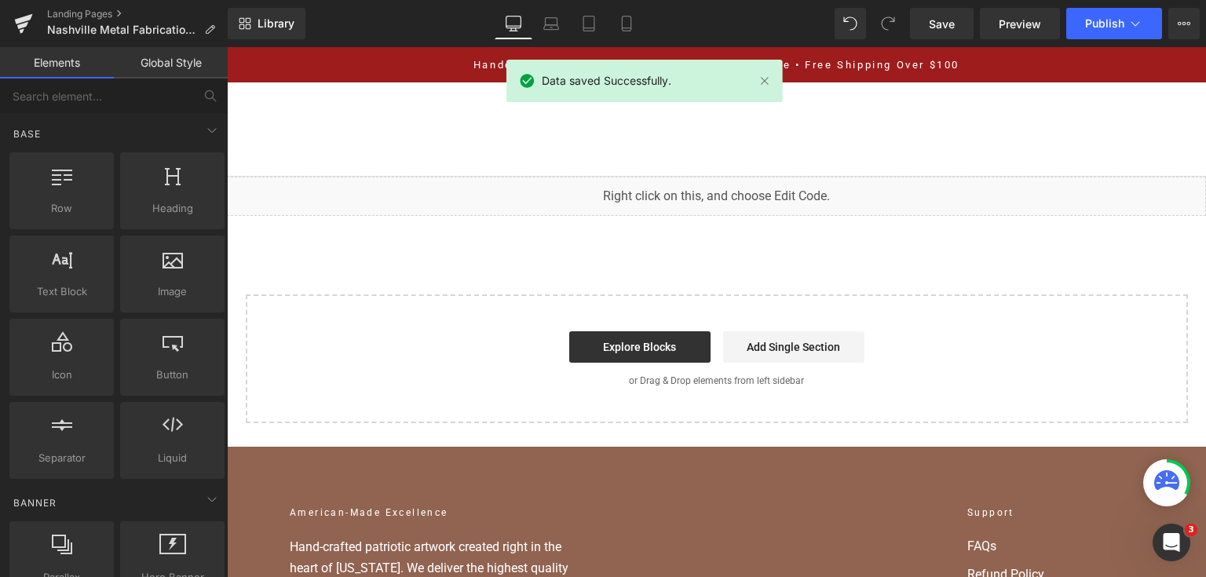
click at [1127, 41] on div "Library Desktop Desktop Laptop Tablet Mobile Save Preview Publish Scheduled Vie…" at bounding box center [717, 23] width 978 height 47
click at [1095, 22] on span "Publish" at bounding box center [1104, 23] width 39 height 13
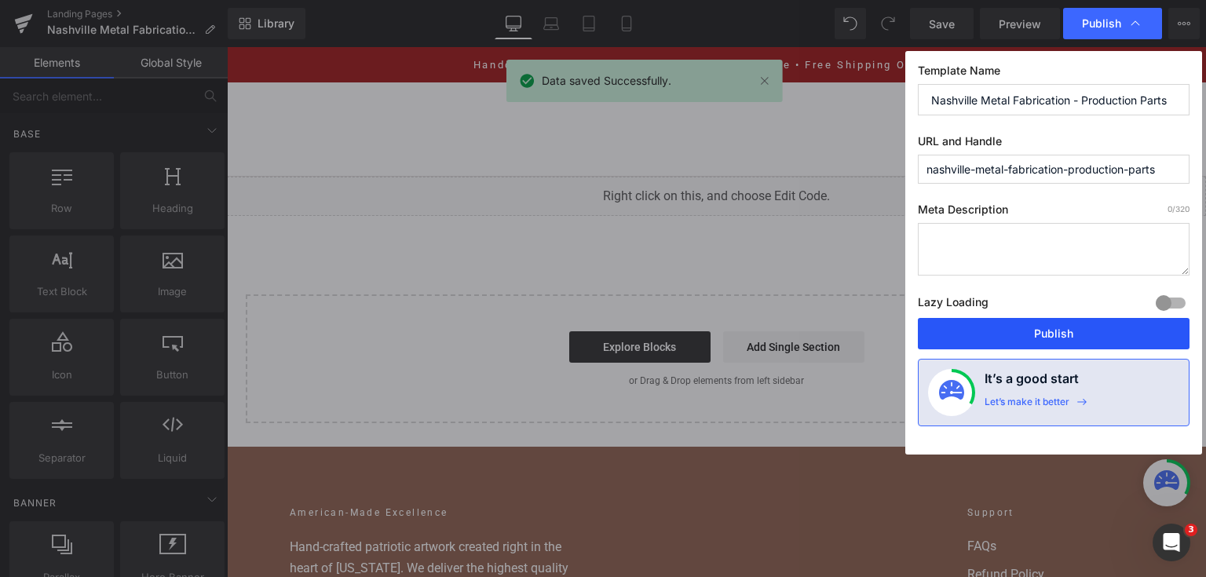
click at [1054, 319] on button "Publish" at bounding box center [1054, 333] width 272 height 31
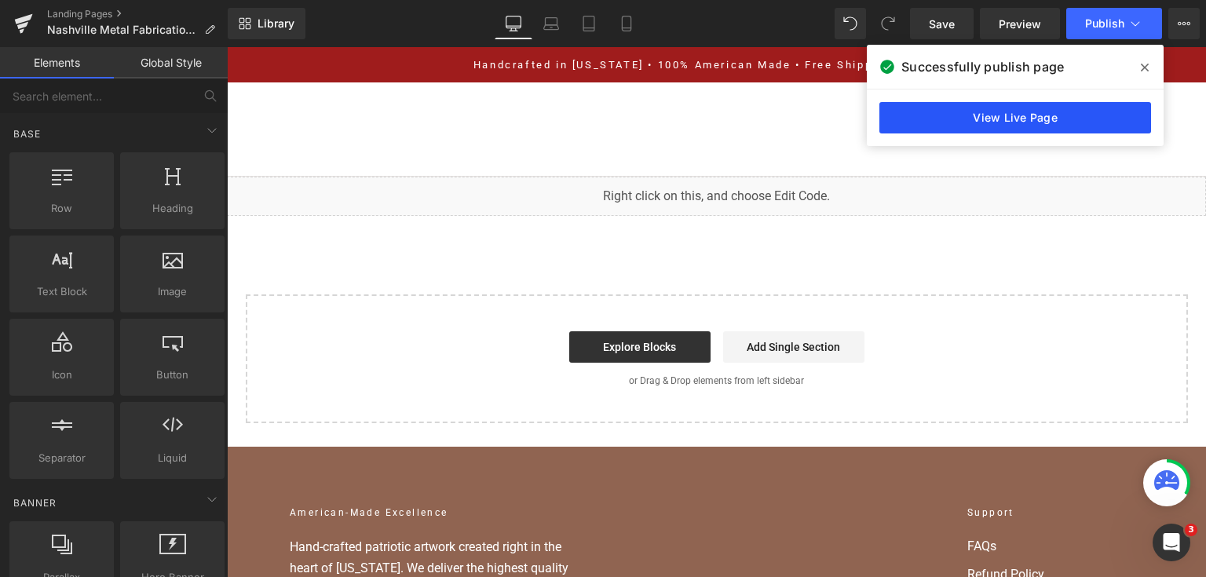
click at [951, 116] on link "View Live Page" at bounding box center [1015, 117] width 272 height 31
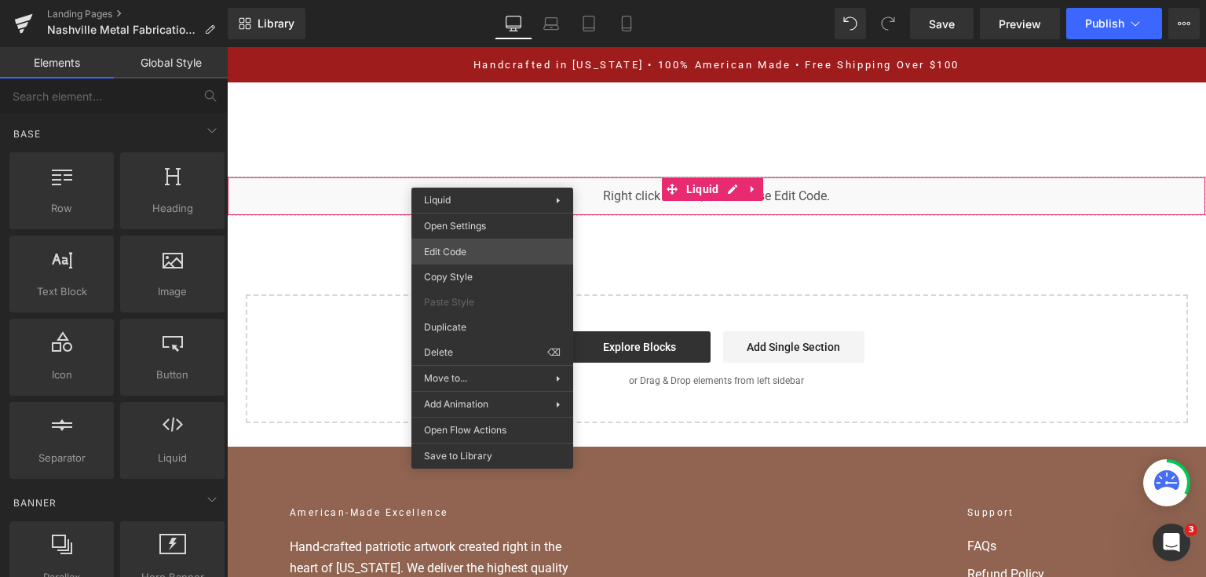
click at [471, 0] on div "You are previewing how the will restyle your page. You can not edit Elements in…" at bounding box center [603, 0] width 1206 height 0
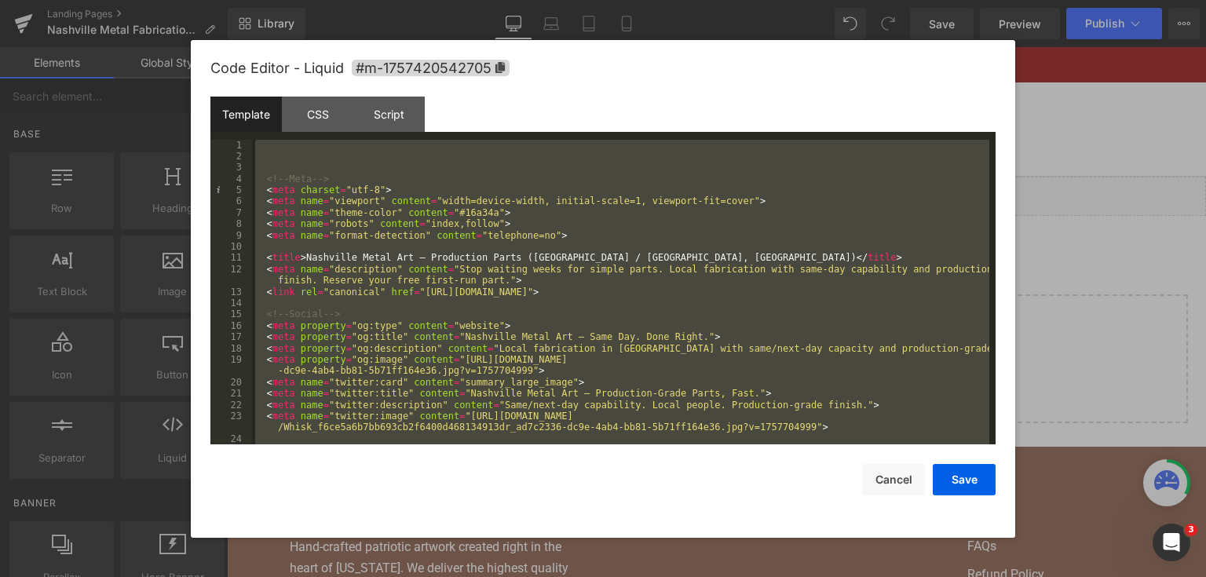
scroll to position [9574, 0]
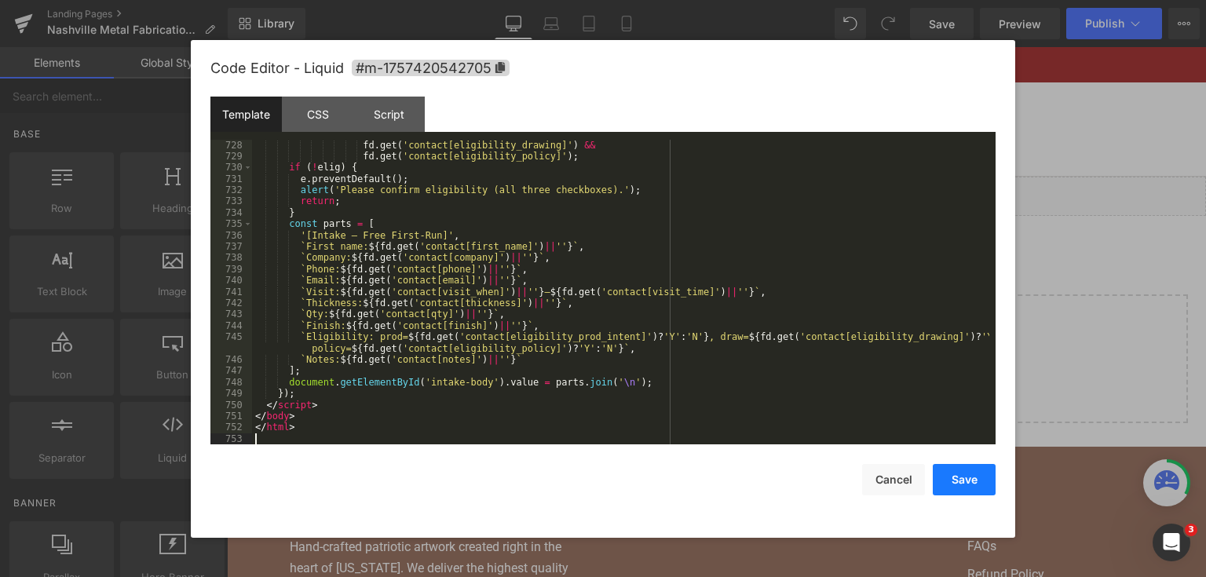
click at [986, 487] on button "Save" at bounding box center [964, 479] width 63 height 31
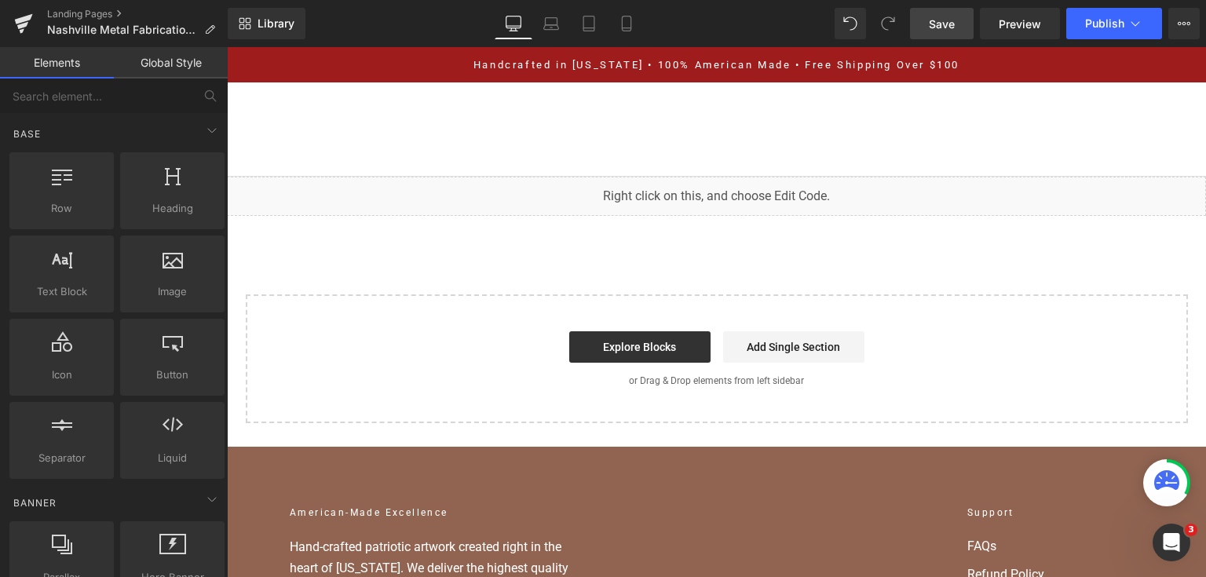
click at [966, 14] on link "Save" at bounding box center [942, 23] width 64 height 31
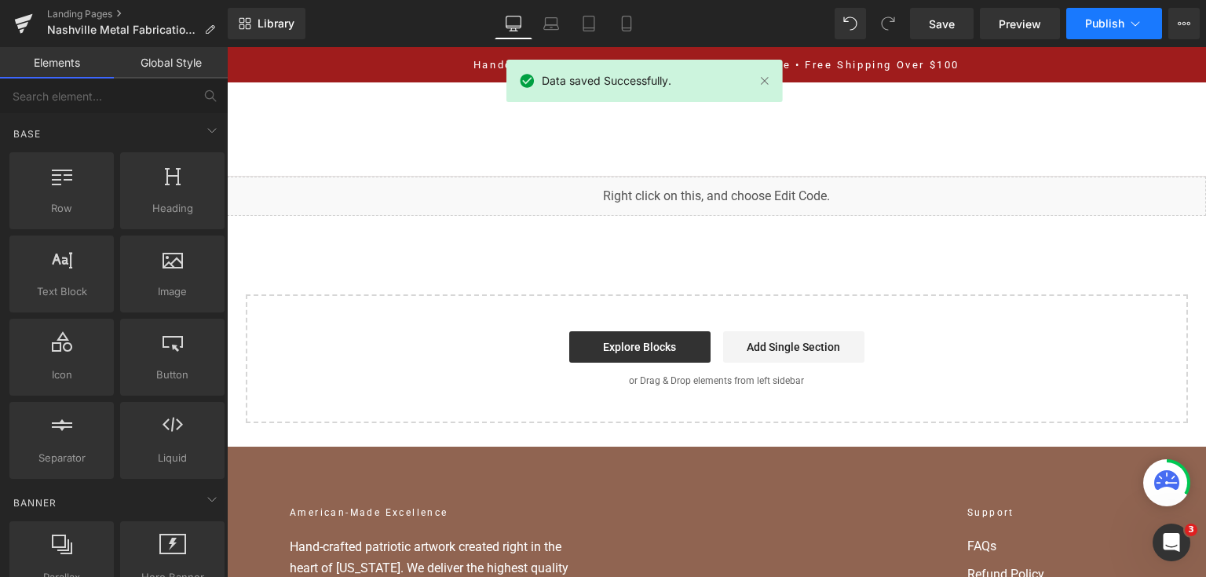
click at [1081, 24] on button "Publish" at bounding box center [1114, 23] width 96 height 31
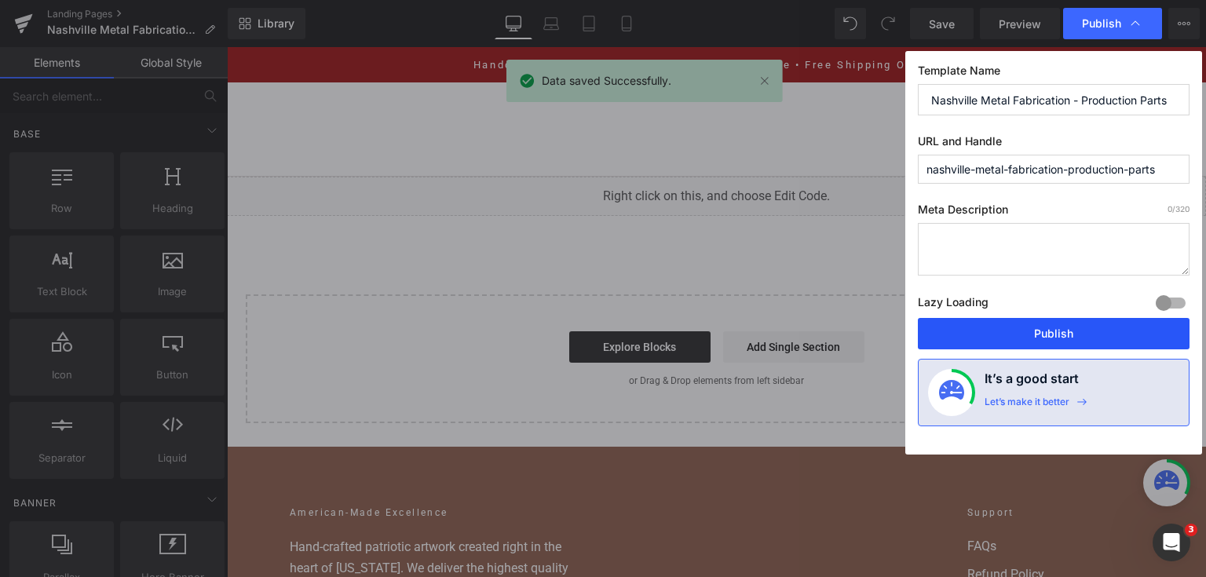
click at [1037, 321] on button "Publish" at bounding box center [1054, 333] width 272 height 31
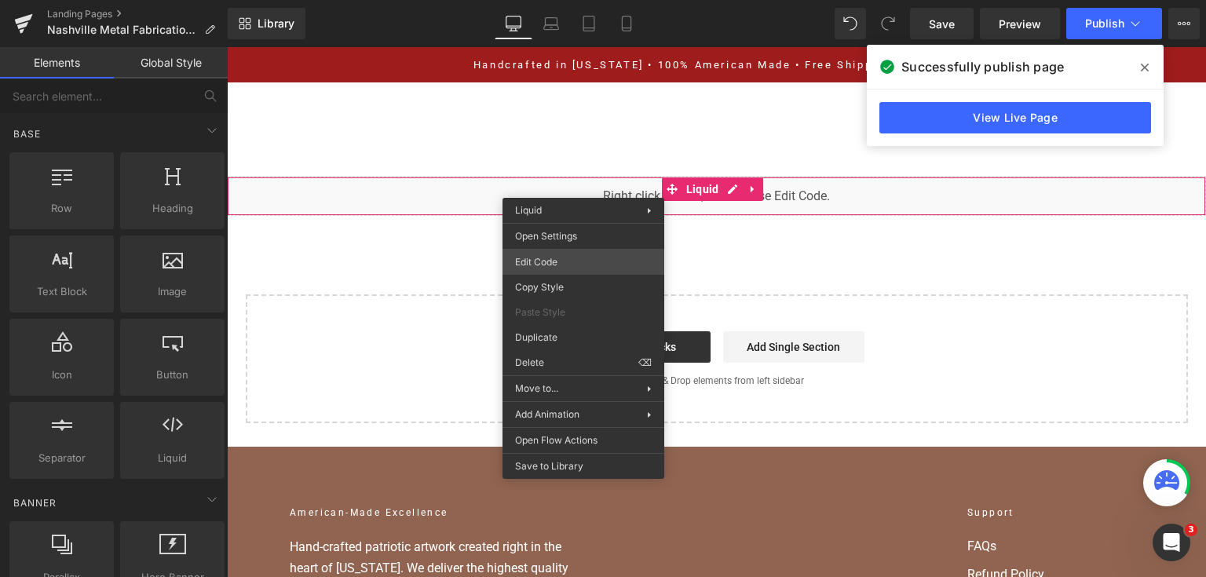
click at [568, 0] on div "You are previewing how the will restyle your page. You can not edit Elements in…" at bounding box center [603, 0] width 1206 height 0
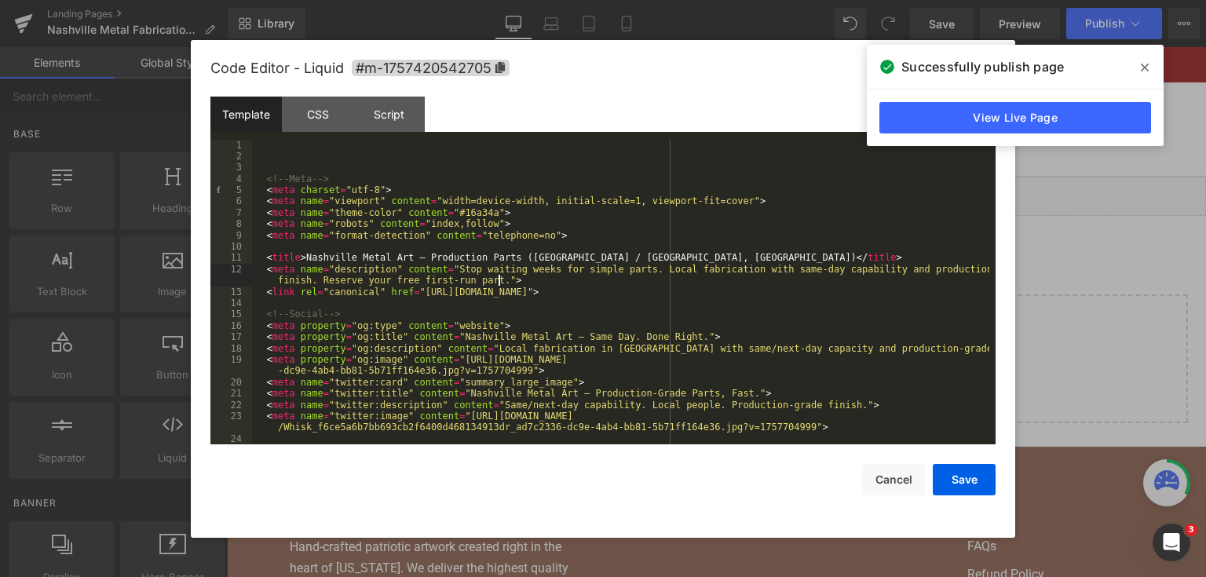
click at [615, 283] on div "<!-- Meta --> < meta charset = "utf-8" > < meta name = "viewport" content = "wi…" at bounding box center [620, 304] width 737 height 328
click at [619, 279] on div "<!-- Meta --> < meta charset = "utf-8" > < meta name = "viewport" content = "wi…" at bounding box center [620, 304] width 737 height 328
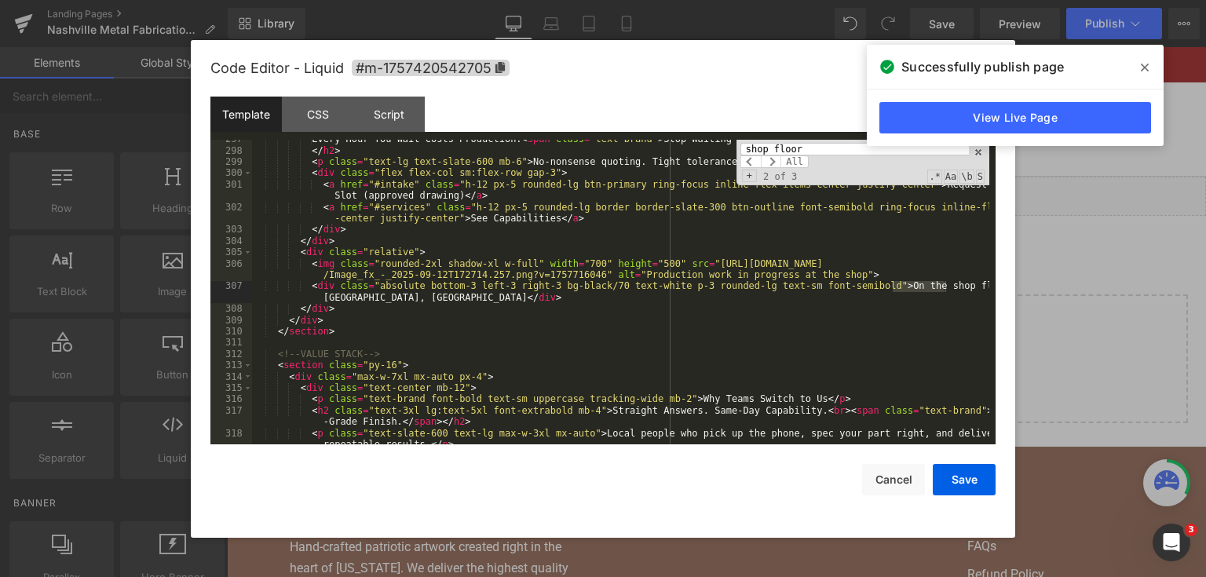
scroll to position [3894, 0]
type input "shop floor"
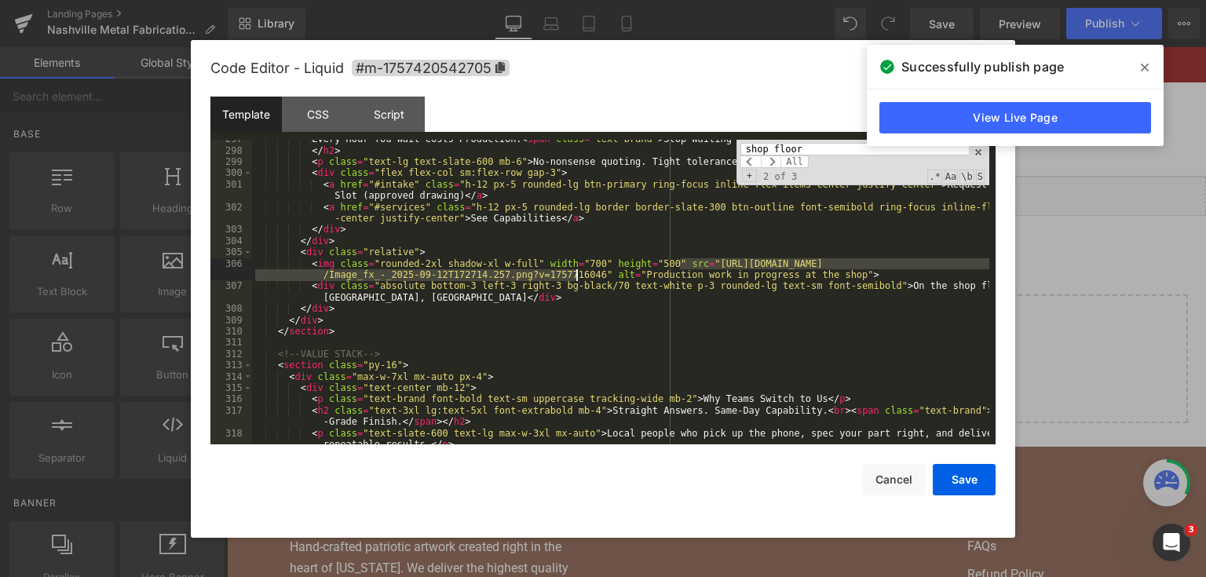
drag, startPoint x: 681, startPoint y: 261, endPoint x: 577, endPoint y: 272, distance: 104.9
click at [577, 272] on div "Every Hour You Wait Costs Production. < span class = "text-brand" > Stop Waitin…" at bounding box center [620, 302] width 737 height 339
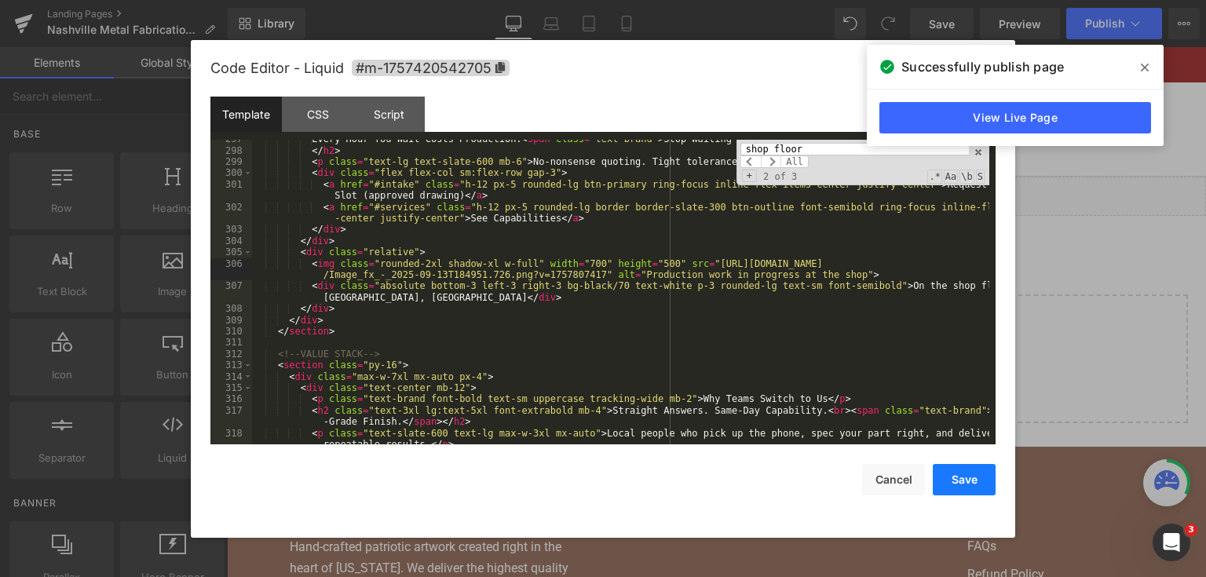
click at [962, 473] on button "Save" at bounding box center [964, 479] width 63 height 31
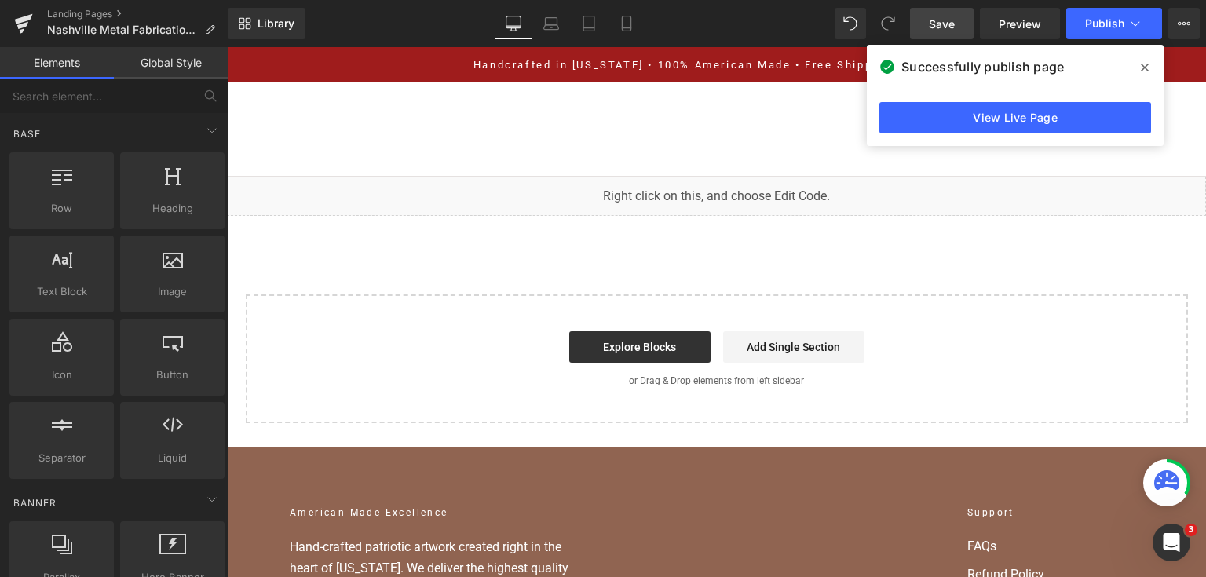
click at [942, 27] on span "Save" at bounding box center [942, 24] width 26 height 16
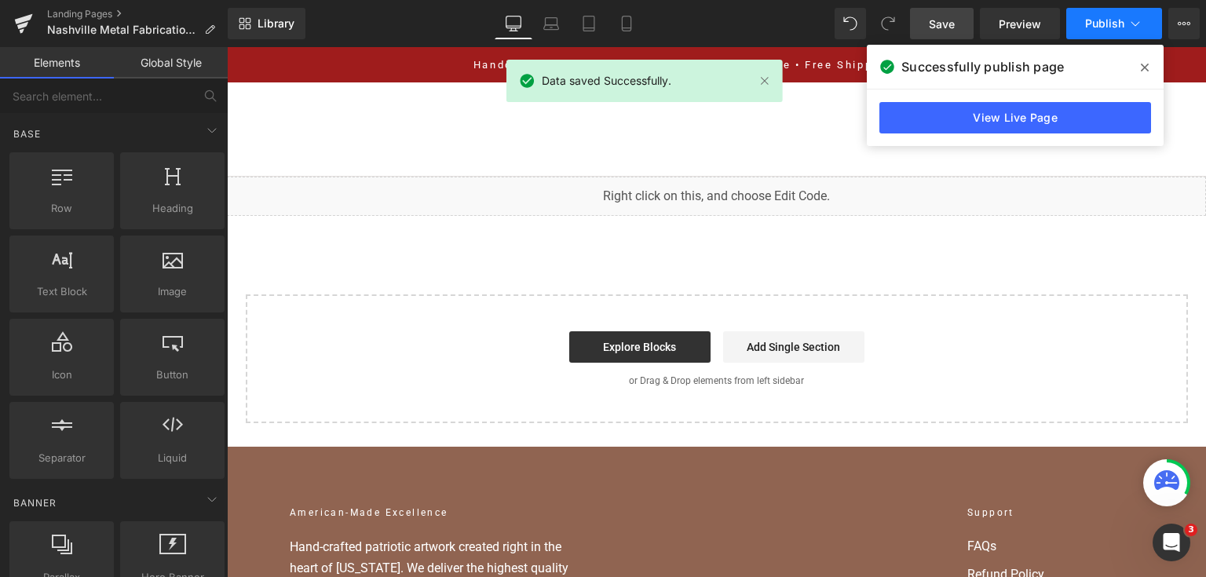
click at [1107, 13] on button "Publish" at bounding box center [1114, 23] width 96 height 31
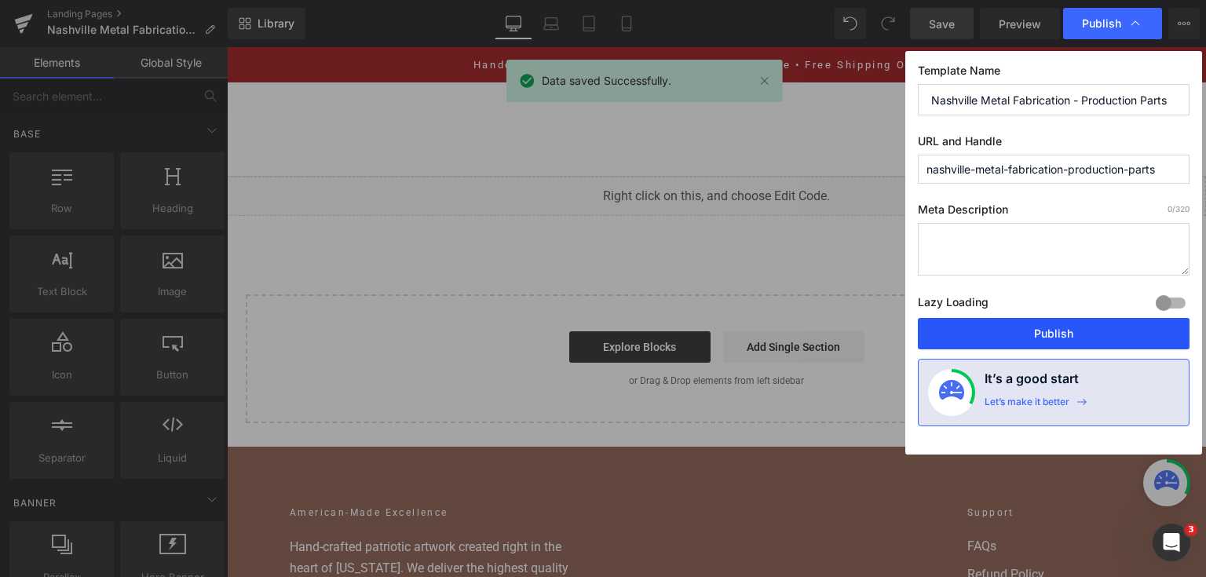
drag, startPoint x: 1093, startPoint y: 333, endPoint x: 865, endPoint y: 283, distance: 233.1
click at [1093, 333] on button "Publish" at bounding box center [1054, 333] width 272 height 31
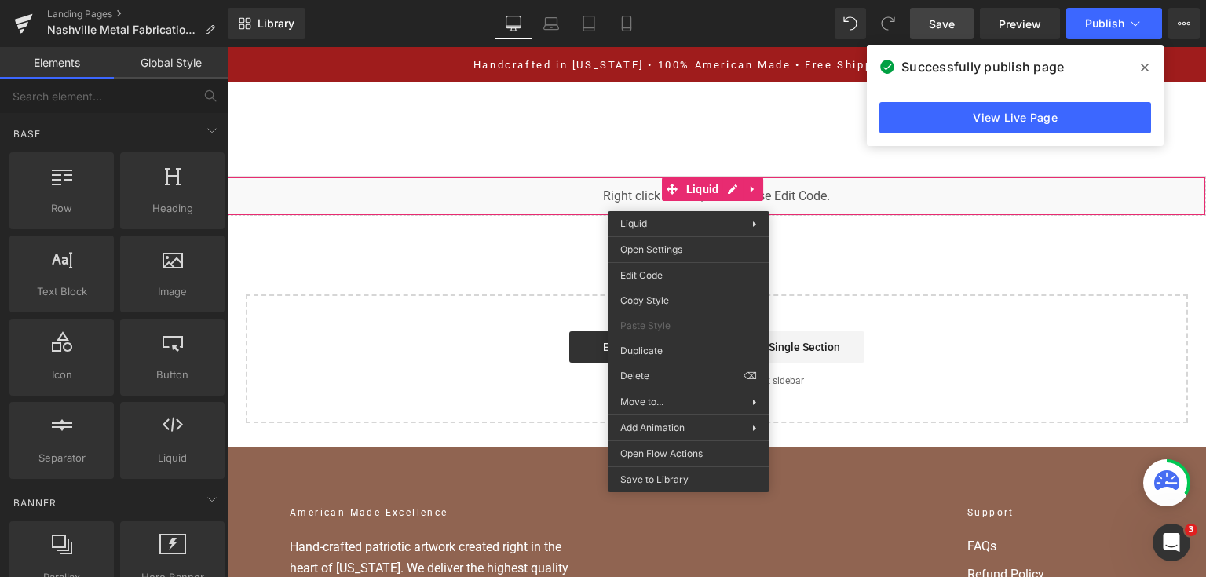
click at [615, 0] on div "You are previewing how the will restyle your page. You can not edit Elements in…" at bounding box center [603, 0] width 1206 height 0
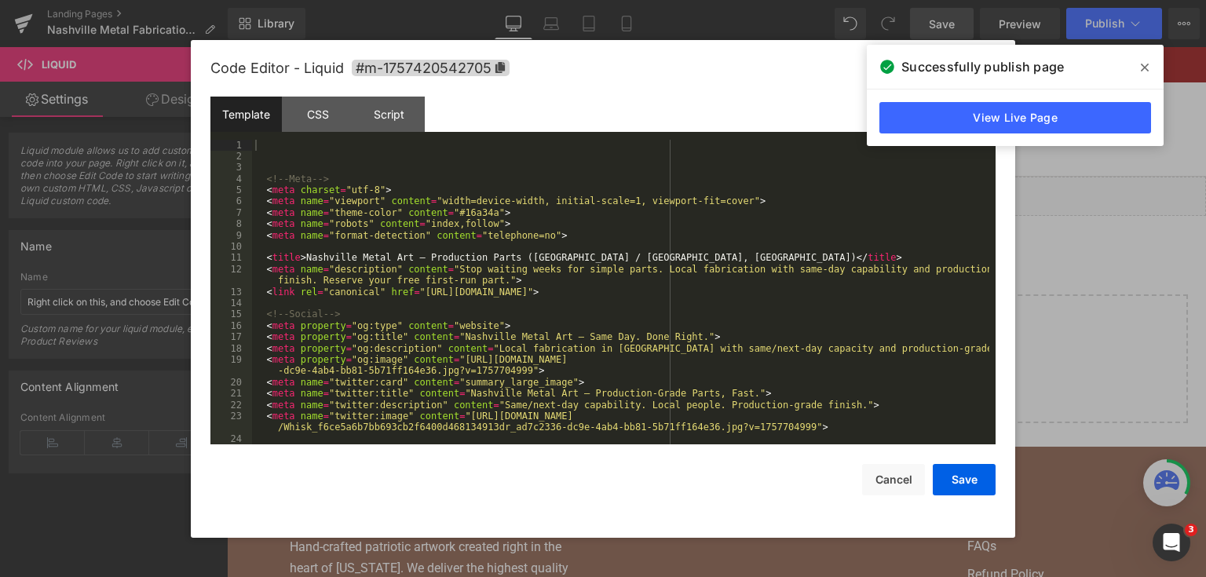
click at [628, 261] on div "<!-- Meta --> < meta charset = "utf-8" > < meta name = "viewport" content = "wi…" at bounding box center [620, 304] width 737 height 328
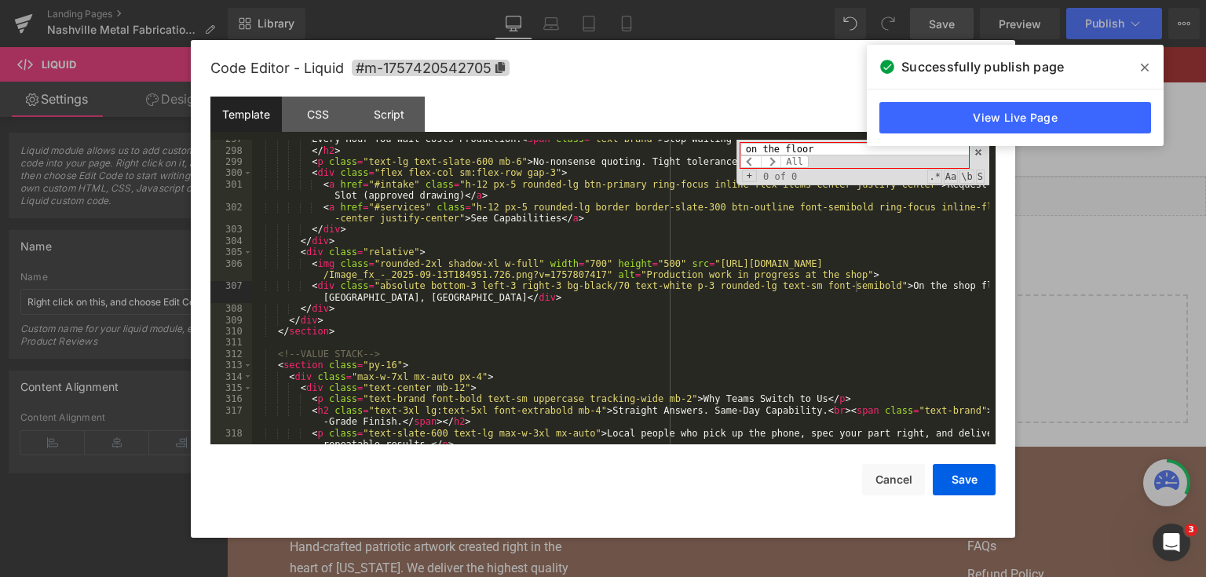
type input "on the floor"
click at [473, 285] on div "Every Hour You Wait Costs Production. < span class = "text-brand" > Stop Waitin…" at bounding box center [620, 302] width 737 height 339
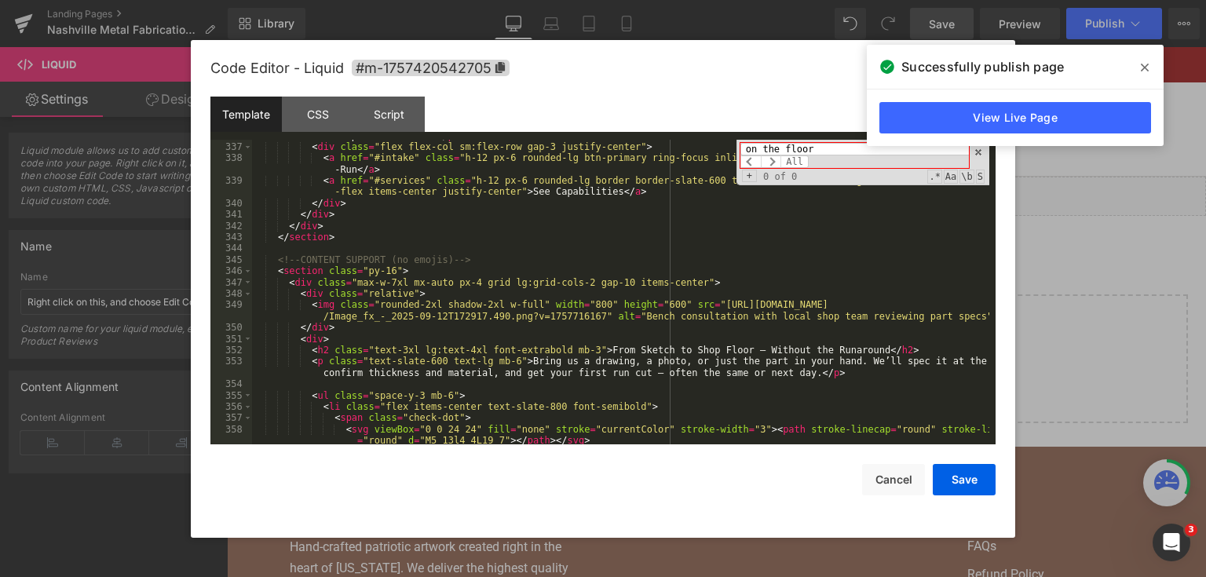
scroll to position [4534, 0]
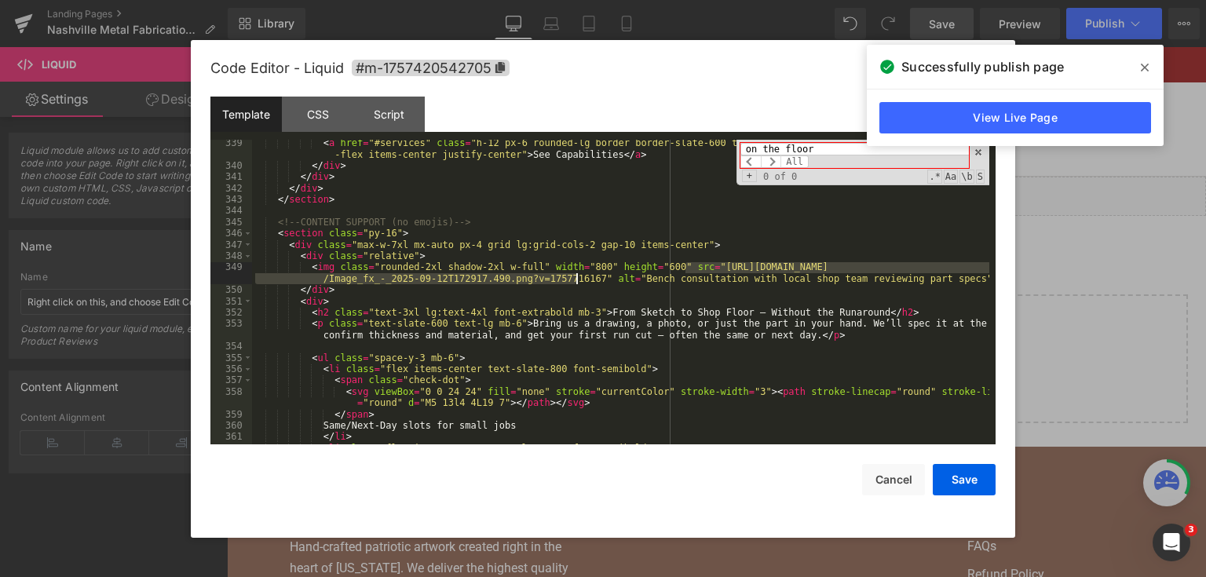
drag, startPoint x: 685, startPoint y: 266, endPoint x: 577, endPoint y: 283, distance: 108.8
click at [577, 283] on div "< a href = "#services" class = "h-12 px-6 rounded-lg border border-slate-600 te…" at bounding box center [620, 306] width 737 height 339
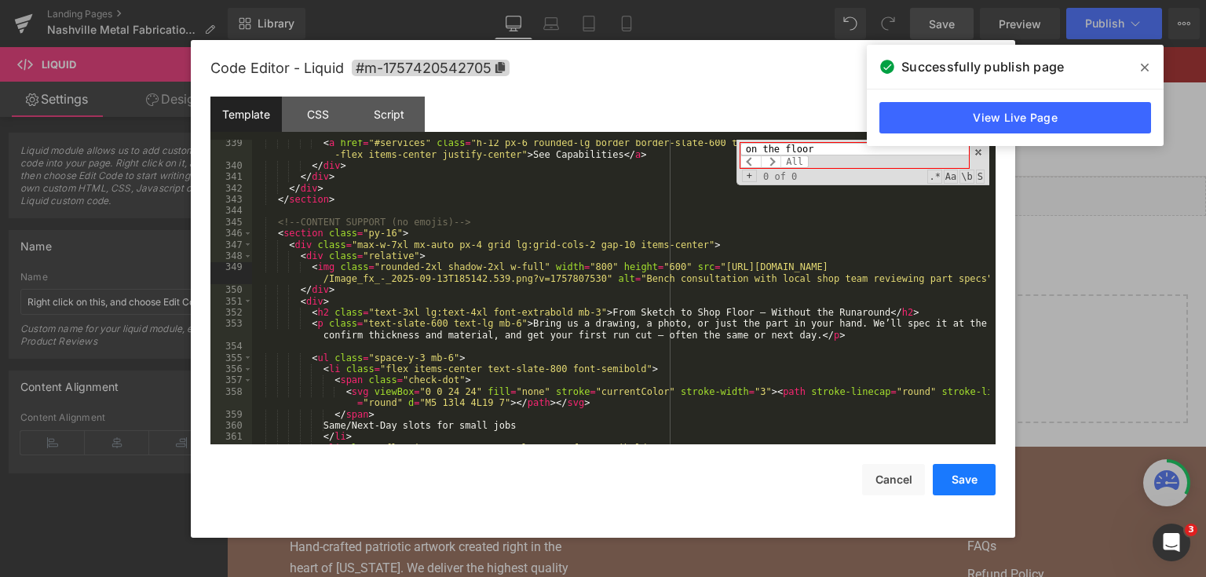
click at [961, 485] on button "Save" at bounding box center [964, 479] width 63 height 31
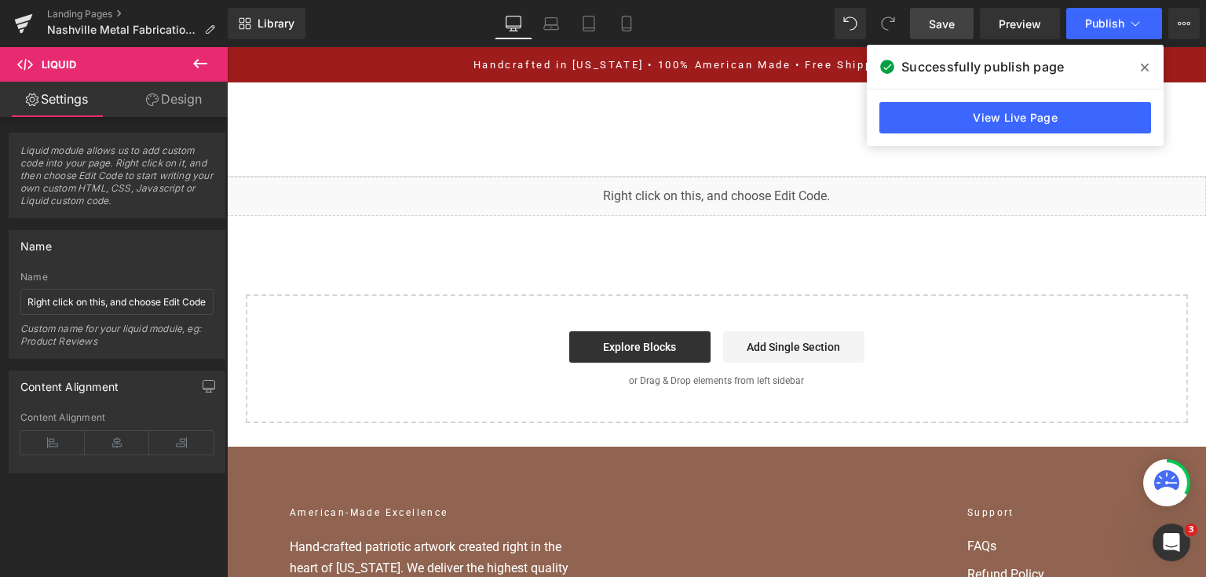
click at [937, 31] on span "Save" at bounding box center [942, 24] width 26 height 16
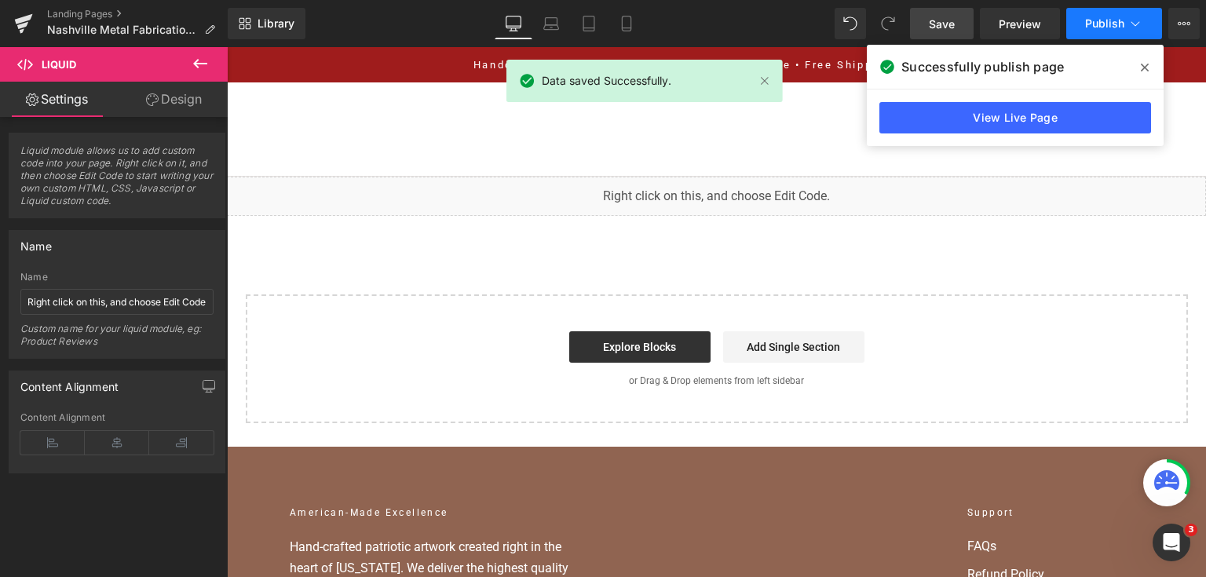
click at [1085, 31] on button "Publish" at bounding box center [1114, 23] width 96 height 31
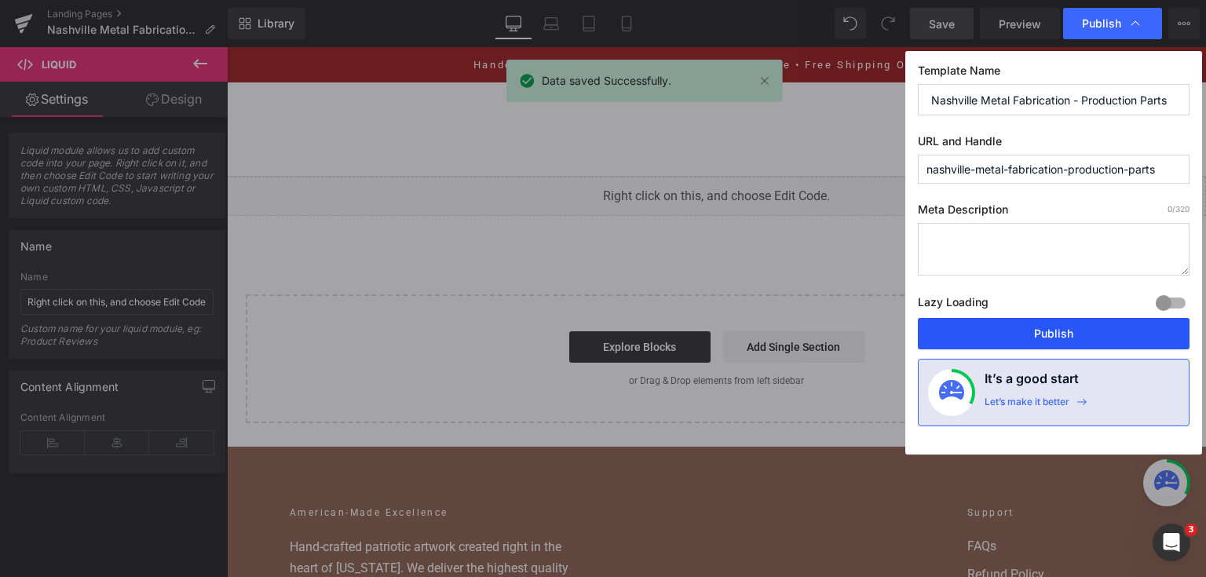
drag, startPoint x: 1053, startPoint y: 338, endPoint x: 818, endPoint y: 273, distance: 243.4
click at [1053, 337] on button "Publish" at bounding box center [1054, 333] width 272 height 31
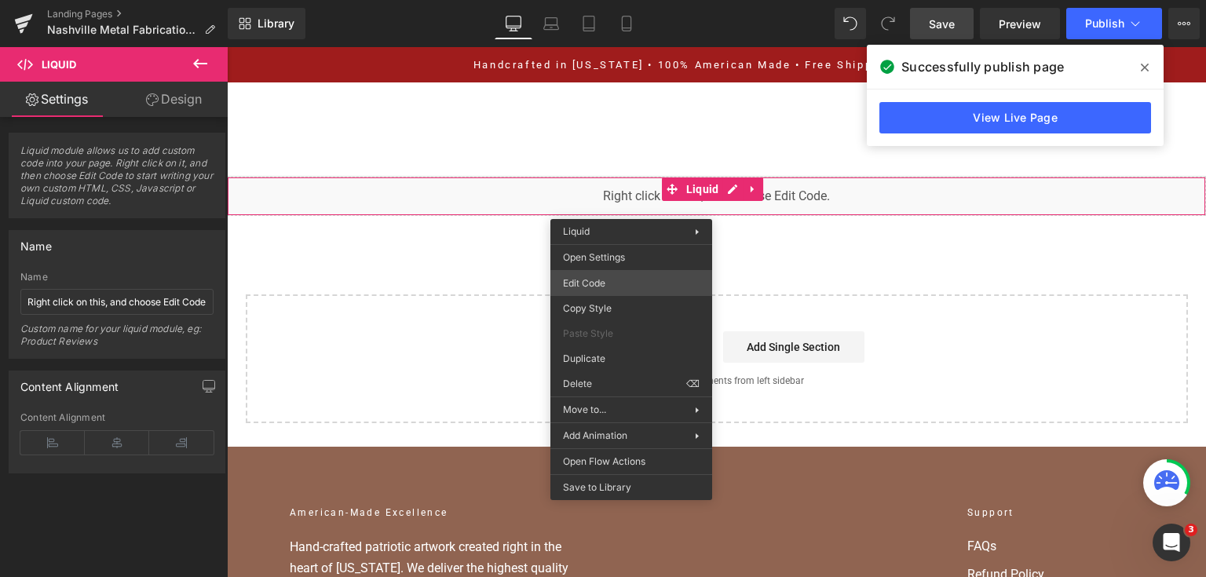
click at [675, 0] on div "You are previewing how the will restyle your page. You can not edit Elements in…" at bounding box center [603, 0] width 1206 height 0
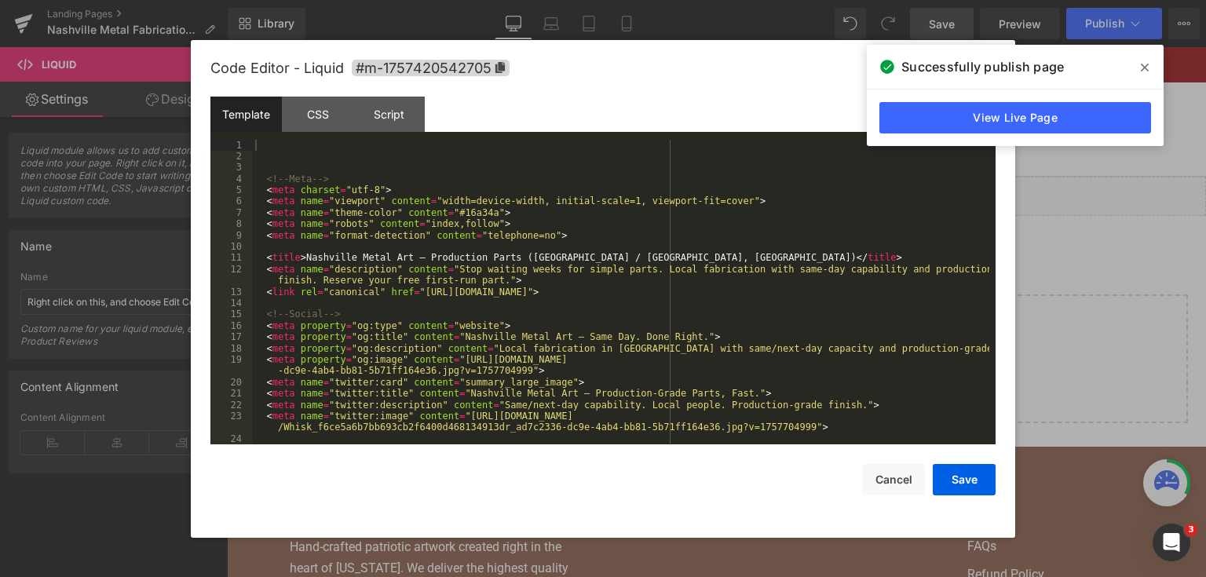
click at [674, 290] on div "<!-- Meta --> < meta charset = "utf-8" > < meta name = "viewport" content = "wi…" at bounding box center [620, 304] width 737 height 328
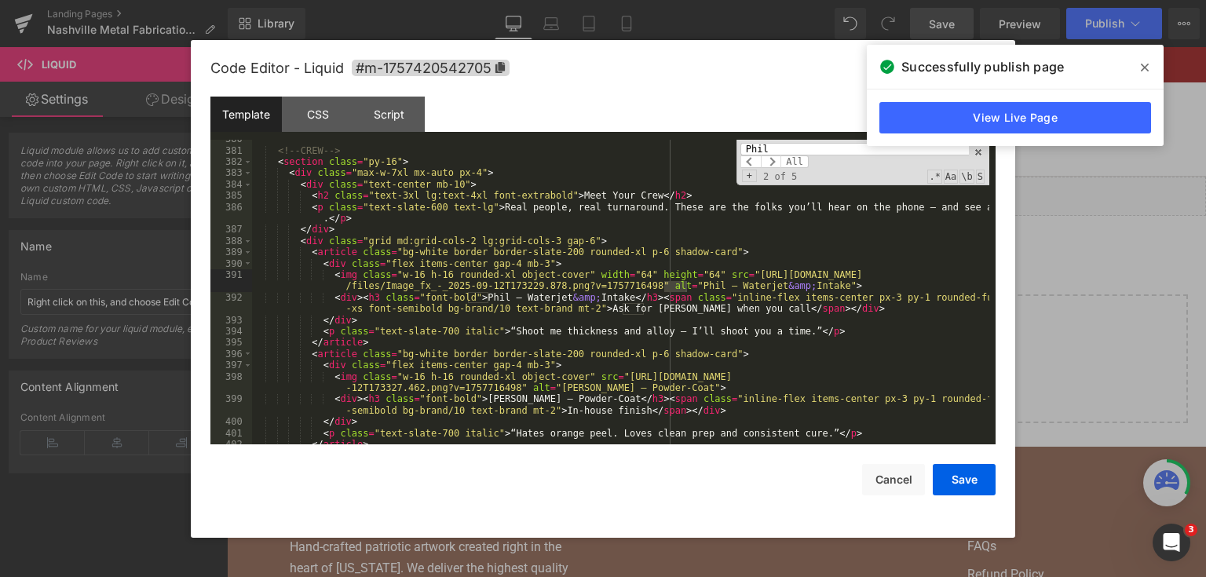
scroll to position [5081, 0]
type input "Phil"
click at [629, 295] on div "<!-- CREW --> < section class = "py-16" > < div class = "max-w-7xl mx-auto px-4…" at bounding box center [620, 297] width 737 height 328
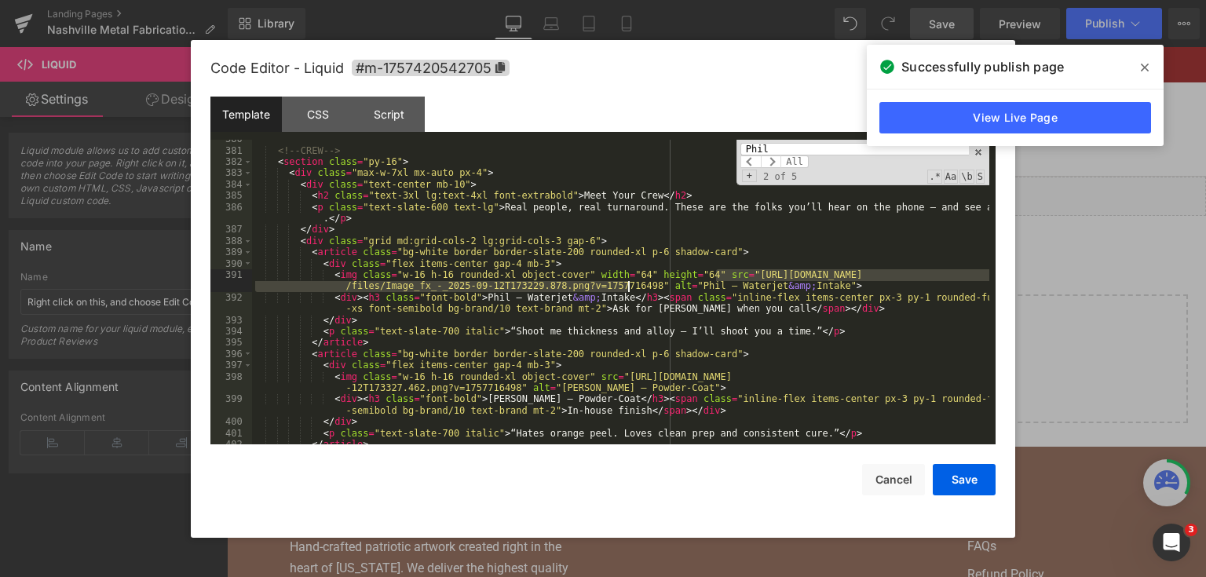
drag, startPoint x: 716, startPoint y: 270, endPoint x: 626, endPoint y: 292, distance: 92.2
click at [626, 292] on div "<!-- CREW --> < section class = "py-16" > < div class = "max-w-7xl mx-auto px-4…" at bounding box center [620, 297] width 737 height 328
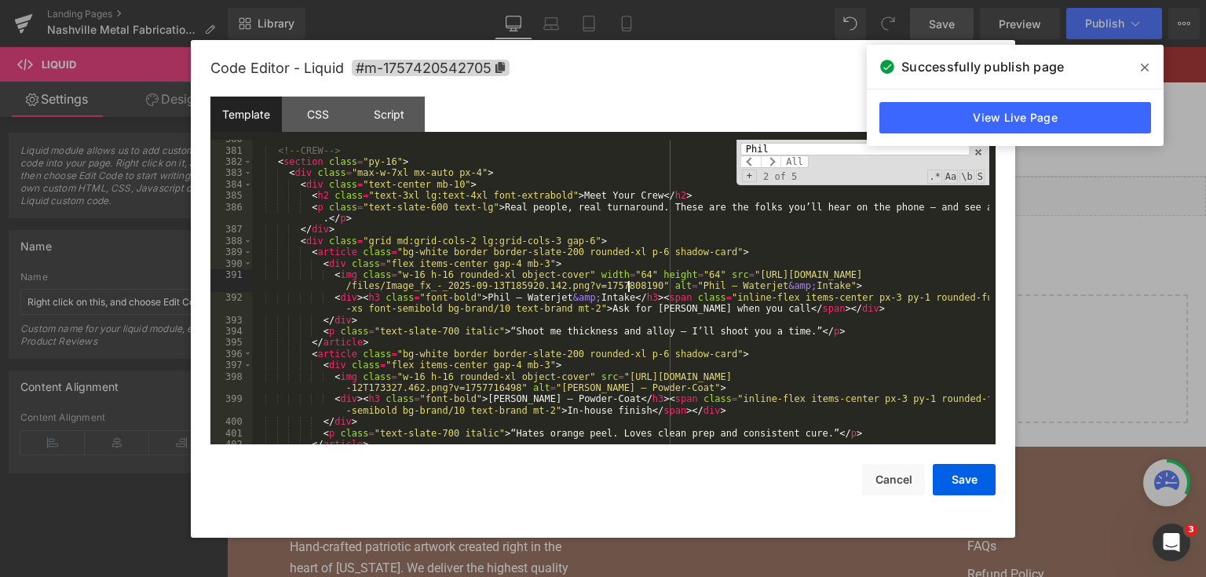
click at [699, 353] on div "<!-- CREW --> < section class = "py-16" > < div class = "max-w-7xl mx-auto px-4…" at bounding box center [620, 297] width 737 height 328
click at [584, 290] on div "<!-- CREW --> < section class = "py-16" > < div class = "max-w-7xl mx-auto px-4…" at bounding box center [620, 297] width 737 height 328
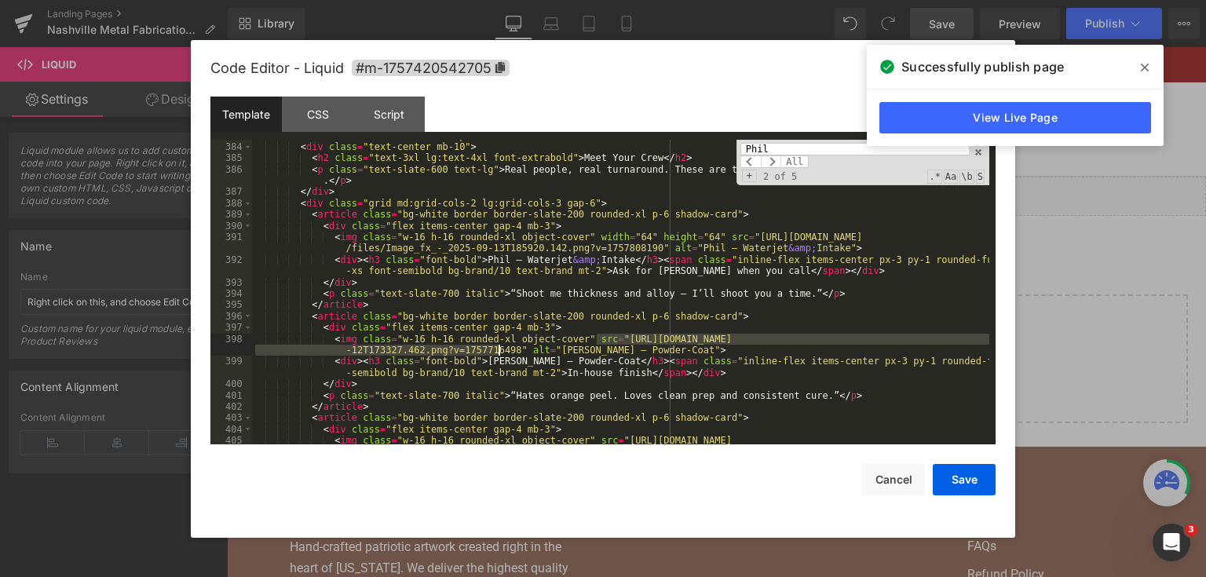
drag, startPoint x: 598, startPoint y: 338, endPoint x: 496, endPoint y: 352, distance: 103.0
click at [496, 352] on div "< div class = "max-w-7xl mx-auto px-4" > < div class = "text-center mb-10" > < …" at bounding box center [620, 299] width 737 height 339
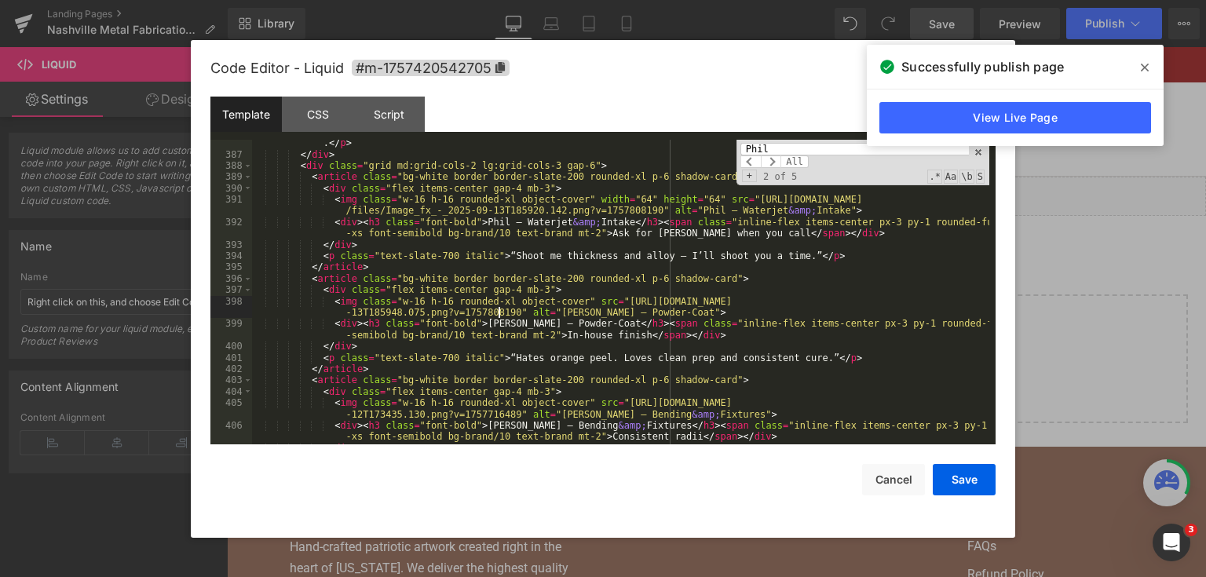
scroll to position [5231, 0]
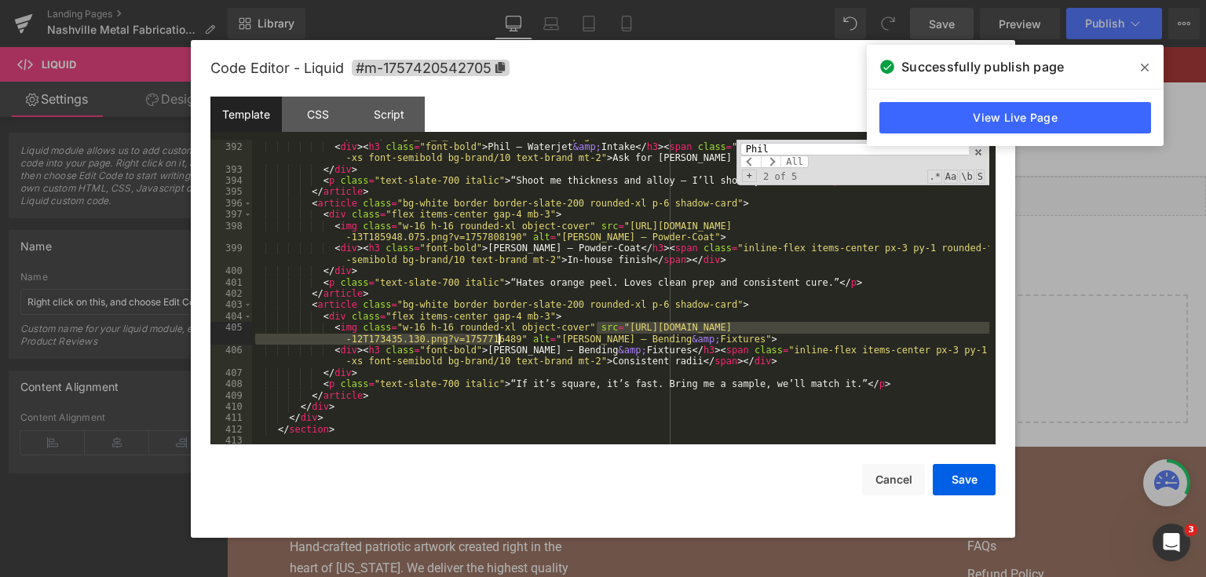
drag, startPoint x: 598, startPoint y: 327, endPoint x: 499, endPoint y: 339, distance: 99.6
click at [499, 339] on div "< img class = "w-16 h-16 rounded-xl object-cover" width = "64" height = "64" sr…" at bounding box center [620, 288] width 737 height 339
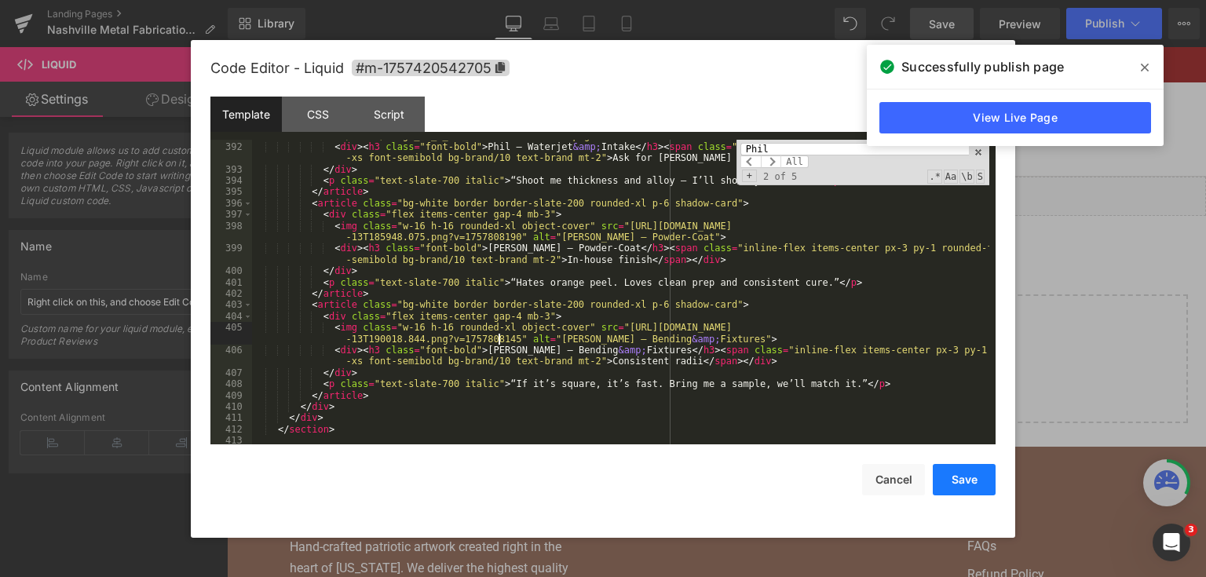
click at [958, 473] on button "Save" at bounding box center [964, 479] width 63 height 31
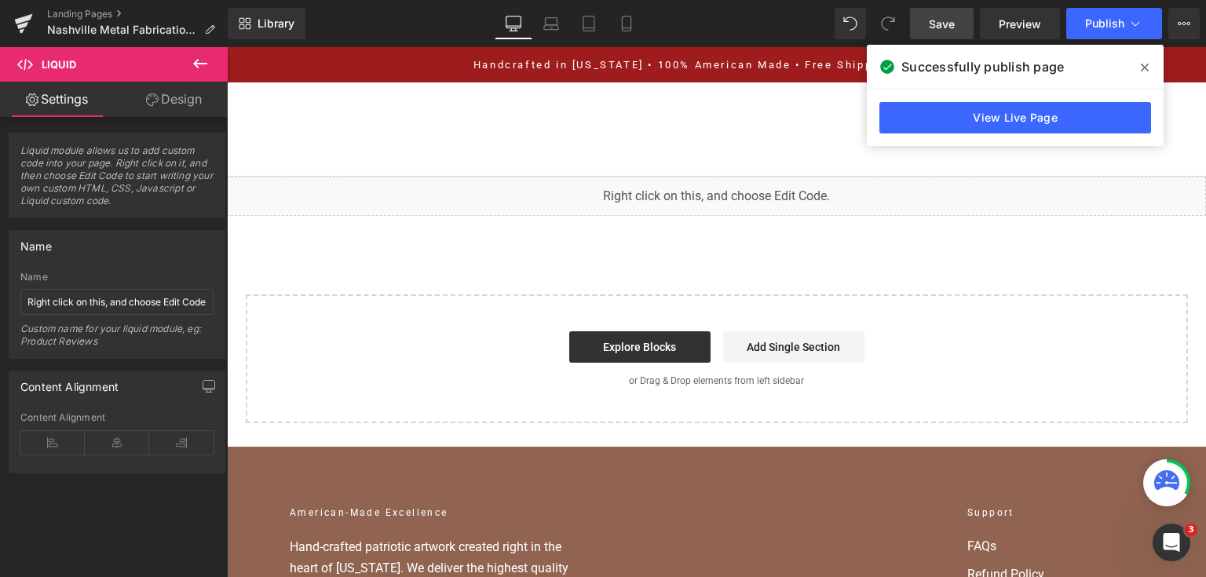
click at [944, 22] on span "Save" at bounding box center [942, 24] width 26 height 16
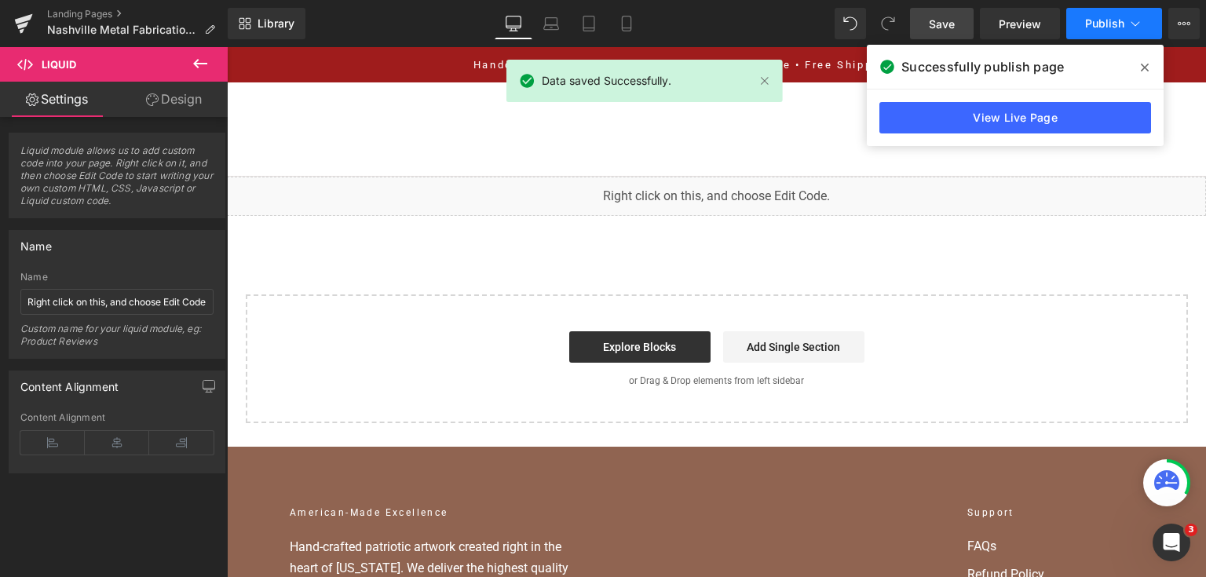
click at [1094, 25] on span "Publish" at bounding box center [1104, 23] width 39 height 13
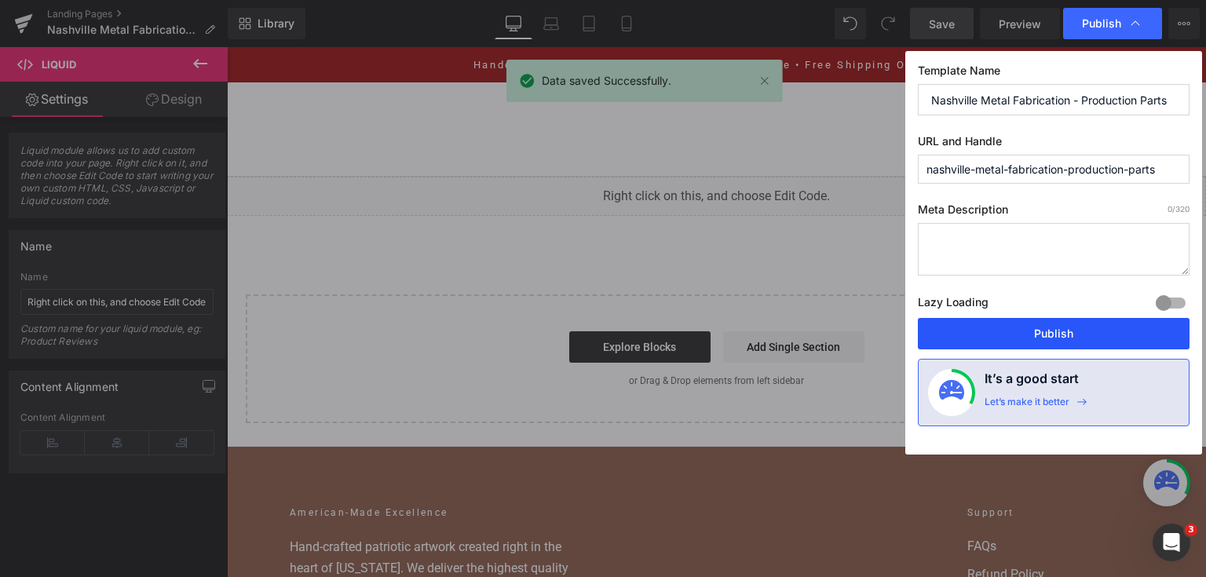
drag, startPoint x: 1026, startPoint y: 333, endPoint x: 577, endPoint y: 97, distance: 507.4
click at [1026, 333] on button "Publish" at bounding box center [1054, 333] width 272 height 31
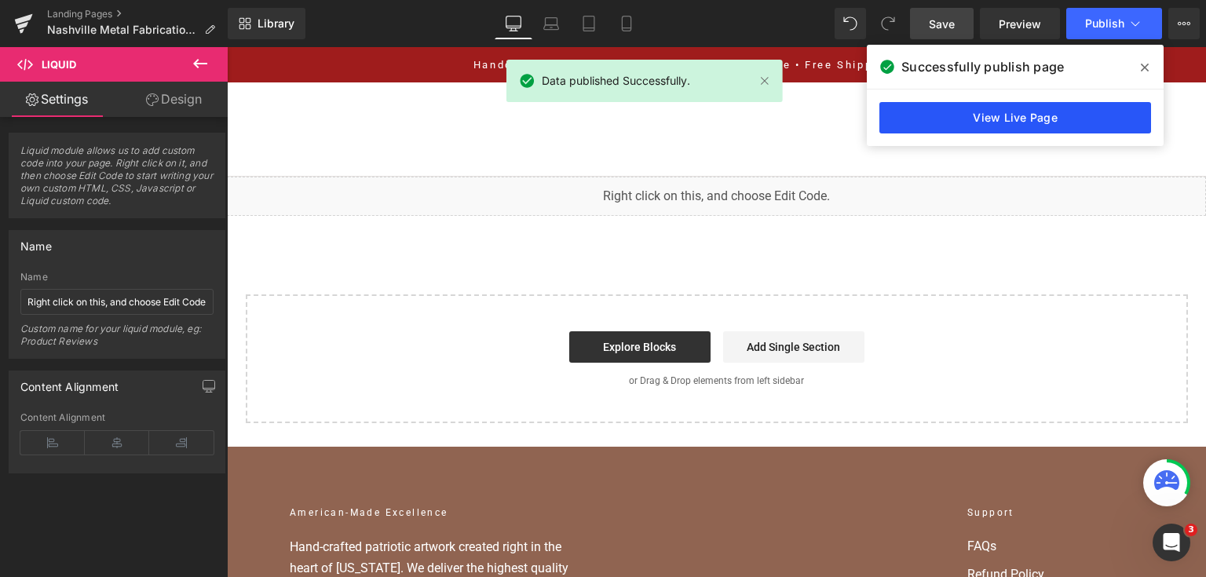
click at [1052, 106] on link "View Live Page" at bounding box center [1015, 117] width 272 height 31
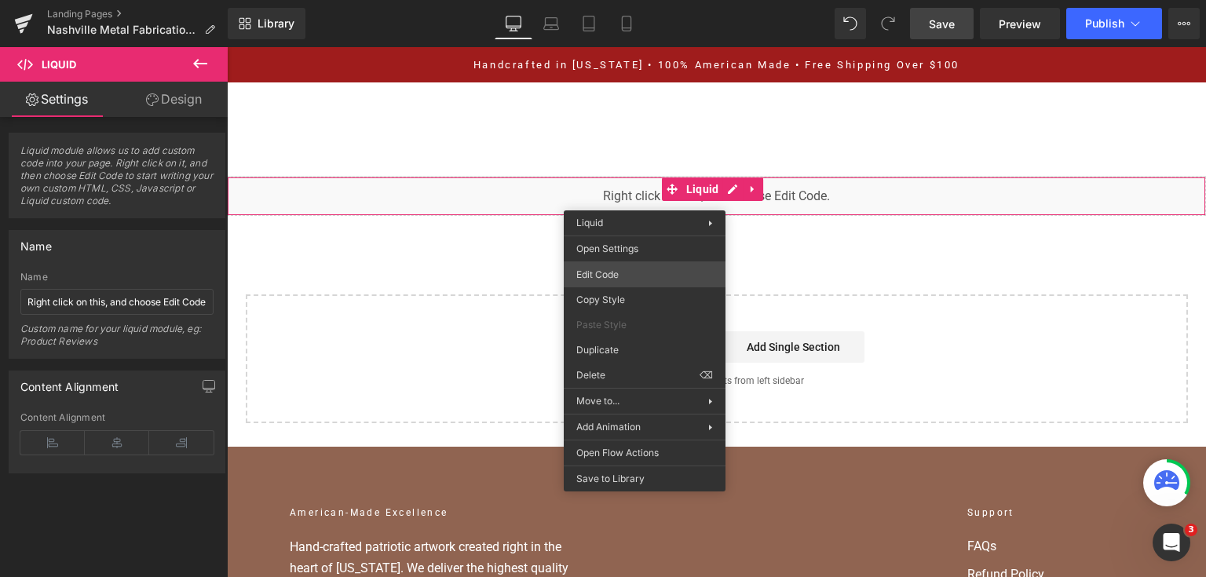
click at [648, 0] on div "You are previewing how the will restyle your page. You can not edit Elements in…" at bounding box center [603, 0] width 1206 height 0
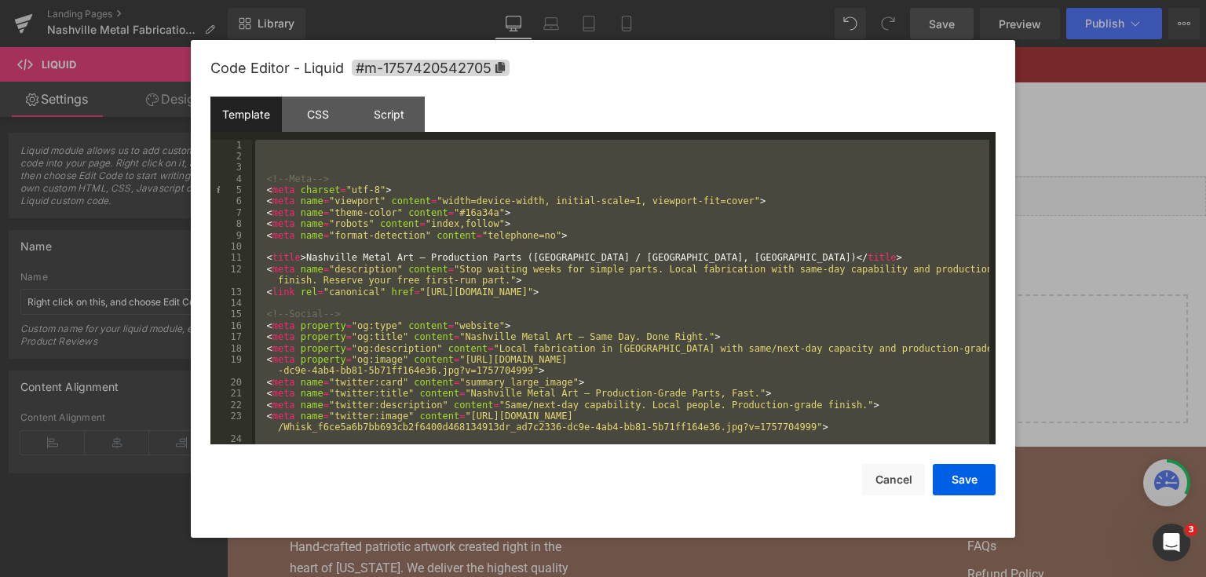
click at [1118, 257] on div at bounding box center [603, 288] width 1206 height 577
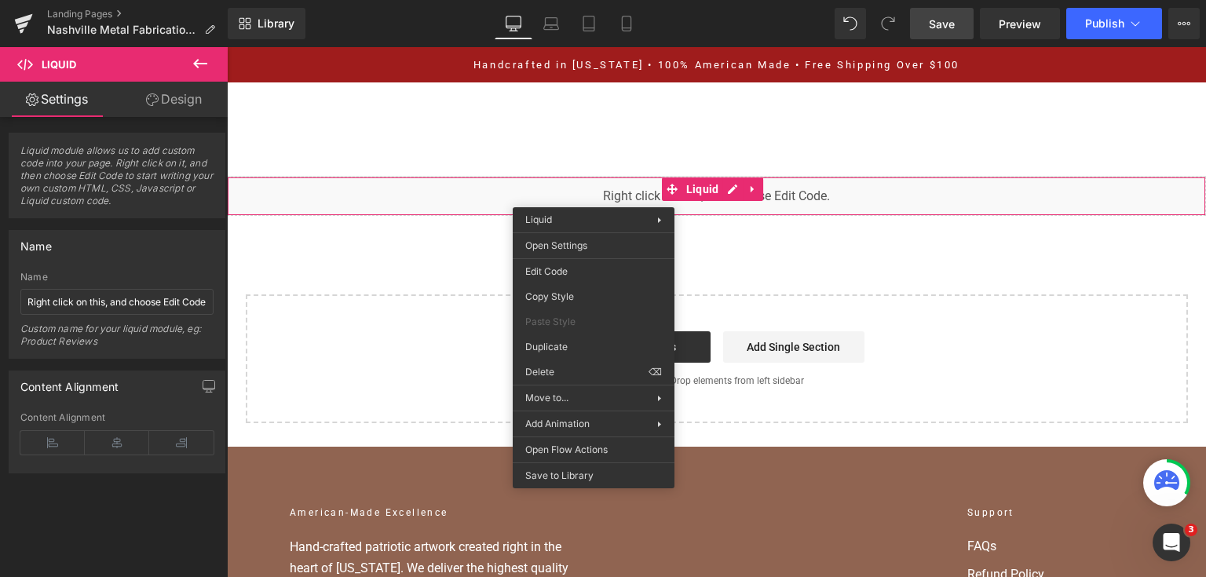
click at [595, 0] on div "You are previewing how the will restyle your page. You can not edit Elements in…" at bounding box center [603, 0] width 1206 height 0
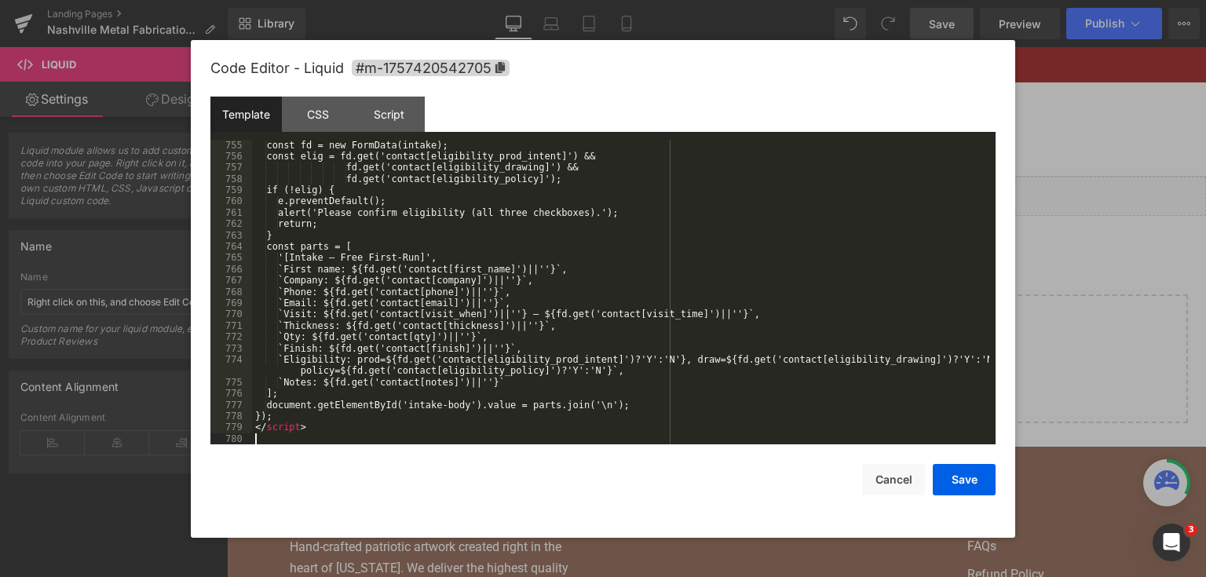
scroll to position [9778, 0]
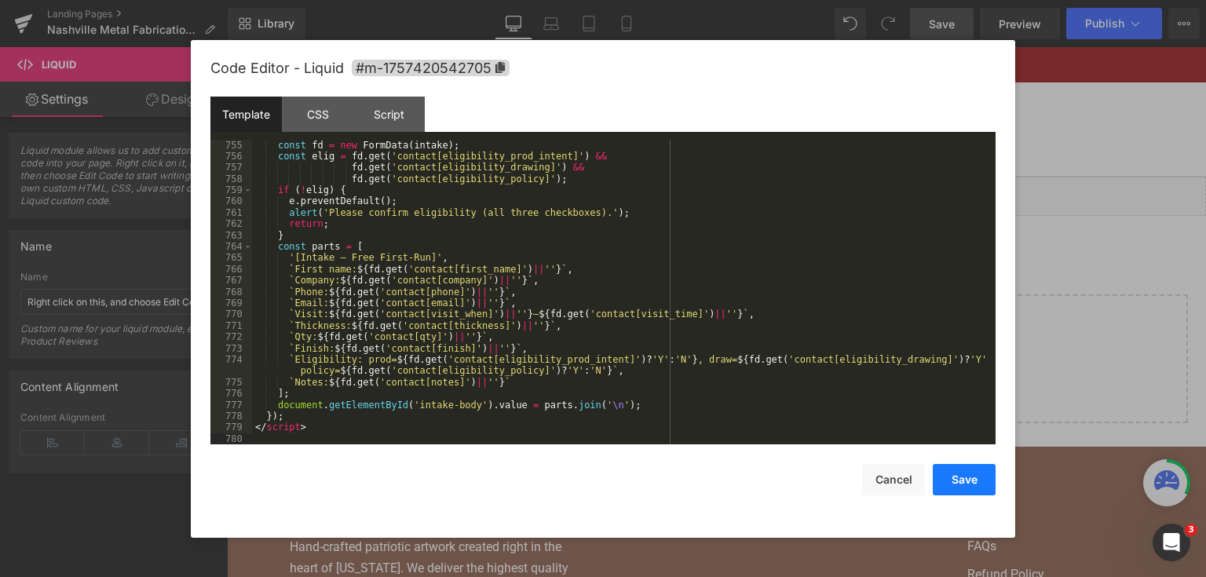
click at [966, 490] on button "Save" at bounding box center [964, 479] width 63 height 31
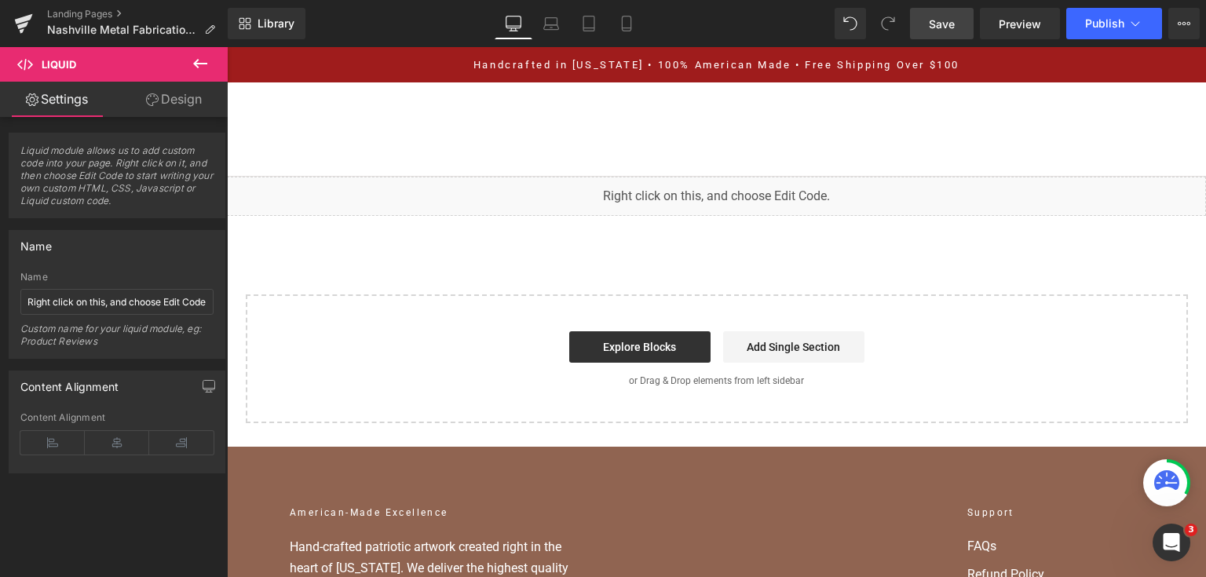
click at [942, 16] on span "Save" at bounding box center [942, 24] width 26 height 16
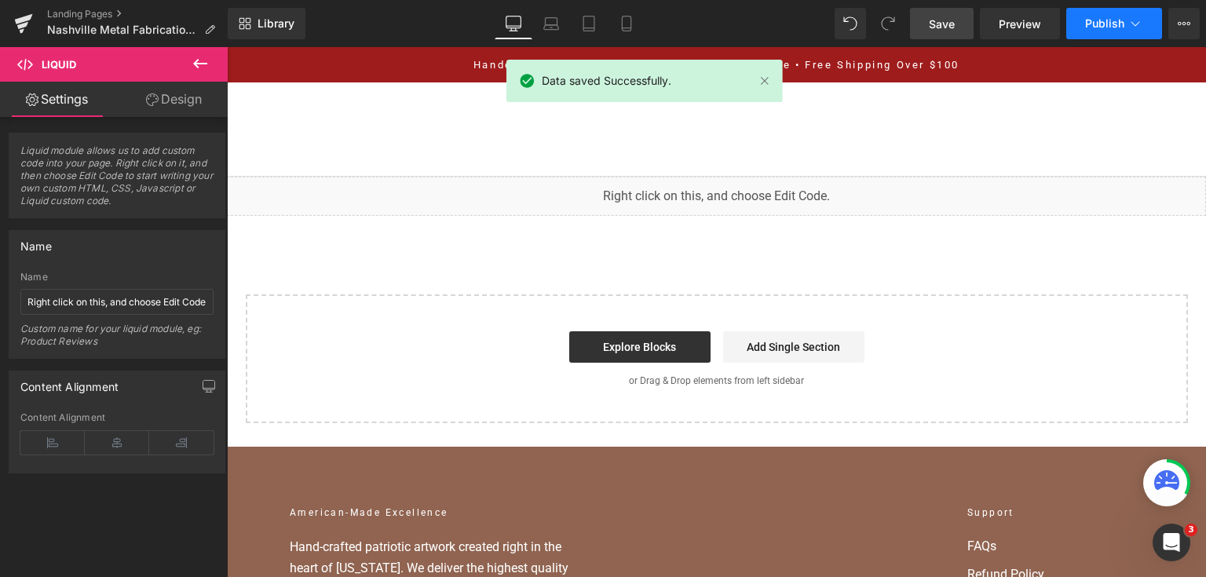
click at [1093, 26] on span "Publish" at bounding box center [1104, 23] width 39 height 13
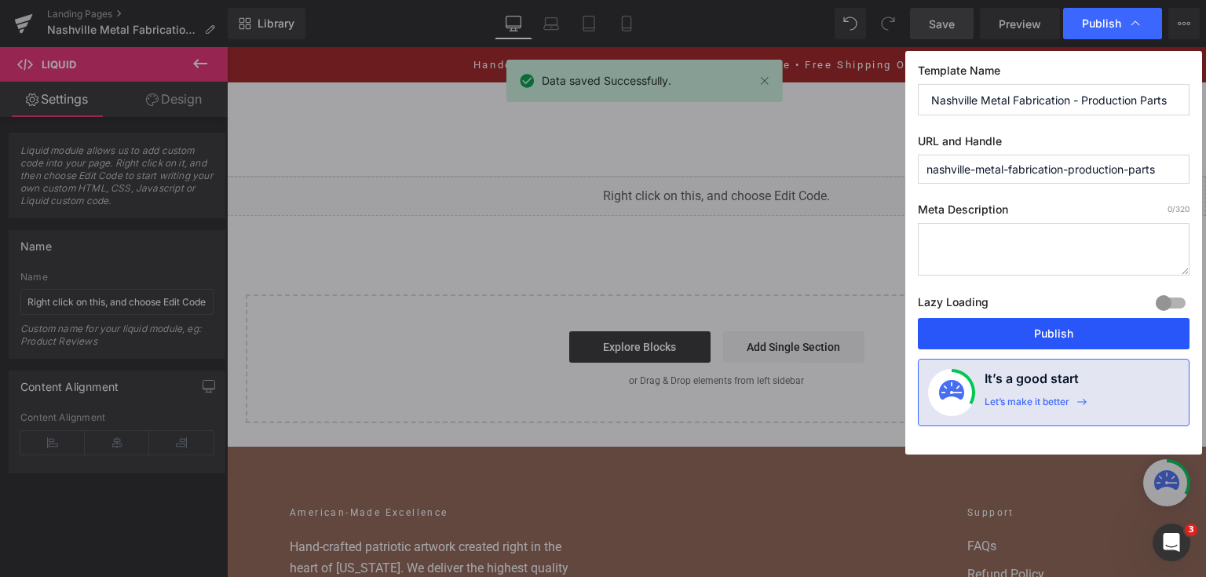
click at [1022, 342] on button "Publish" at bounding box center [1054, 333] width 272 height 31
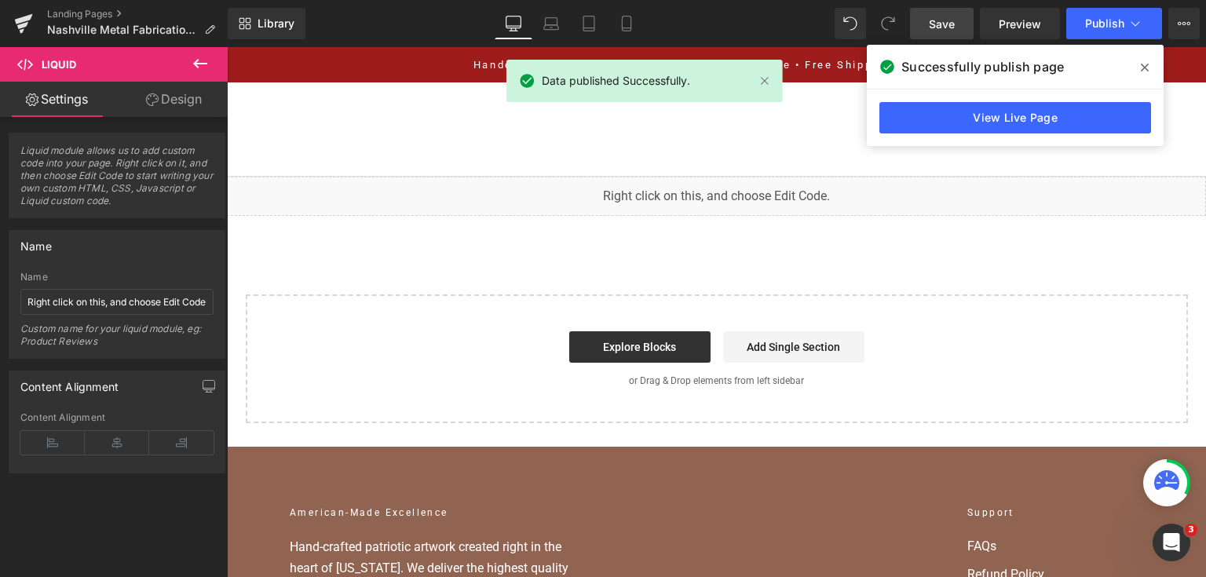
click at [1047, 134] on div "View Live Page" at bounding box center [1015, 117] width 297 height 57
click at [1035, 122] on link "View Live Page" at bounding box center [1015, 117] width 272 height 31
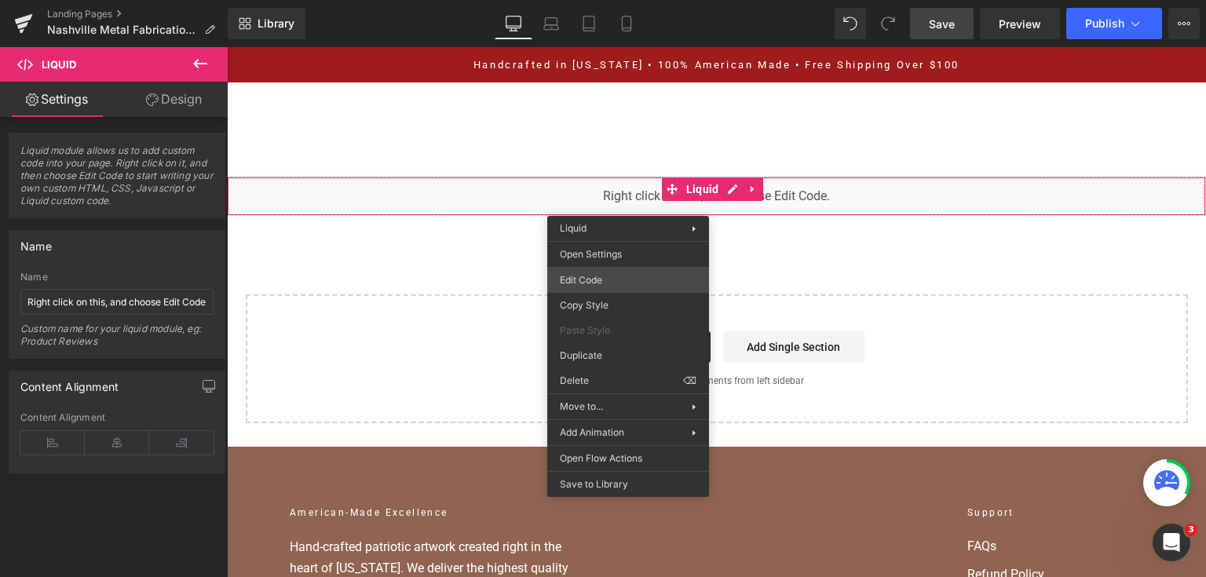
click at [628, 0] on div "You are previewing how the will restyle your page. You can not edit Elements in…" at bounding box center [603, 0] width 1206 height 0
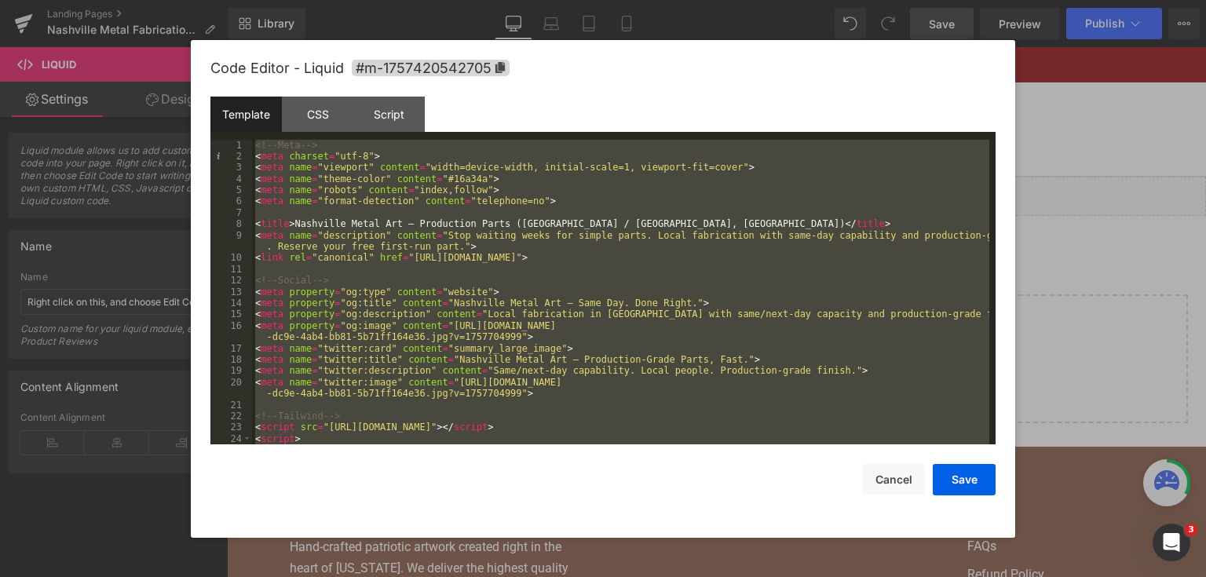
drag, startPoint x: 1146, startPoint y: 248, endPoint x: 670, endPoint y: 5, distance: 534.3
click at [1146, 248] on div at bounding box center [603, 288] width 1206 height 577
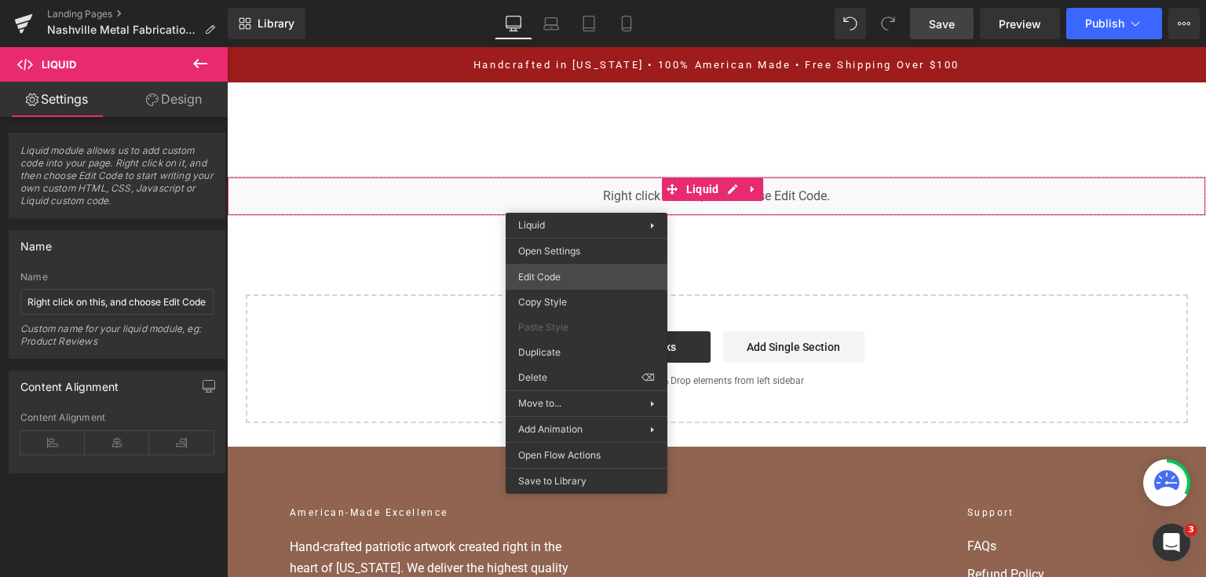
click at [600, 0] on div "You are previewing how the will restyle your page. You can not edit Elements in…" at bounding box center [603, 0] width 1206 height 0
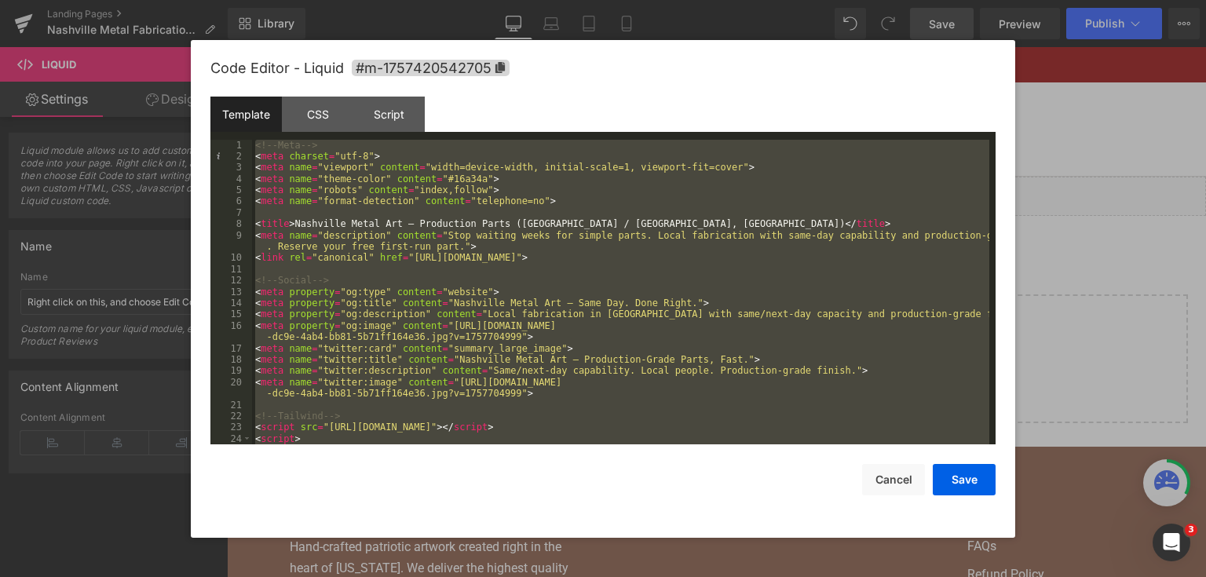
paste textarea
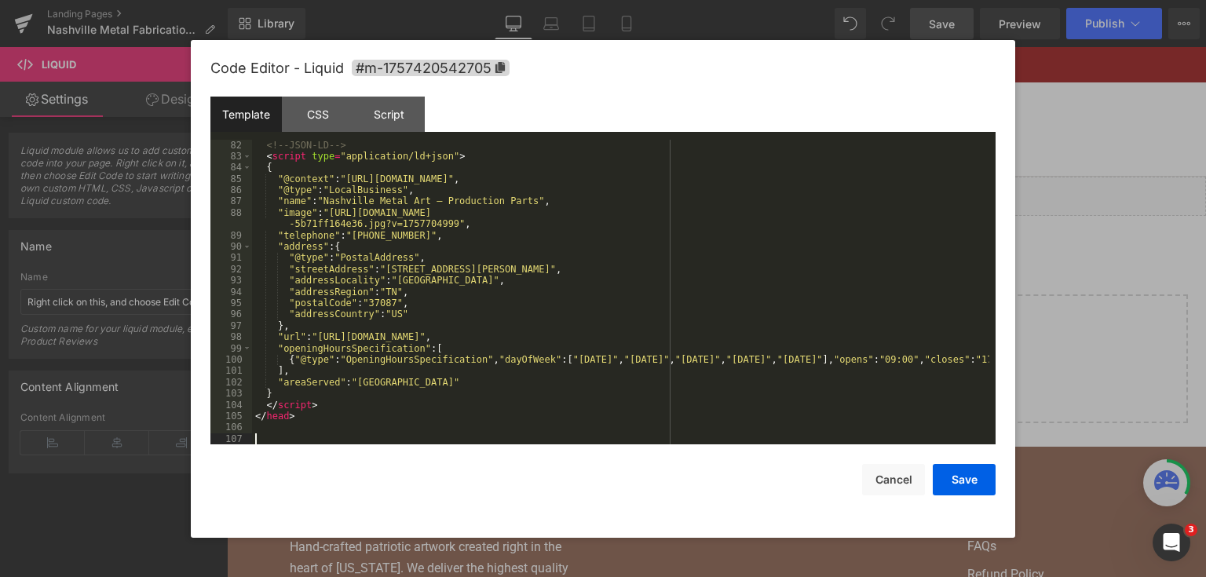
scroll to position [1006, 0]
paste textarea
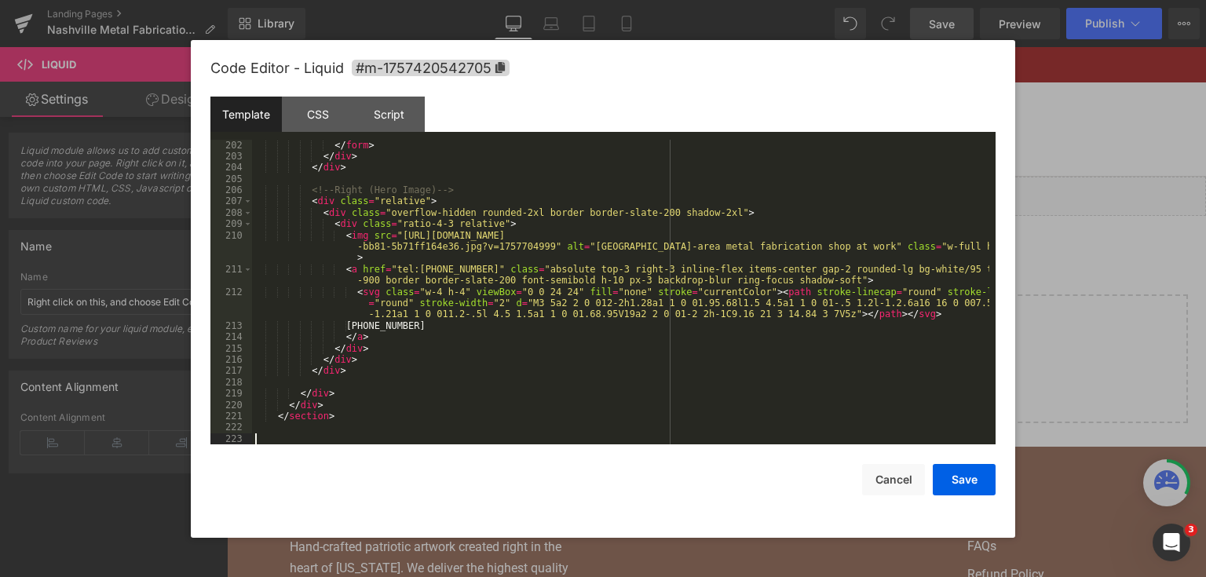
scroll to position [2588, 0]
paste textarea
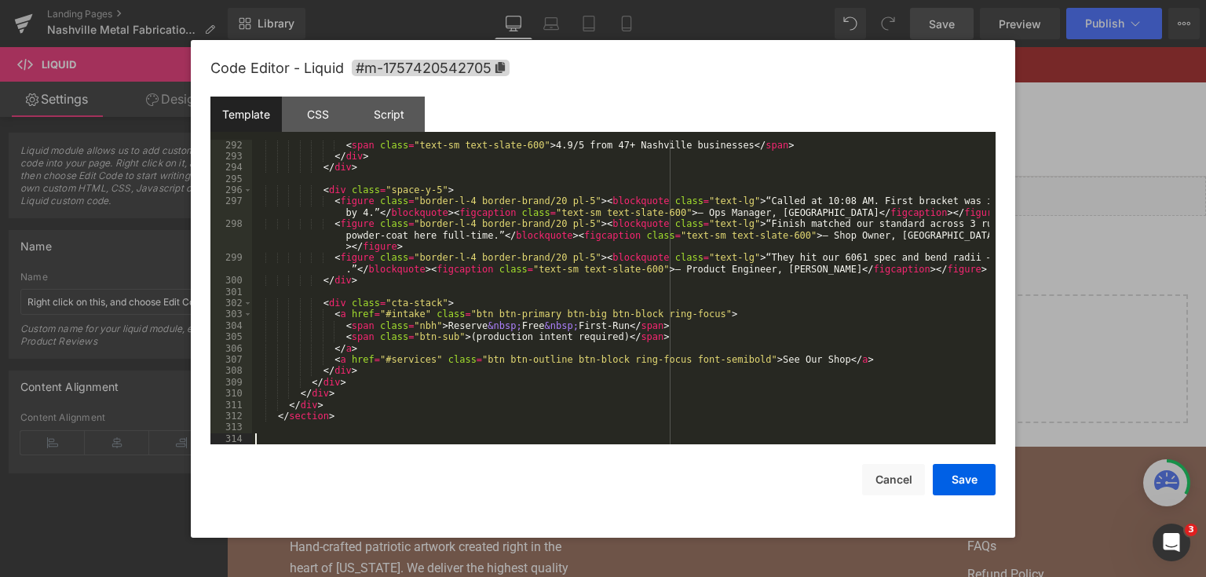
scroll to position [3809, 0]
paste textarea
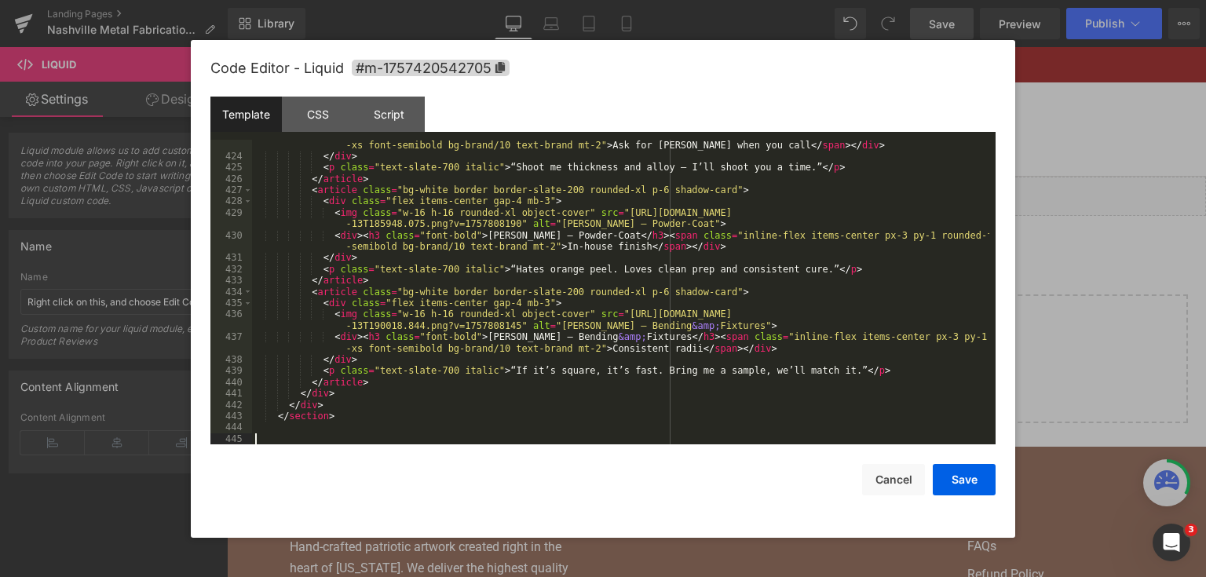
scroll to position [5561, 0]
paste textarea
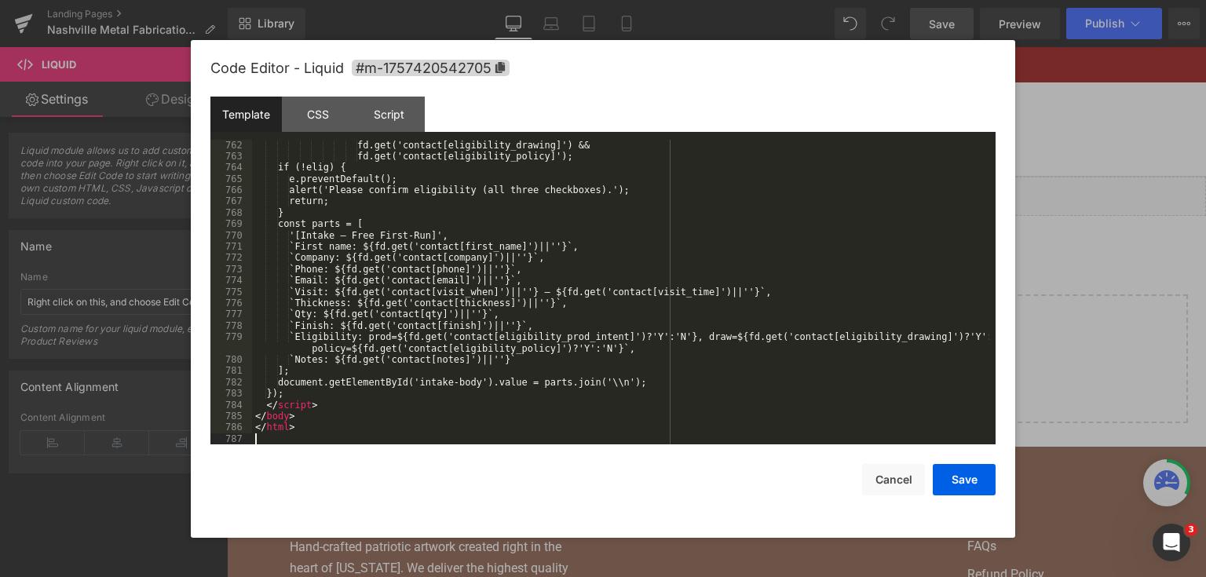
scroll to position [9902, 0]
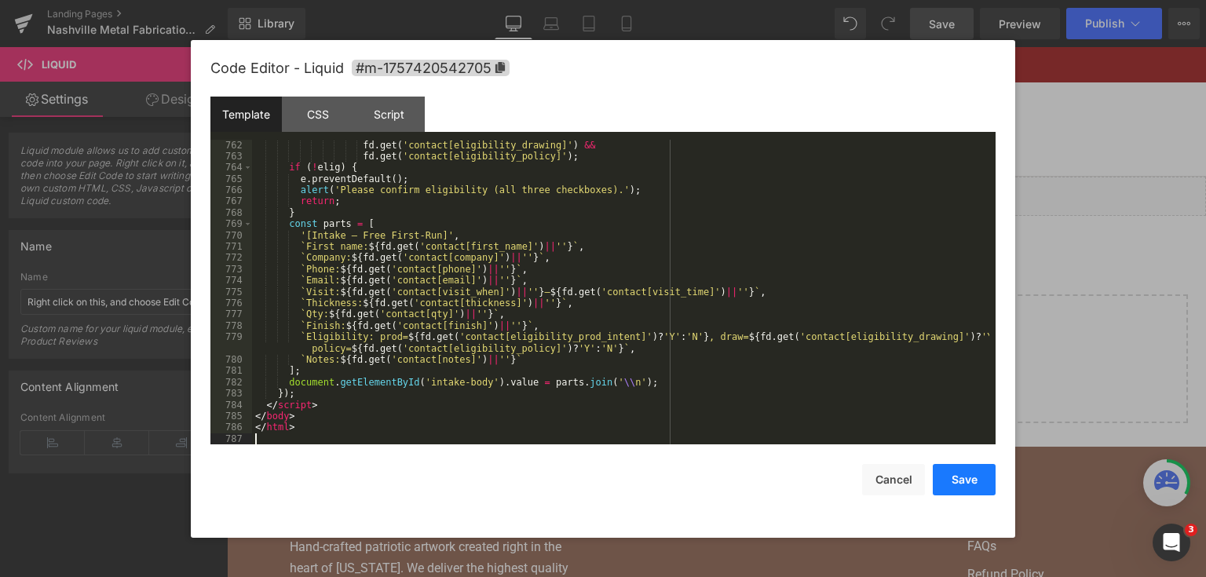
click at [972, 474] on button "Save" at bounding box center [964, 479] width 63 height 31
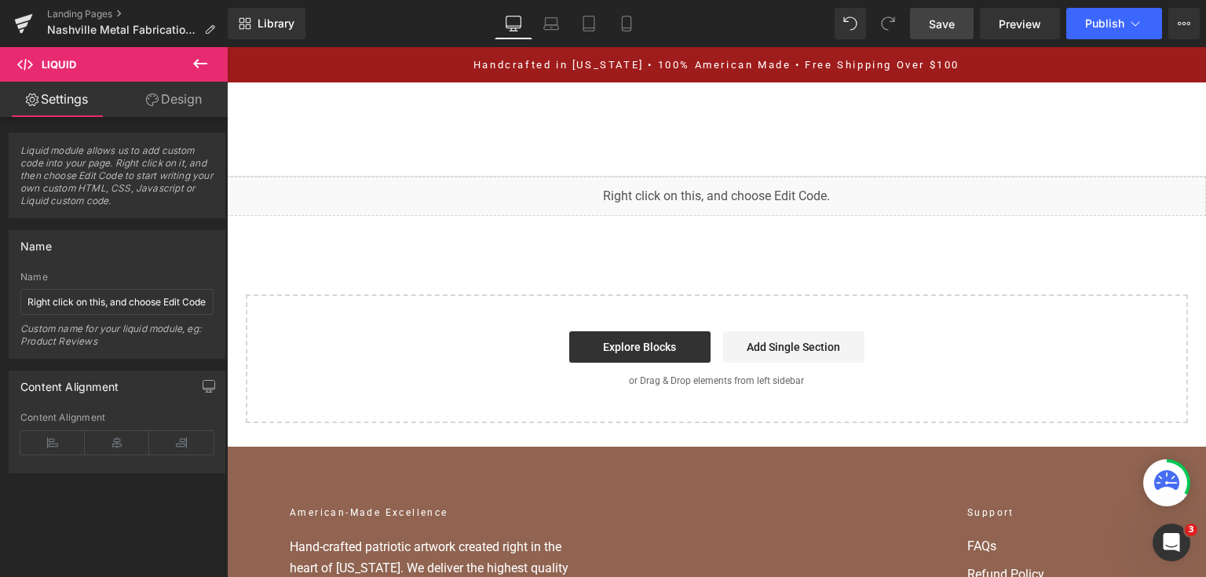
click at [958, 17] on link "Save" at bounding box center [942, 23] width 64 height 31
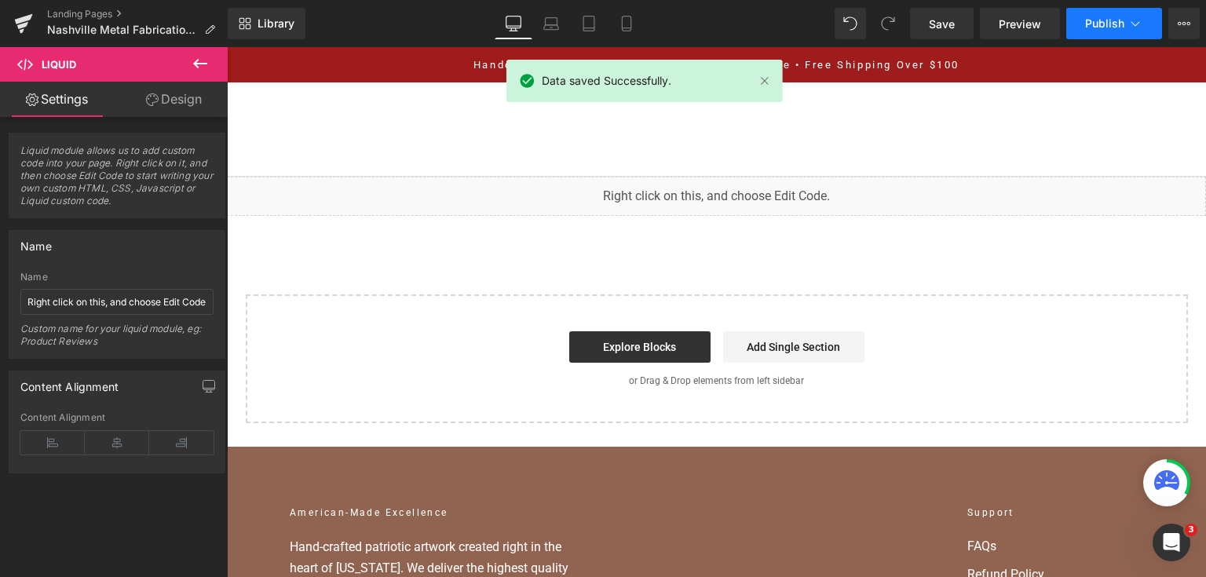
click at [1092, 26] on span "Publish" at bounding box center [1104, 23] width 39 height 13
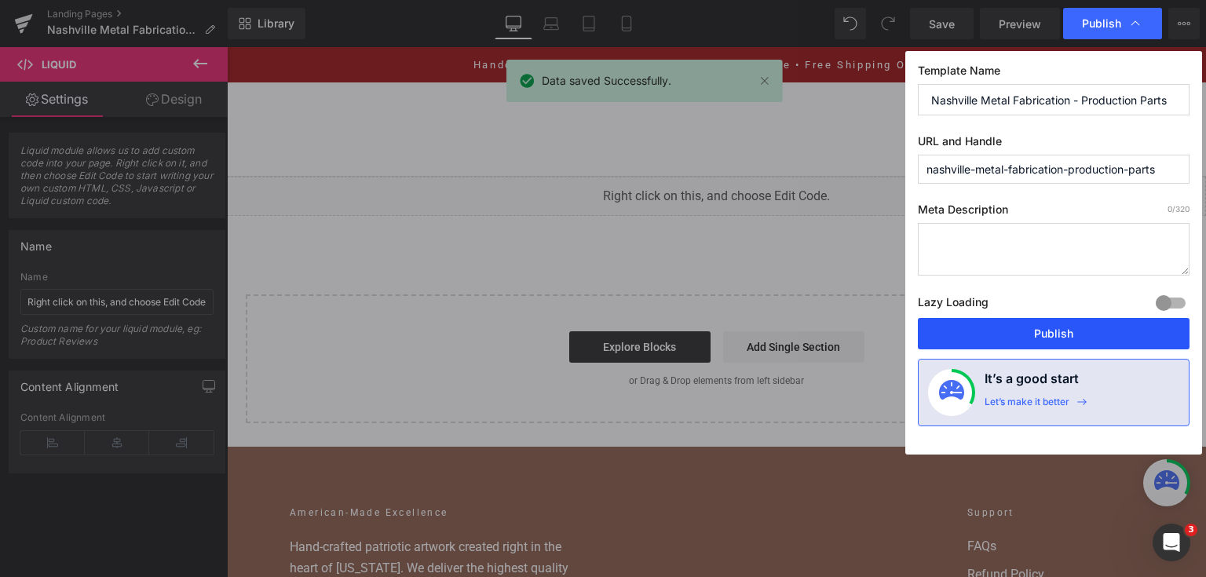
drag, startPoint x: 1062, startPoint y: 345, endPoint x: 552, endPoint y: 170, distance: 539.4
click at [1062, 345] on button "Publish" at bounding box center [1054, 333] width 272 height 31
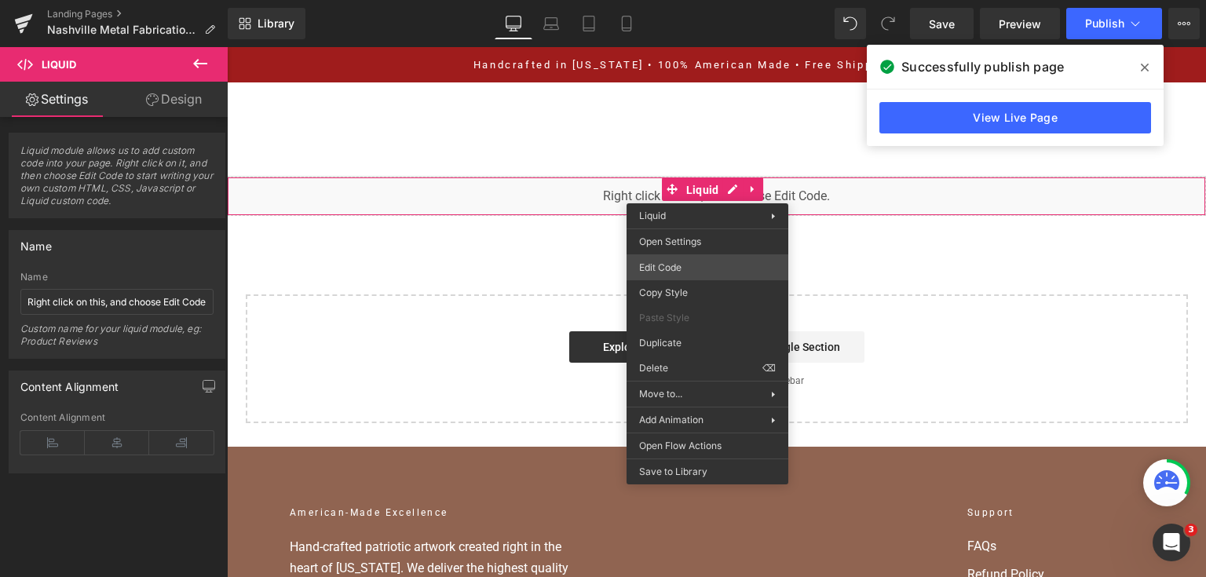
click at [667, 0] on div "You are previewing how the will restyle your page. You can not edit Elements in…" at bounding box center [603, 0] width 1206 height 0
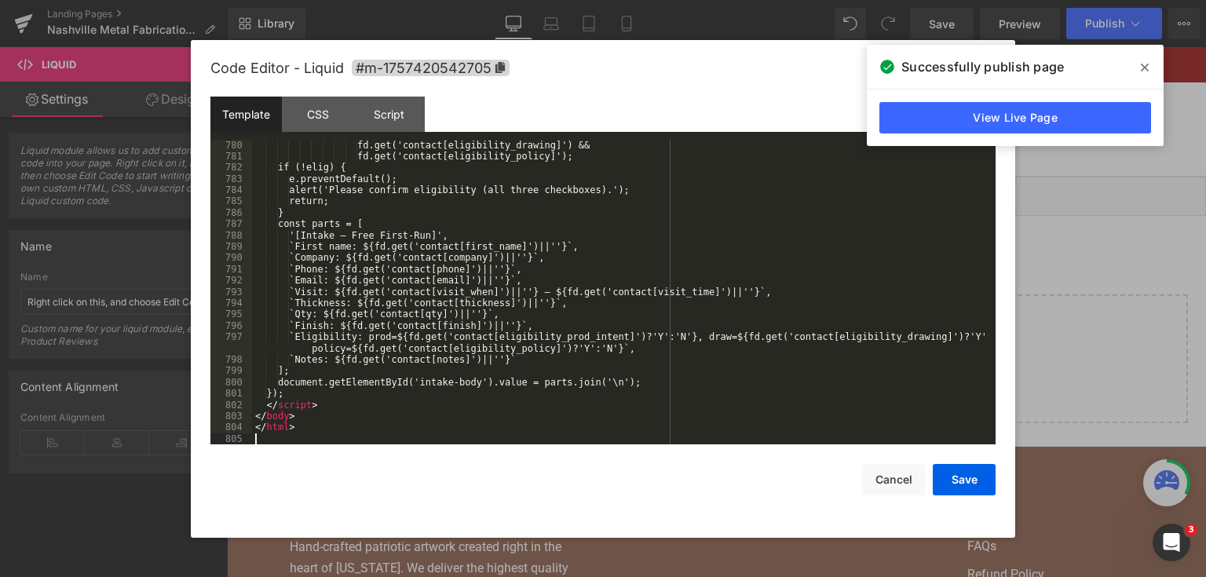
scroll to position [10105, 0]
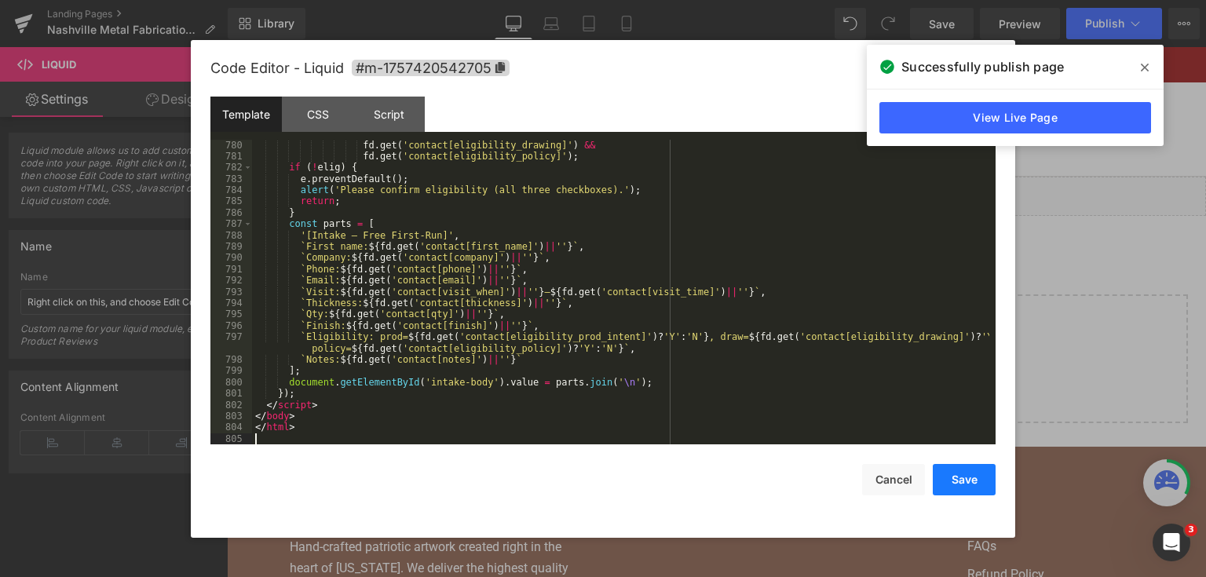
click at [962, 480] on button "Save" at bounding box center [964, 479] width 63 height 31
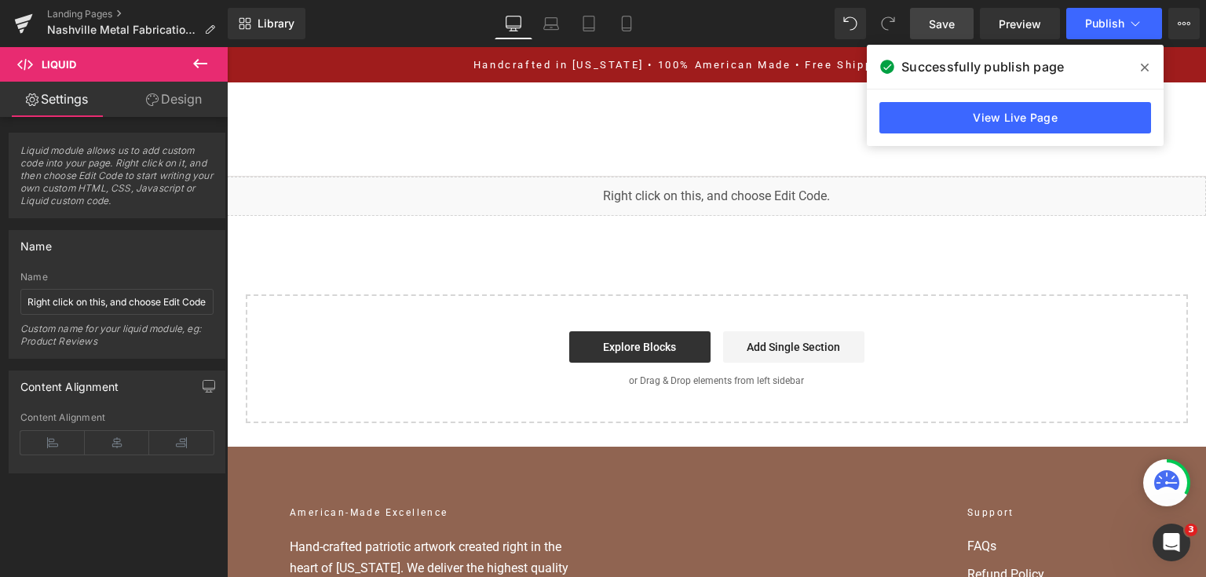
click at [966, 19] on link "Save" at bounding box center [942, 23] width 64 height 31
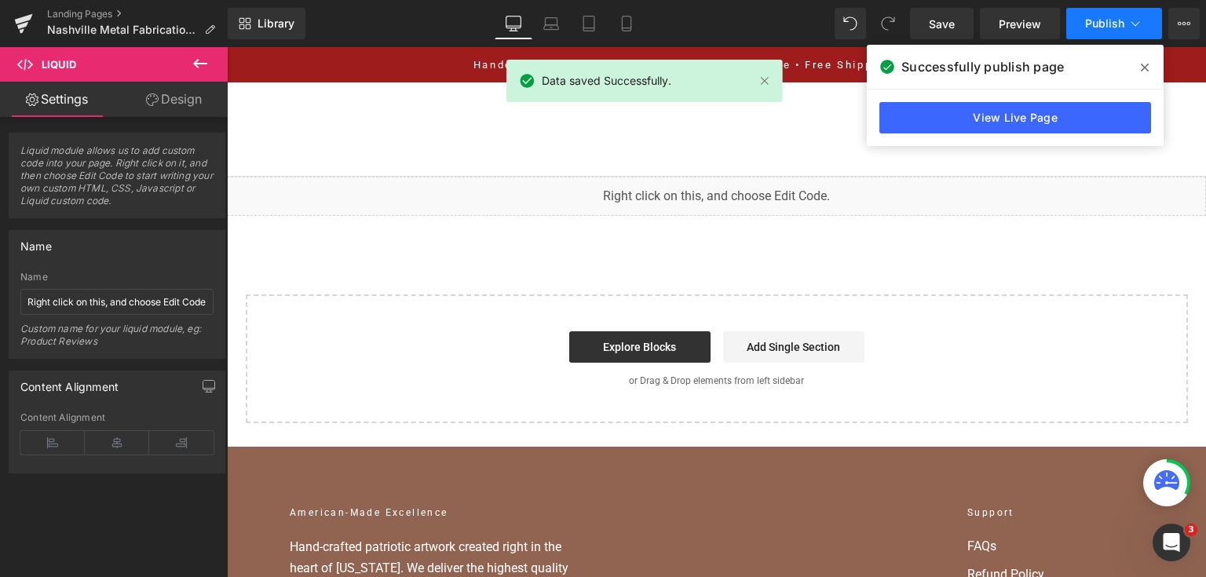
click at [1110, 26] on span "Publish" at bounding box center [1104, 23] width 39 height 13
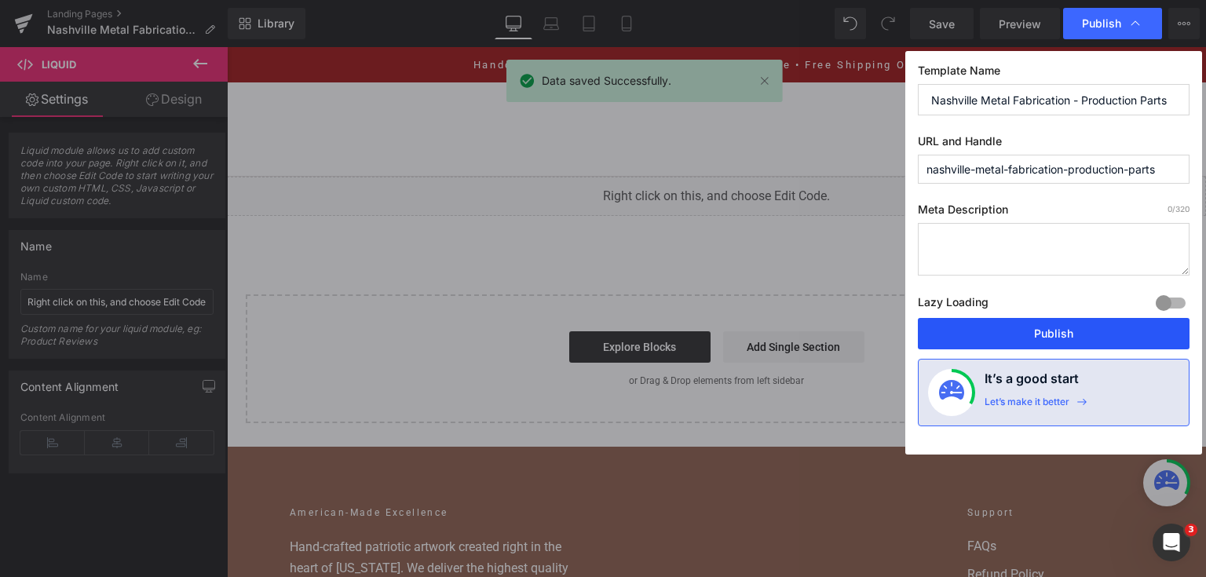
click at [1058, 327] on button "Publish" at bounding box center [1054, 333] width 272 height 31
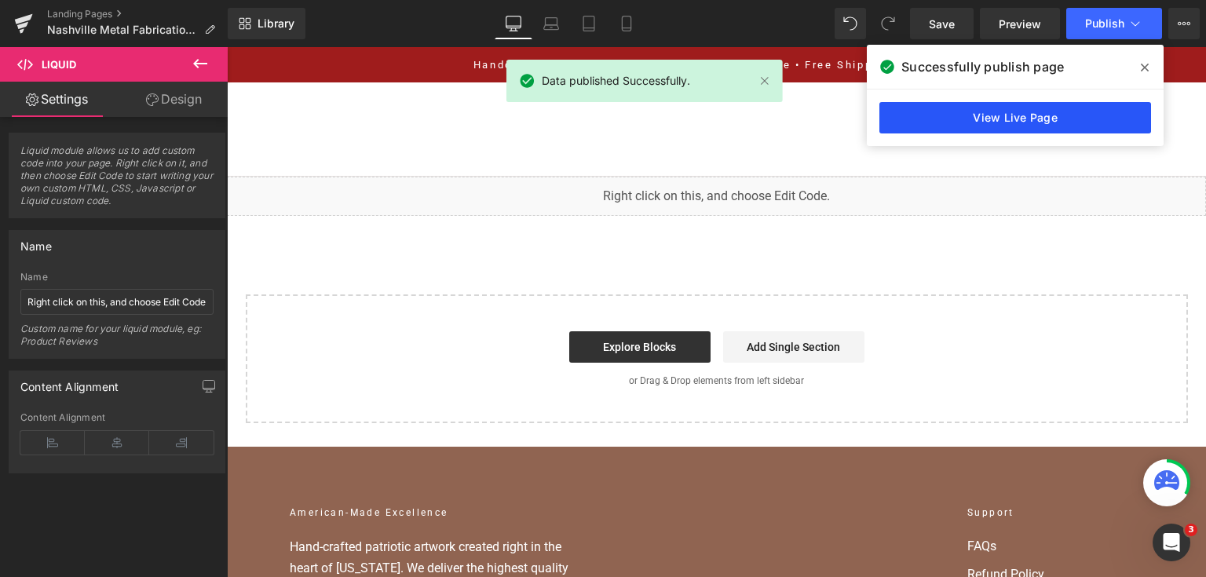
click at [1048, 109] on link "View Live Page" at bounding box center [1015, 117] width 272 height 31
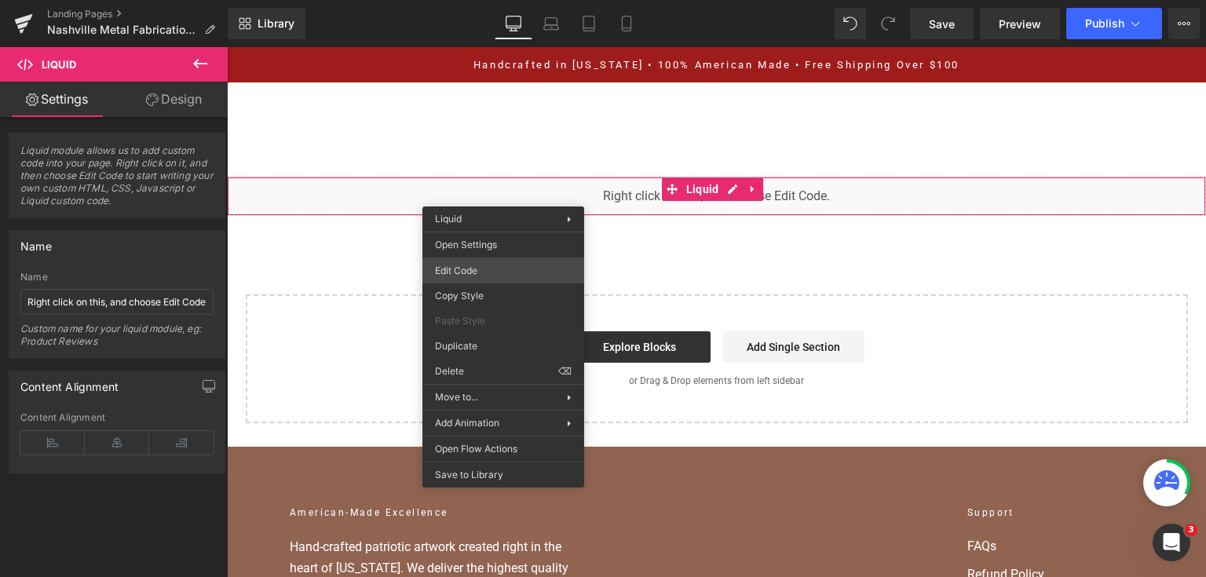
click at [516, 0] on div "You are previewing how the will restyle your page. You can not edit Elements in…" at bounding box center [603, 0] width 1206 height 0
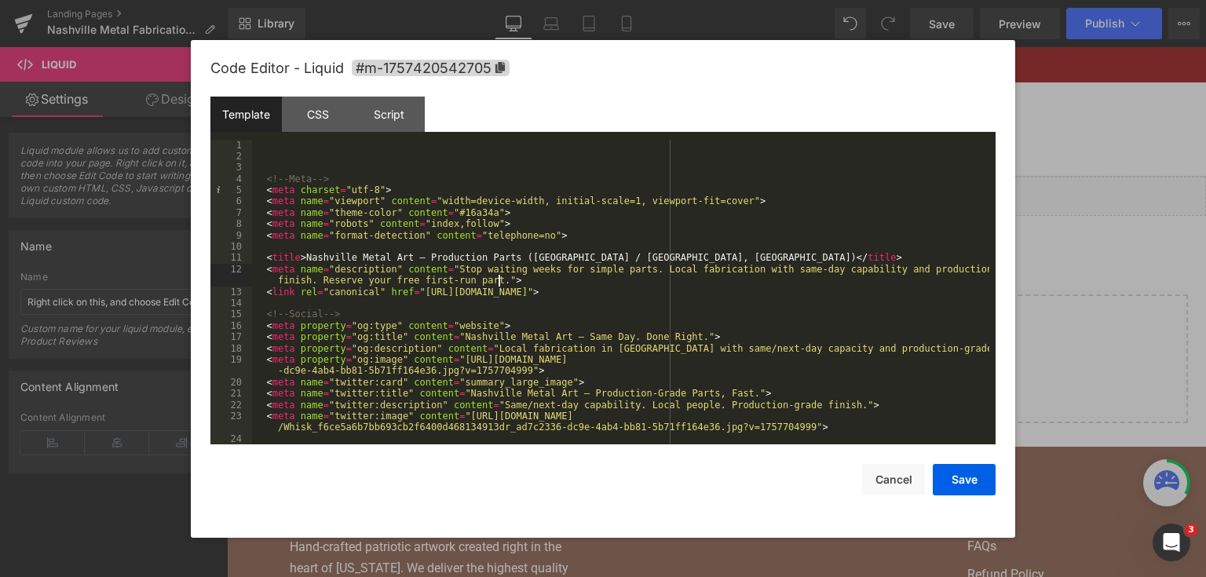
drag, startPoint x: 532, startPoint y: 279, endPoint x: 433, endPoint y: 335, distance: 113.5
click at [433, 335] on div "<!-- Meta --> < meta charset = "utf-8" > < meta name = "viewport" content = "wi…" at bounding box center [620, 304] width 737 height 328
click at [433, 337] on div "<!-- Meta --> < meta charset = "utf-8" > < meta name = "viewport" content = "wi…" at bounding box center [620, 304] width 737 height 328
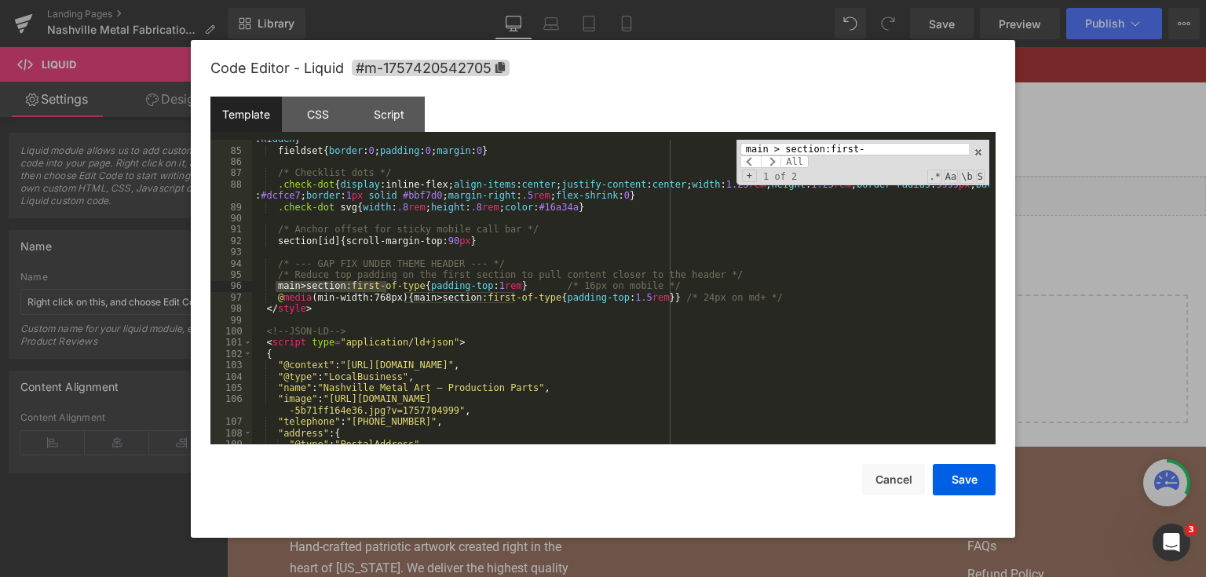
scroll to position [1023, 0]
type input "main > section:first-"
click at [382, 301] on div ".honeypot { position : absolute !important; left : -10000 px !important; top : …" at bounding box center [620, 291] width 737 height 339
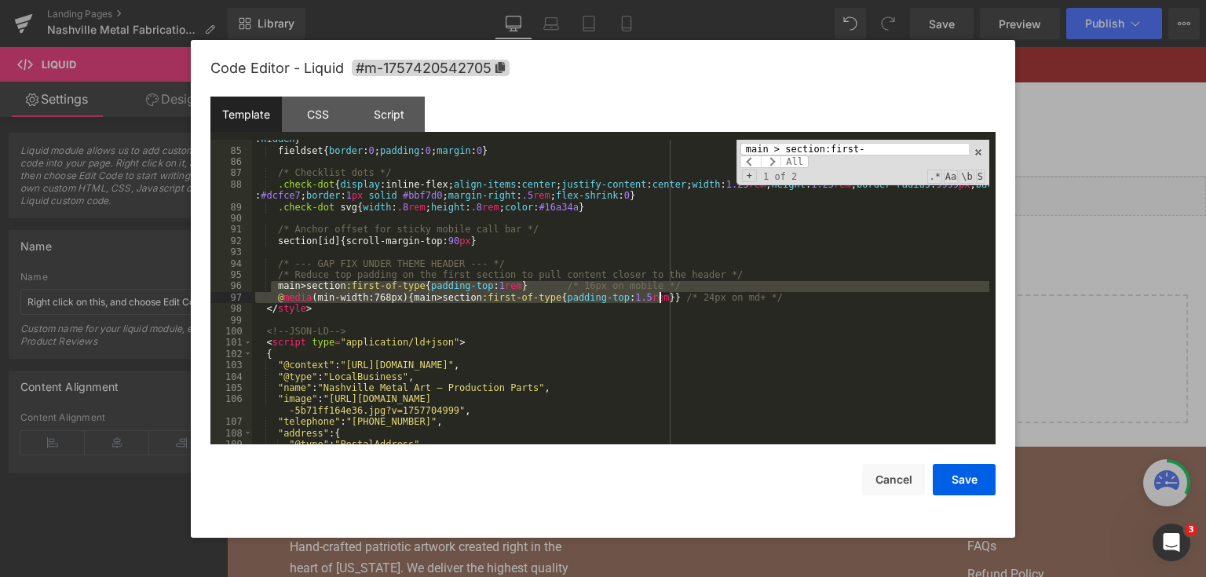
drag, startPoint x: 273, startPoint y: 286, endPoint x: 657, endPoint y: 303, distance: 384.3
click at [657, 303] on div ".honeypot { position : absolute !important; left : -10000 px !important; top : …" at bounding box center [620, 291] width 737 height 339
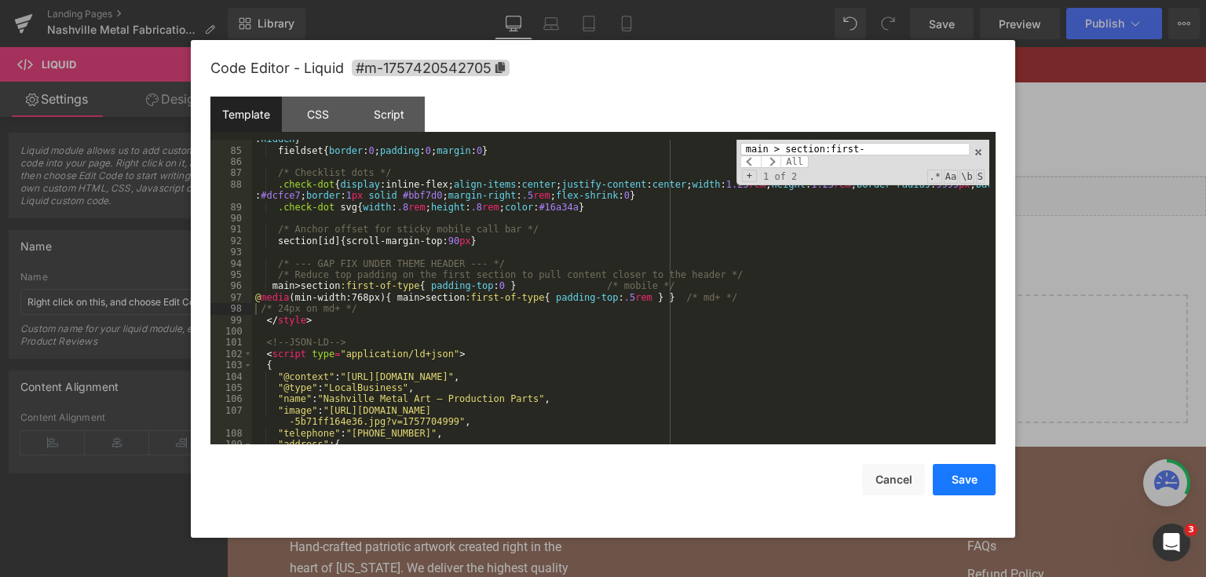
drag, startPoint x: 969, startPoint y: 482, endPoint x: 715, endPoint y: 34, distance: 515.0
click at [969, 482] on button "Save" at bounding box center [964, 479] width 63 height 31
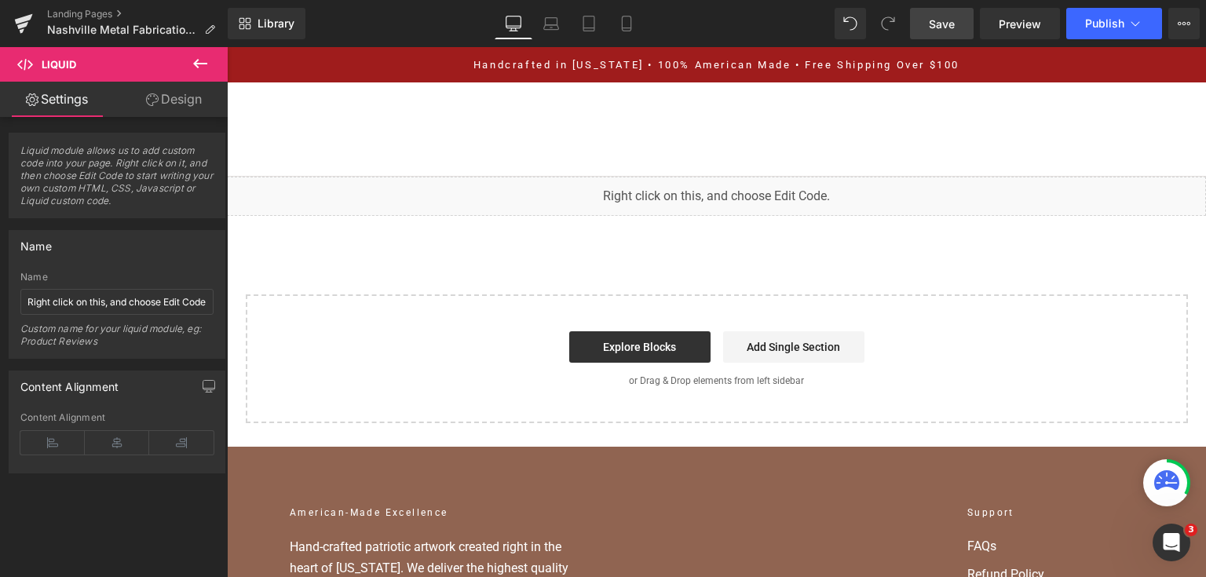
click at [930, 28] on span "Save" at bounding box center [942, 24] width 26 height 16
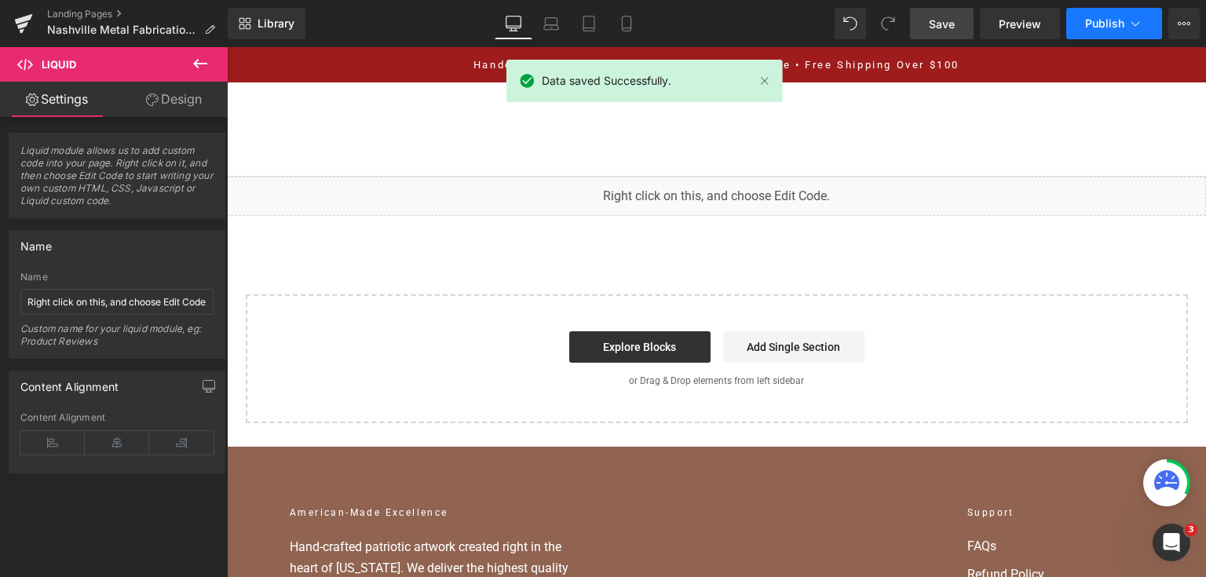
click at [1095, 26] on span "Publish" at bounding box center [1104, 23] width 39 height 13
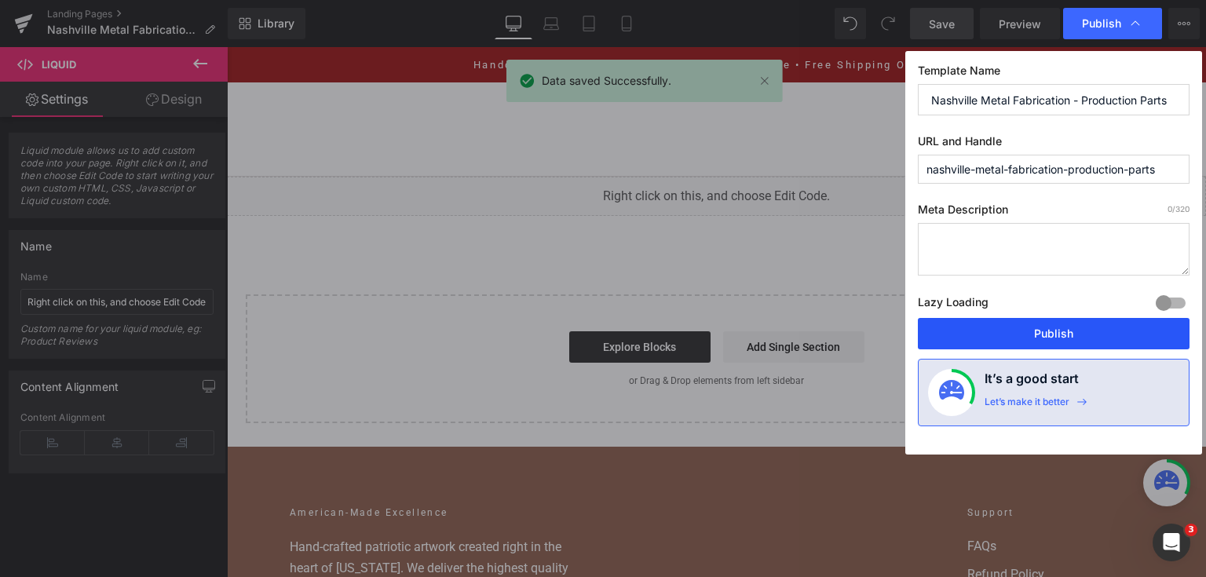
click at [1093, 341] on button "Publish" at bounding box center [1054, 333] width 272 height 31
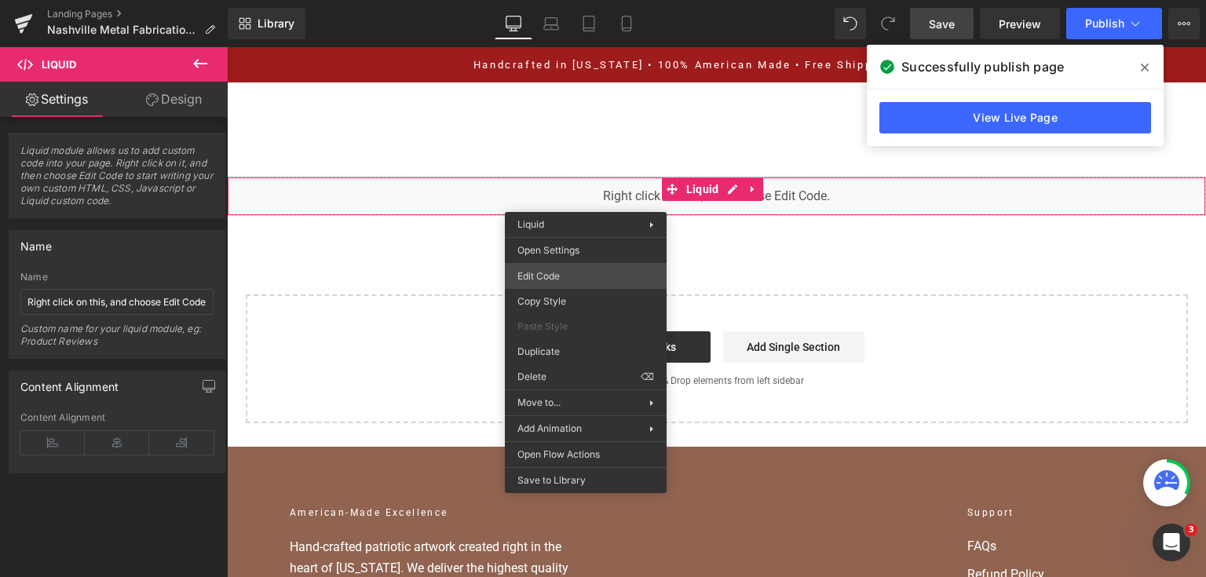
click at [576, 0] on div "You are previewing how the will restyle your page. You can not edit Elements in…" at bounding box center [603, 0] width 1206 height 0
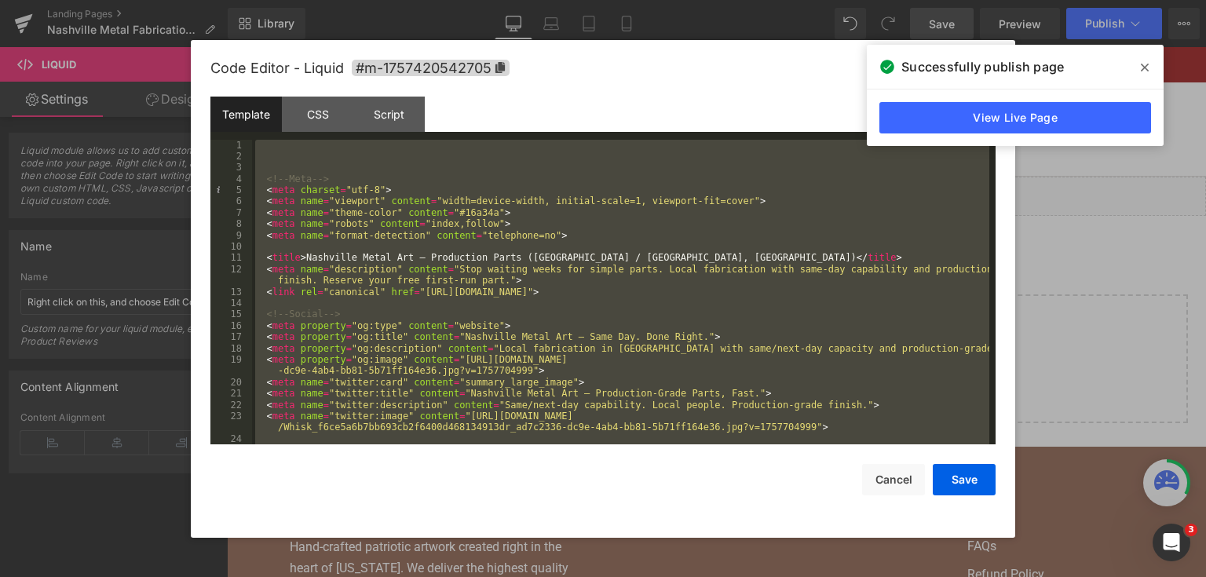
scroll to position [9970, 0]
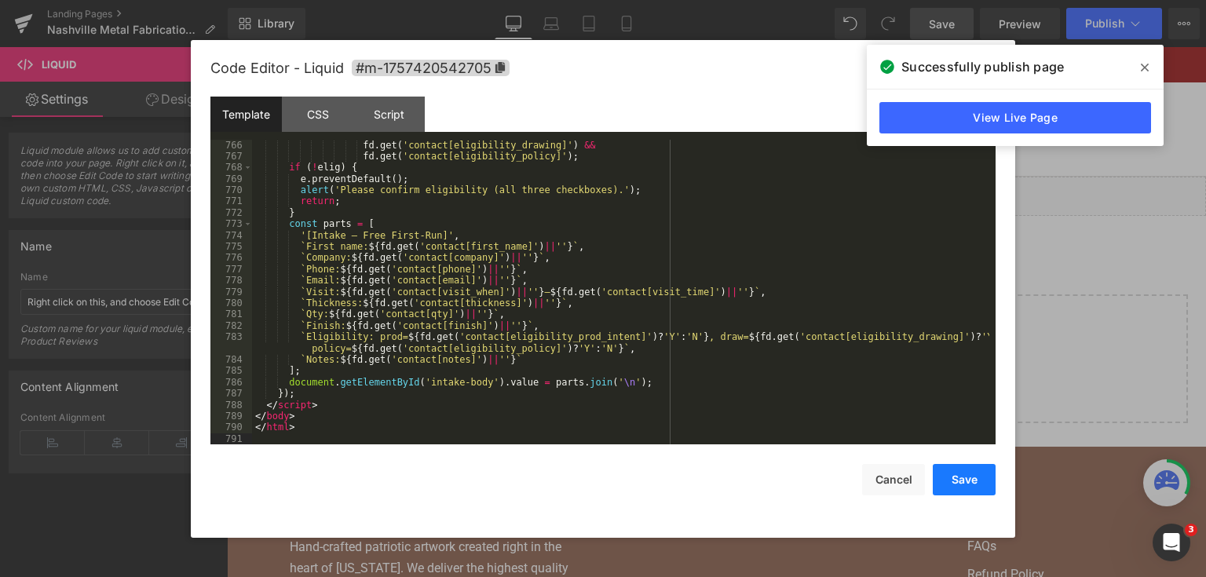
click at [966, 473] on button "Save" at bounding box center [964, 479] width 63 height 31
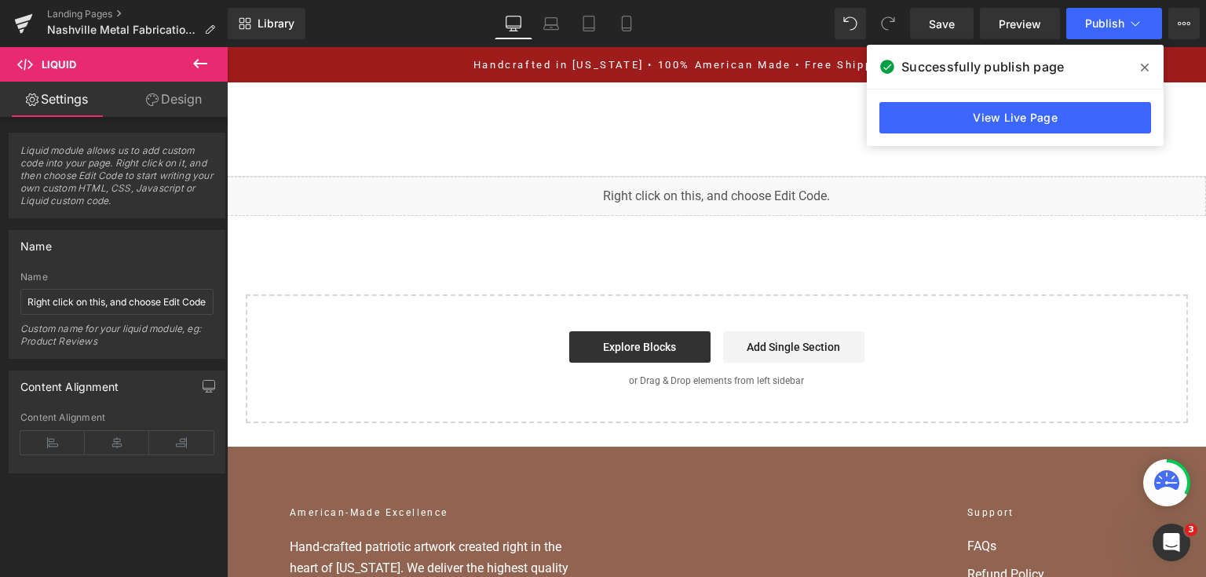
click at [951, 6] on div "Library Desktop Desktop Laptop Tablet Mobile Save Preview Publish Scheduled Vie…" at bounding box center [717, 23] width 978 height 47
click at [945, 27] on span "Save" at bounding box center [942, 24] width 26 height 16
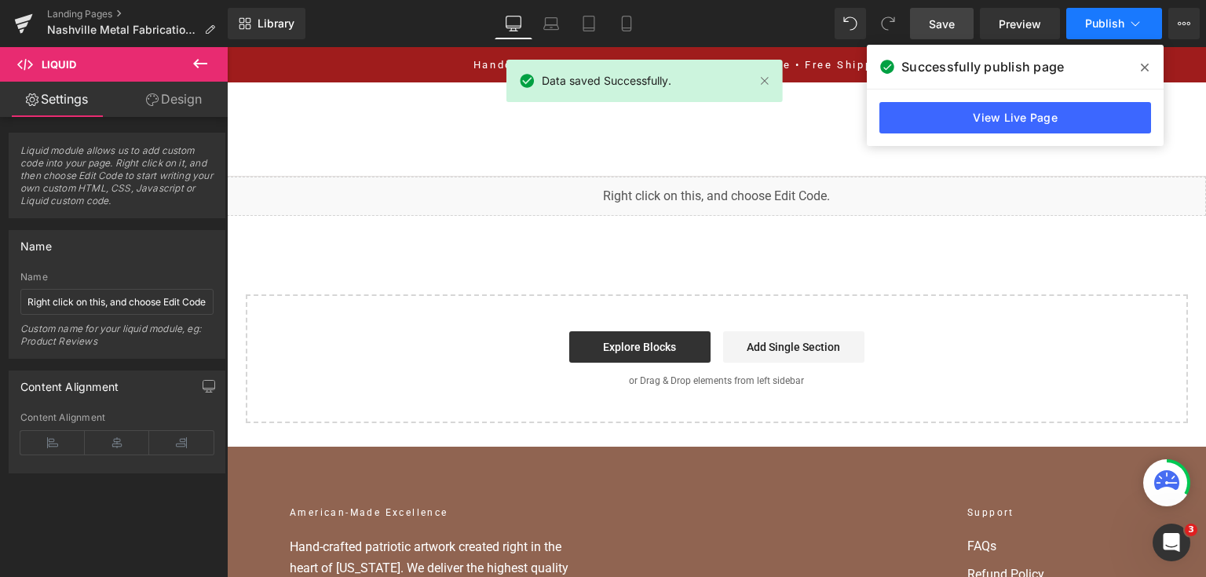
click at [1086, 28] on span "Publish" at bounding box center [1104, 23] width 39 height 13
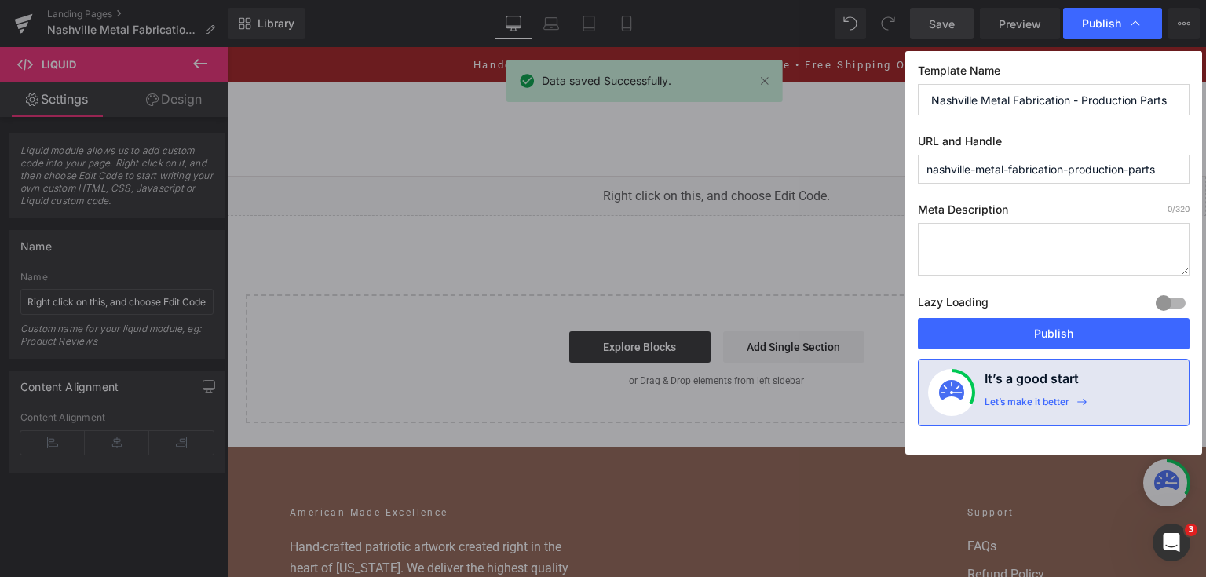
click at [1068, 311] on div "Lazy Loading Build Upgrade plan to unlock" at bounding box center [1054, 305] width 272 height 26
click at [1065, 319] on button "Publish" at bounding box center [1054, 333] width 272 height 31
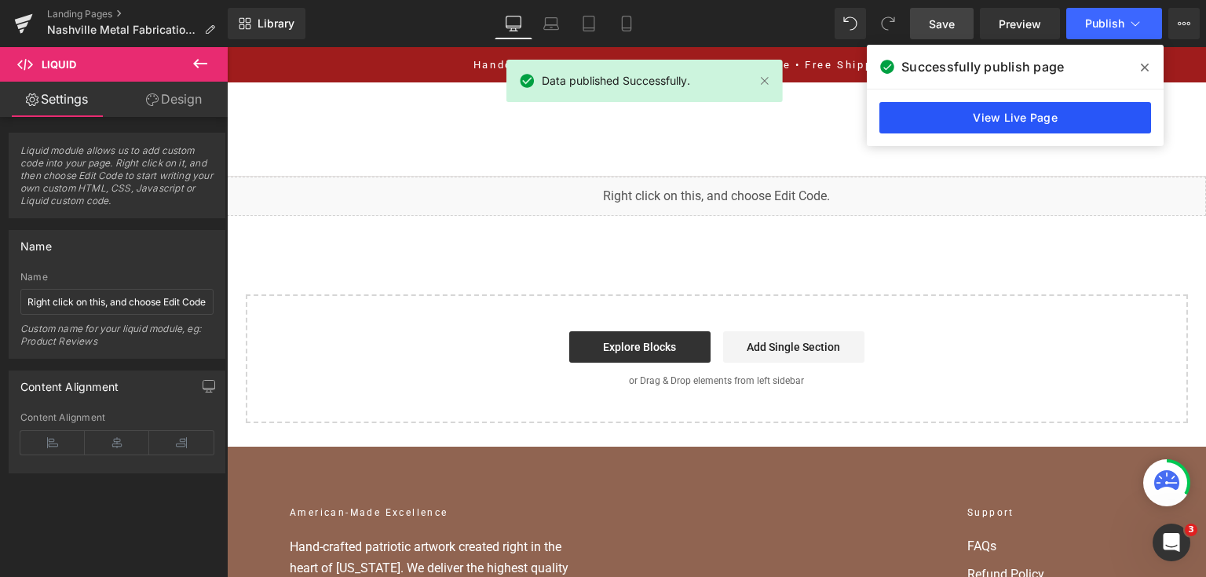
click at [1006, 122] on link "View Live Page" at bounding box center [1015, 117] width 272 height 31
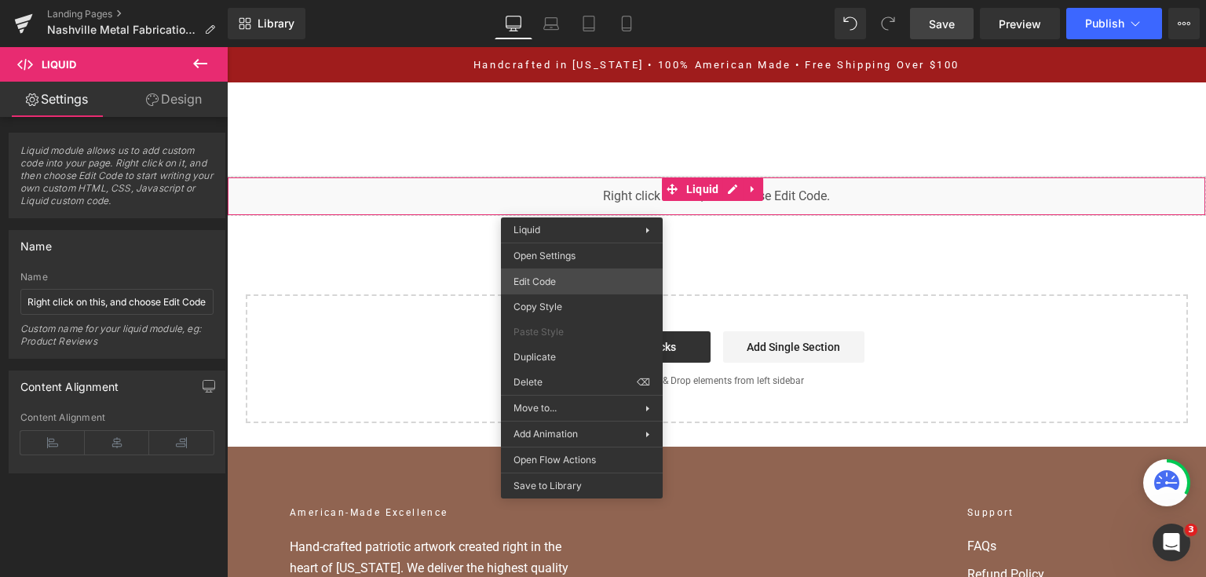
click at [576, 0] on div "You are previewing how the will restyle your page. You can not edit Elements in…" at bounding box center [603, 0] width 1206 height 0
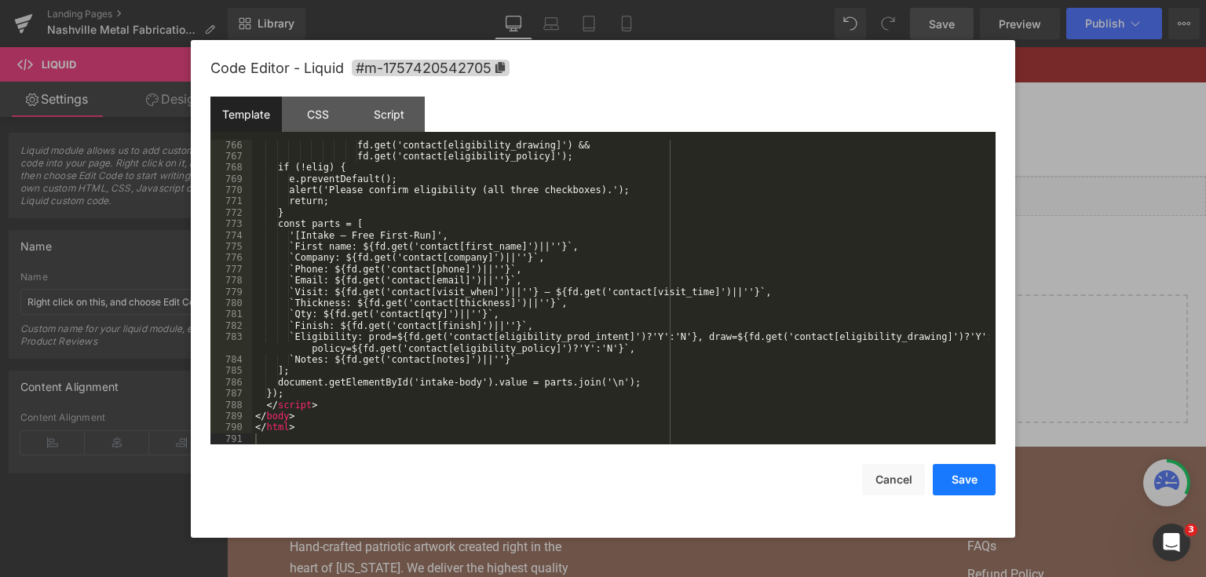
drag, startPoint x: 959, startPoint y: 492, endPoint x: 718, endPoint y: 40, distance: 512.4
click at [959, 492] on button "Save" at bounding box center [964, 479] width 63 height 31
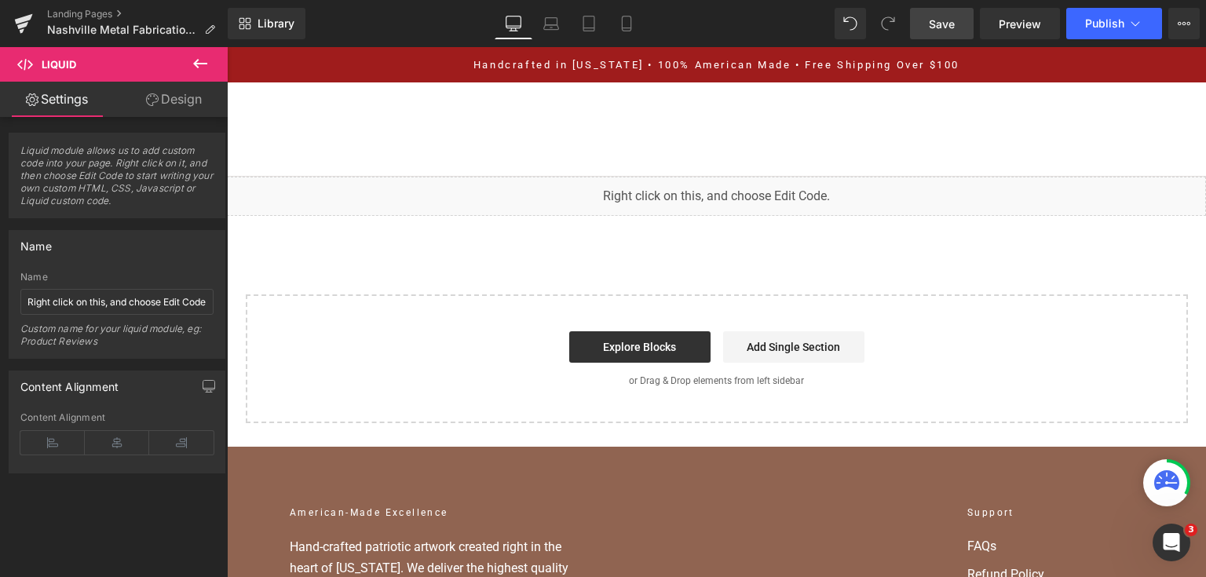
click at [949, 1] on div "Library Desktop Desktop Laptop Tablet Mobile Save Preview Publish Scheduled Vie…" at bounding box center [717, 23] width 978 height 47
click at [945, 9] on link "Save" at bounding box center [942, 23] width 64 height 31
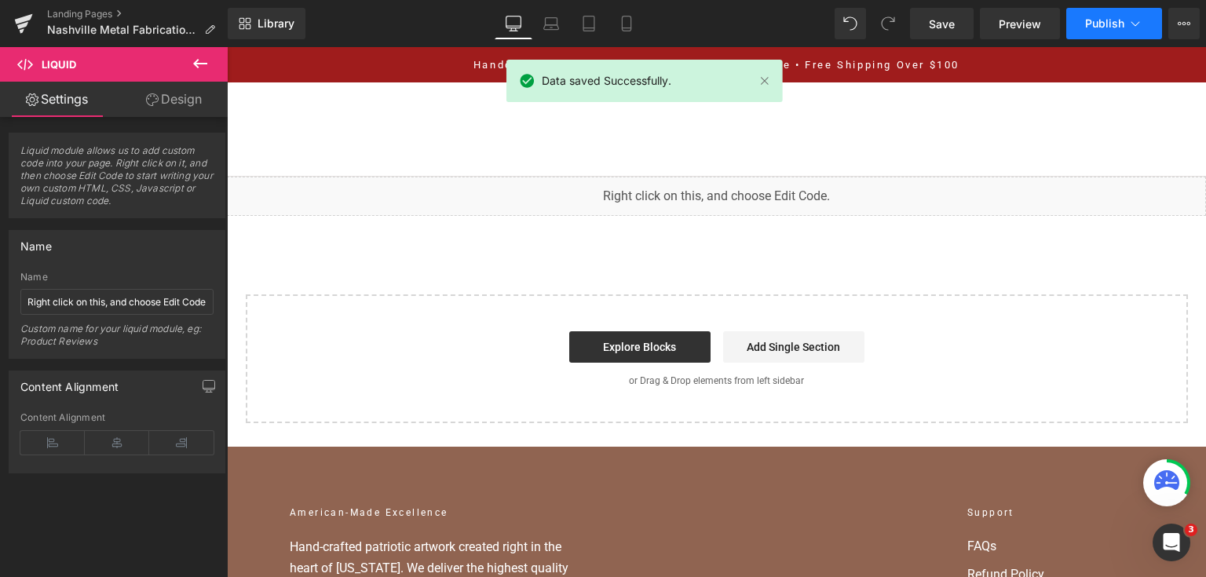
click at [1101, 17] on span "Publish" at bounding box center [1104, 23] width 39 height 13
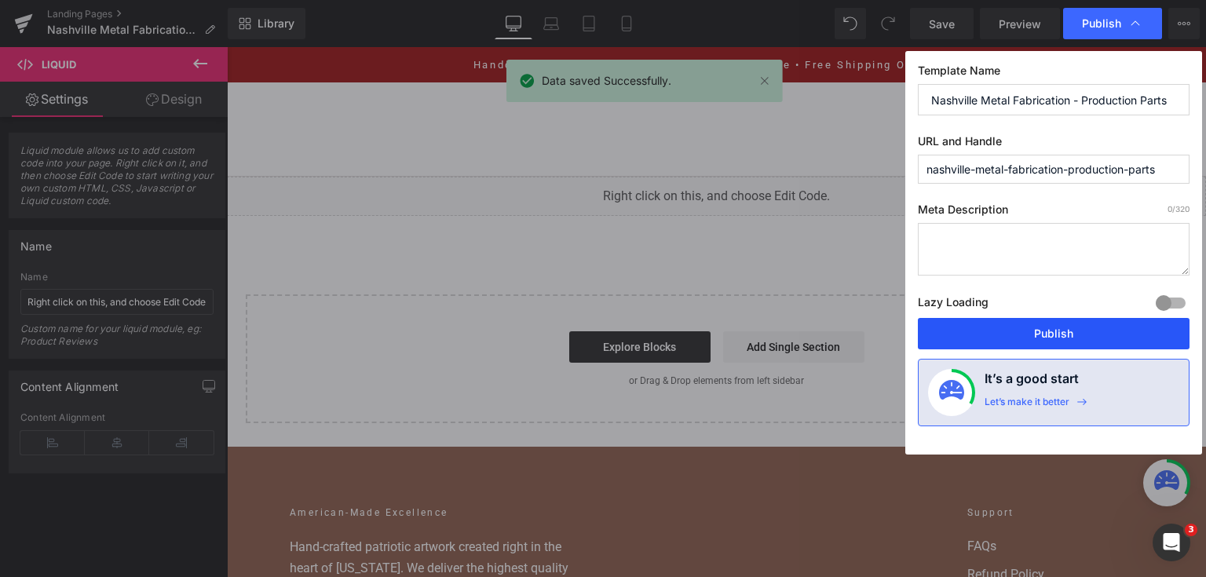
drag, startPoint x: 1036, startPoint y: 342, endPoint x: 197, endPoint y: 35, distance: 893.5
click at [1036, 342] on button "Publish" at bounding box center [1054, 333] width 272 height 31
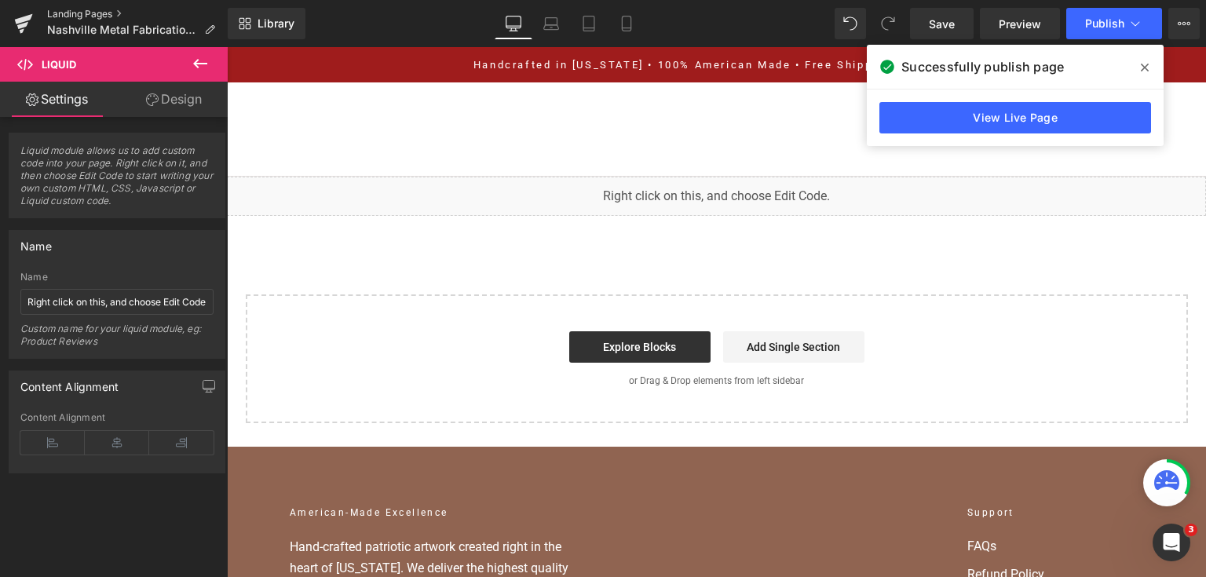
click at [56, 14] on link "Landing Pages" at bounding box center [137, 14] width 181 height 13
